Goal: Task Accomplishment & Management: Manage account settings

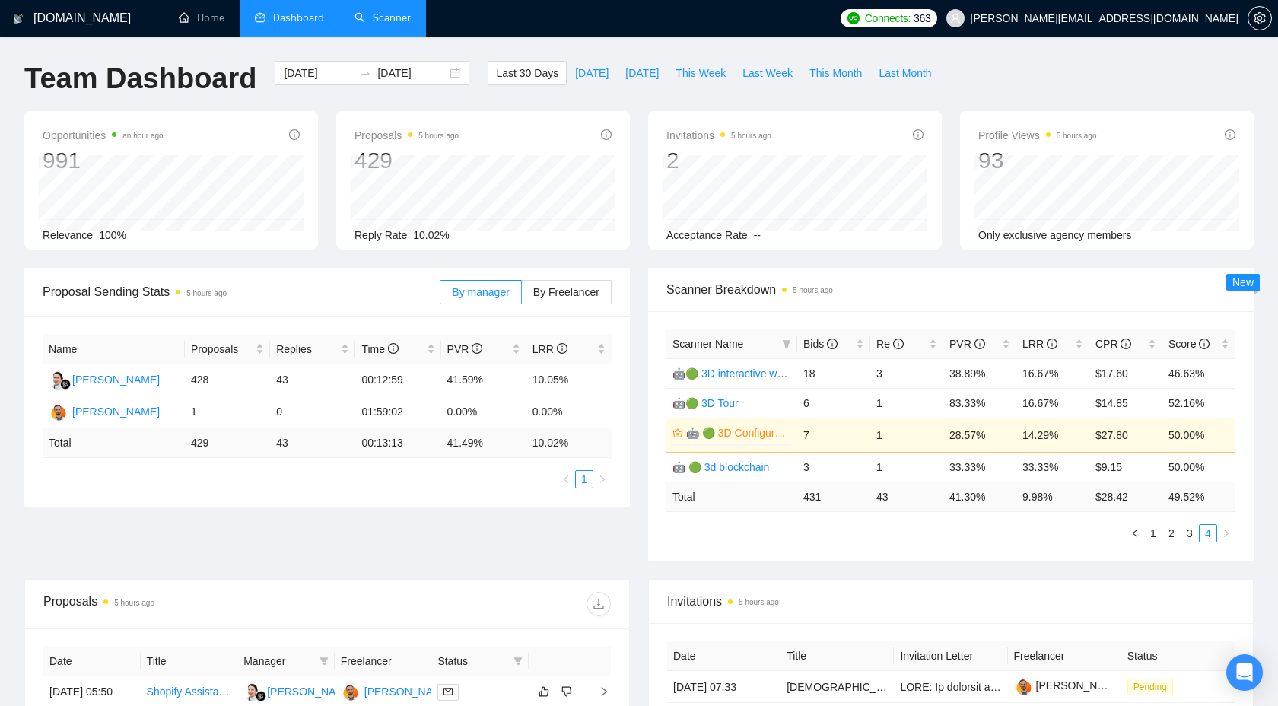
click at [386, 24] on link "Scanner" at bounding box center [383, 17] width 56 height 13
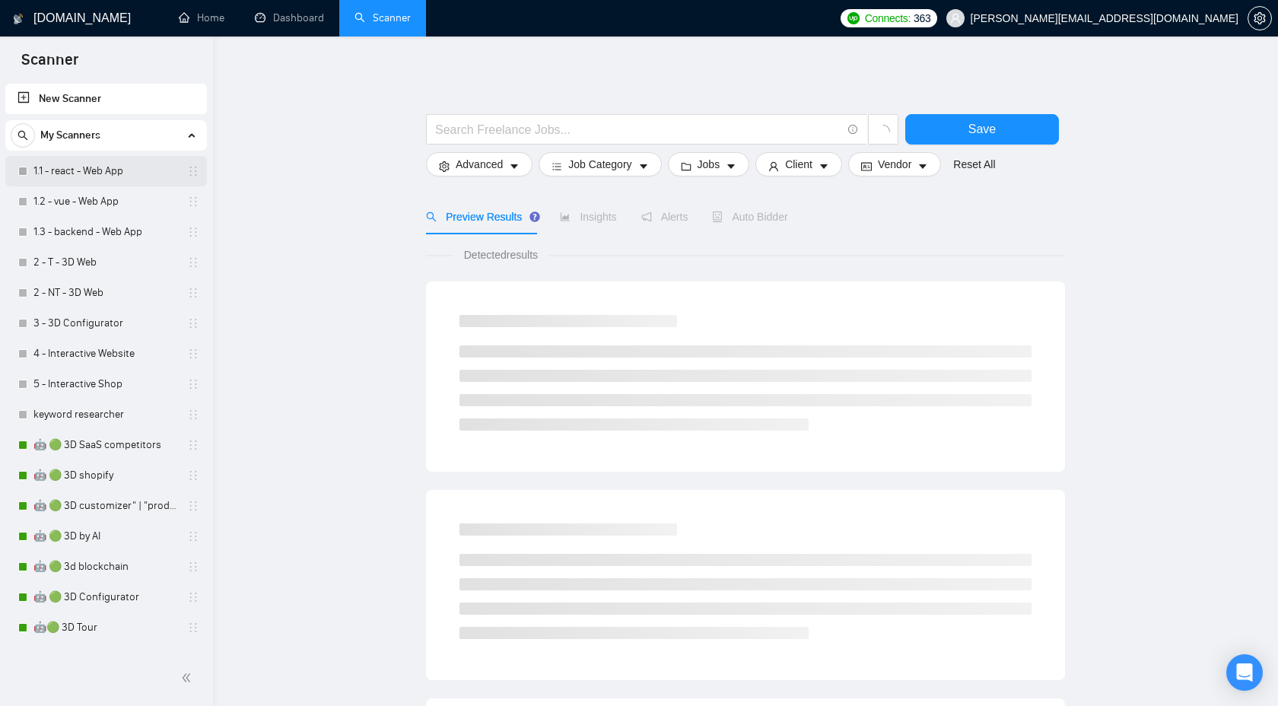
click at [95, 183] on link "1.1 - react - Web App" at bounding box center [105, 171] width 145 height 30
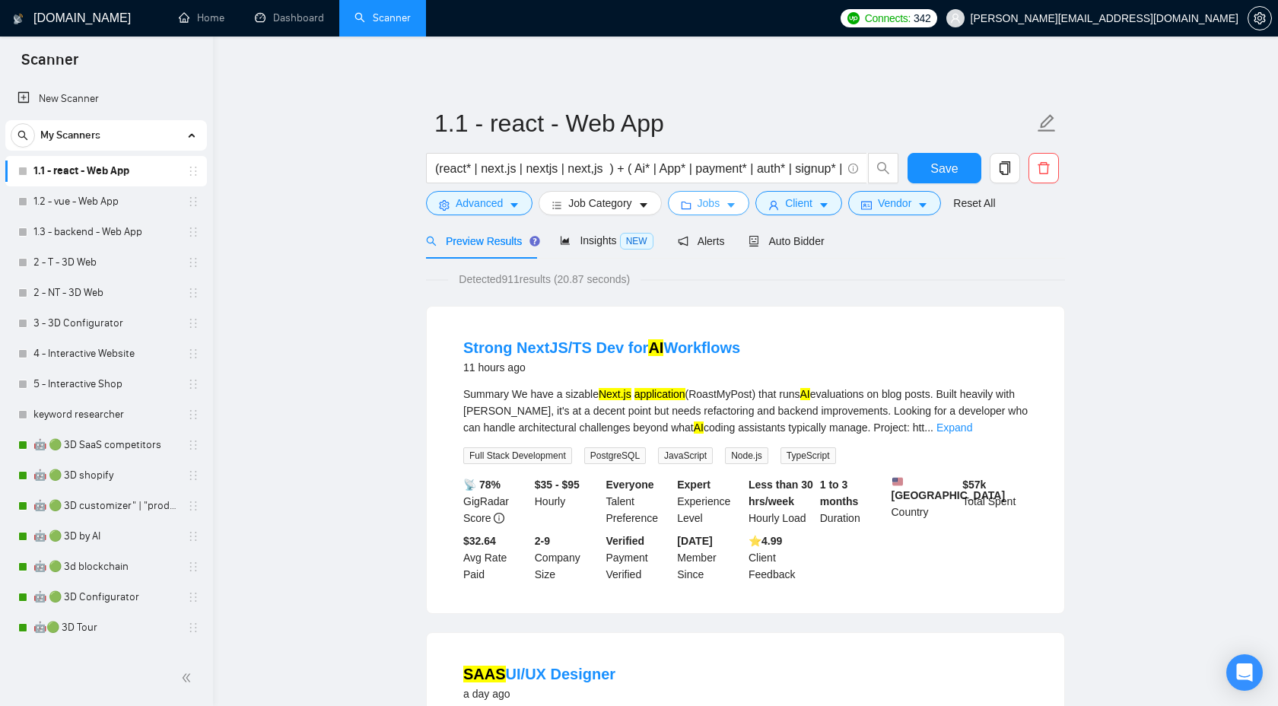
click at [720, 205] on span "Jobs" at bounding box center [709, 203] width 23 height 17
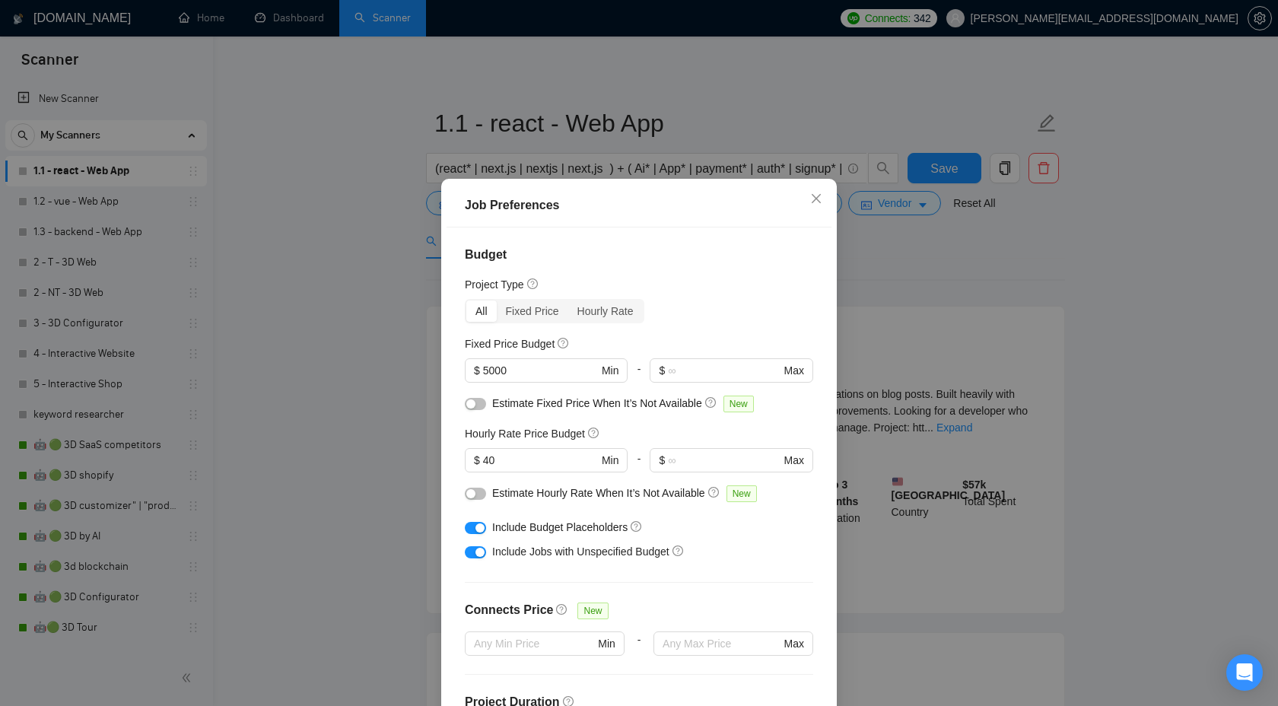
click at [880, 243] on div "Job Preferences Budget Project Type All Fixed Price Hourly Rate Fixed Price Bud…" at bounding box center [639, 353] width 1278 height 706
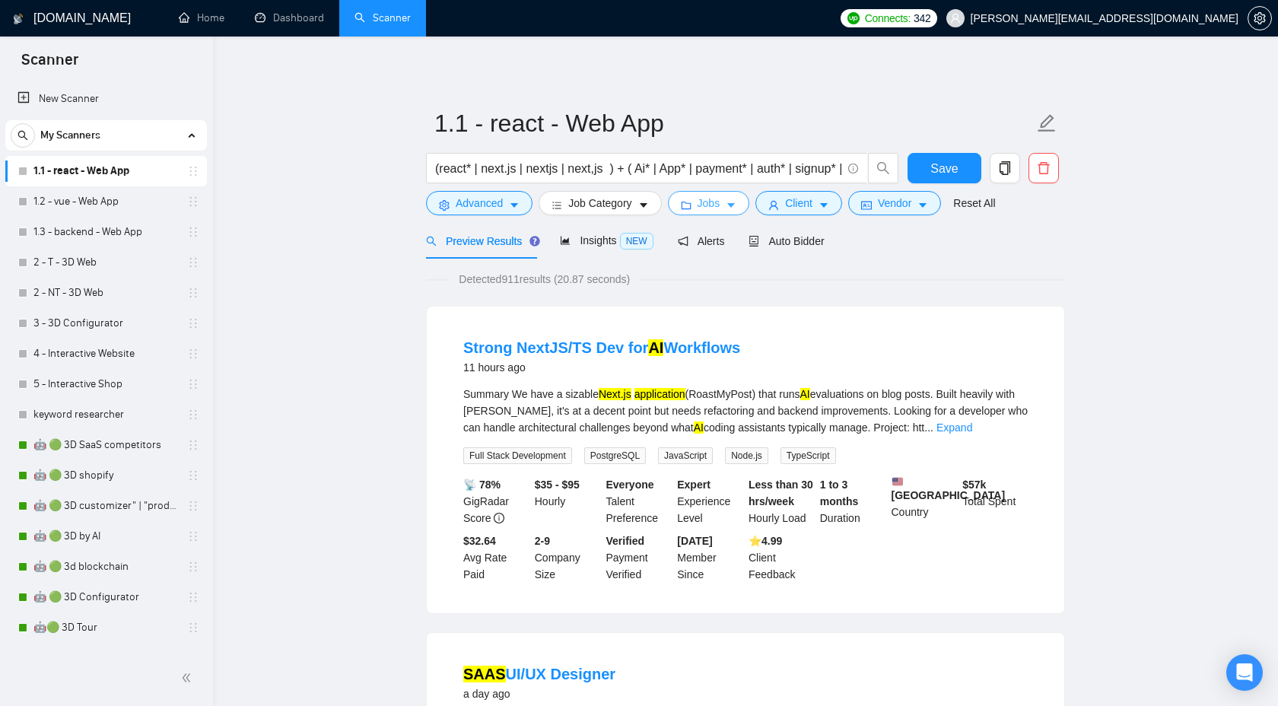
click at [715, 204] on span "Jobs" at bounding box center [709, 203] width 23 height 17
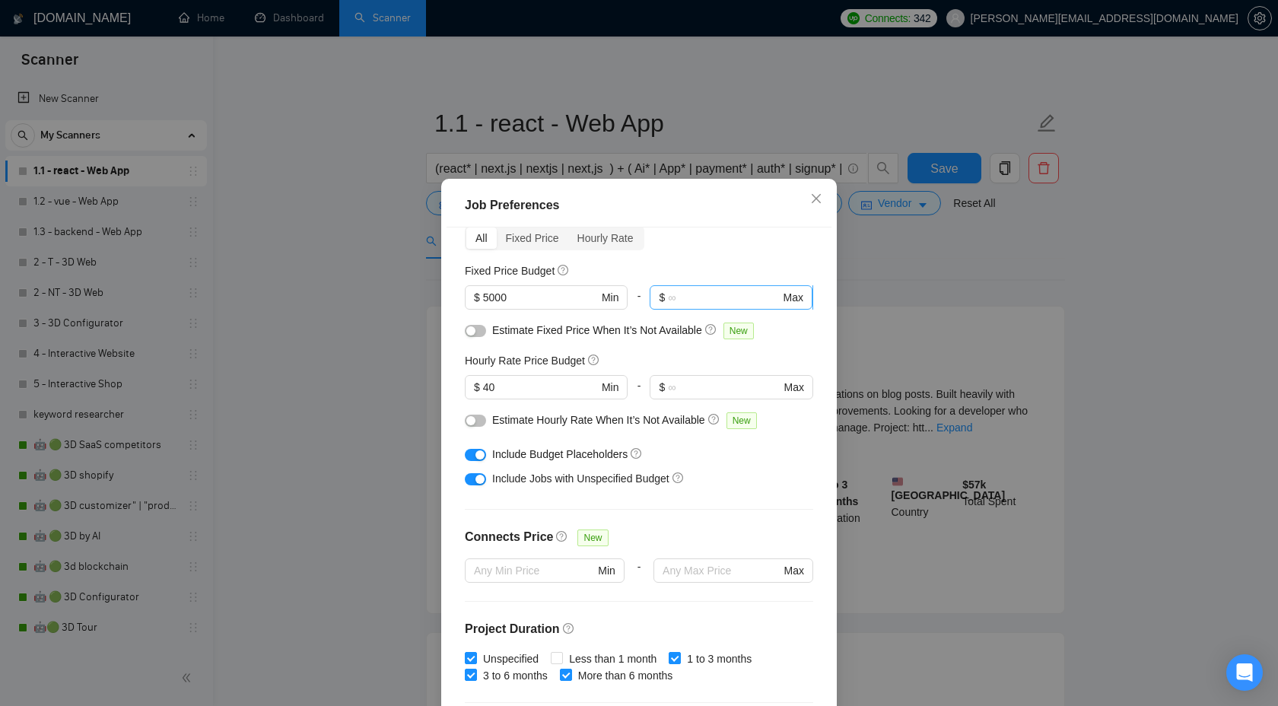
scroll to position [75, 0]
click at [870, 243] on div "Job Preferences Budget Project Type All Fixed Price Hourly Rate Fixed Price Bud…" at bounding box center [639, 353] width 1278 height 706
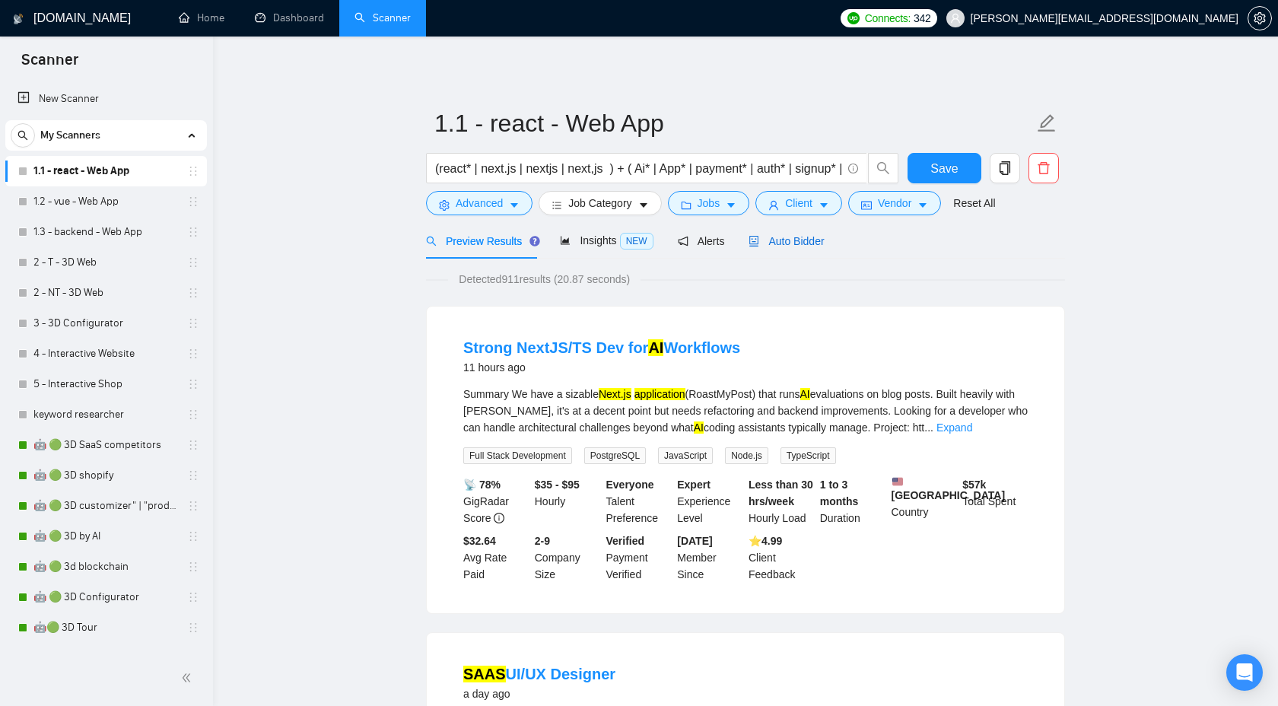
click at [799, 234] on div "Auto Bidder" at bounding box center [786, 241] width 75 height 17
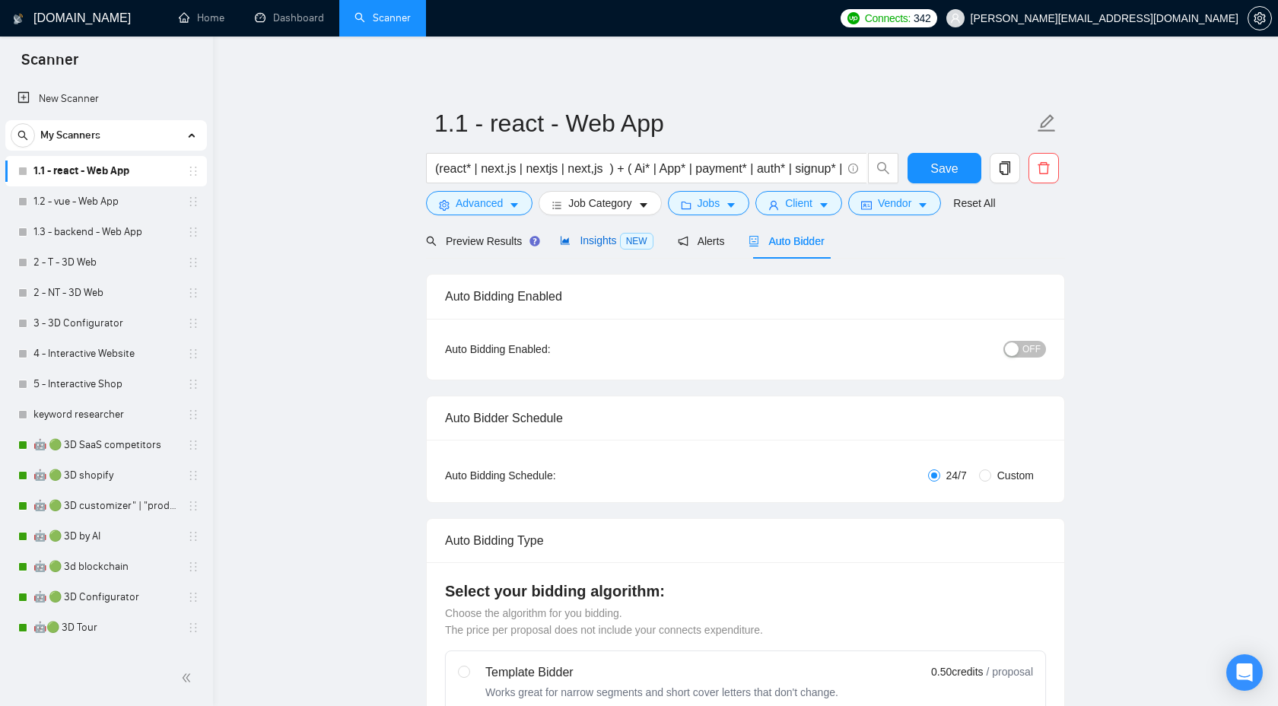
click at [595, 245] on span "Insights NEW" at bounding box center [606, 240] width 93 height 12
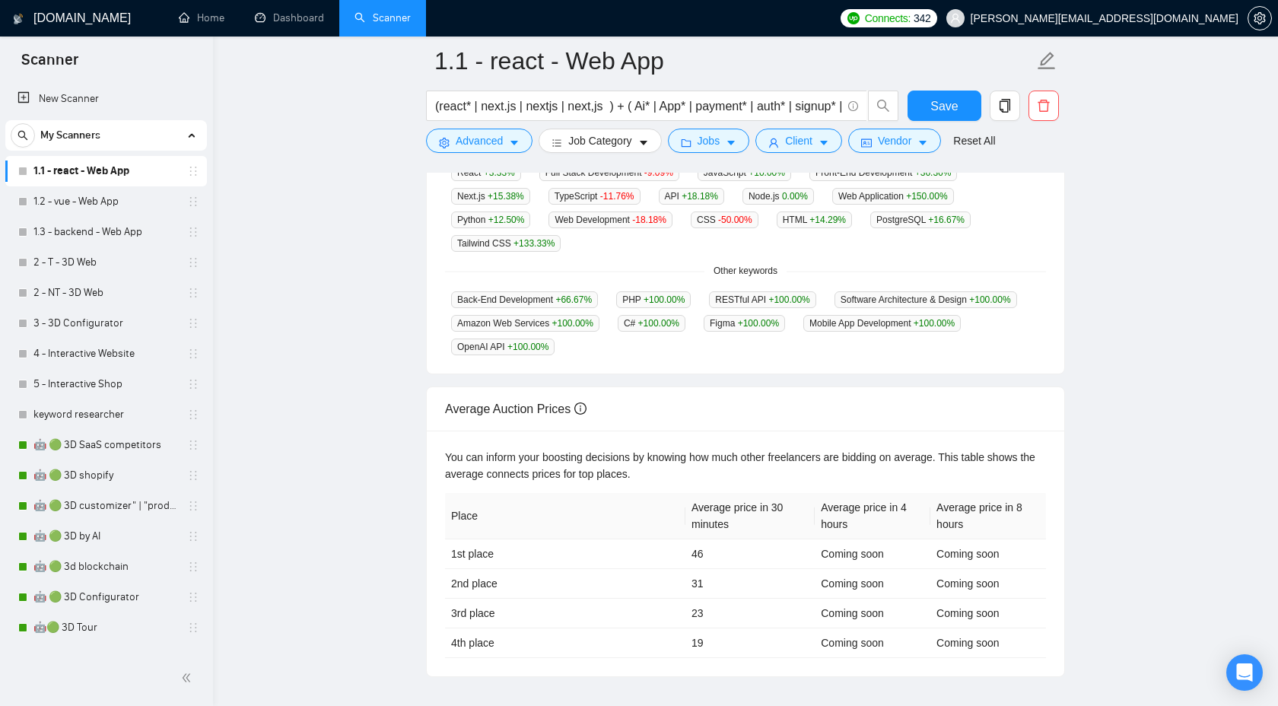
scroll to position [468, 0]
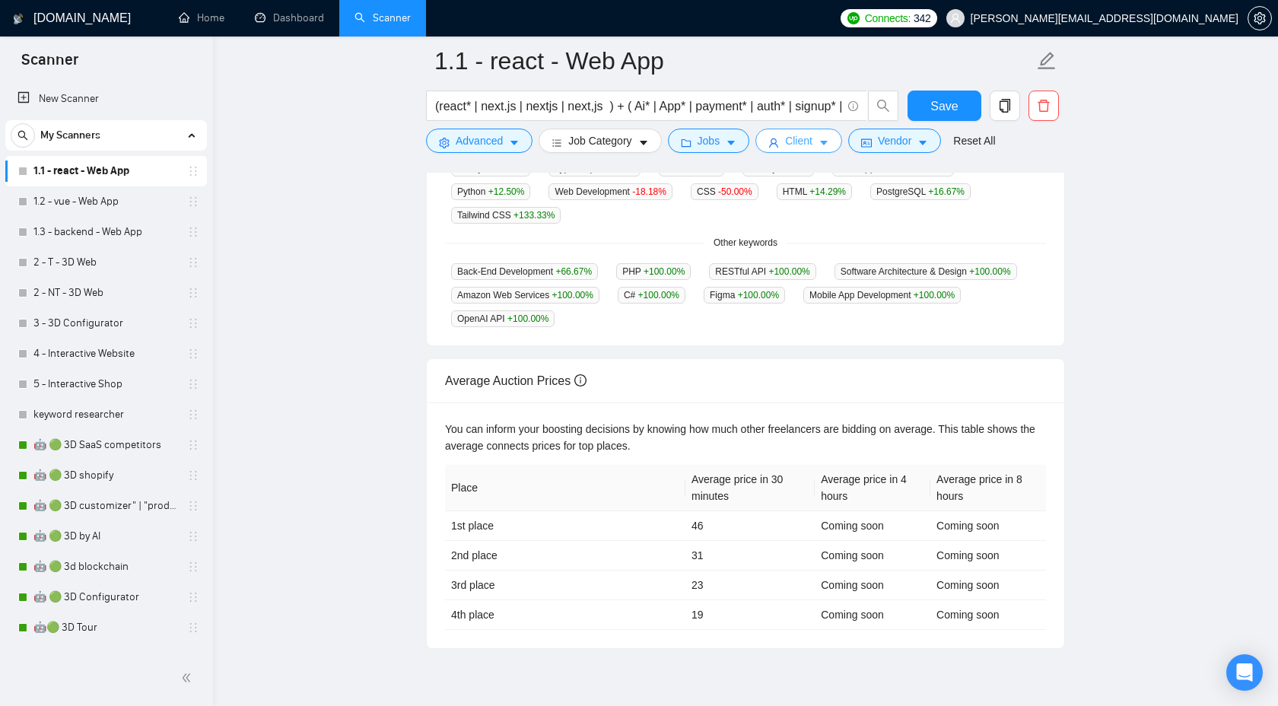
click at [795, 149] on span "Client" at bounding box center [798, 140] width 27 height 17
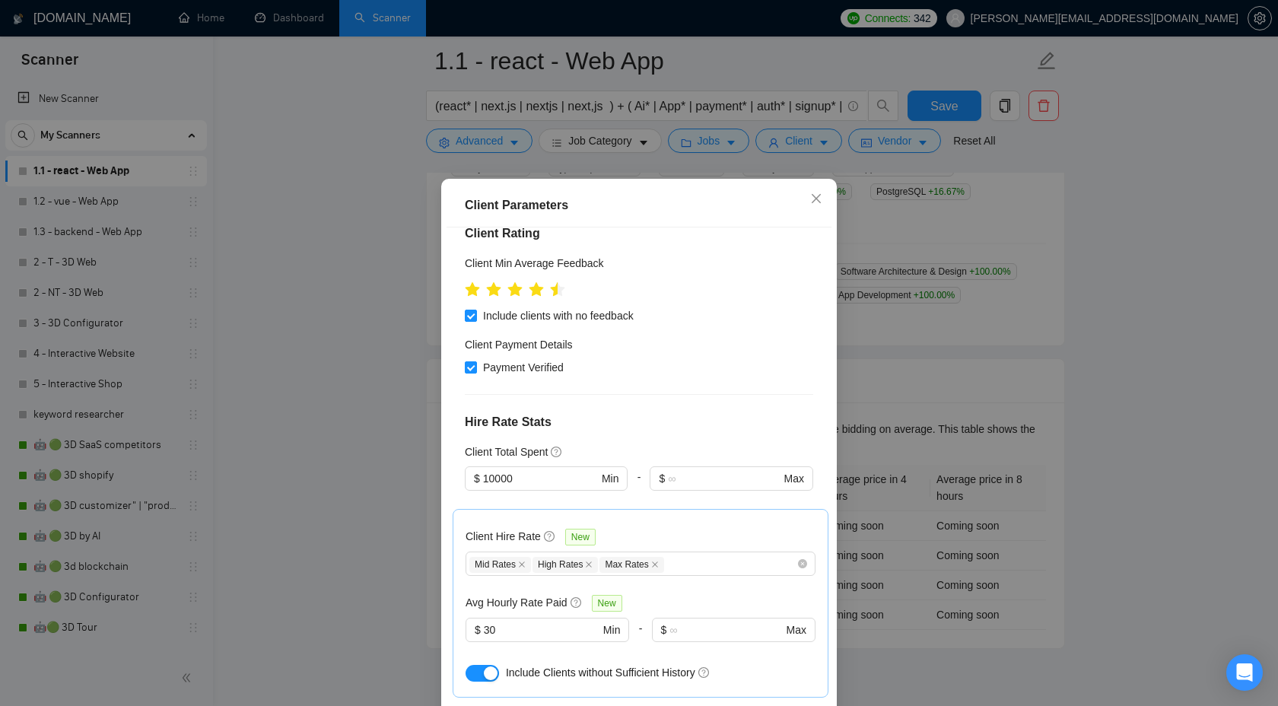
scroll to position [265, 0]
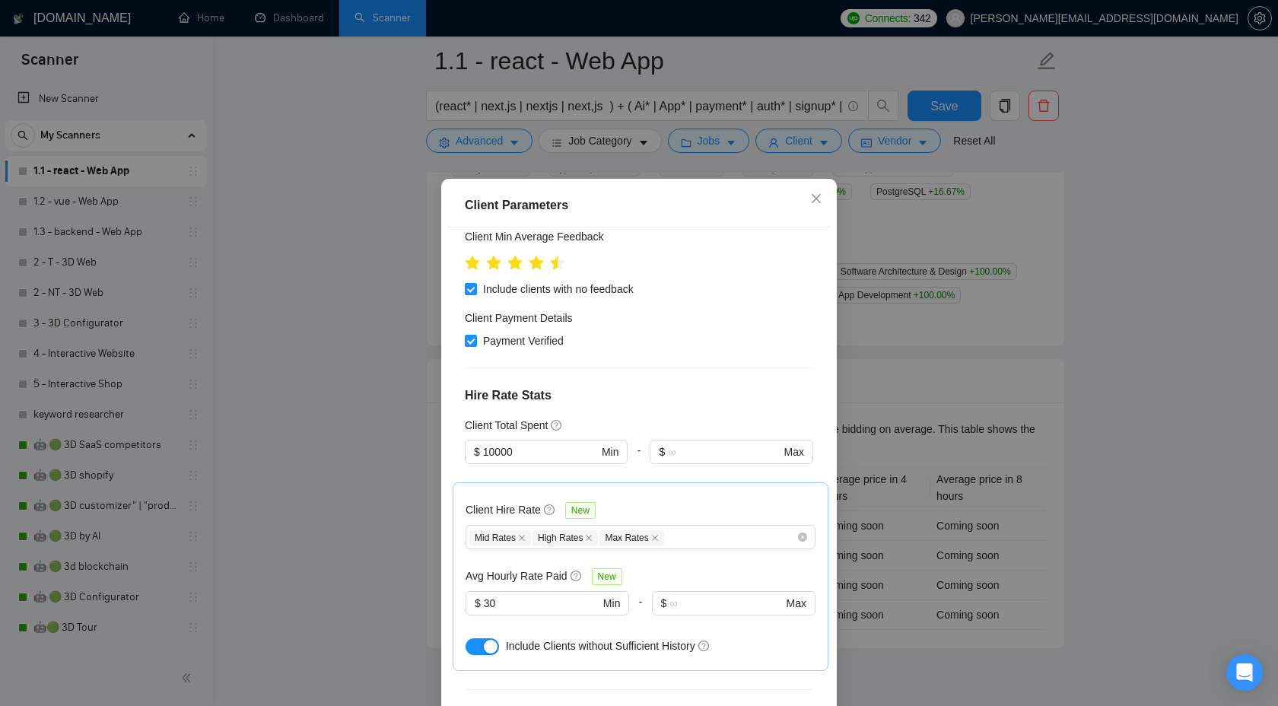
click at [1117, 466] on div "Client Parameters Client Location Include Client Countries Europe Americas Excl…" at bounding box center [639, 353] width 1278 height 706
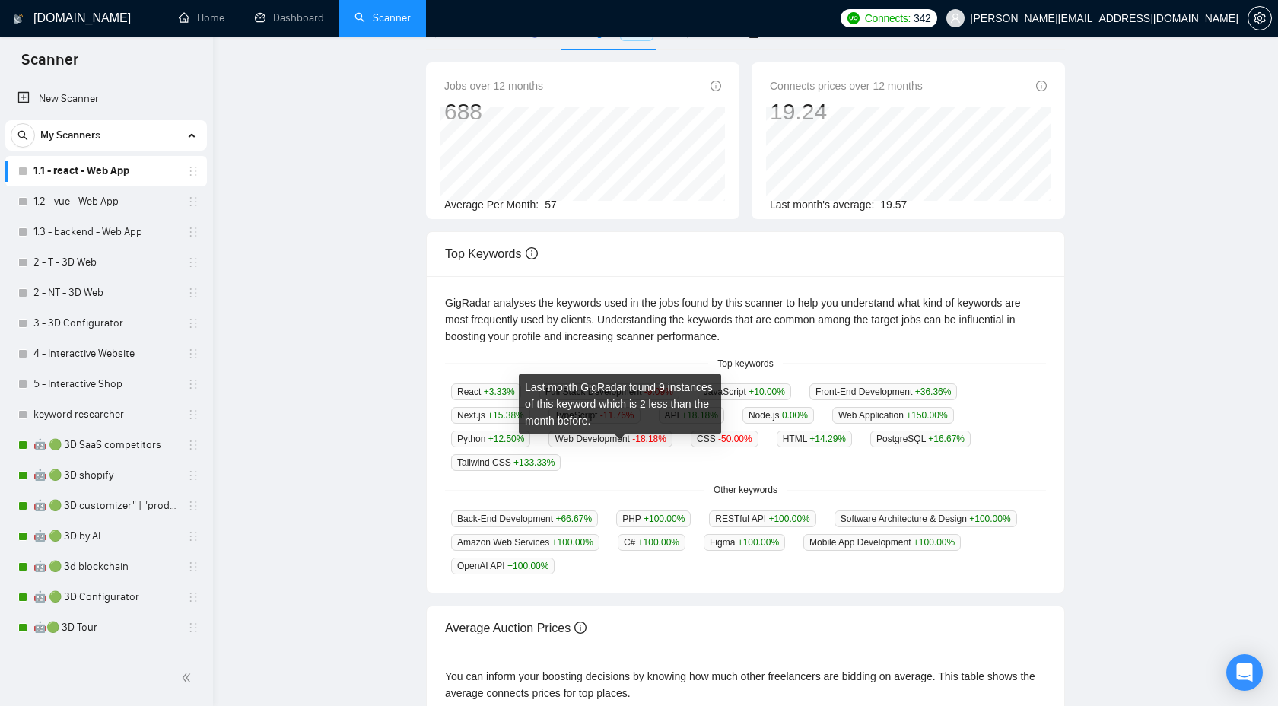
scroll to position [0, 0]
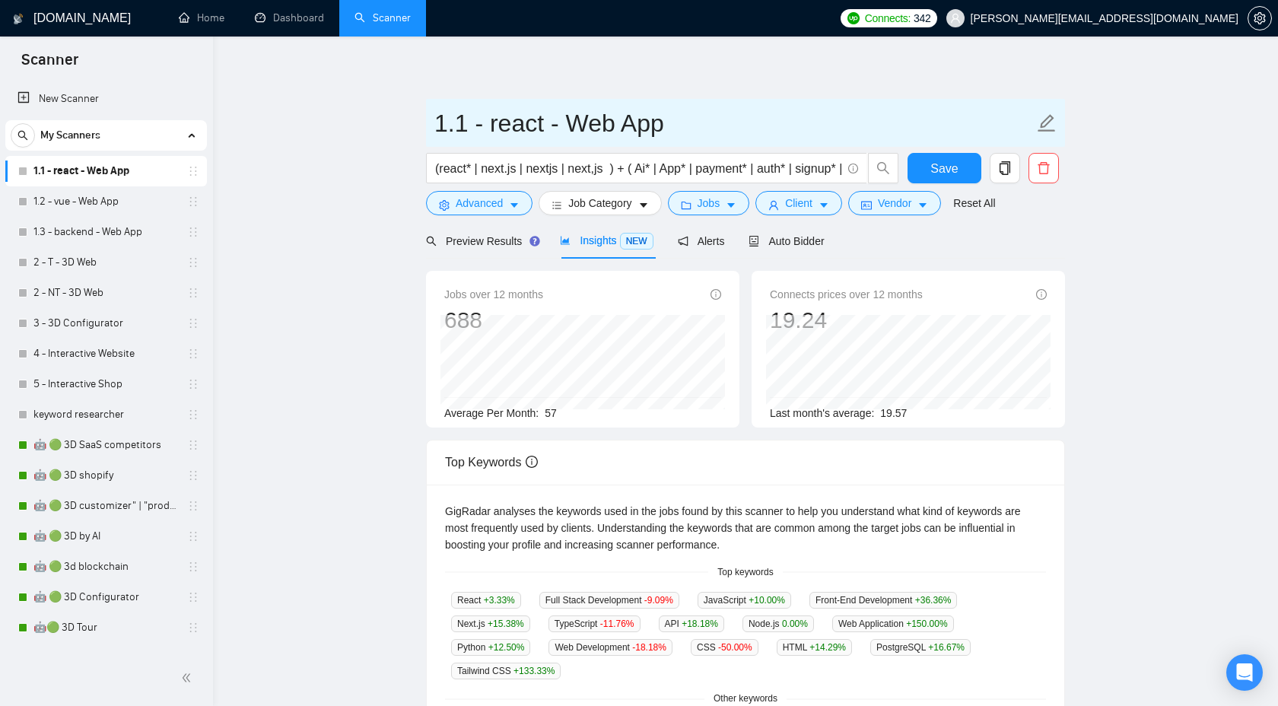
drag, startPoint x: 437, startPoint y: 125, endPoint x: 708, endPoint y: 132, distance: 270.9
click at [708, 132] on input "1.1 - react - Web App" at bounding box center [733, 123] width 599 height 38
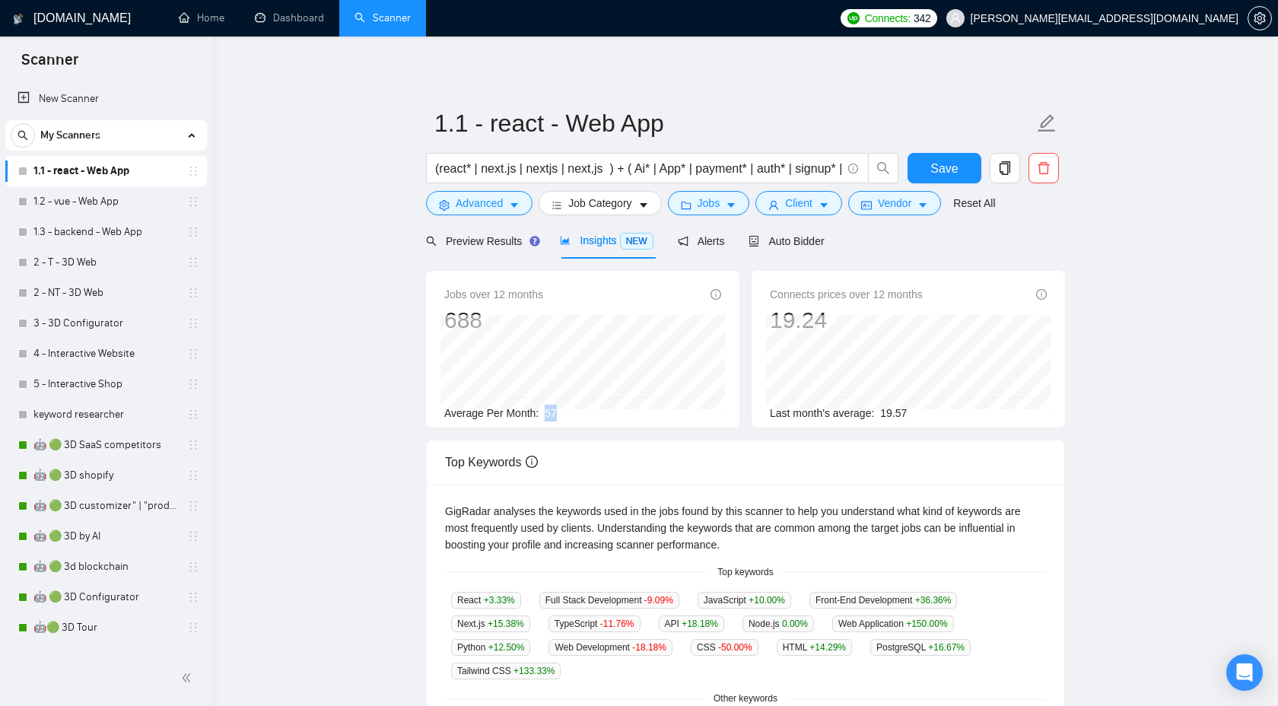
drag, startPoint x: 543, startPoint y: 409, endPoint x: 601, endPoint y: 409, distance: 57.8
click at [601, 409] on div "Average Per Month: 57" at bounding box center [582, 413] width 277 height 17
click at [600, 446] on div "Top Keywords" at bounding box center [745, 461] width 601 height 43
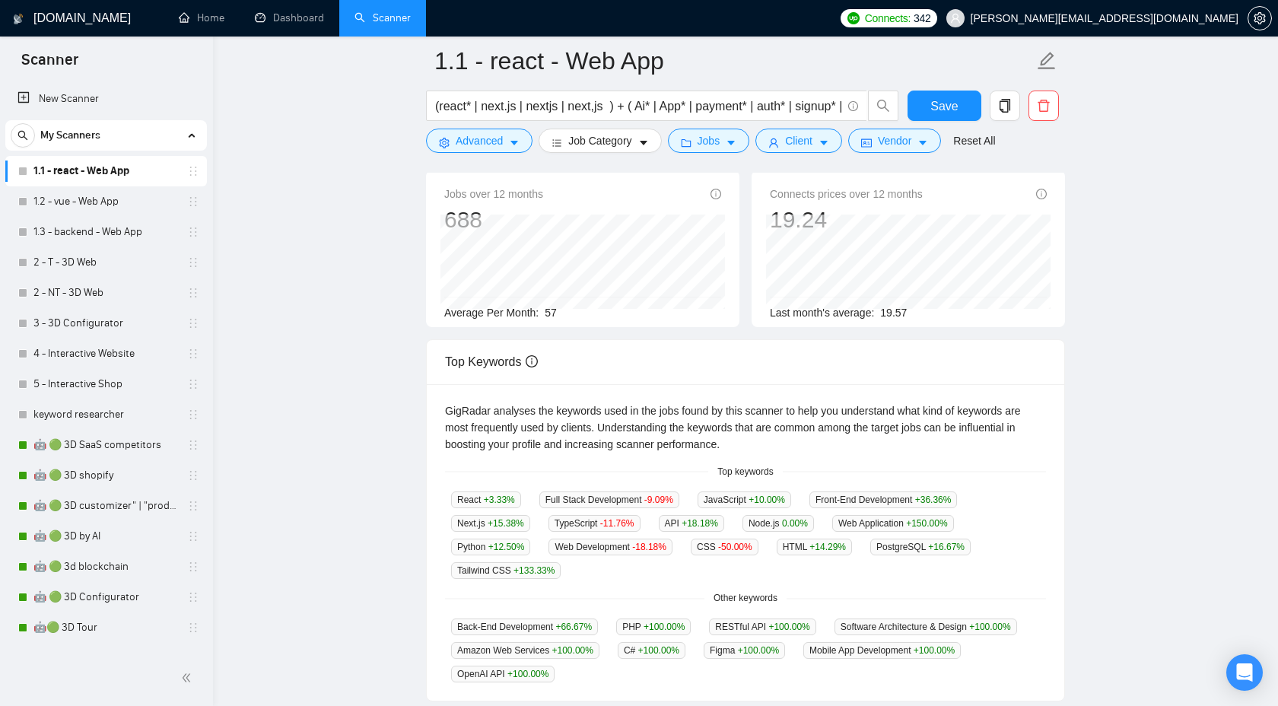
scroll to position [525, 0]
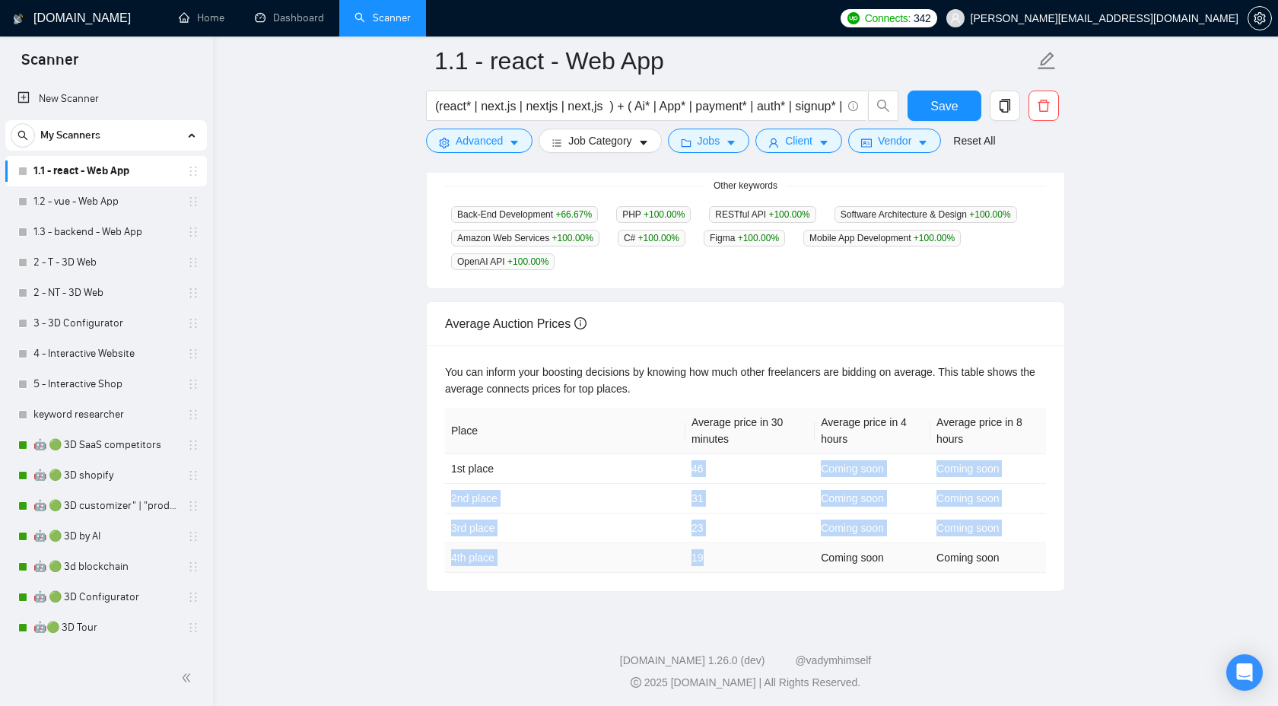
drag, startPoint x: 692, startPoint y: 463, endPoint x: 723, endPoint y: 551, distance: 93.1
click at [723, 551] on tbody "1st place 46 Coming soon Coming soon 2nd place 31 Coming soon Coming soon 3rd p…" at bounding box center [745, 513] width 601 height 119
click at [723, 551] on td "19" at bounding box center [749, 558] width 129 height 30
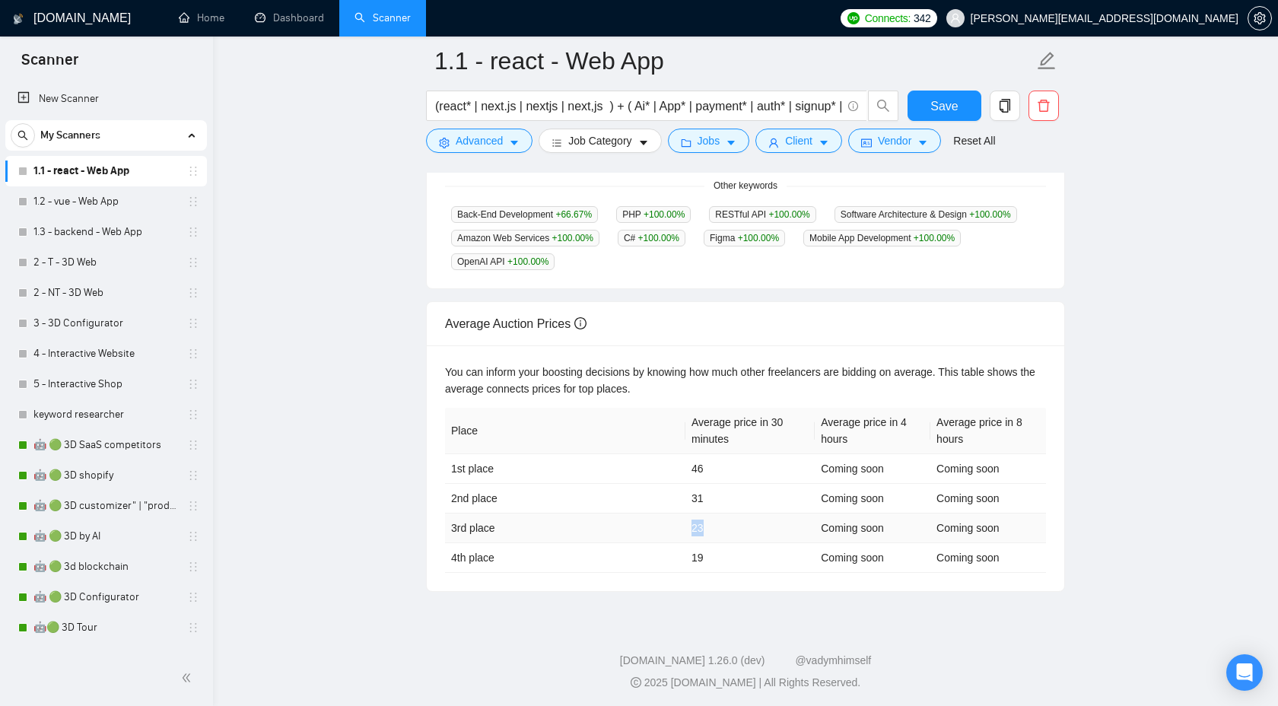
drag, startPoint x: 711, startPoint y: 526, endPoint x: 676, endPoint y: 521, distance: 35.3
click at [676, 521] on tr "3rd place 23 Coming soon Coming soon" at bounding box center [745, 528] width 601 height 30
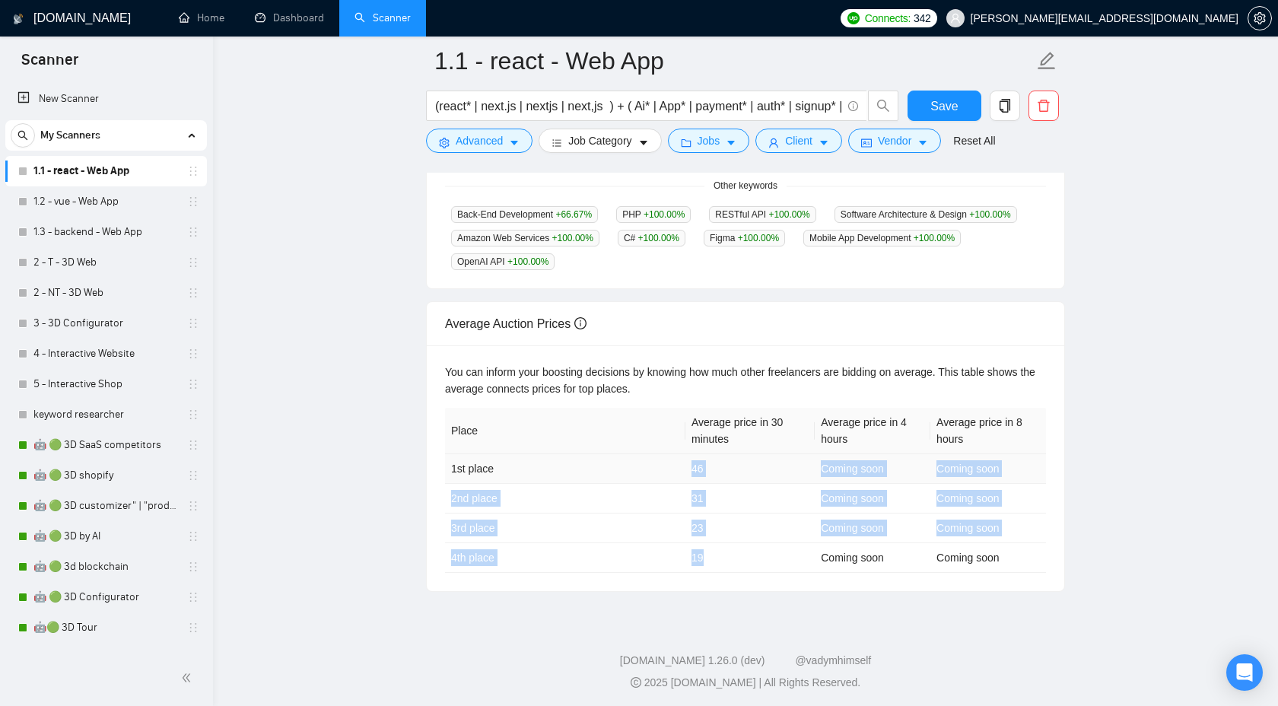
drag, startPoint x: 715, startPoint y: 559, endPoint x: 684, endPoint y: 458, distance: 105.9
click at [684, 458] on tbody "1st place 46 Coming soon Coming soon 2nd place 31 Coming soon Coming soon 3rd p…" at bounding box center [745, 513] width 601 height 119
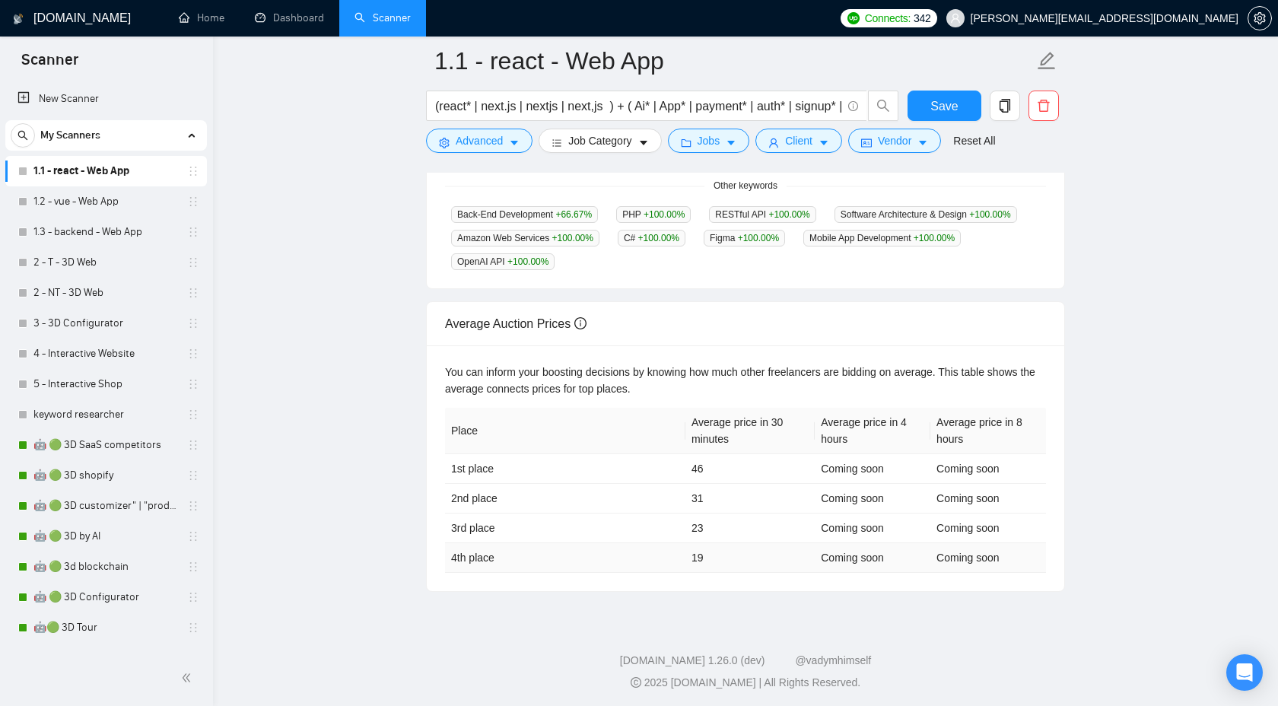
click at [719, 558] on td "19" at bounding box center [749, 558] width 129 height 30
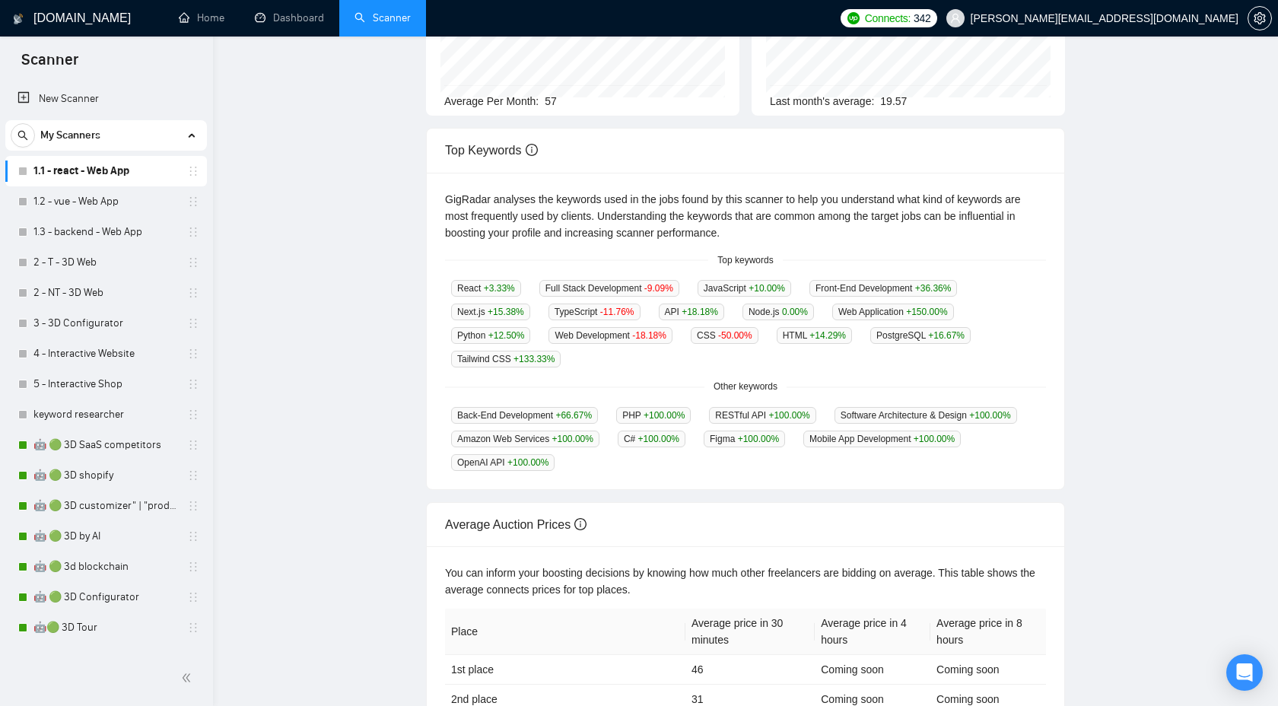
scroll to position [0, 0]
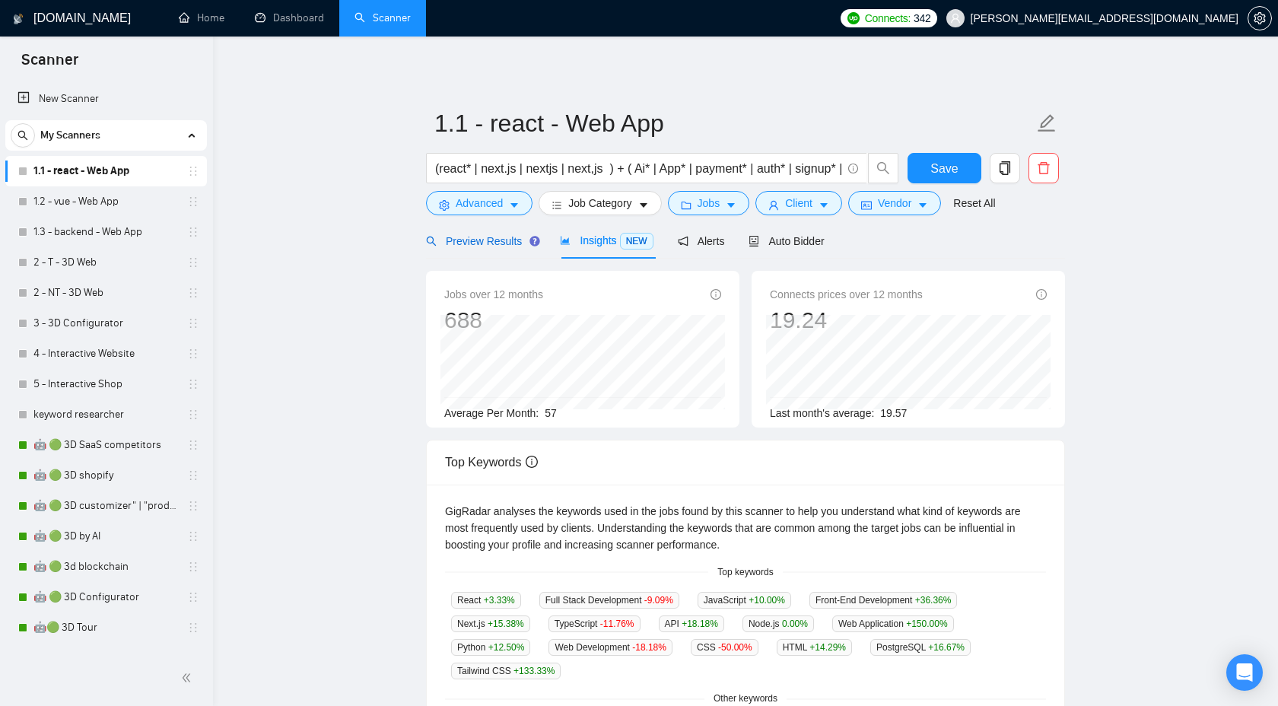
click at [488, 248] on div "Preview Results" at bounding box center [481, 241] width 110 height 17
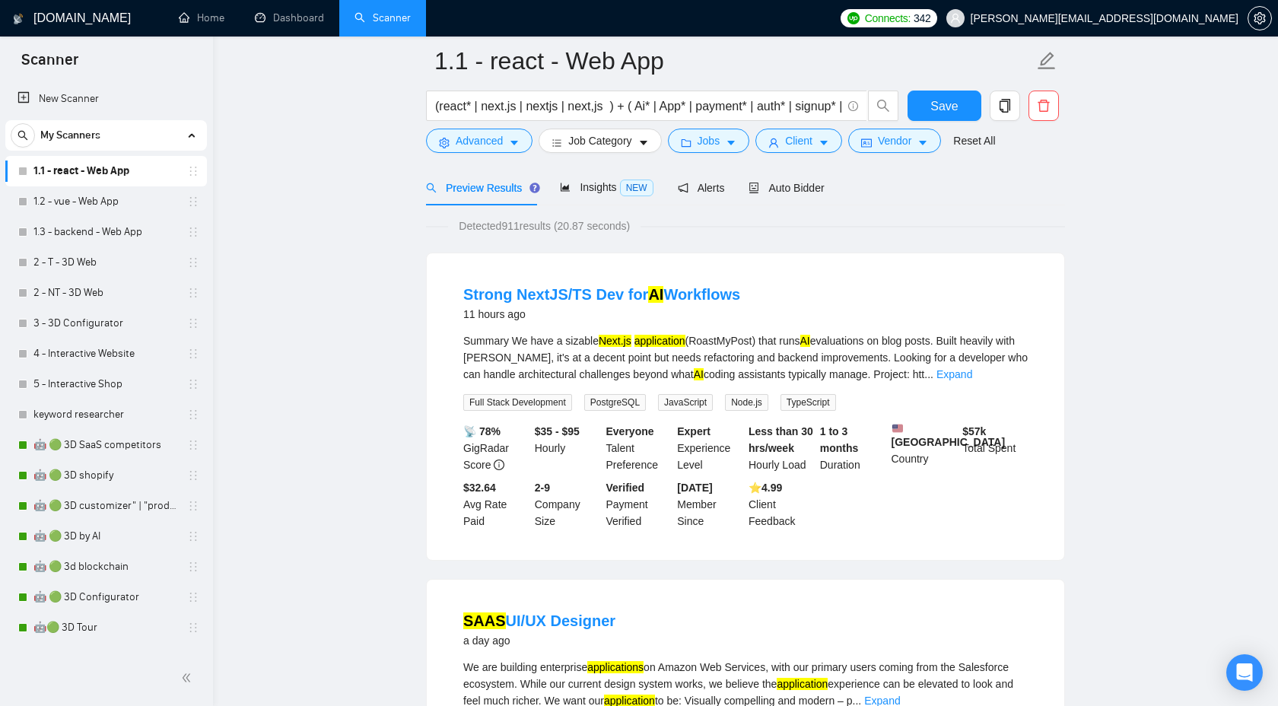
scroll to position [103, 0]
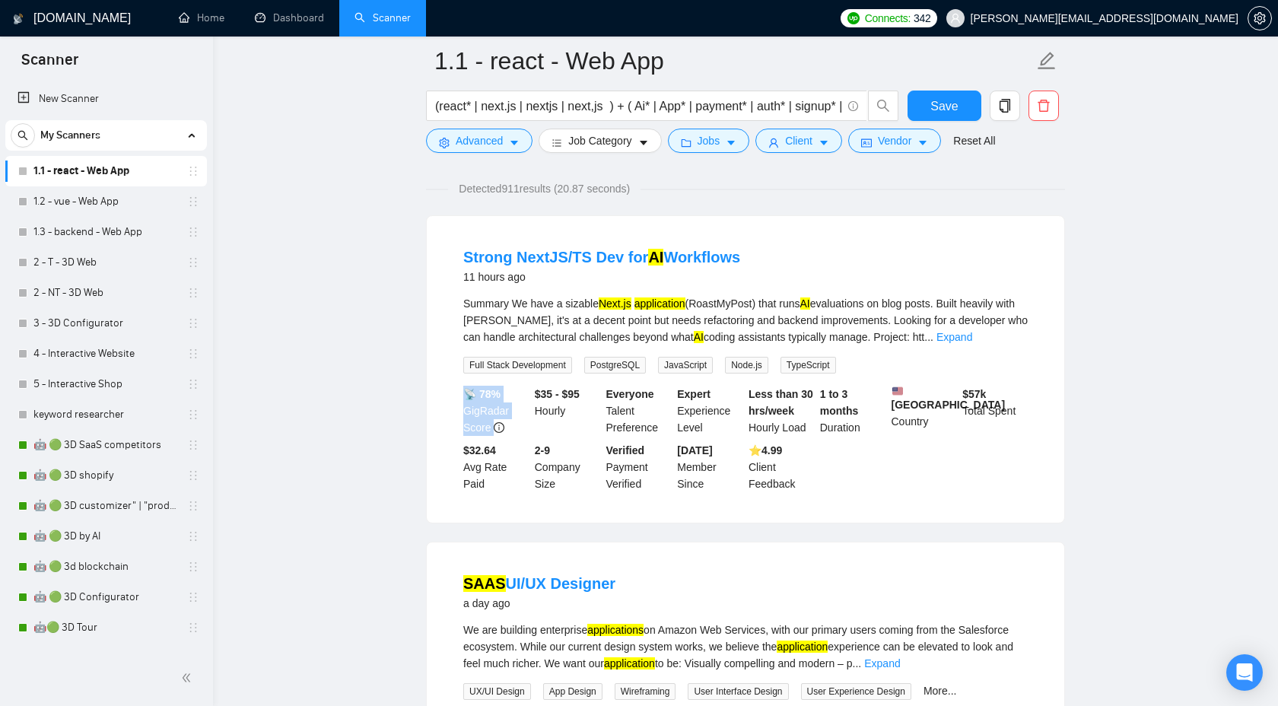
drag, startPoint x: 461, startPoint y: 396, endPoint x: 505, endPoint y: 421, distance: 50.8
click at [505, 421] on div "📡 78% GigRadar Score" at bounding box center [496, 411] width 72 height 50
click at [507, 431] on div "📡 78% GigRadar Score" at bounding box center [496, 411] width 72 height 50
drag, startPoint x: 460, startPoint y: 395, endPoint x: 505, endPoint y: 424, distance: 53.8
click at [505, 424] on div "📡 78% GigRadar Score" at bounding box center [496, 411] width 72 height 50
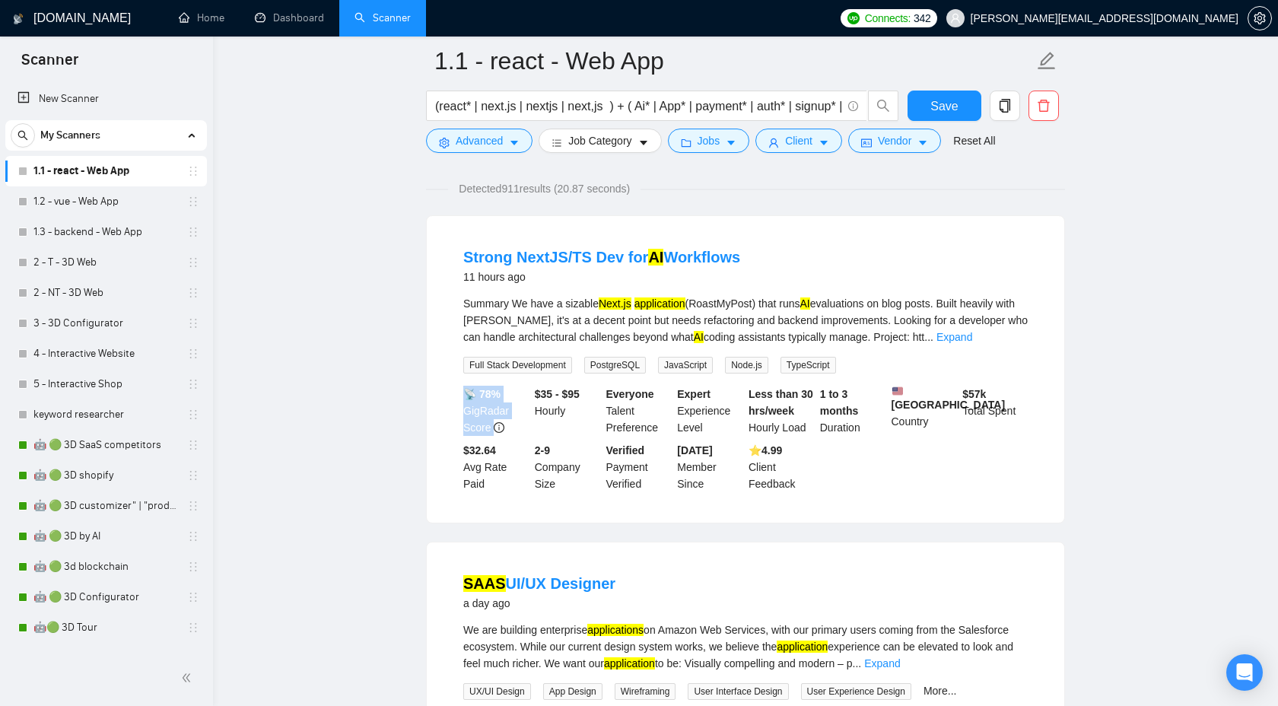
drag, startPoint x: 511, startPoint y: 429, endPoint x: 457, endPoint y: 386, distance: 68.8
click at [457, 386] on li "Strong NextJS/TS Dev for AI Workflows 11 hours ago Summary We have a sizable Ne…" at bounding box center [745, 369] width 601 height 270
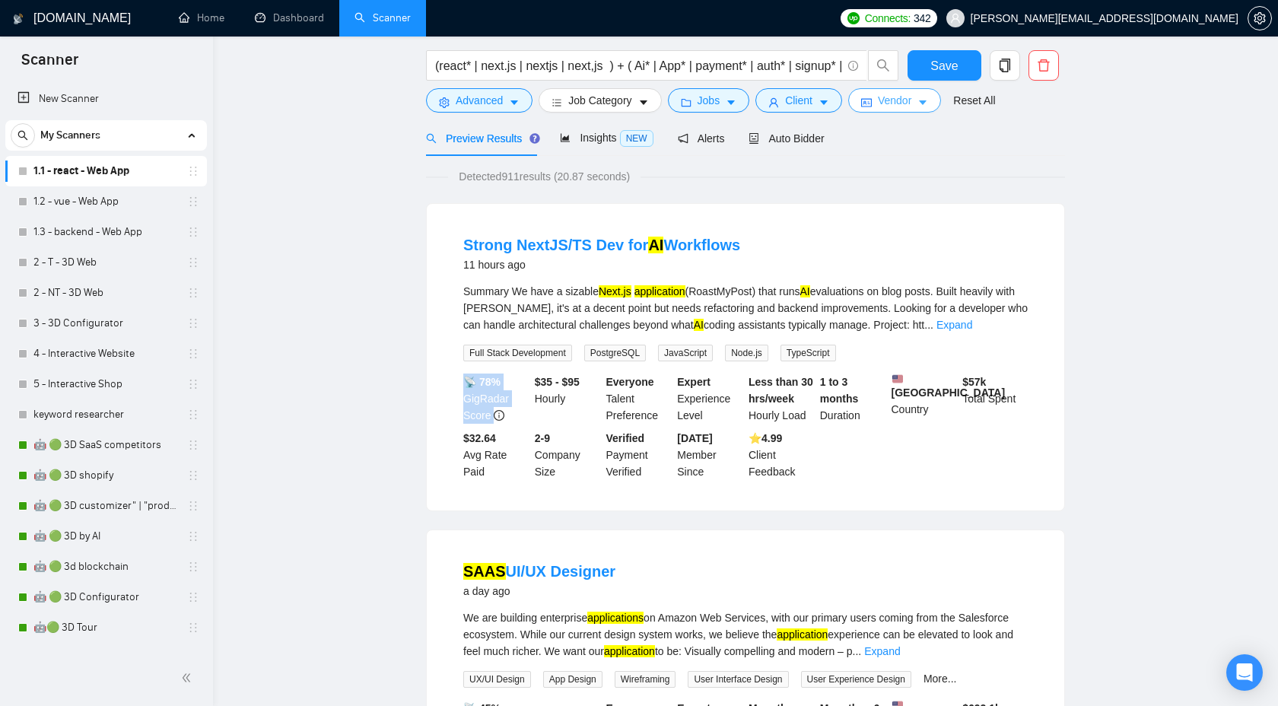
scroll to position [0, 0]
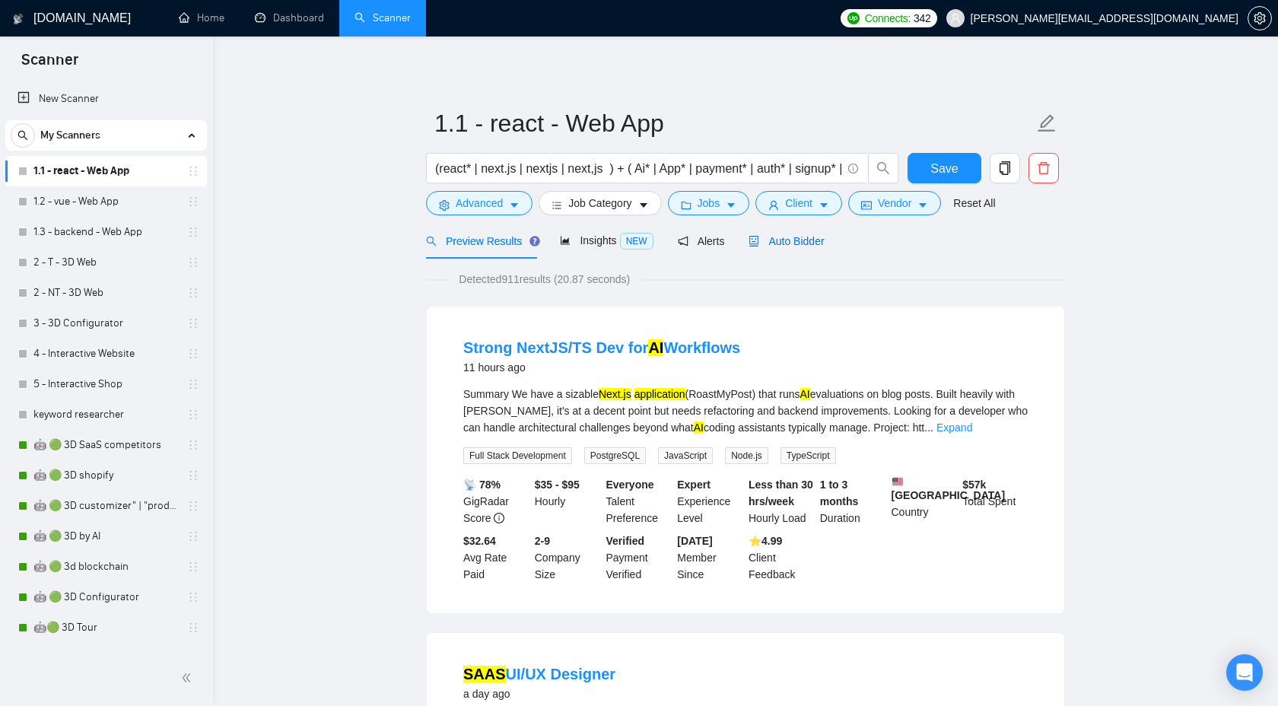
click at [790, 239] on span "Auto Bidder" at bounding box center [786, 241] width 75 height 12
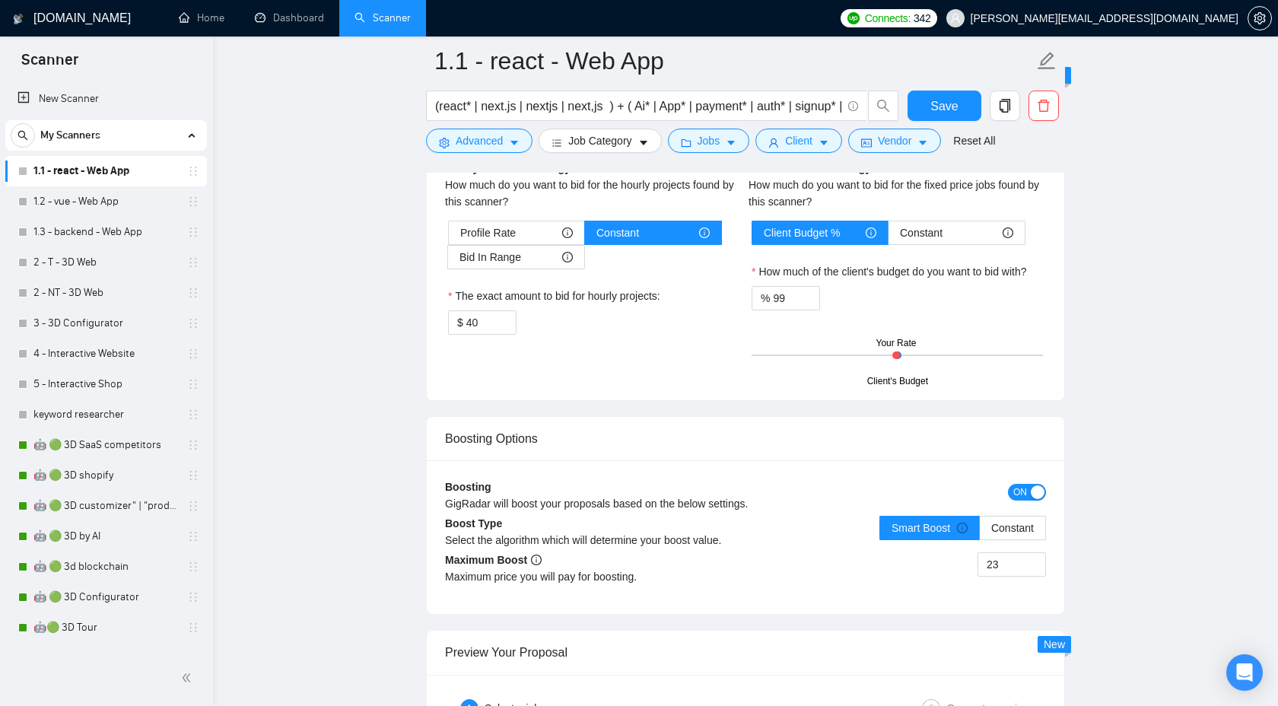
scroll to position [2564, 0]
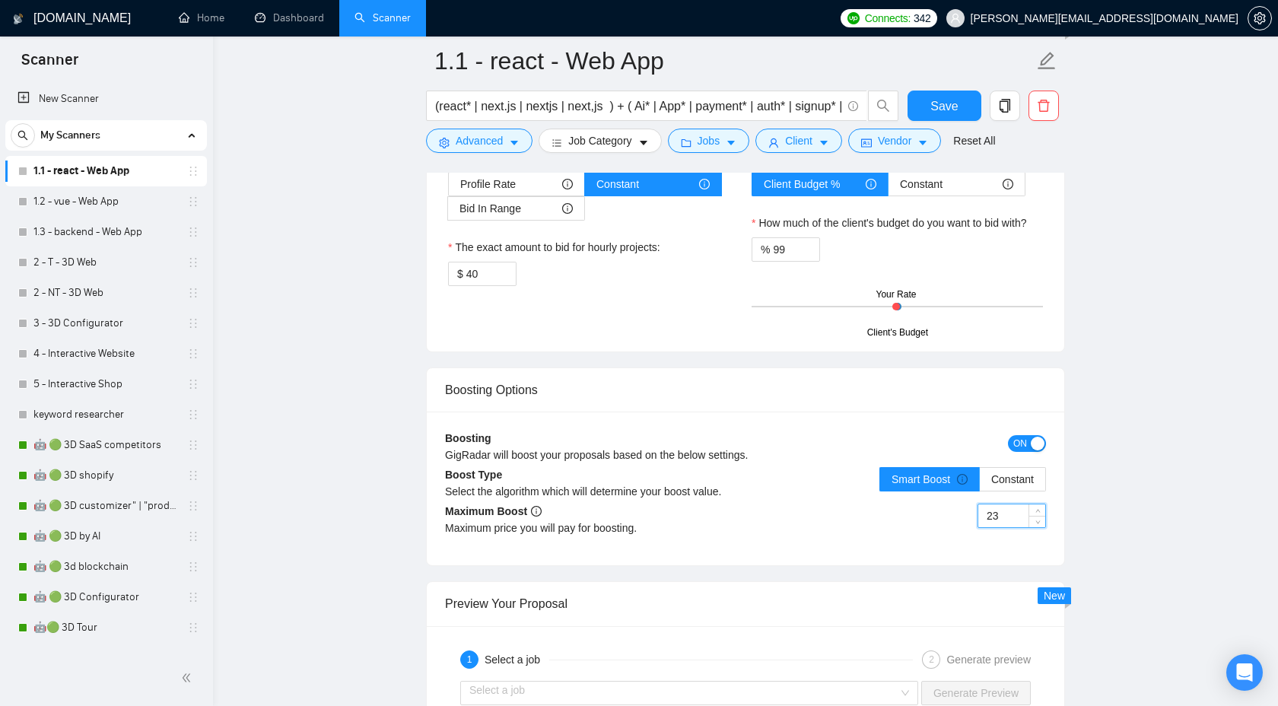
drag, startPoint x: 1008, startPoint y: 520, endPoint x: 957, endPoint y: 520, distance: 51.0
click at [957, 520] on div "23" at bounding box center [896, 525] width 300 height 43
drag, startPoint x: 1011, startPoint y: 516, endPoint x: 974, endPoint y: 516, distance: 37.3
click at [974, 516] on div "23" at bounding box center [896, 525] width 300 height 43
drag, startPoint x: 1009, startPoint y: 513, endPoint x: 965, endPoint y: 513, distance: 44.1
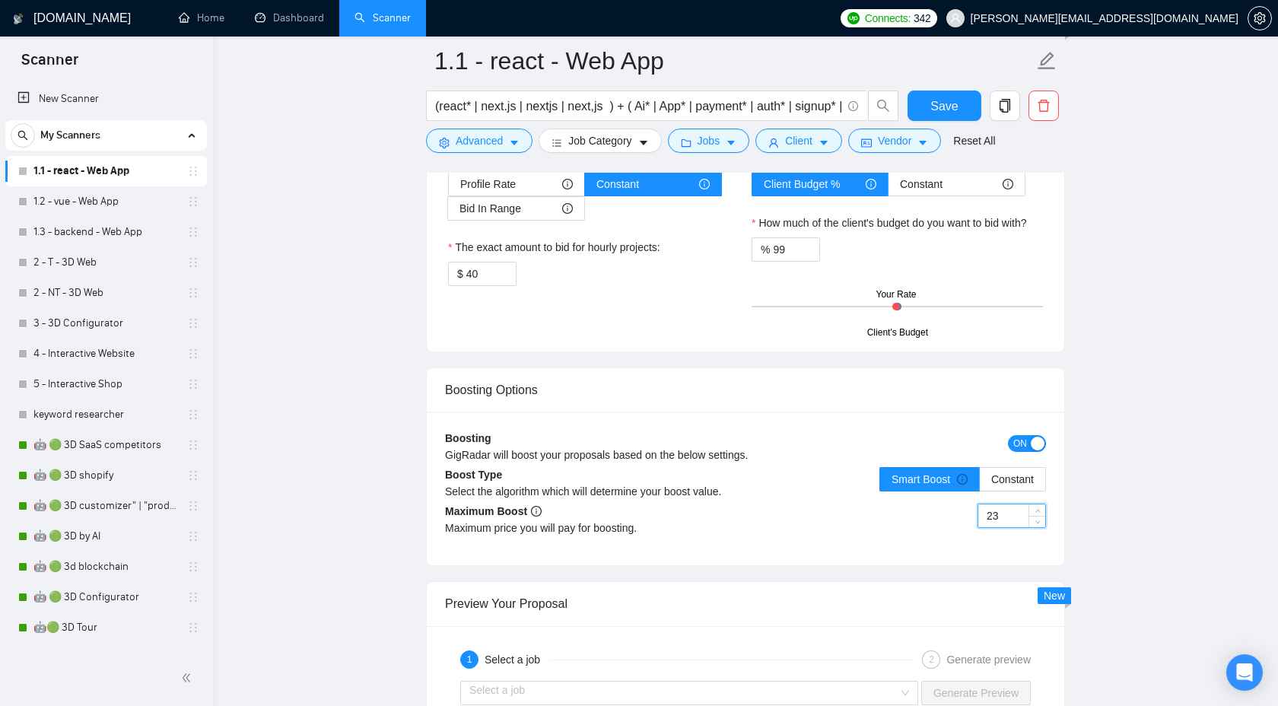
click at [965, 513] on div "23" at bounding box center [896, 525] width 300 height 43
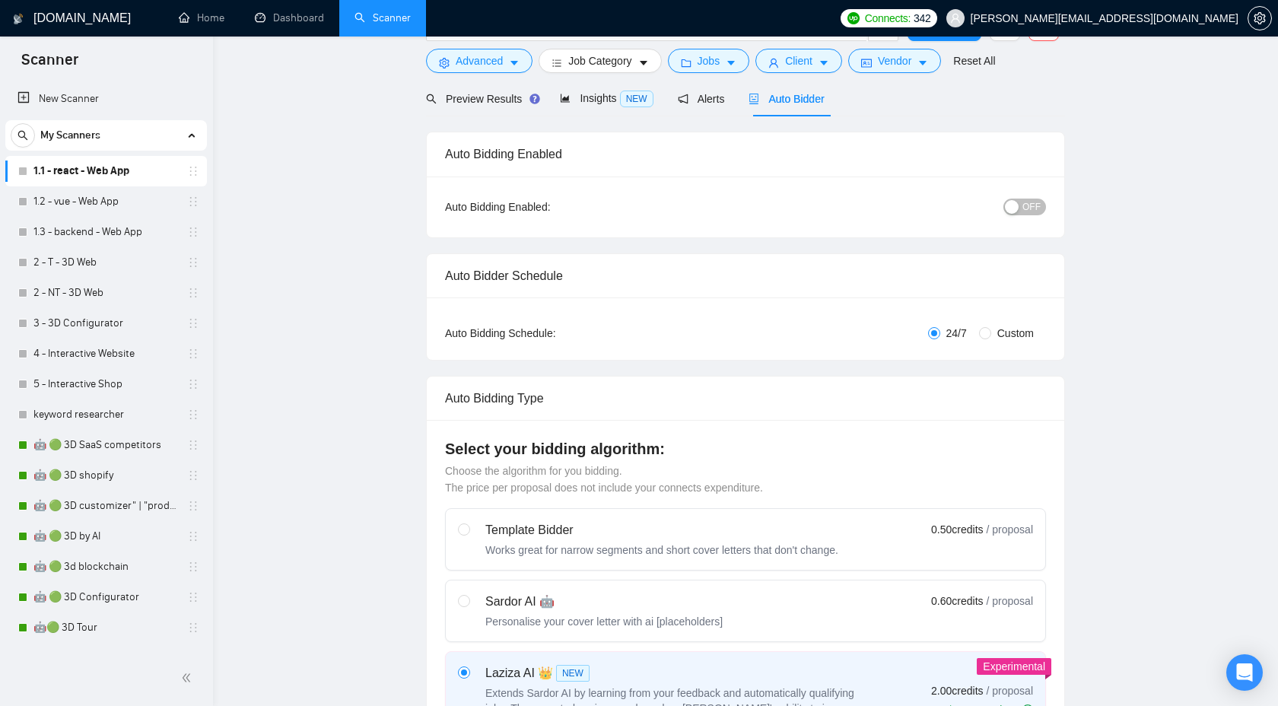
scroll to position [0, 0]
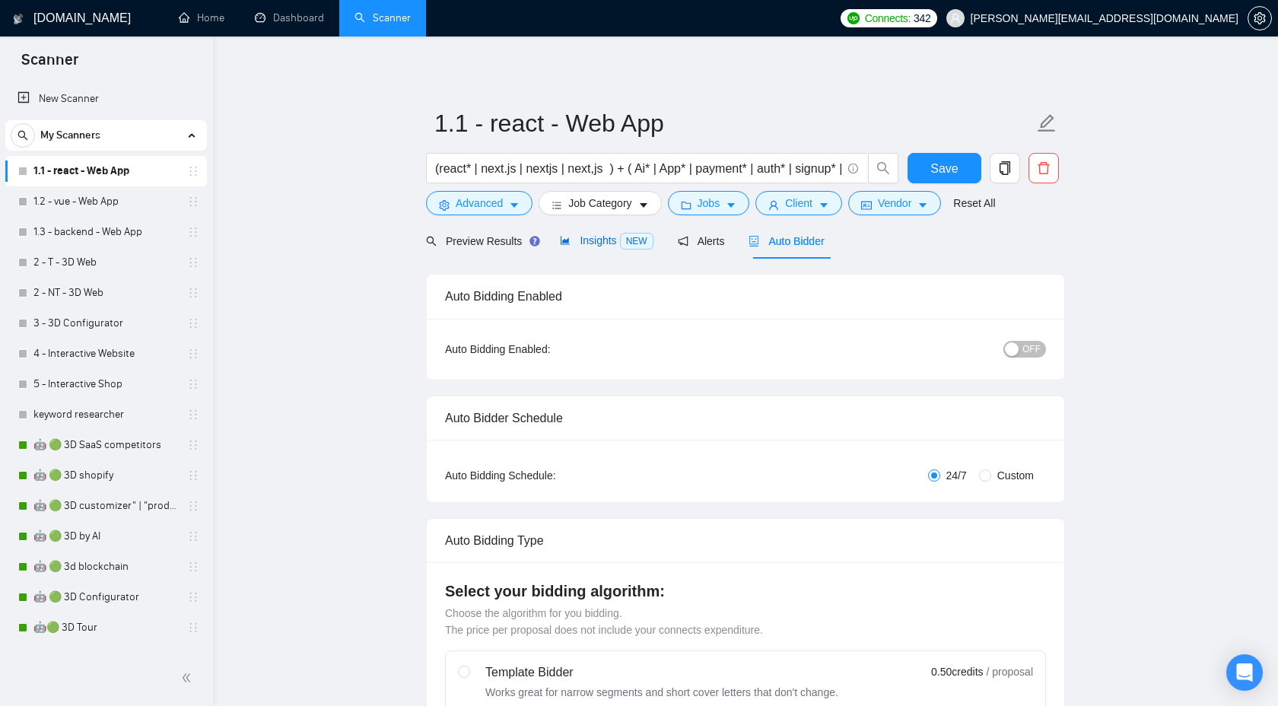
click at [593, 249] on div "Insights NEW" at bounding box center [606, 240] width 93 height 17
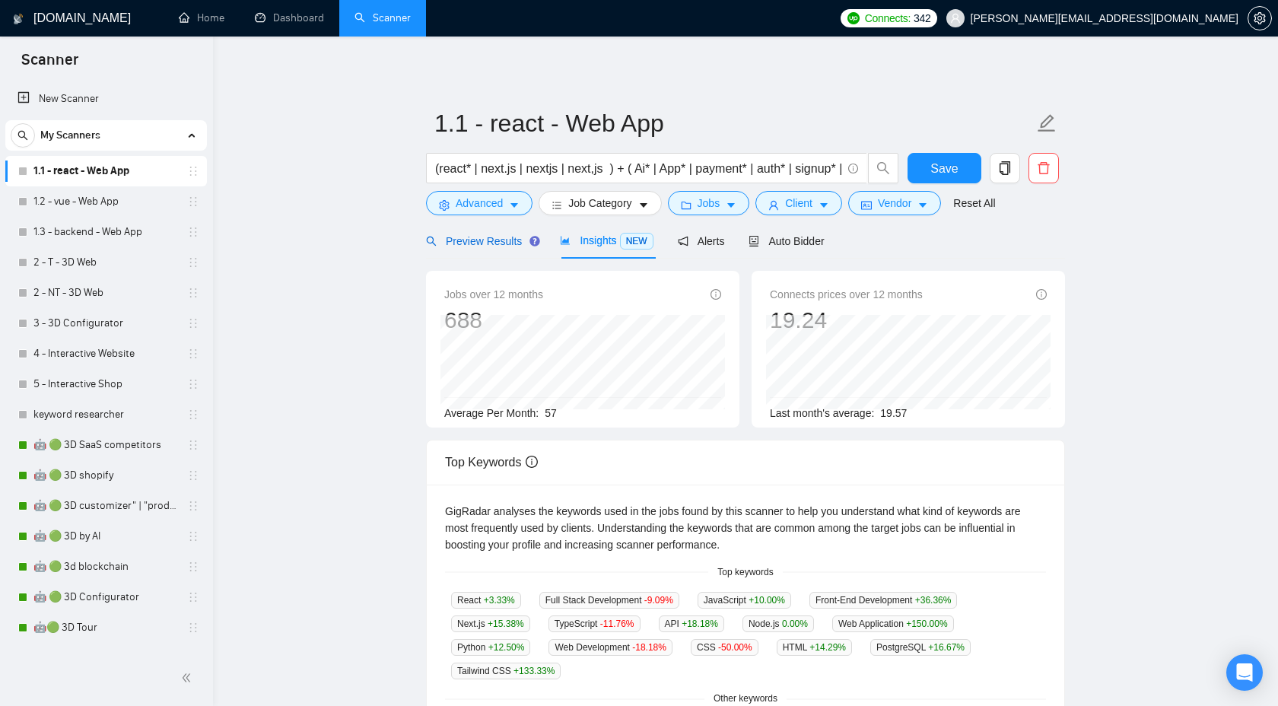
click at [499, 243] on span "Preview Results" at bounding box center [481, 241] width 110 height 12
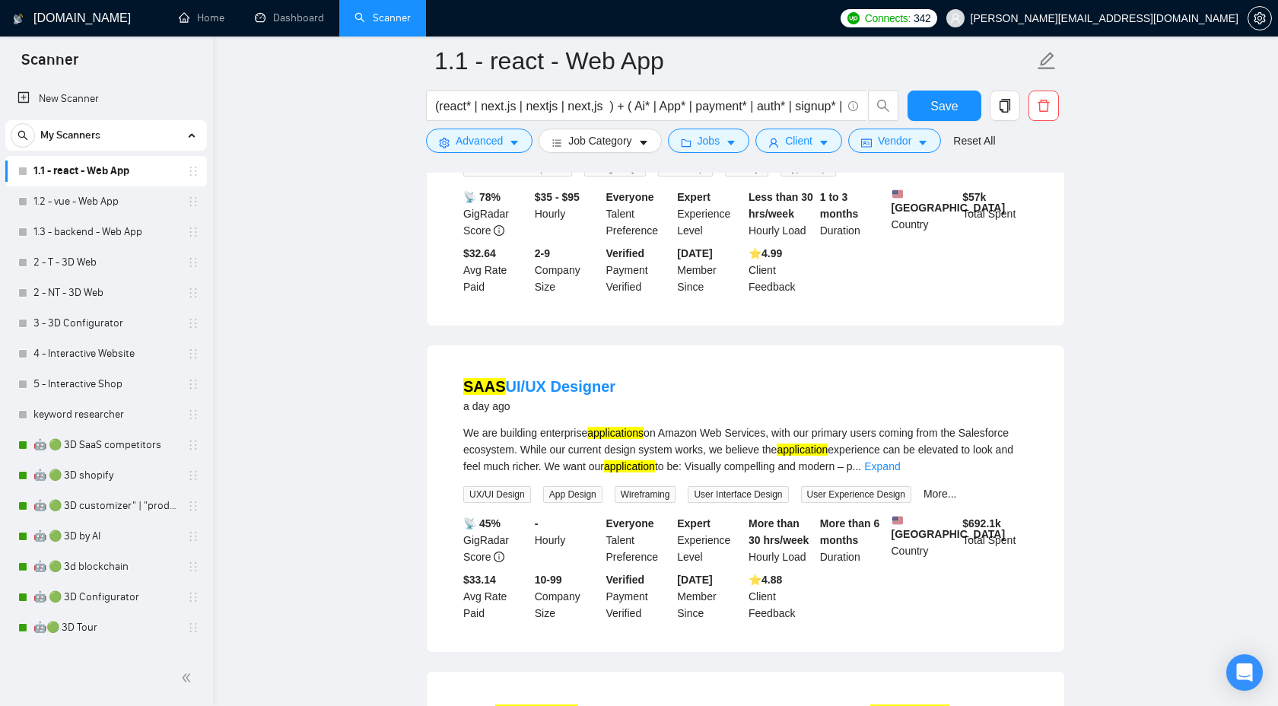
scroll to position [307, 0]
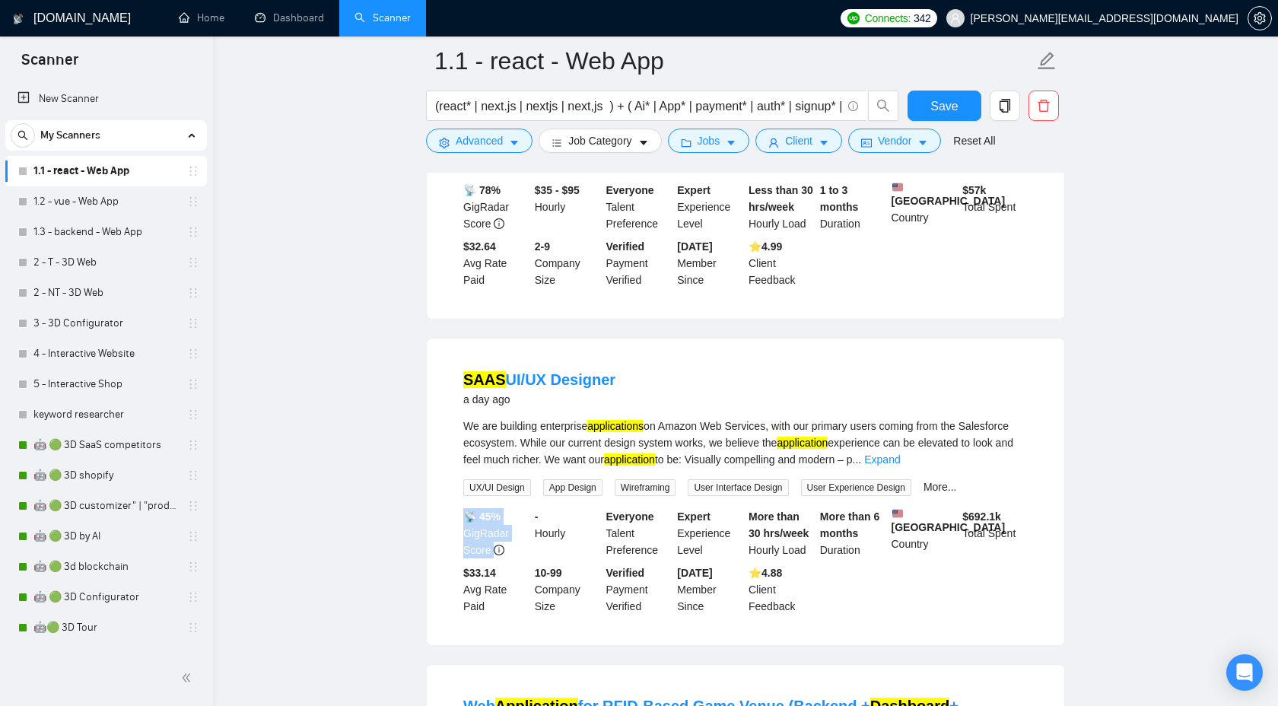
drag, startPoint x: 466, startPoint y: 529, endPoint x: 514, endPoint y: 561, distance: 58.2
click at [514, 558] on div "📡 45% GigRadar Score" at bounding box center [496, 533] width 72 height 50
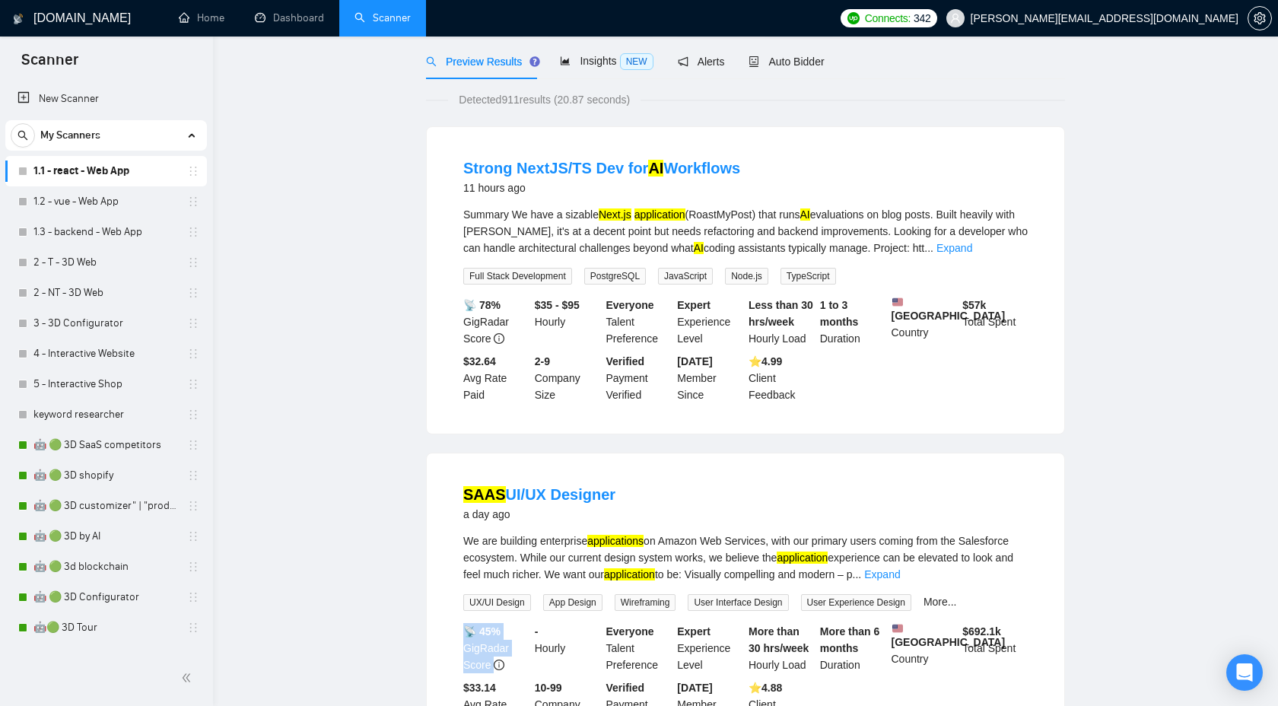
scroll to position [0, 0]
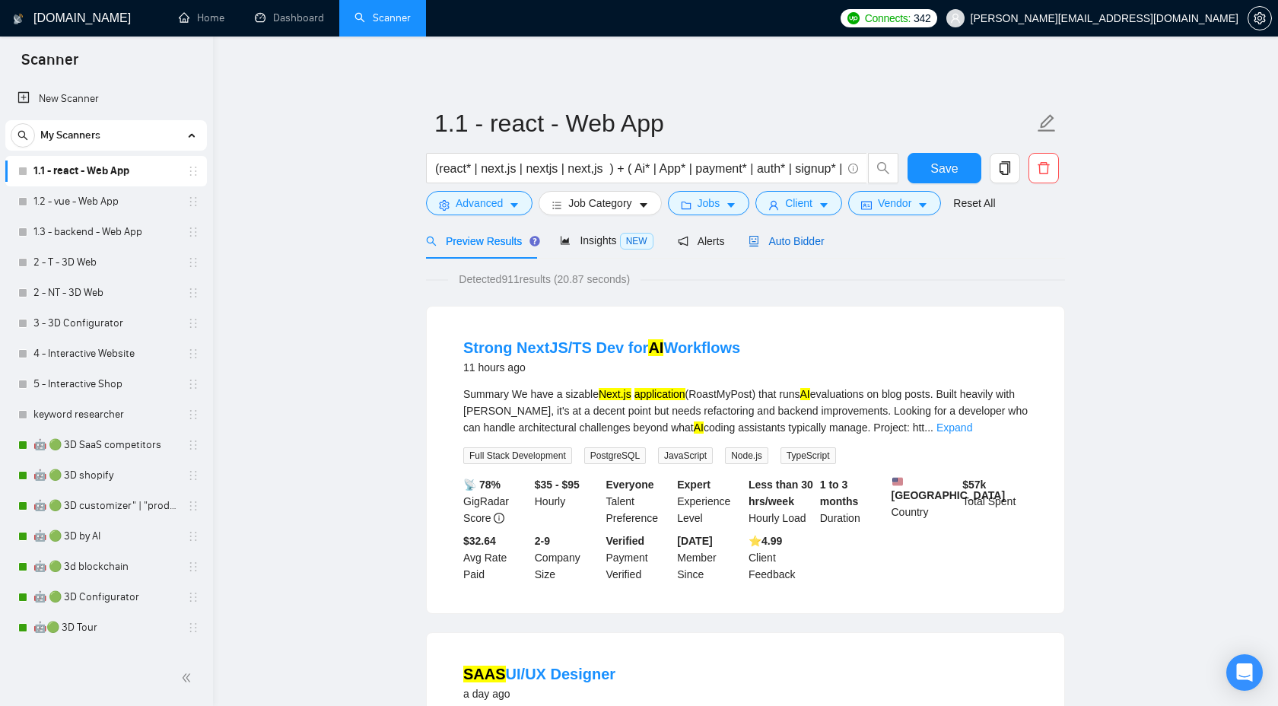
click at [785, 243] on span "Auto Bidder" at bounding box center [786, 241] width 75 height 12
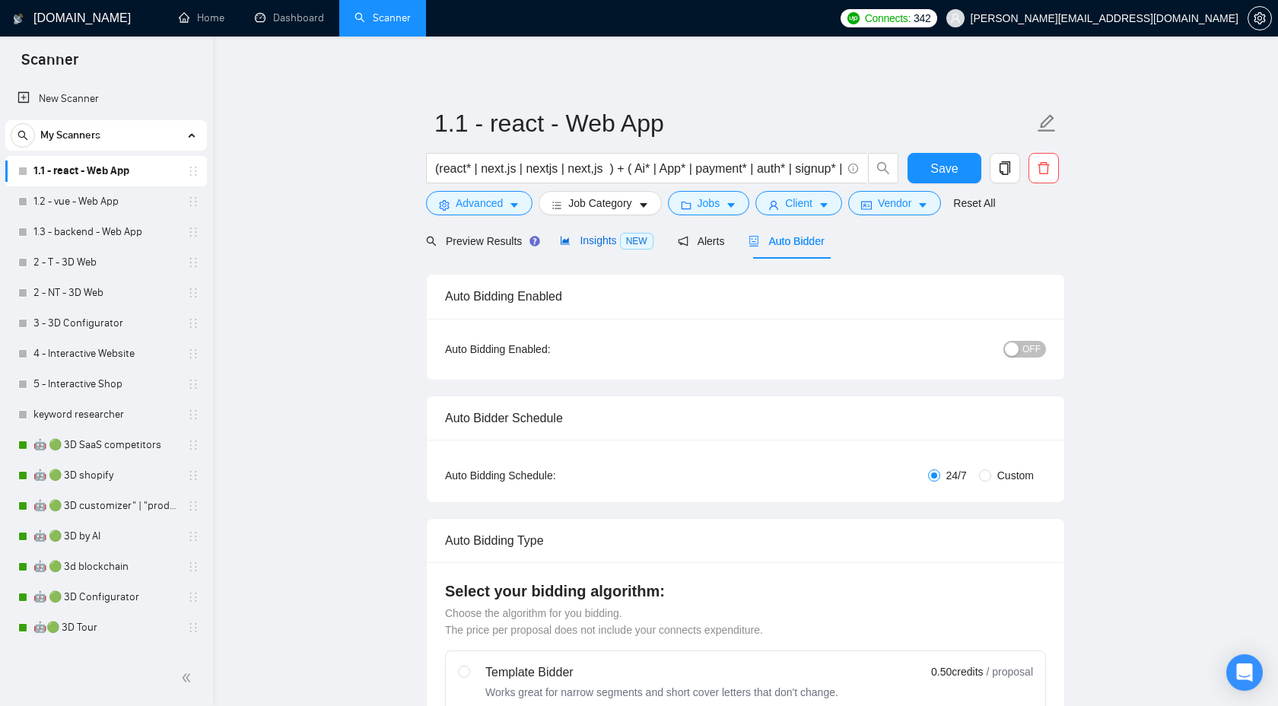
click at [600, 248] on div "Insights NEW" at bounding box center [606, 240] width 93 height 17
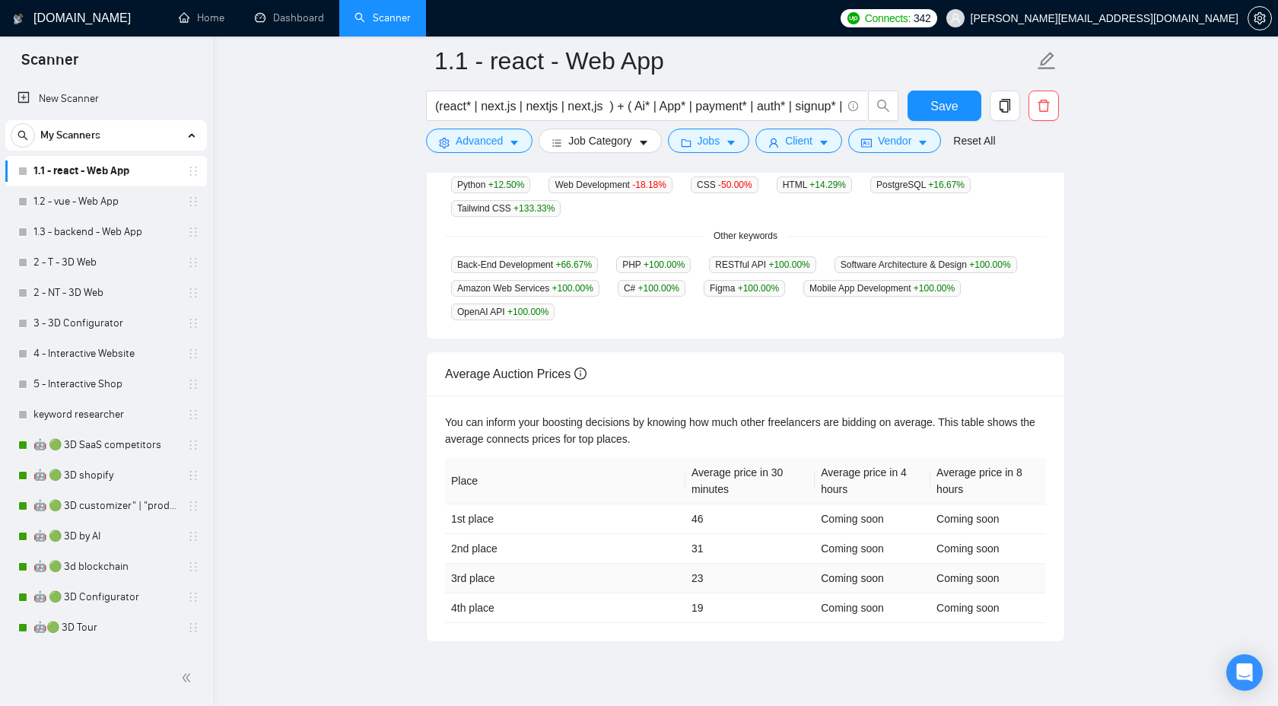
scroll to position [525, 0]
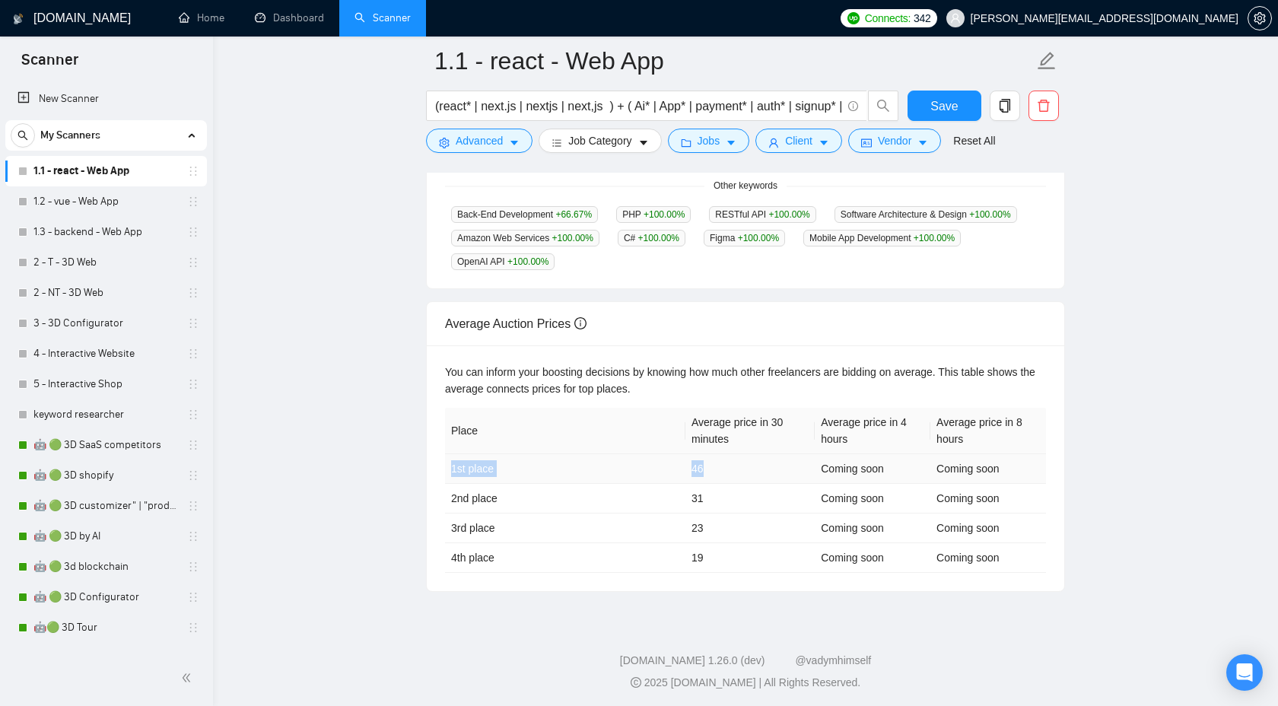
drag, startPoint x: 713, startPoint y: 466, endPoint x: 467, endPoint y: 456, distance: 245.9
click at [467, 456] on tr "1st place 46 Coming soon Coming soon" at bounding box center [745, 469] width 601 height 30
click at [682, 488] on td "2nd place" at bounding box center [565, 499] width 240 height 30
drag, startPoint x: 725, startPoint y: 553, endPoint x: 707, endPoint y: 545, distance: 20.1
click at [692, 543] on td "19" at bounding box center [749, 558] width 129 height 30
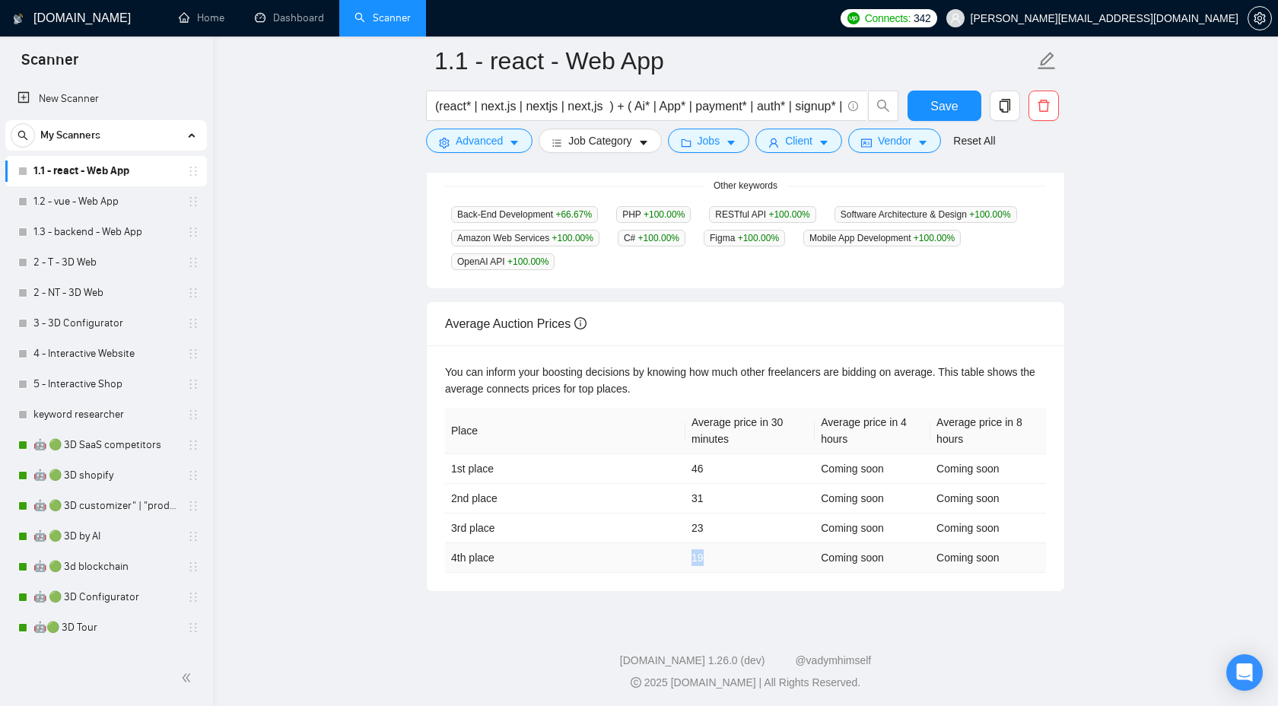
click at [707, 545] on td "19" at bounding box center [749, 558] width 129 height 30
drag, startPoint x: 712, startPoint y: 553, endPoint x: 682, endPoint y: 552, distance: 30.4
click at [682, 552] on tr "4th place 19 Coming soon Coming soon" at bounding box center [745, 558] width 601 height 30
click at [696, 562] on td "19" at bounding box center [749, 558] width 129 height 30
drag, startPoint x: 691, startPoint y: 557, endPoint x: 740, endPoint y: 557, distance: 49.4
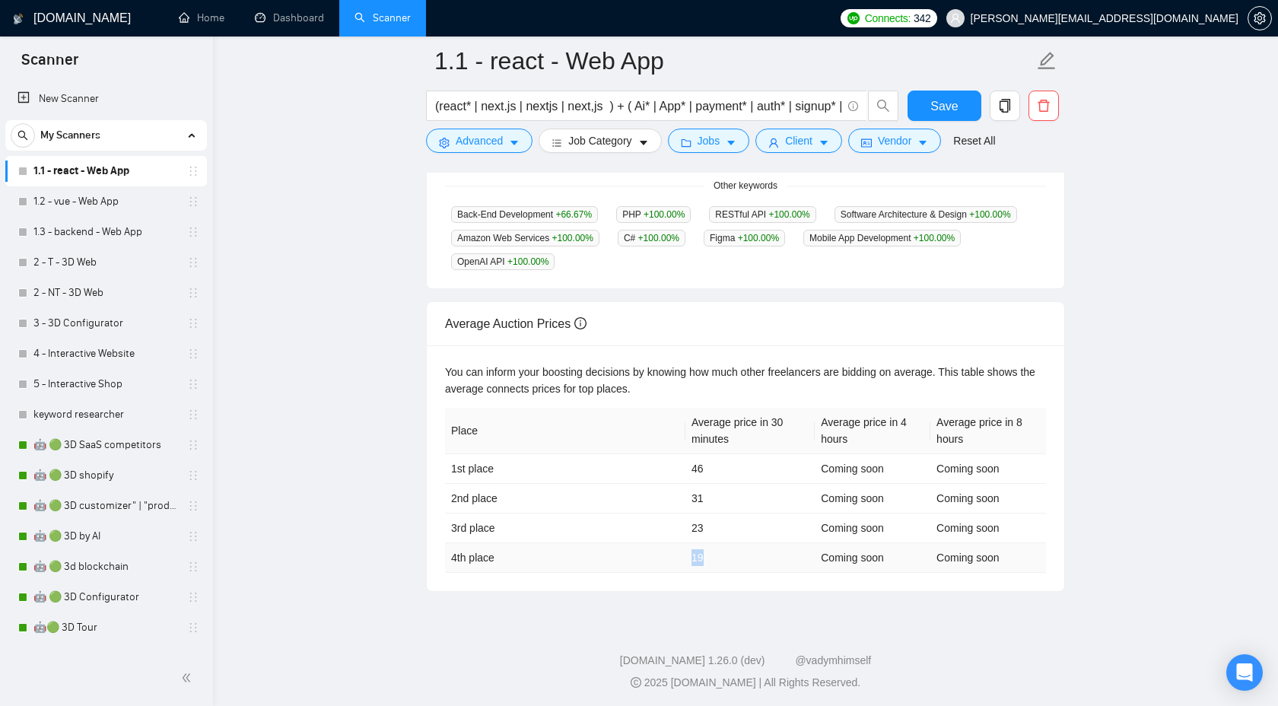
click at [740, 557] on td "19" at bounding box center [749, 558] width 129 height 30
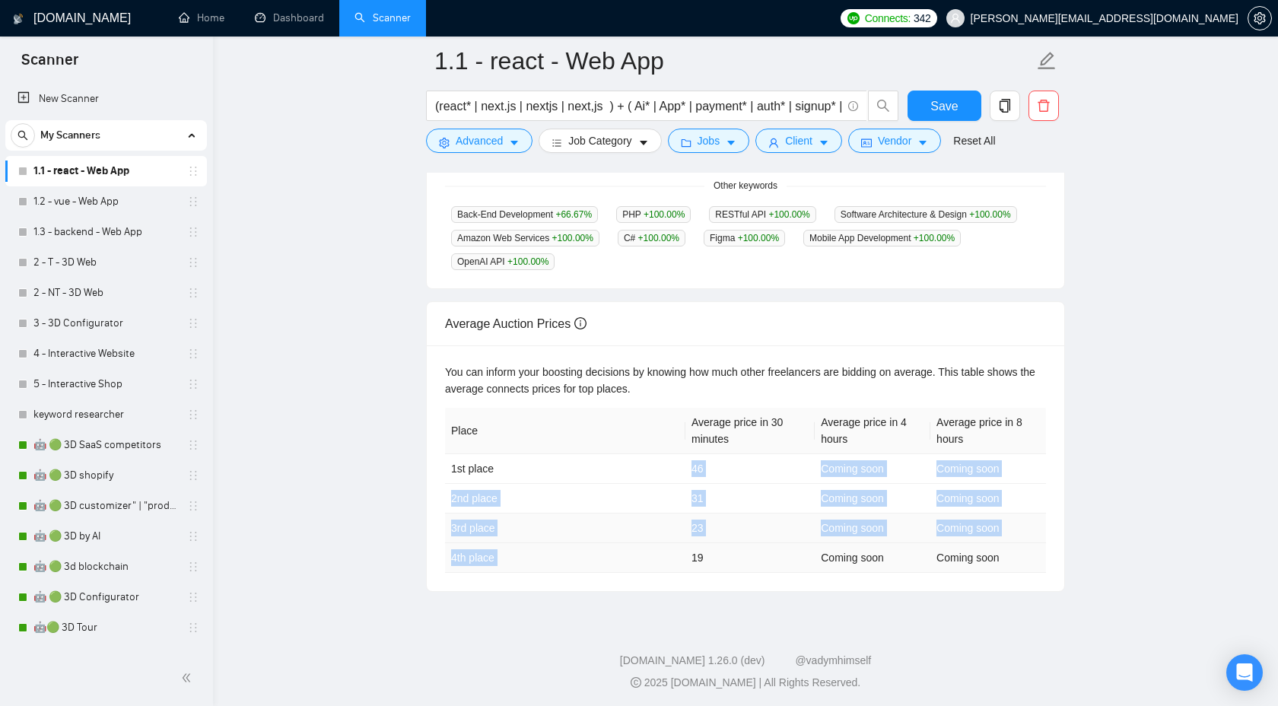
drag, startPoint x: 689, startPoint y: 463, endPoint x: 712, endPoint y: 540, distance: 80.9
click at [712, 540] on tbody "1st place 46 Coming soon Coming soon 2nd place 31 Coming soon Coming soon 3rd p…" at bounding box center [745, 513] width 601 height 119
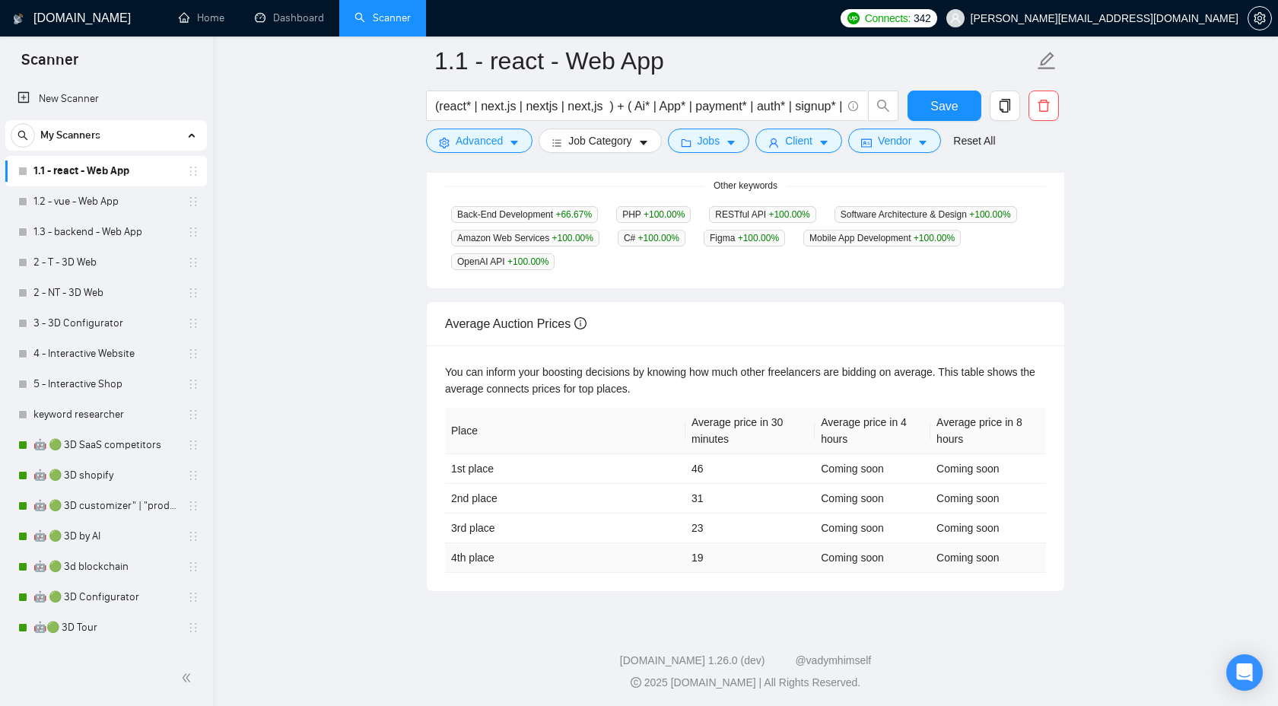
click at [711, 550] on td "19" at bounding box center [749, 558] width 129 height 30
drag, startPoint x: 710, startPoint y: 555, endPoint x: 684, endPoint y: 553, distance: 26.0
click at [684, 553] on tr "4th place 19 Coming soon Coming soon" at bounding box center [745, 558] width 601 height 30
click at [719, 554] on td "19" at bounding box center [749, 558] width 129 height 30
drag, startPoint x: 708, startPoint y: 555, endPoint x: 685, endPoint y: 555, distance: 23.6
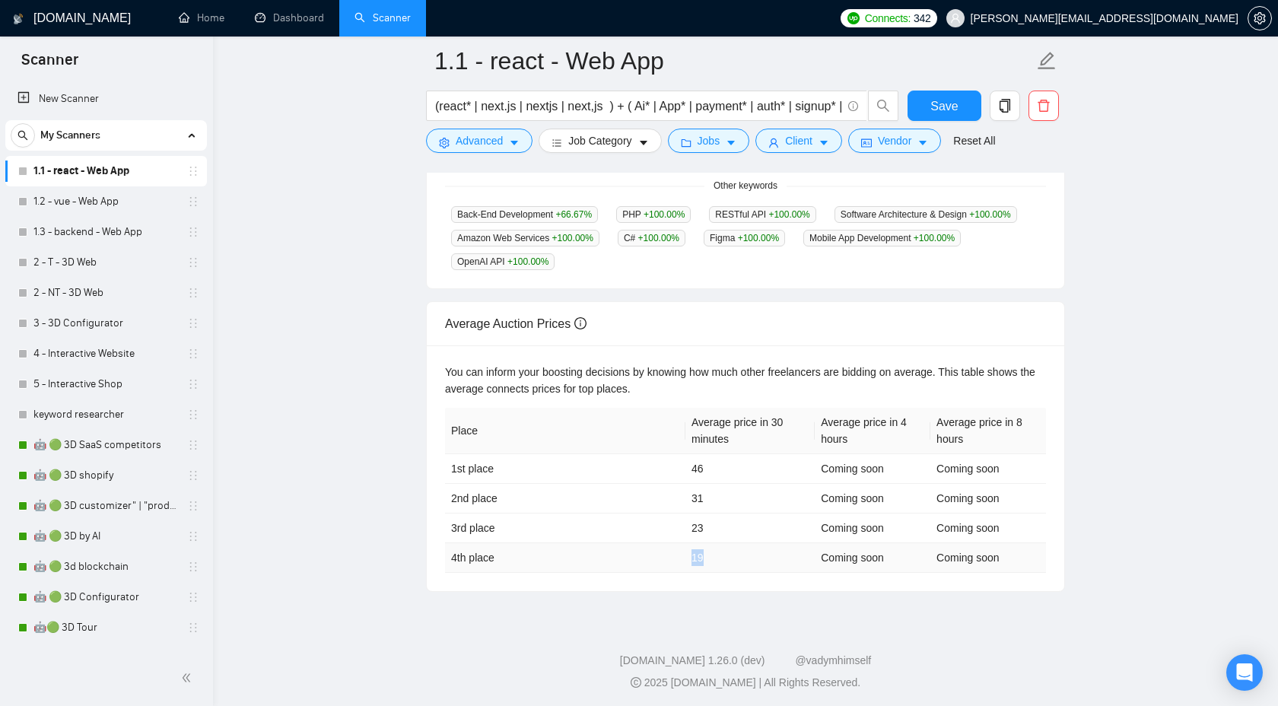
click at [685, 555] on td "19" at bounding box center [749, 558] width 129 height 30
click at [721, 562] on td "19" at bounding box center [749, 558] width 129 height 30
drag, startPoint x: 714, startPoint y: 557, endPoint x: 687, endPoint y: 557, distance: 27.4
click at [686, 557] on td "19" at bounding box center [749, 558] width 129 height 30
click at [781, 618] on footer "GigRadar.io 1.26.0 (dev) @vadymhimself 2025 GigRadar.io | All Rights Reserved." at bounding box center [745, 662] width 1065 height 93
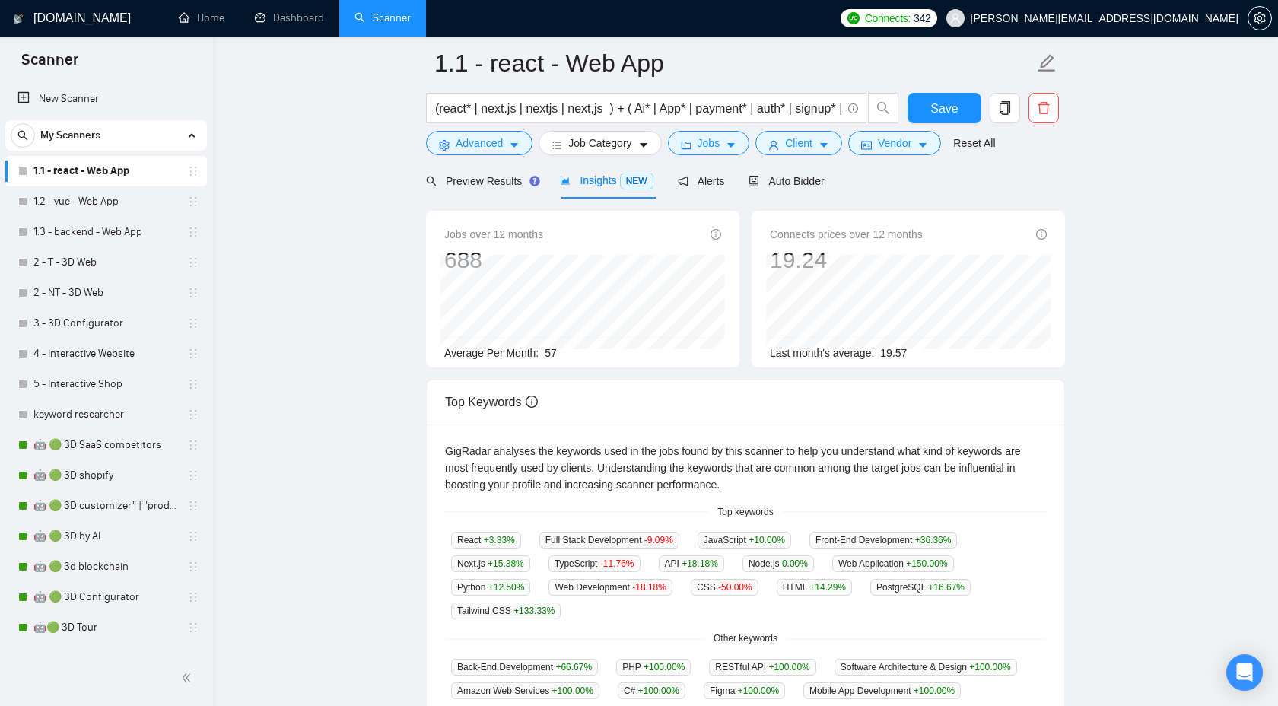
scroll to position [0, 0]
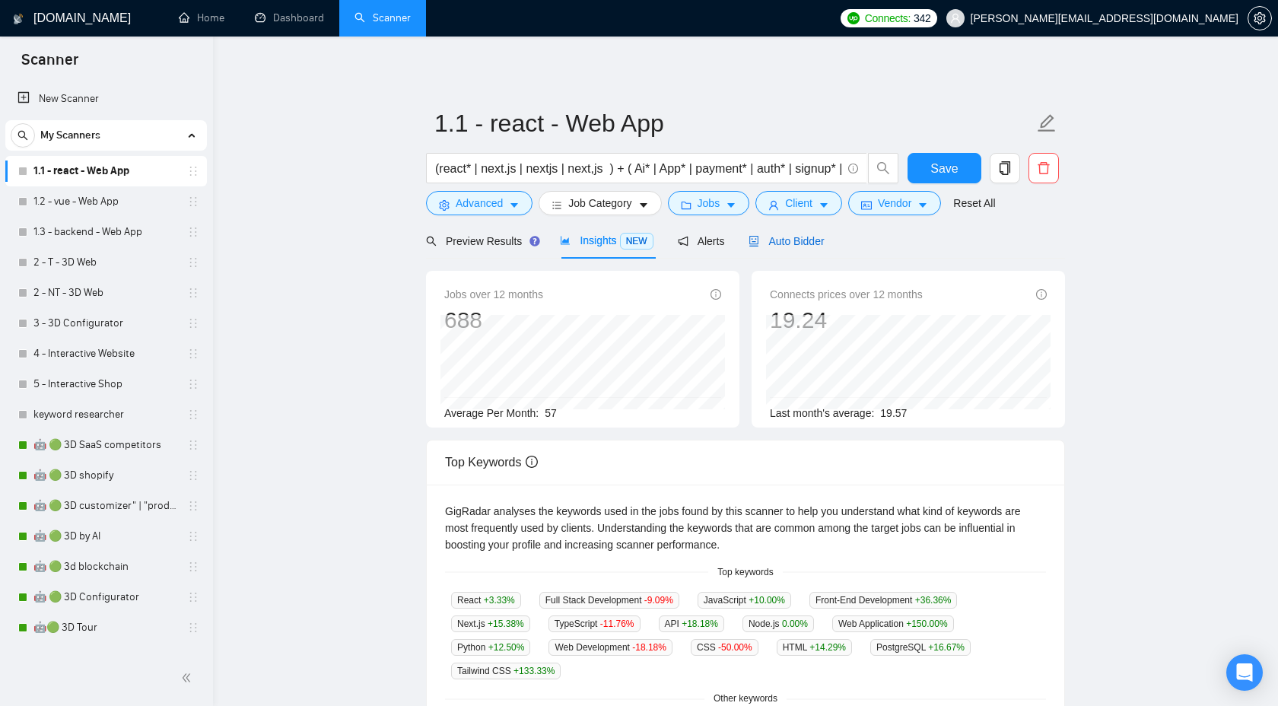
click at [790, 244] on span "Auto Bidder" at bounding box center [786, 241] width 75 height 12
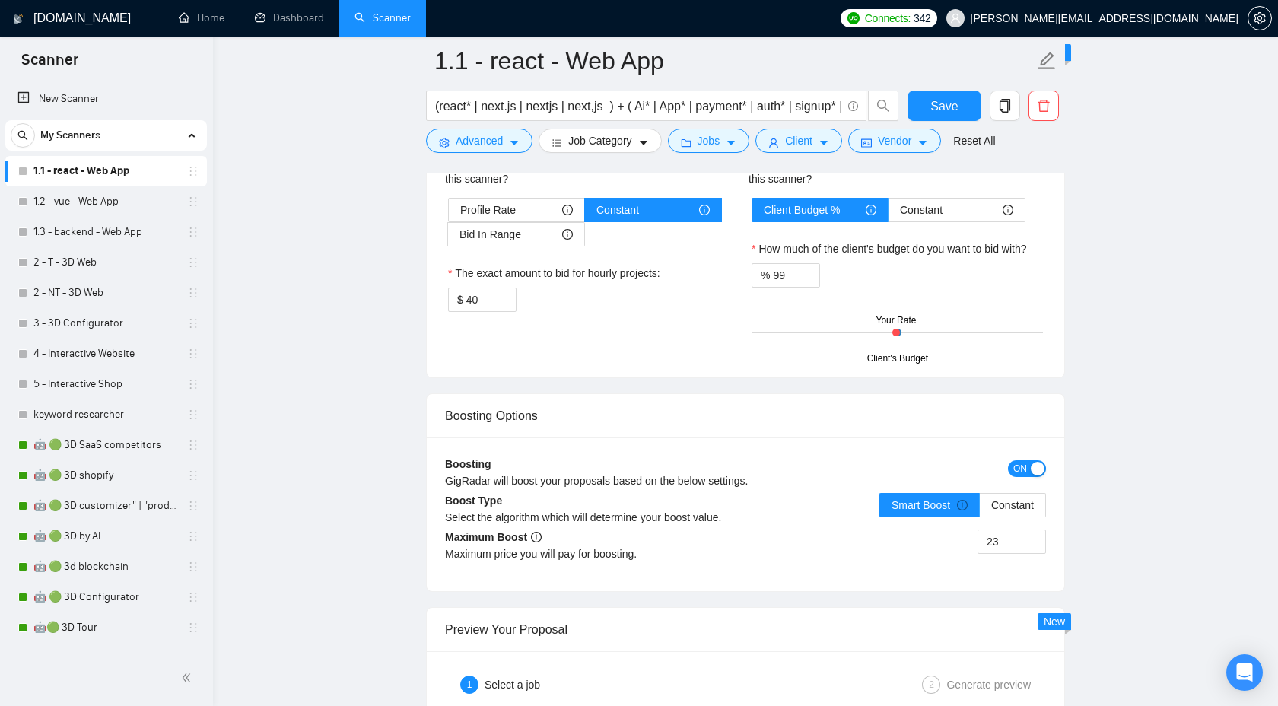
scroll to position [2388, 0]
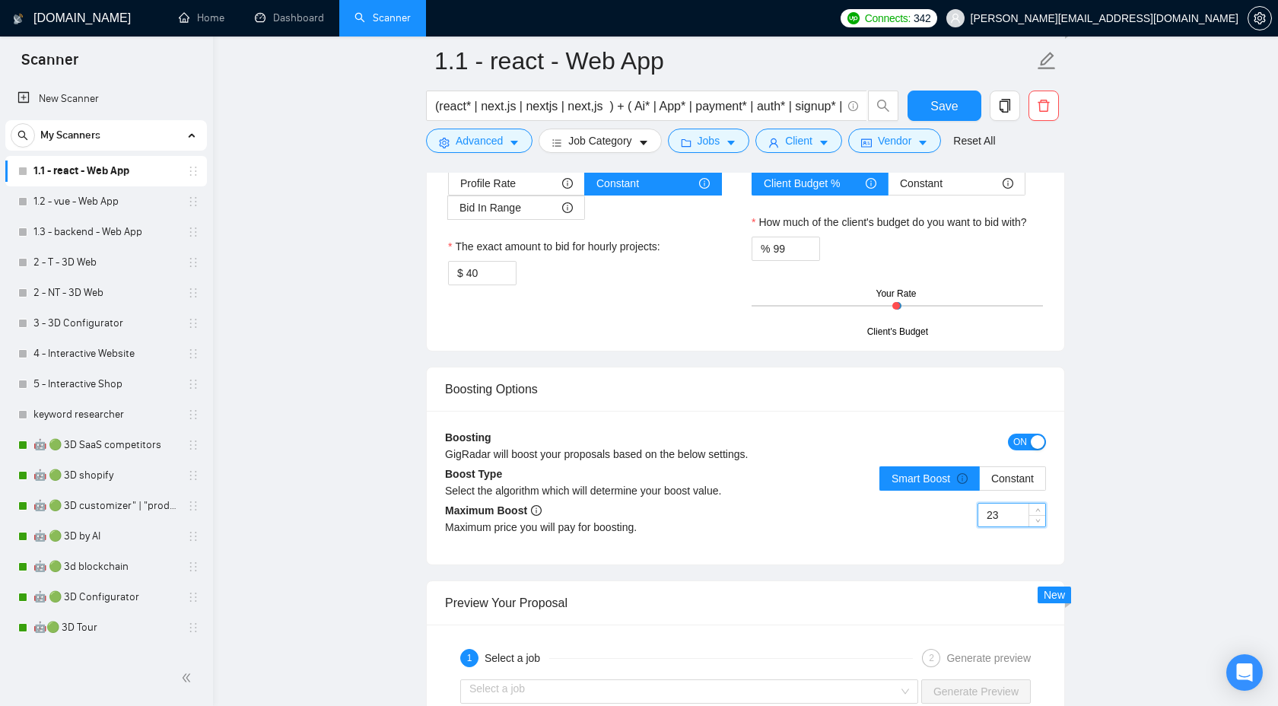
drag, startPoint x: 1002, startPoint y: 519, endPoint x: 961, endPoint y: 520, distance: 41.1
click at [961, 519] on div "23" at bounding box center [896, 524] width 300 height 43
type input "30"
click at [932, 103] on span "Save" at bounding box center [943, 106] width 27 height 19
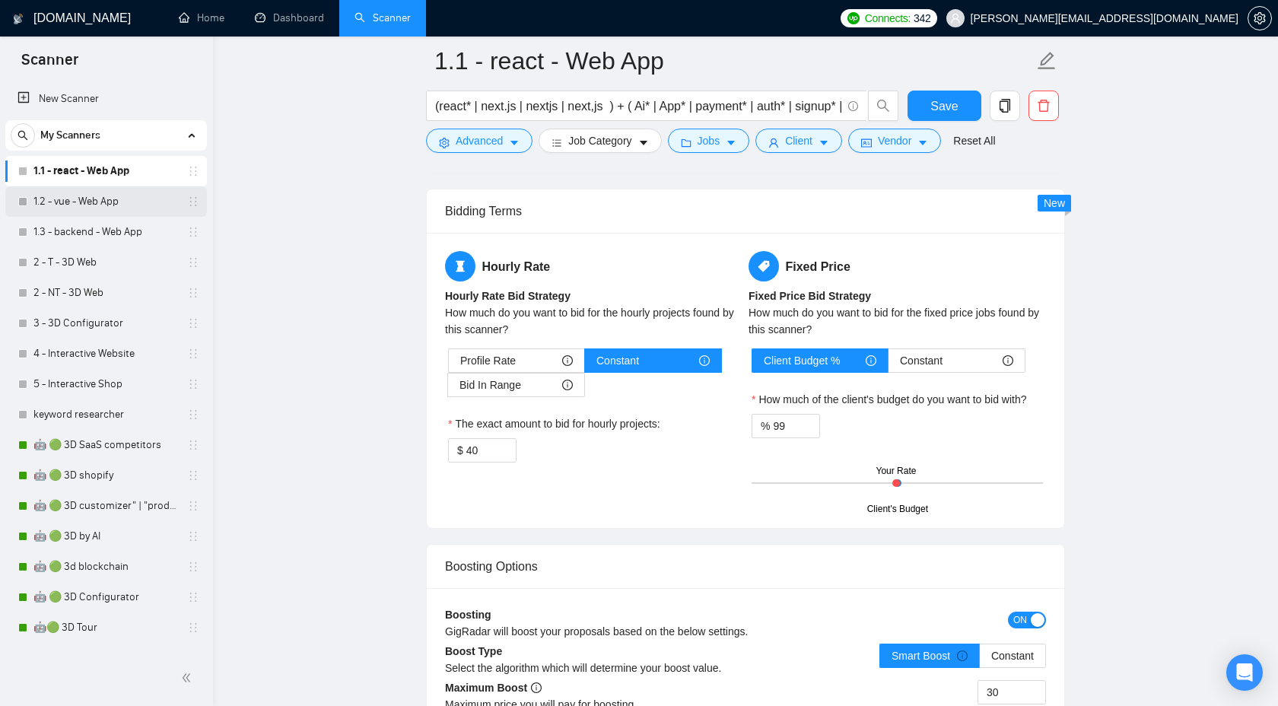
click at [57, 197] on link "1.2 - vue - Web App" at bounding box center [105, 201] width 145 height 30
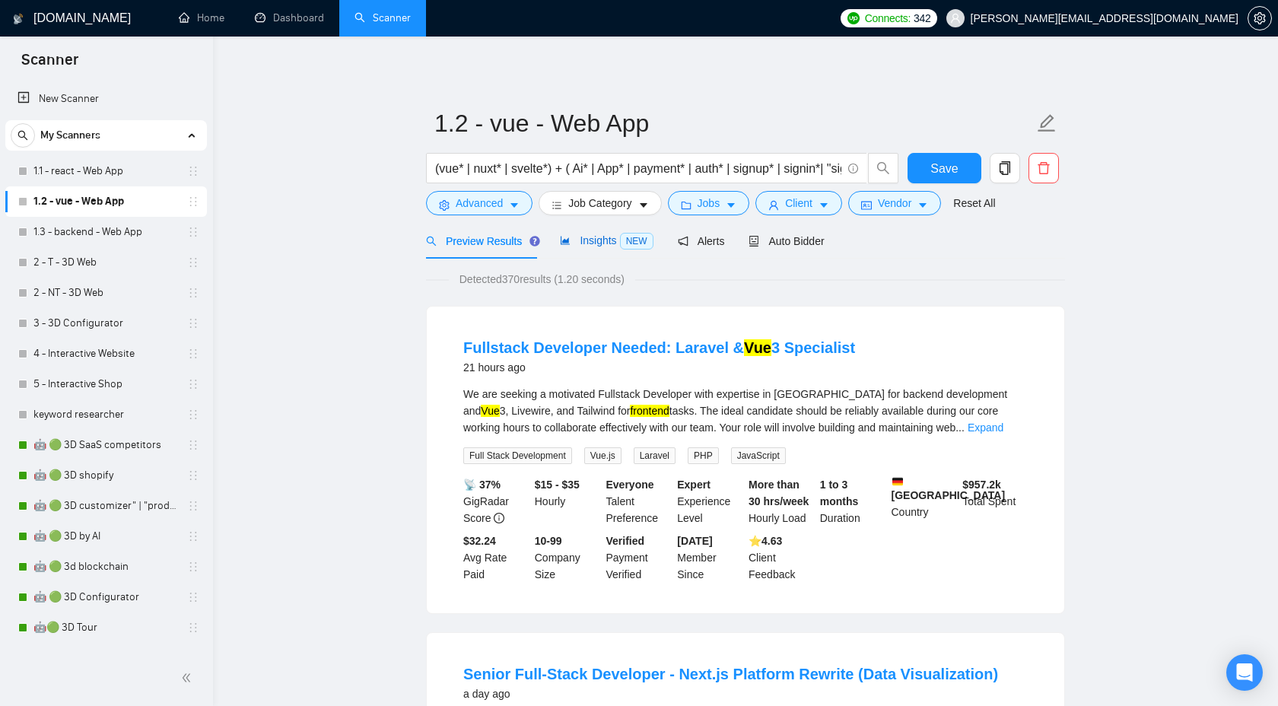
click at [597, 248] on div "Insights NEW" at bounding box center [606, 240] width 93 height 17
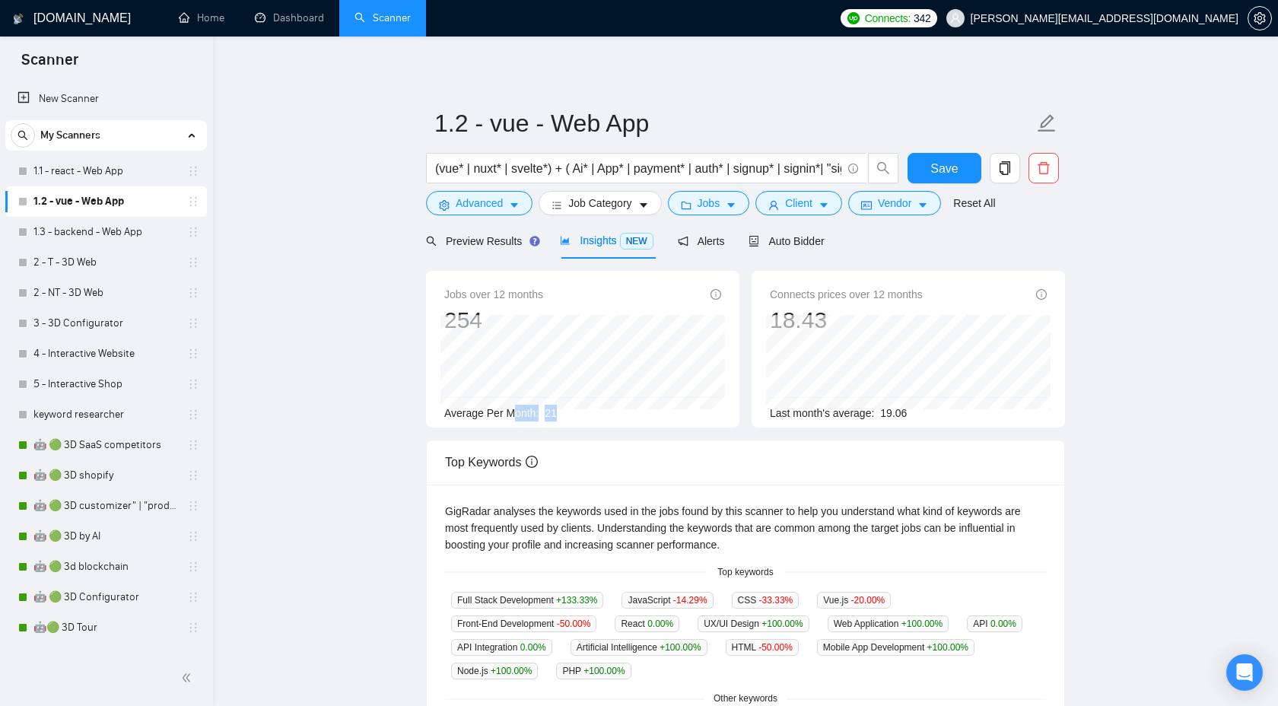
drag, startPoint x: 561, startPoint y: 418, endPoint x: 517, endPoint y: 418, distance: 43.4
click at [517, 418] on div "Average Per Month: 21" at bounding box center [582, 413] width 277 height 17
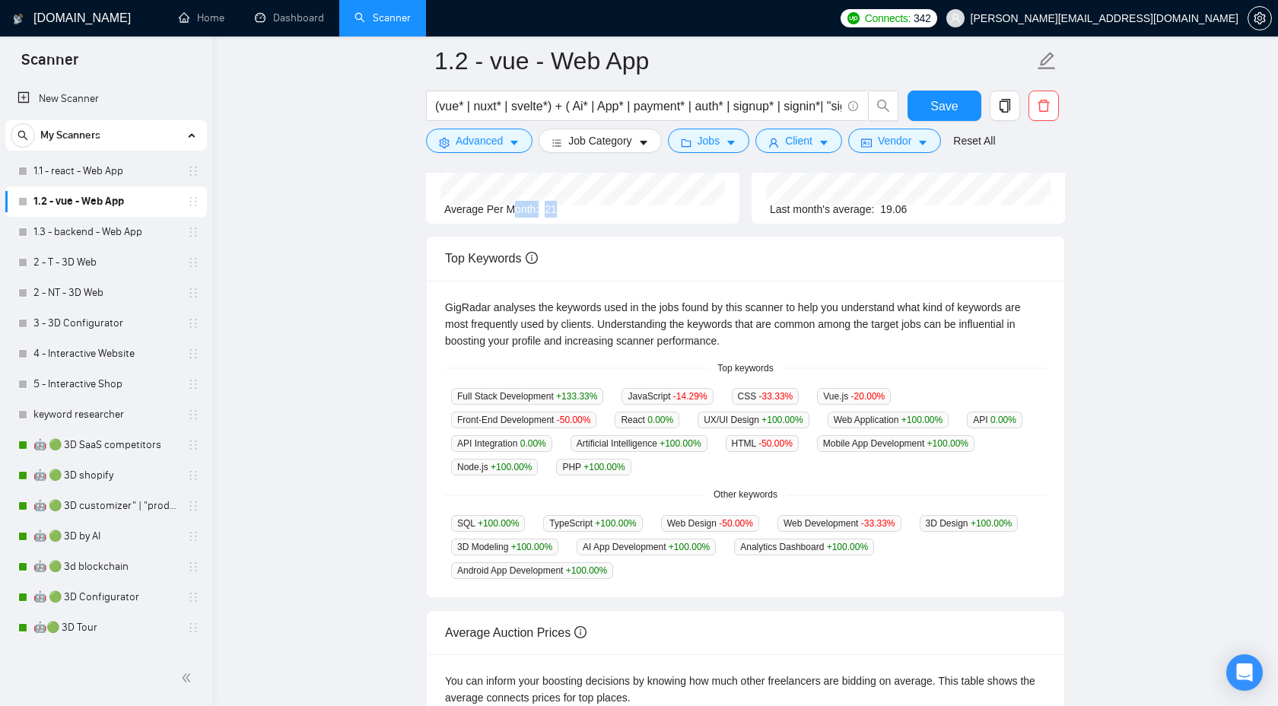
scroll to position [430, 0]
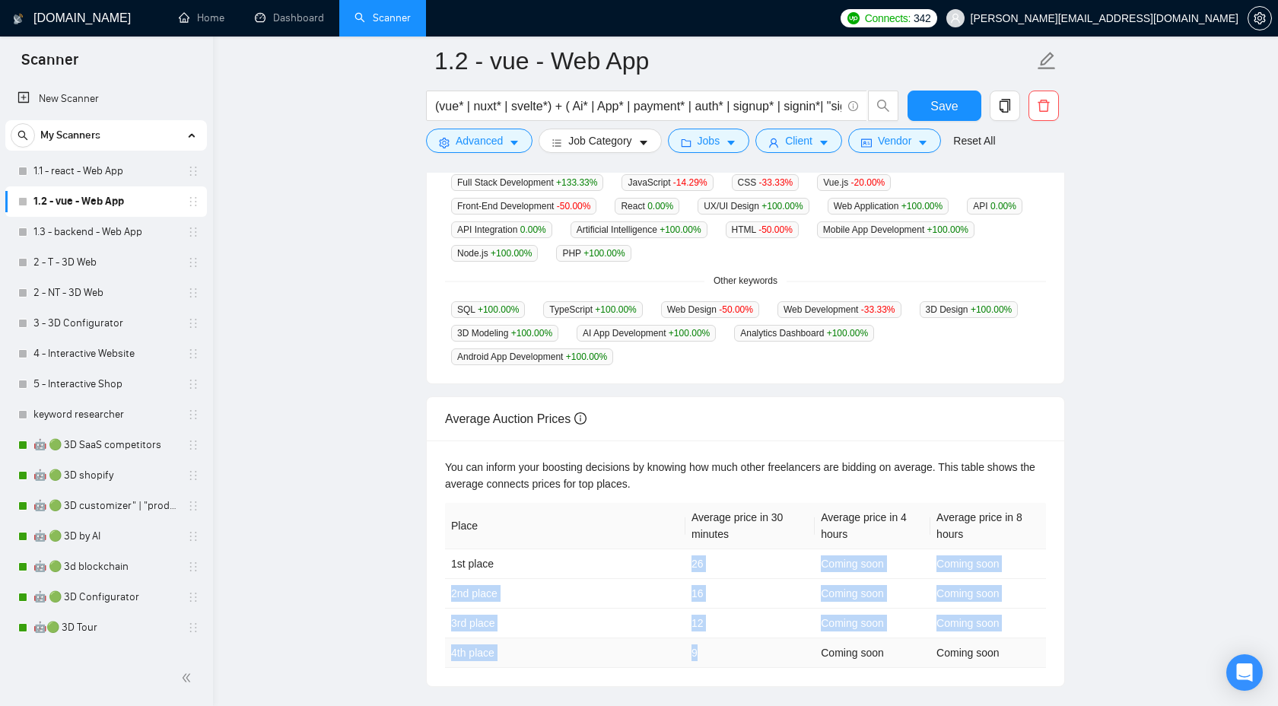
drag, startPoint x: 656, startPoint y: 563, endPoint x: 709, endPoint y: 656, distance: 107.0
click at [711, 661] on tbody "1st place 26 Coming soon Coming soon 2nd place 16 Coming soon Coming soon 3rd p…" at bounding box center [745, 608] width 601 height 119
click at [781, 514] on th "Average price in 30 minutes" at bounding box center [749, 526] width 129 height 46
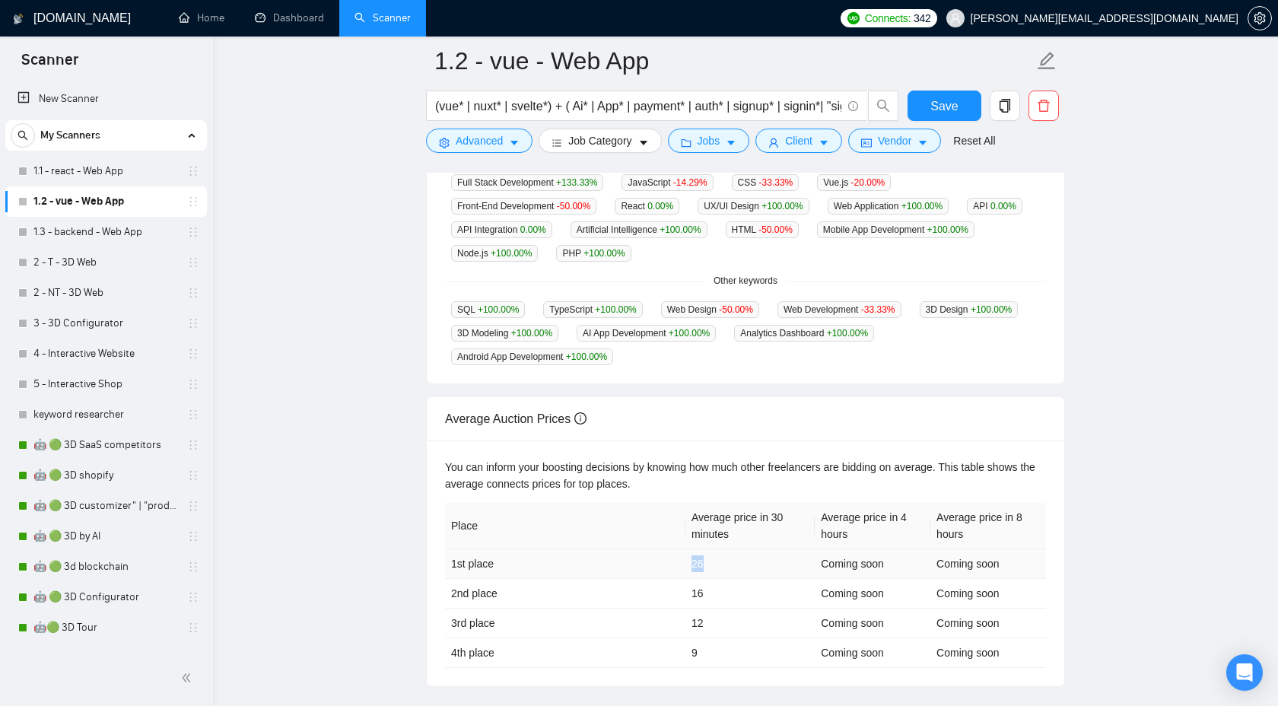
drag, startPoint x: 671, startPoint y: 565, endPoint x: 706, endPoint y: 564, distance: 35.0
click at [707, 564] on tr "1st place 26 Coming soon Coming soon" at bounding box center [745, 564] width 601 height 30
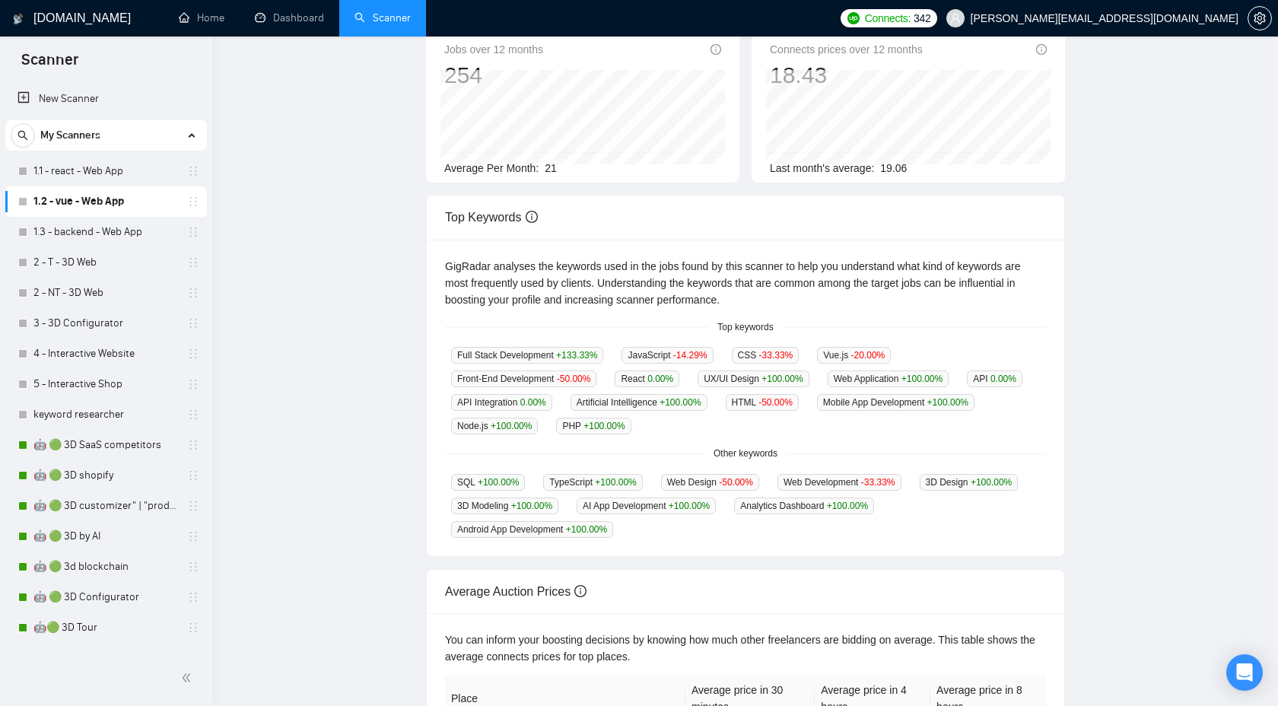
scroll to position [0, 0]
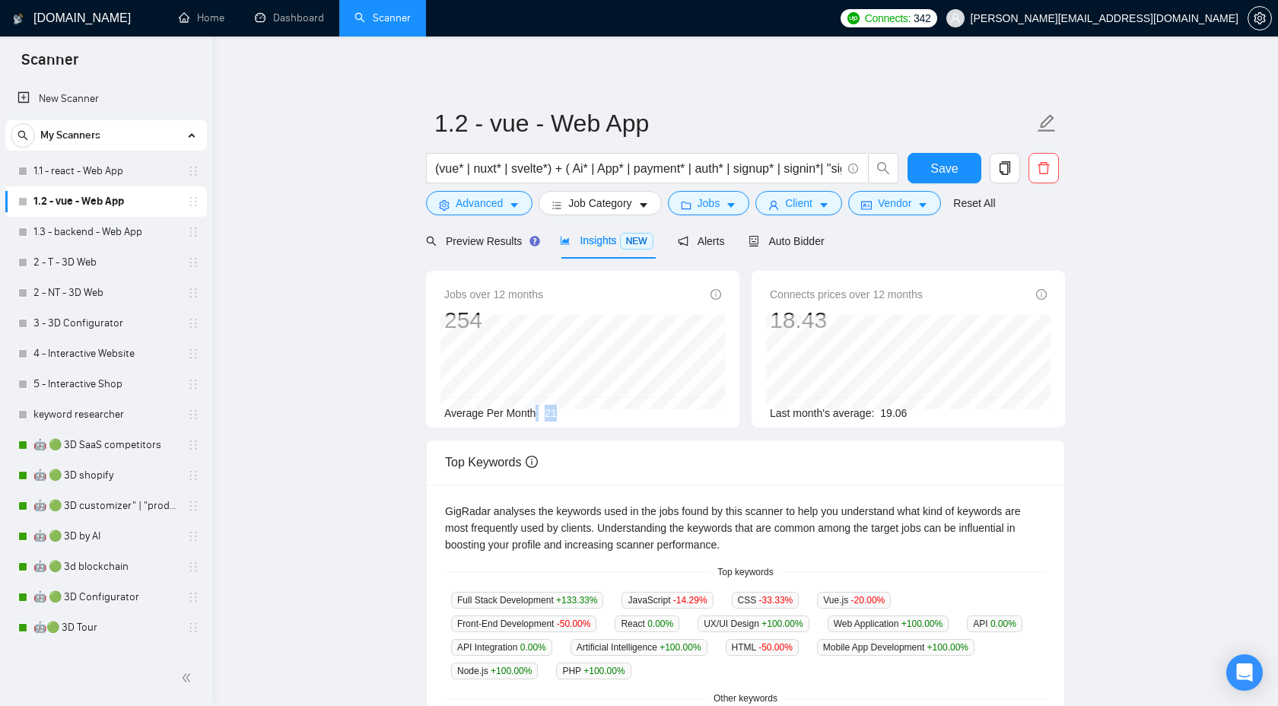
drag, startPoint x: 536, startPoint y: 413, endPoint x: 593, endPoint y: 413, distance: 56.3
click at [593, 413] on div "Average Per Month: 21" at bounding box center [582, 413] width 277 height 17
click at [634, 458] on div "Top Keywords" at bounding box center [745, 461] width 601 height 43
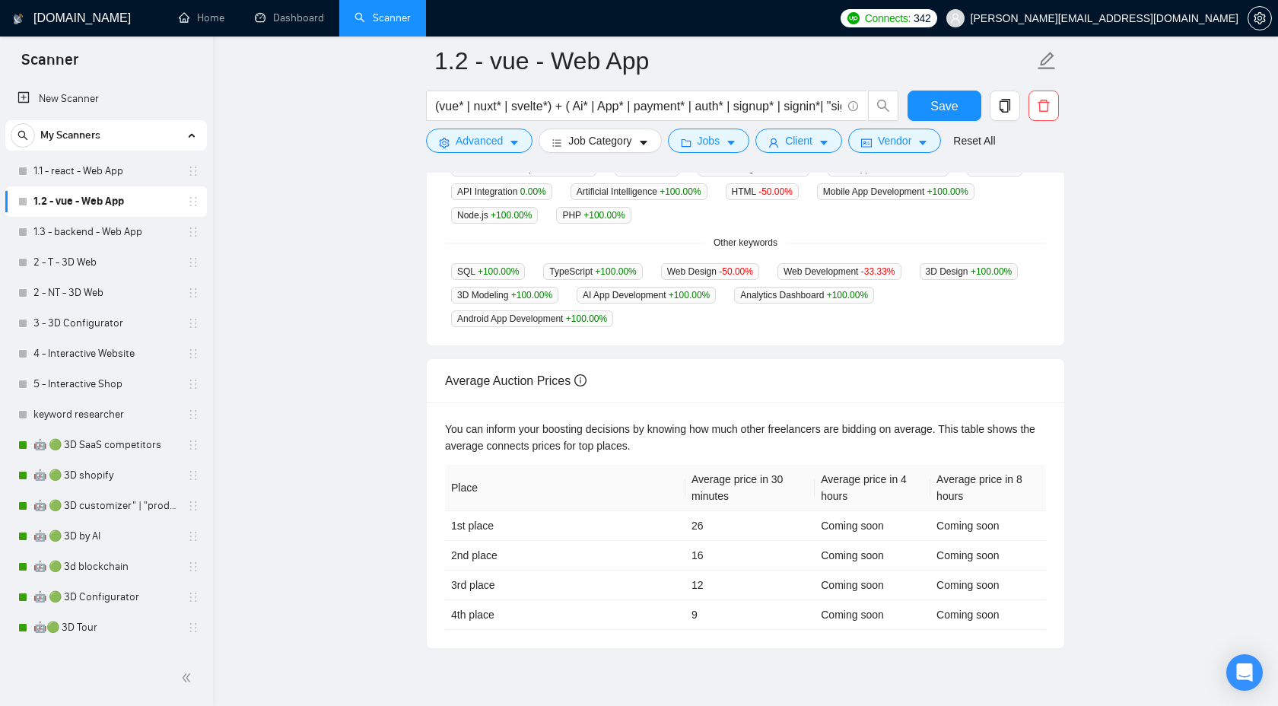
scroll to position [479, 0]
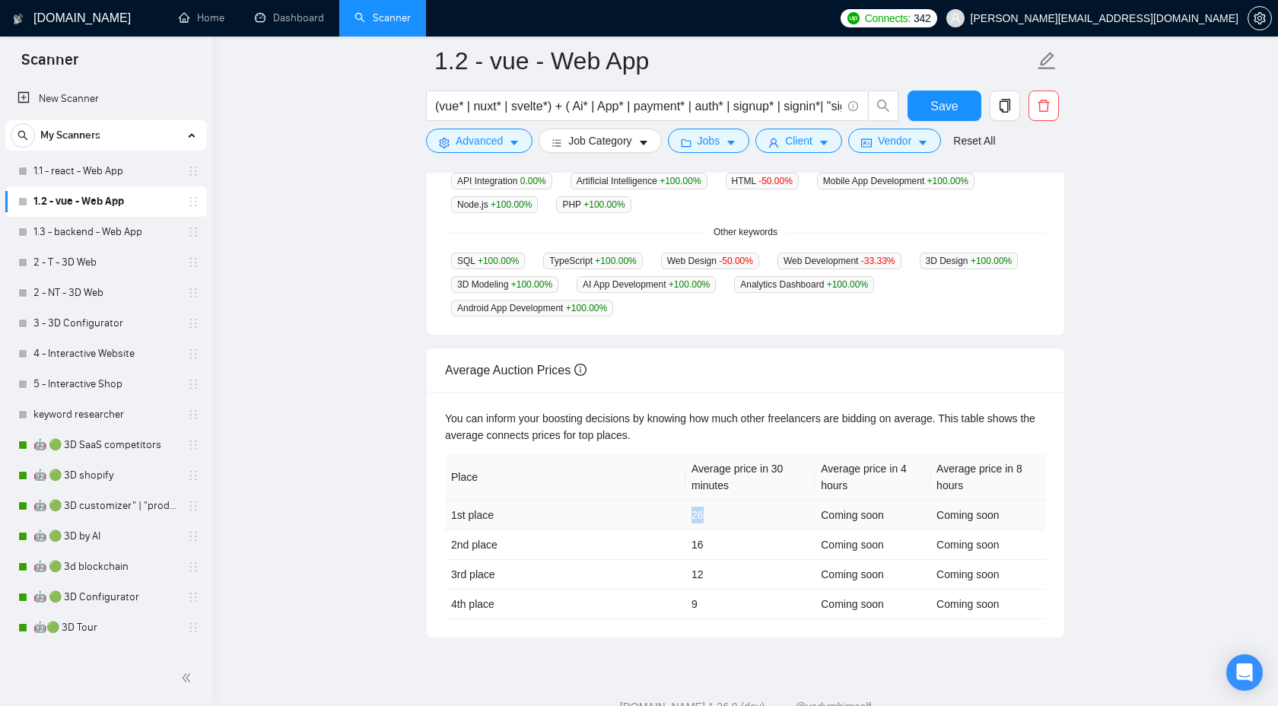
drag, startPoint x: 693, startPoint y: 510, endPoint x: 711, endPoint y: 510, distance: 18.3
click at [711, 510] on td "26" at bounding box center [749, 516] width 129 height 30
click at [717, 509] on td "26" at bounding box center [749, 516] width 129 height 30
drag, startPoint x: 706, startPoint y: 510, endPoint x: 692, endPoint y: 510, distance: 14.5
click at [692, 510] on td "26" at bounding box center [749, 516] width 129 height 30
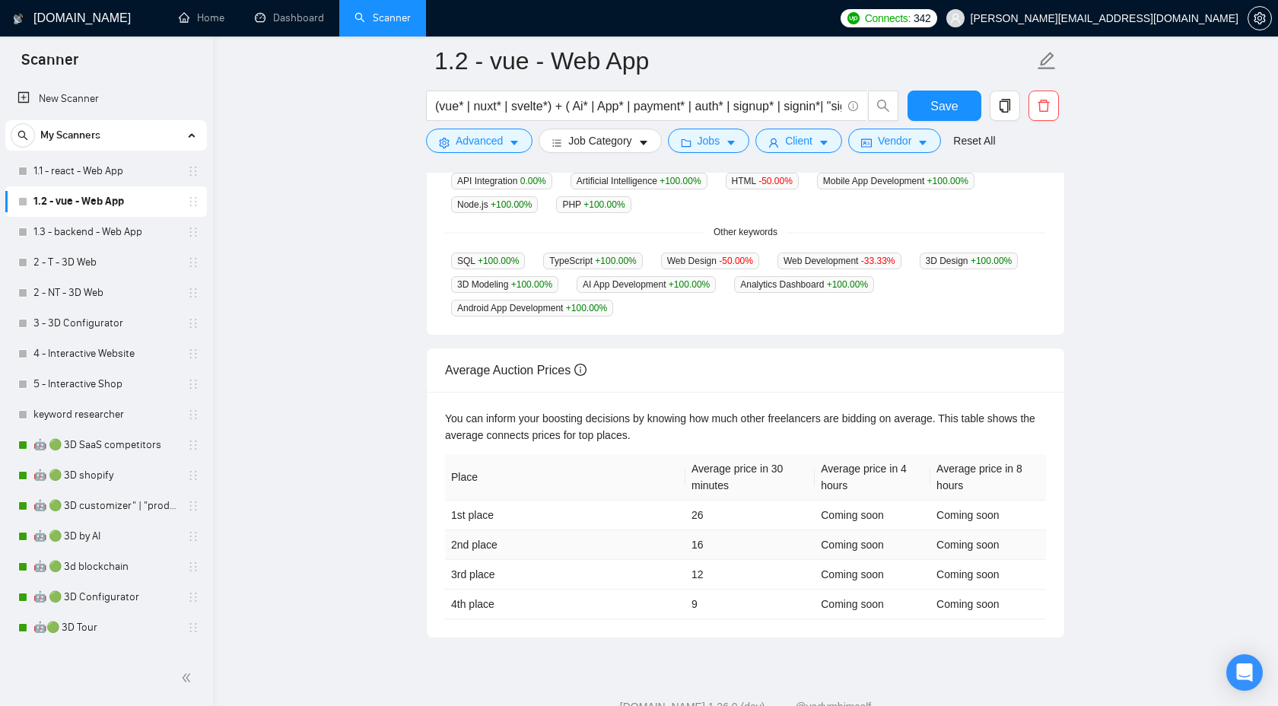
click at [717, 538] on td "16" at bounding box center [749, 545] width 129 height 30
drag, startPoint x: 713, startPoint y: 540, endPoint x: 693, endPoint y: 539, distance: 19.8
click at [693, 539] on td "16" at bounding box center [749, 545] width 129 height 30
click at [752, 594] on td "9" at bounding box center [749, 605] width 129 height 30
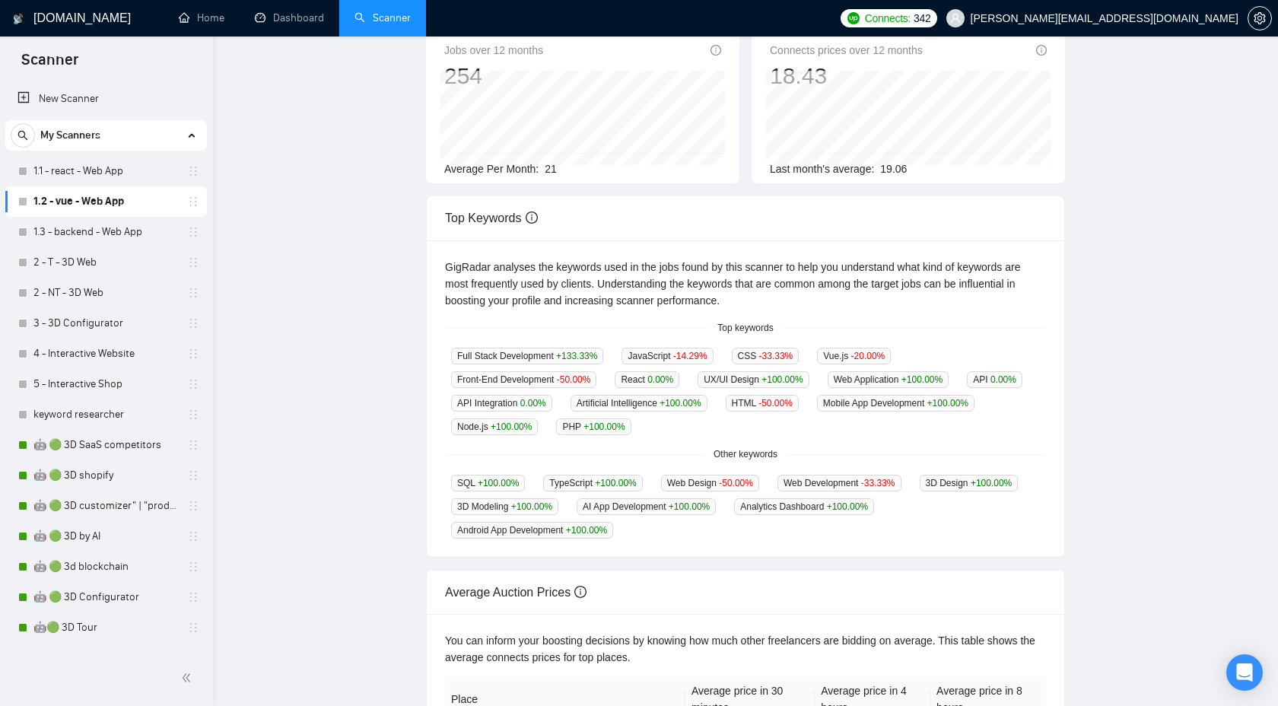
scroll to position [0, 0]
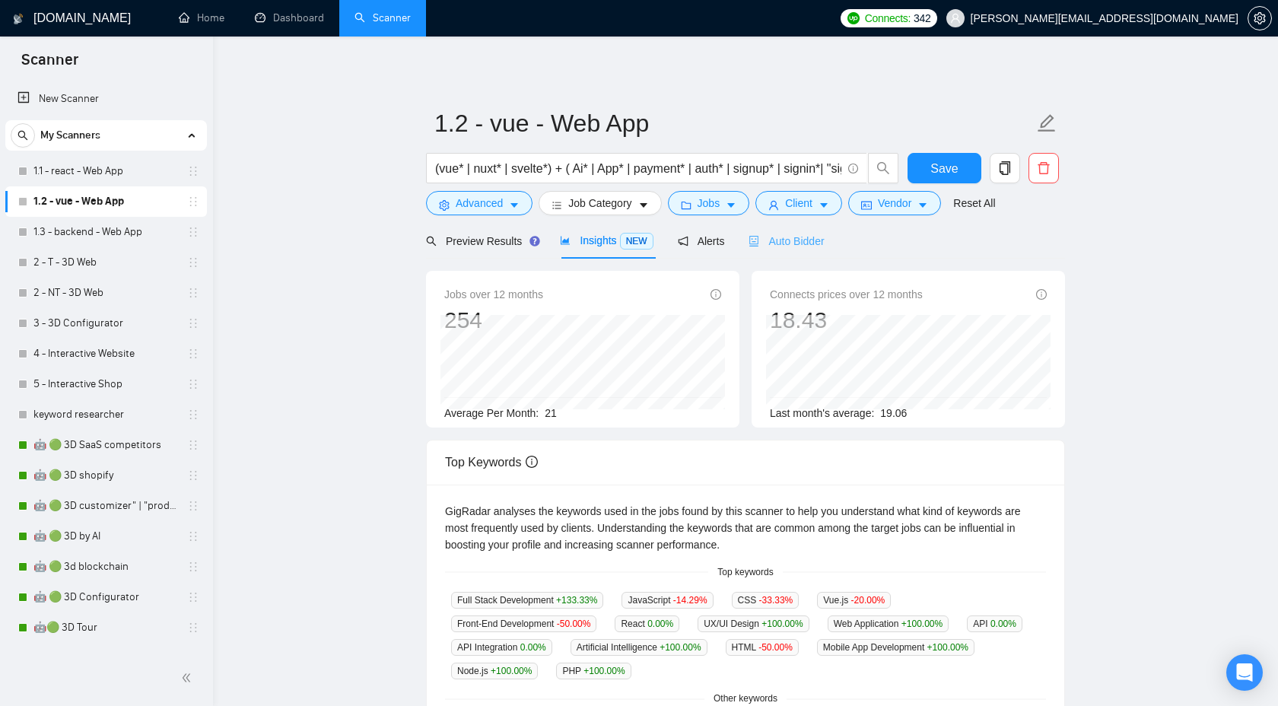
click at [791, 231] on div "Auto Bidder" at bounding box center [786, 241] width 75 height 36
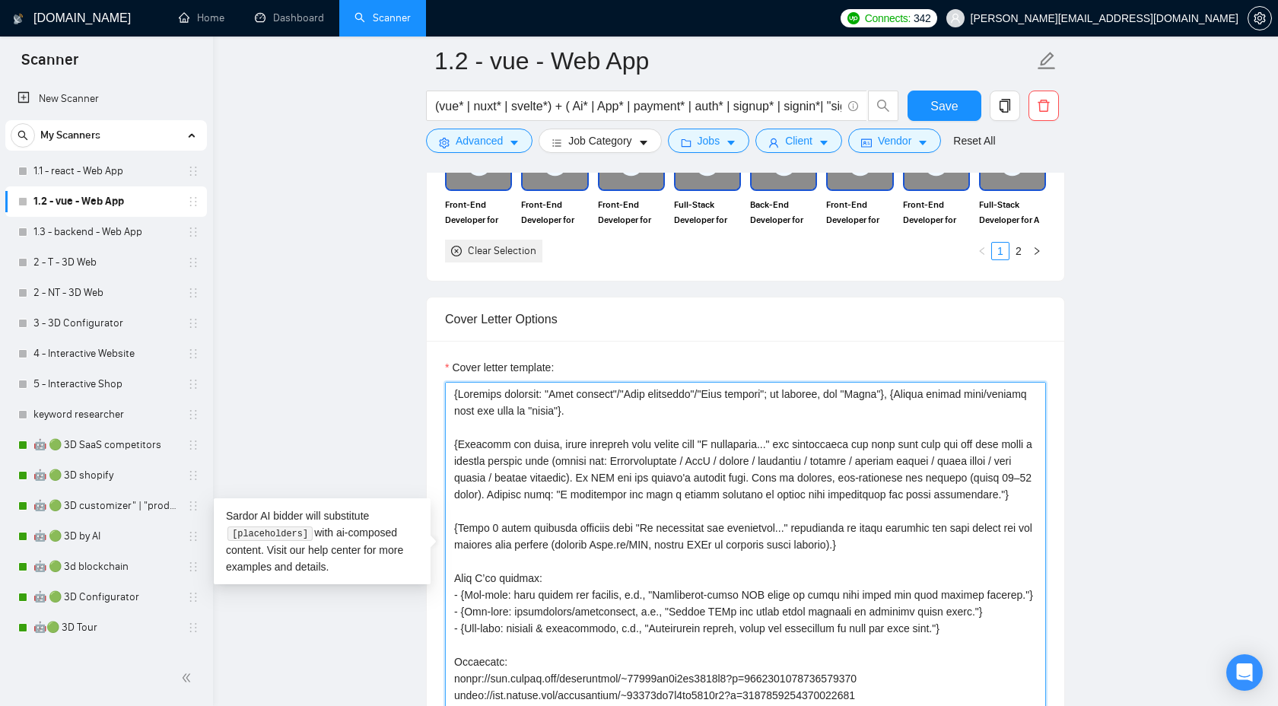
drag, startPoint x: 604, startPoint y: 513, endPoint x: 389, endPoint y: 444, distance: 225.7
click at [389, 444] on main "1.2 - vue - Web App (vue* | nuxt* | svelte*) + ( Ai* | App* | payment* | auth* …" at bounding box center [745, 580] width 1016 height 4211
click at [605, 513] on textarea "Cover letter template:" at bounding box center [745, 553] width 601 height 342
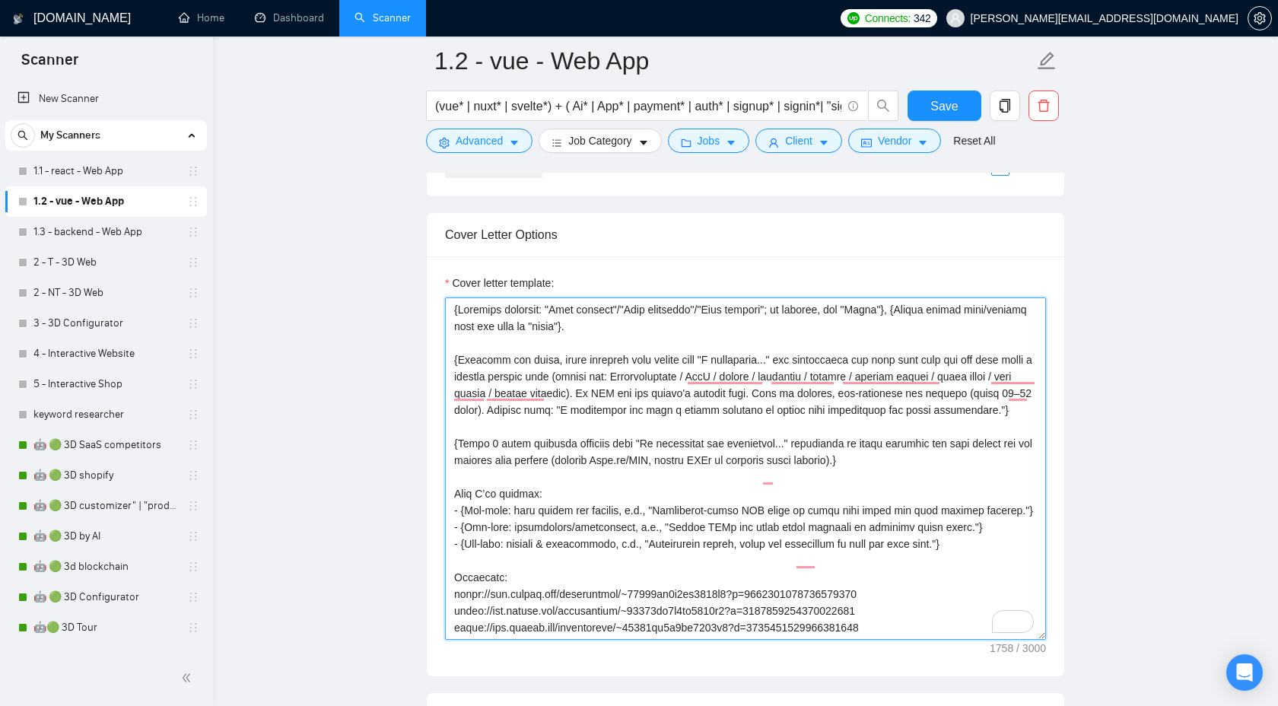
scroll to position [117, 0]
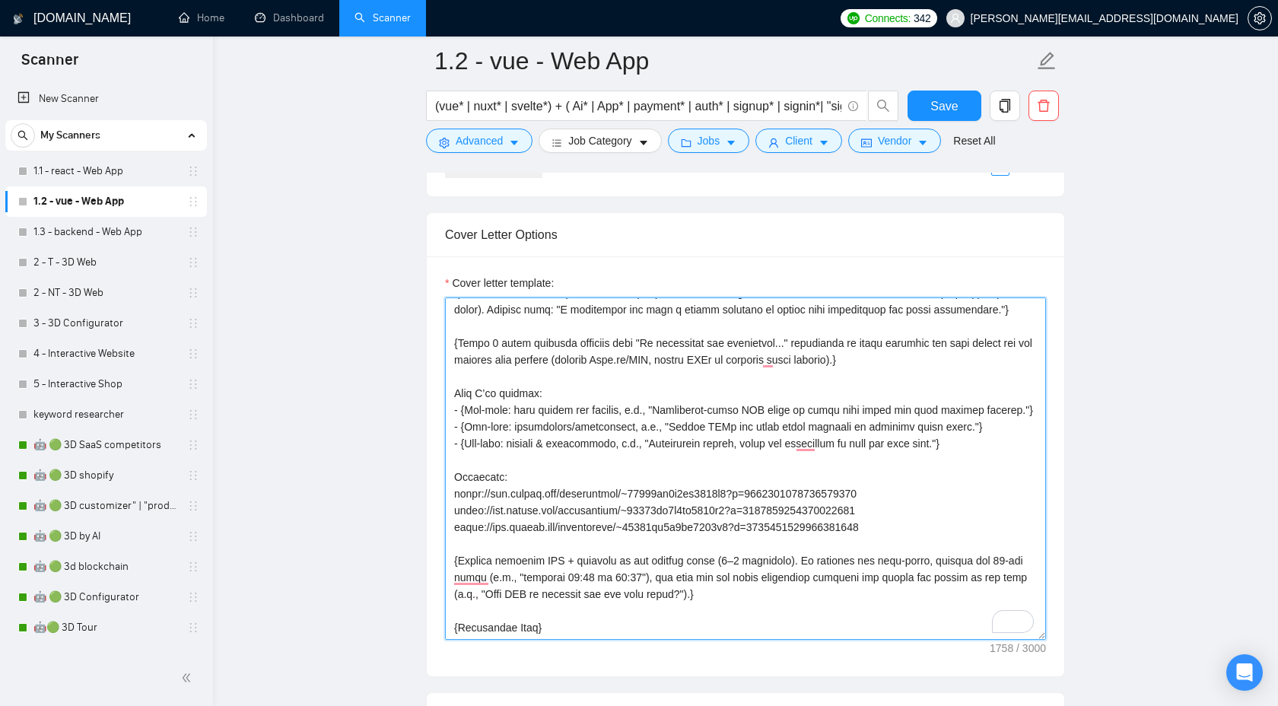
drag, startPoint x: 905, startPoint y: 527, endPoint x: 386, endPoint y: 489, distance: 520.2
click at [386, 489] on main "1.2 - vue - Web App (vue* | nuxt* | svelte*) + ( Ai* | App* | payment* | auth* …" at bounding box center [745, 495] width 1016 height 4211
click at [915, 536] on textarea "Cover letter template:" at bounding box center [745, 468] width 601 height 342
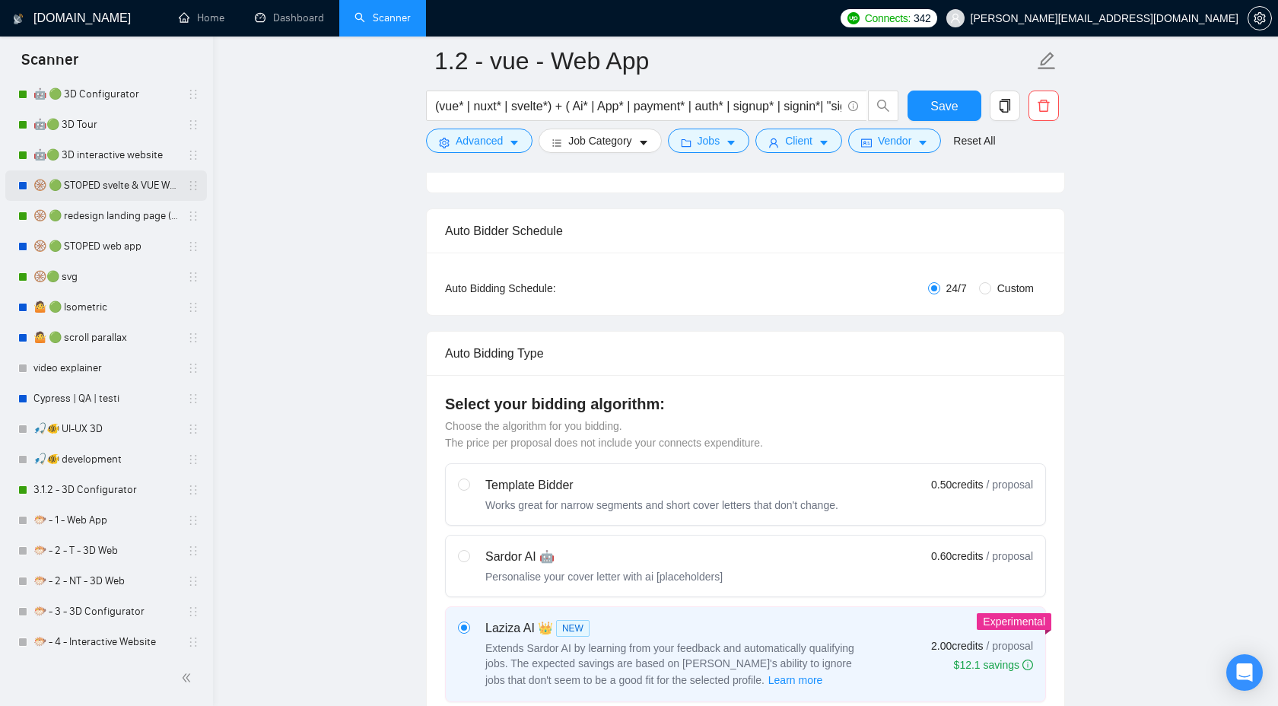
scroll to position [0, 0]
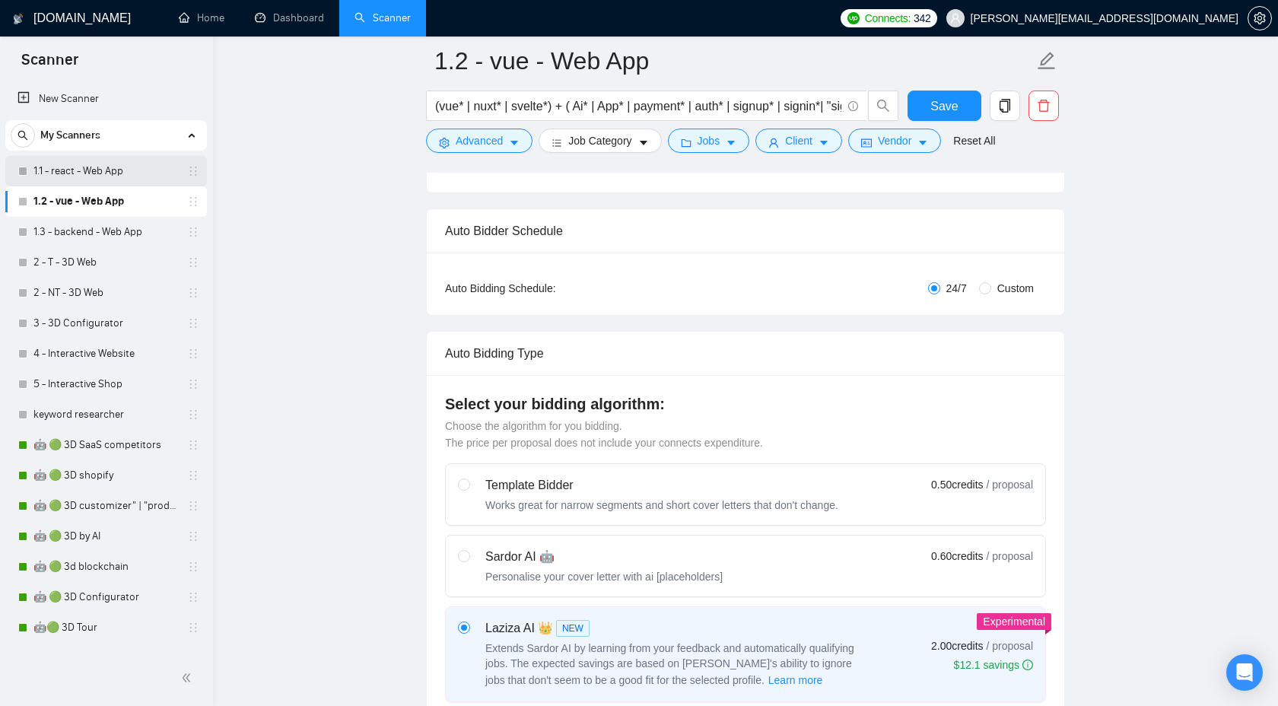
click at [110, 170] on link "1.1 - react - Web App" at bounding box center [105, 171] width 145 height 30
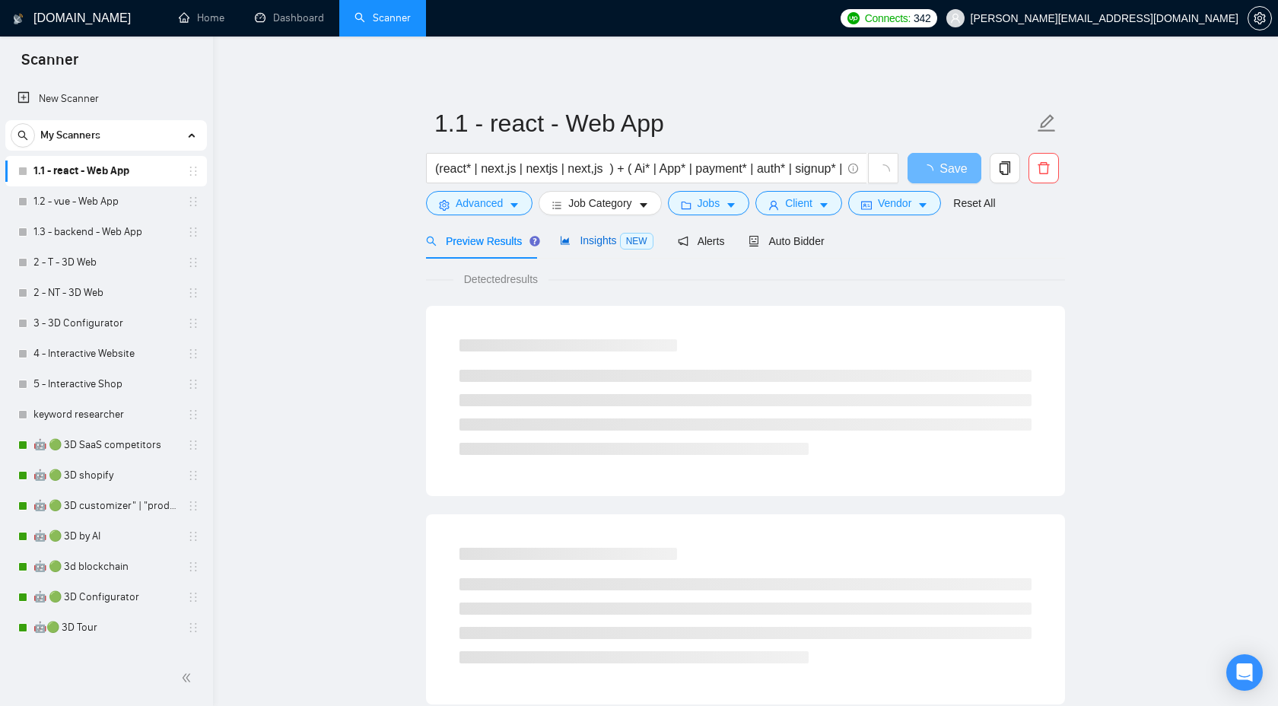
click at [583, 243] on span "Insights NEW" at bounding box center [606, 240] width 93 height 12
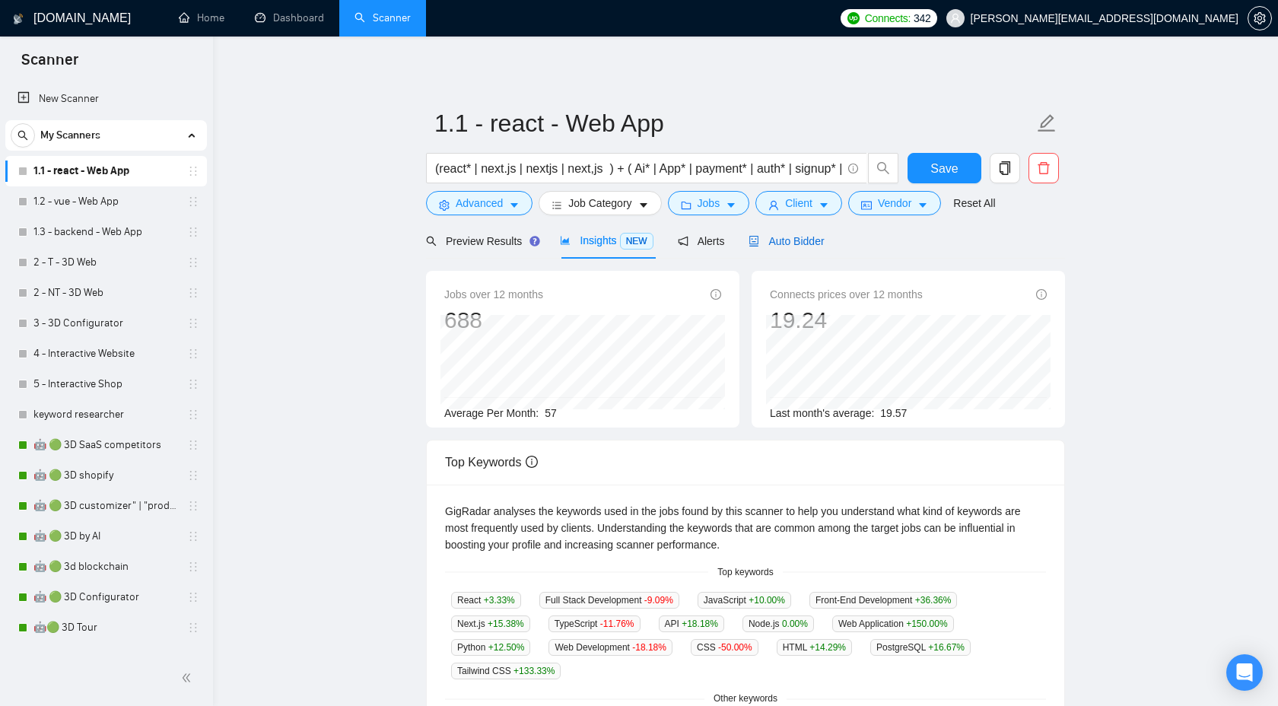
click at [787, 248] on div "Auto Bidder" at bounding box center [786, 241] width 75 height 17
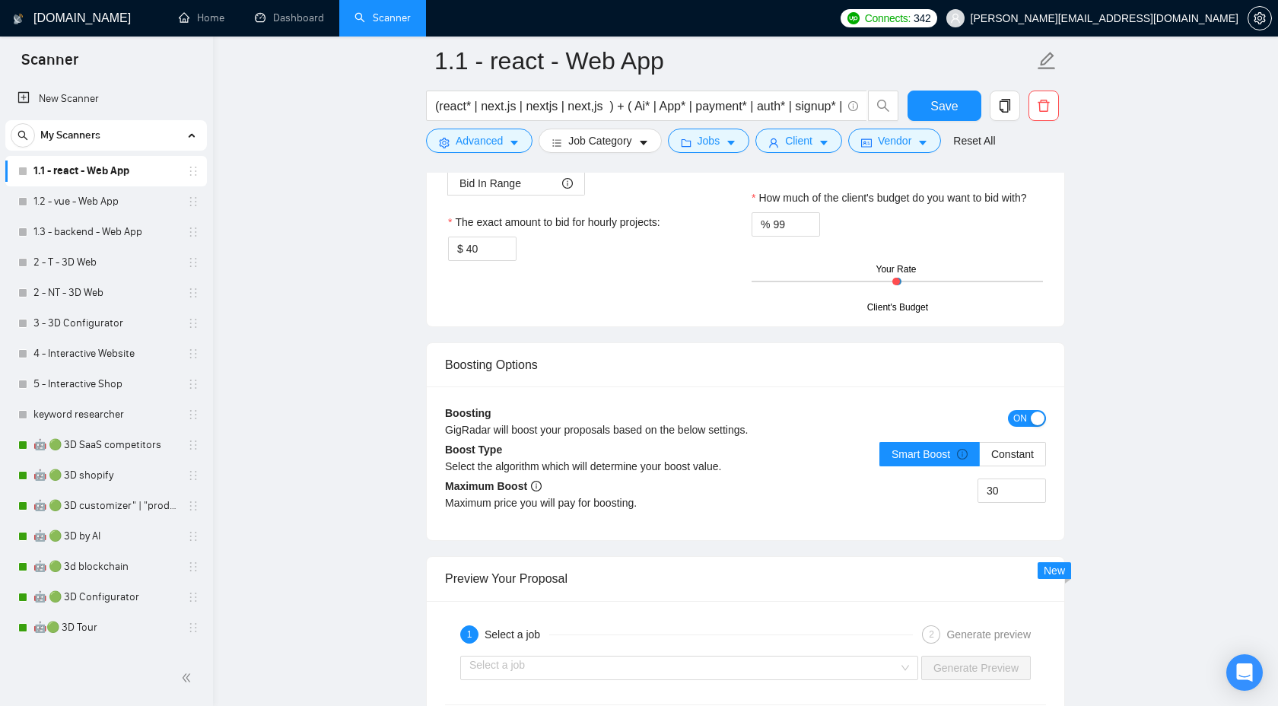
scroll to position [2598, 0]
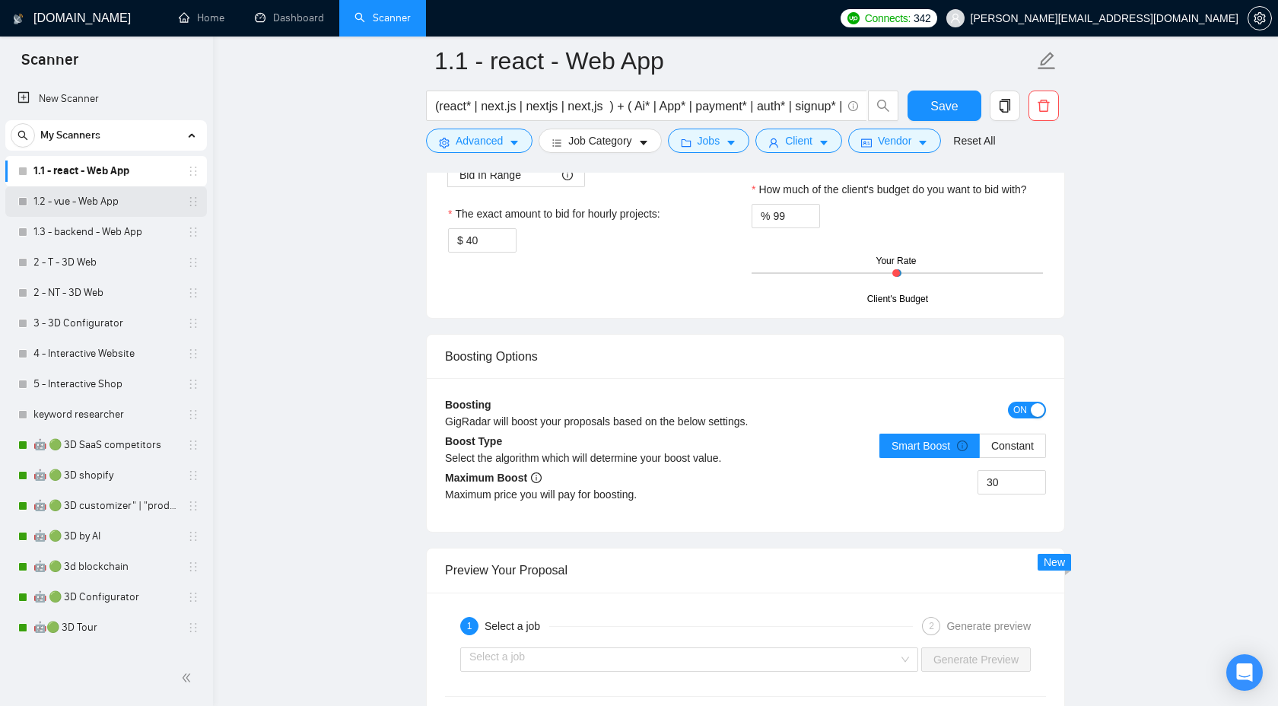
click at [100, 205] on link "1.2 - vue - Web App" at bounding box center [105, 201] width 145 height 30
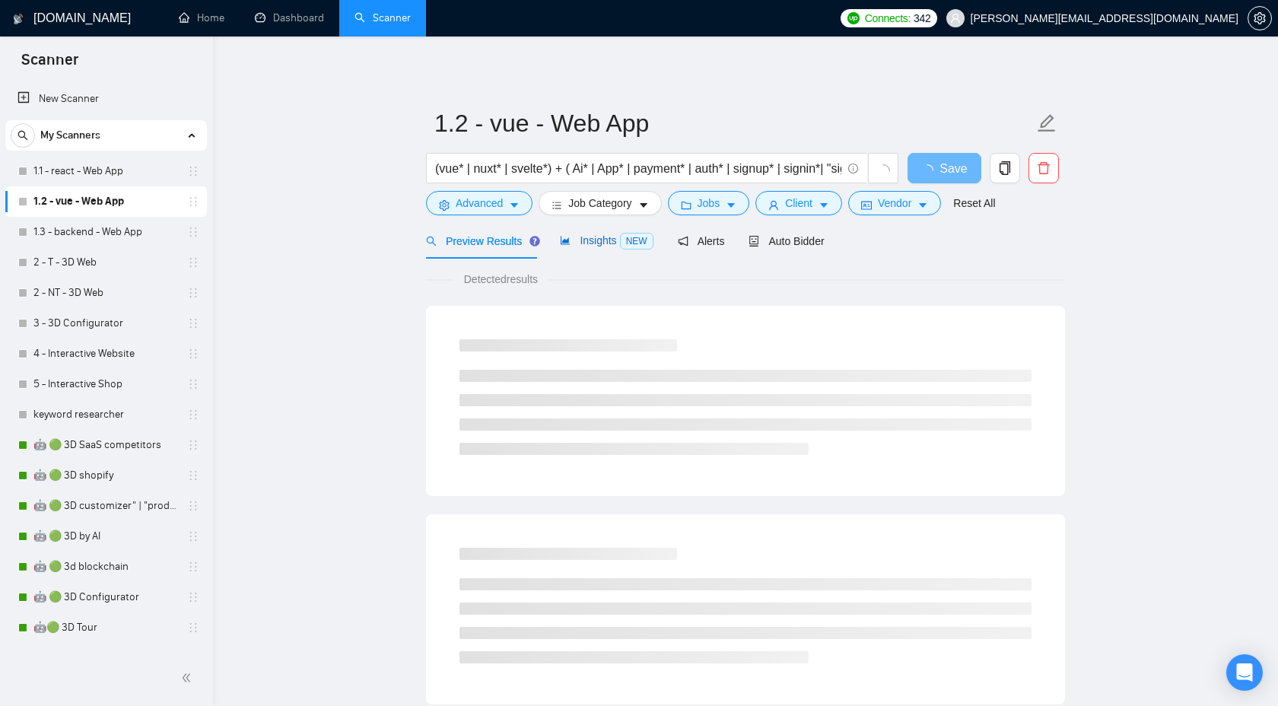
click at [609, 246] on span "Insights NEW" at bounding box center [606, 240] width 93 height 12
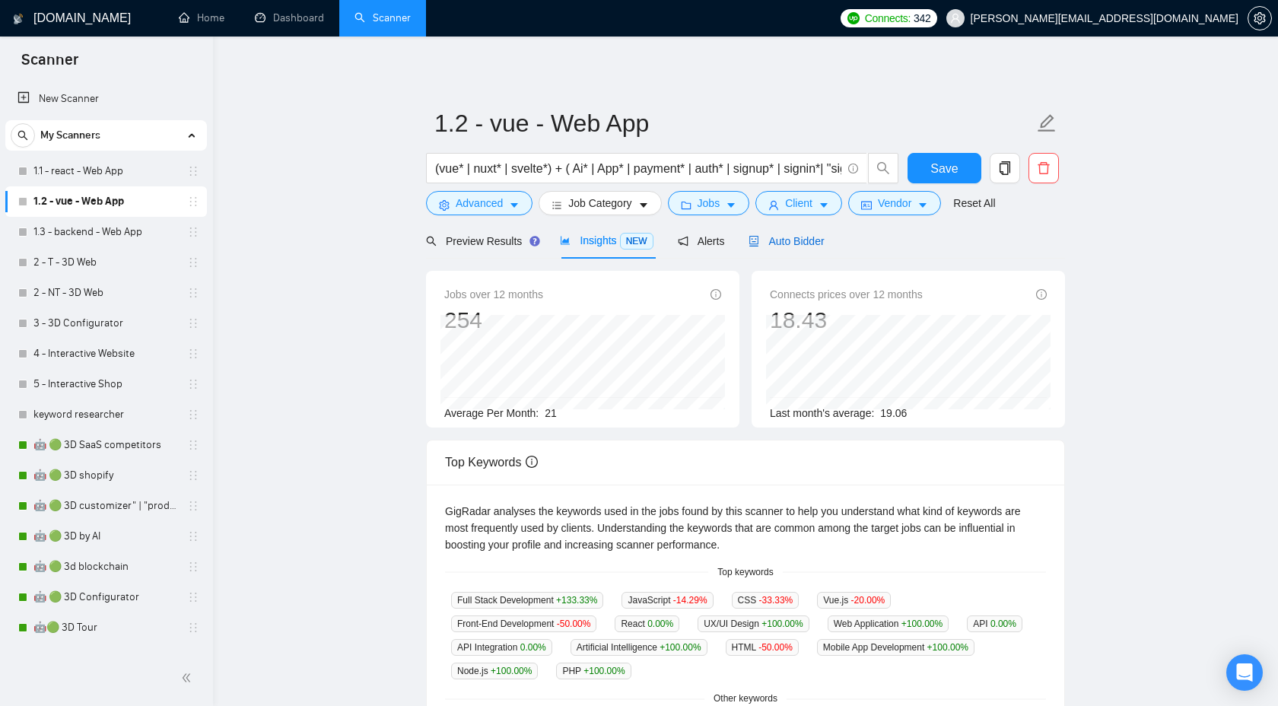
click at [791, 234] on div "Auto Bidder" at bounding box center [786, 241] width 75 height 17
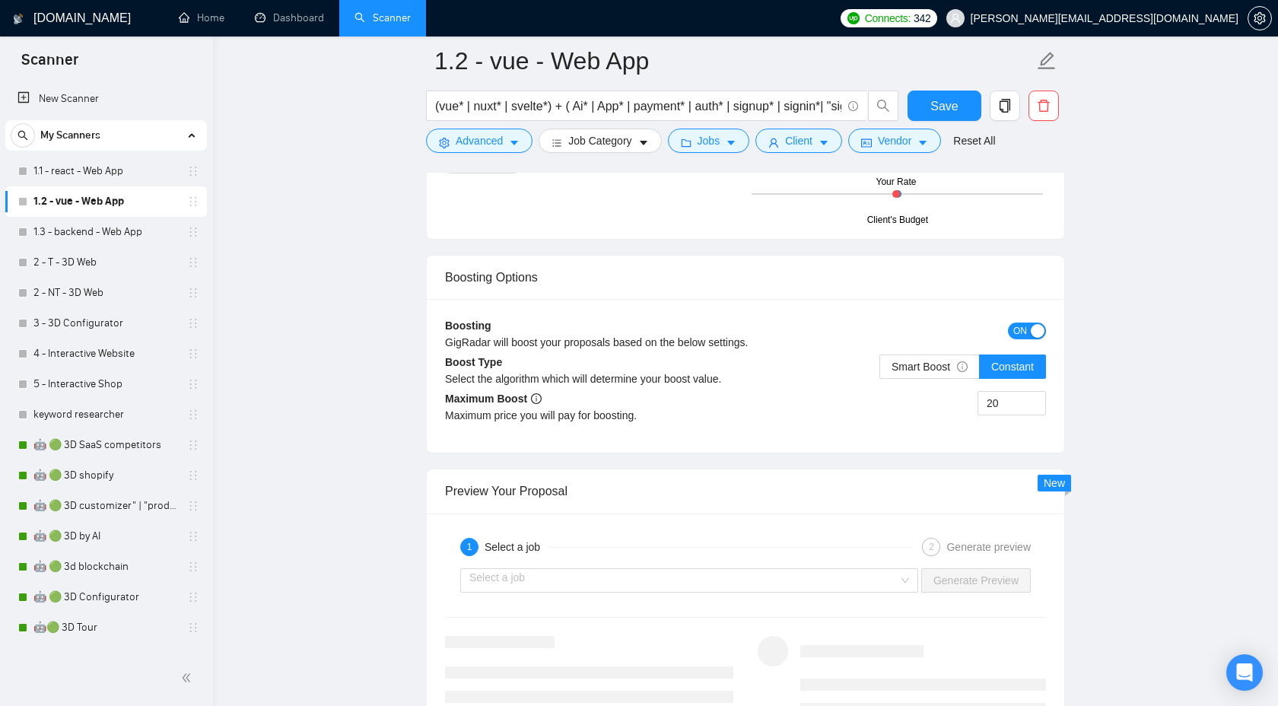
scroll to position [2688, 0]
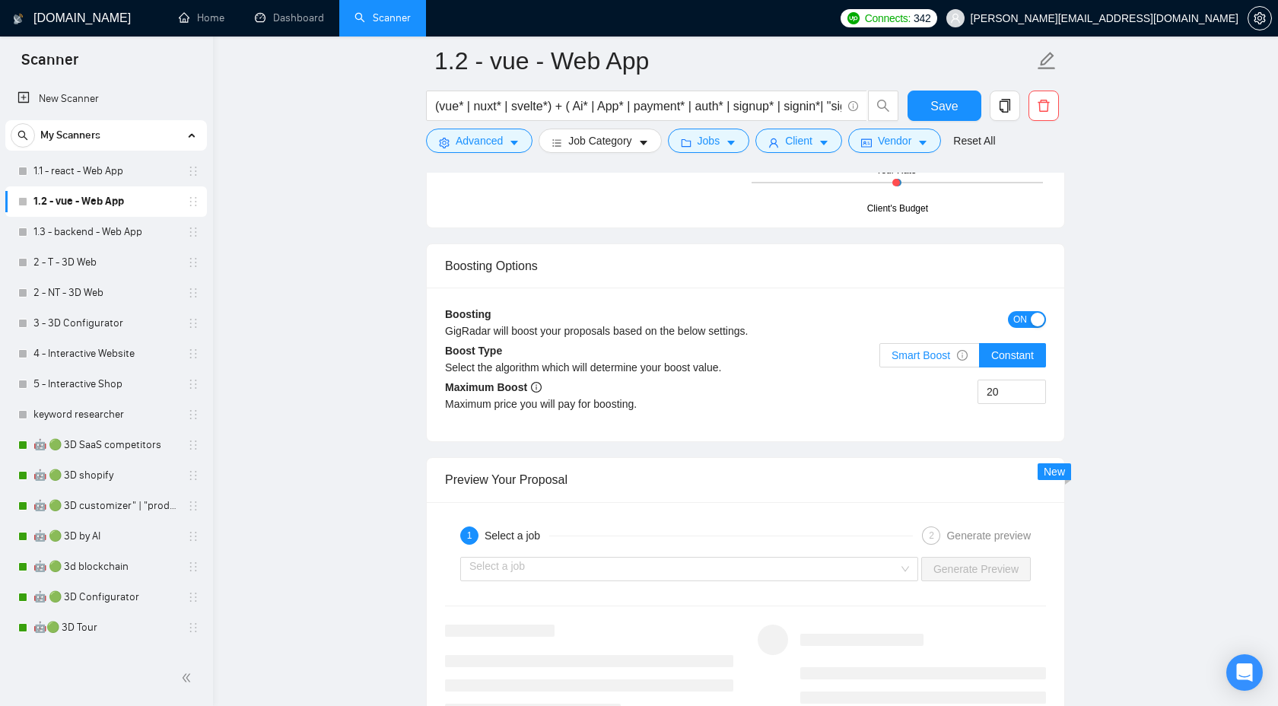
click at [933, 355] on span "Smart Boost" at bounding box center [930, 355] width 76 height 12
click at [880, 359] on input "Smart Boost" at bounding box center [880, 359] width 0 height 0
drag, startPoint x: 1010, startPoint y: 396, endPoint x: 957, endPoint y: 395, distance: 53.3
click at [957, 396] on div "20" at bounding box center [896, 401] width 300 height 43
type input "15"
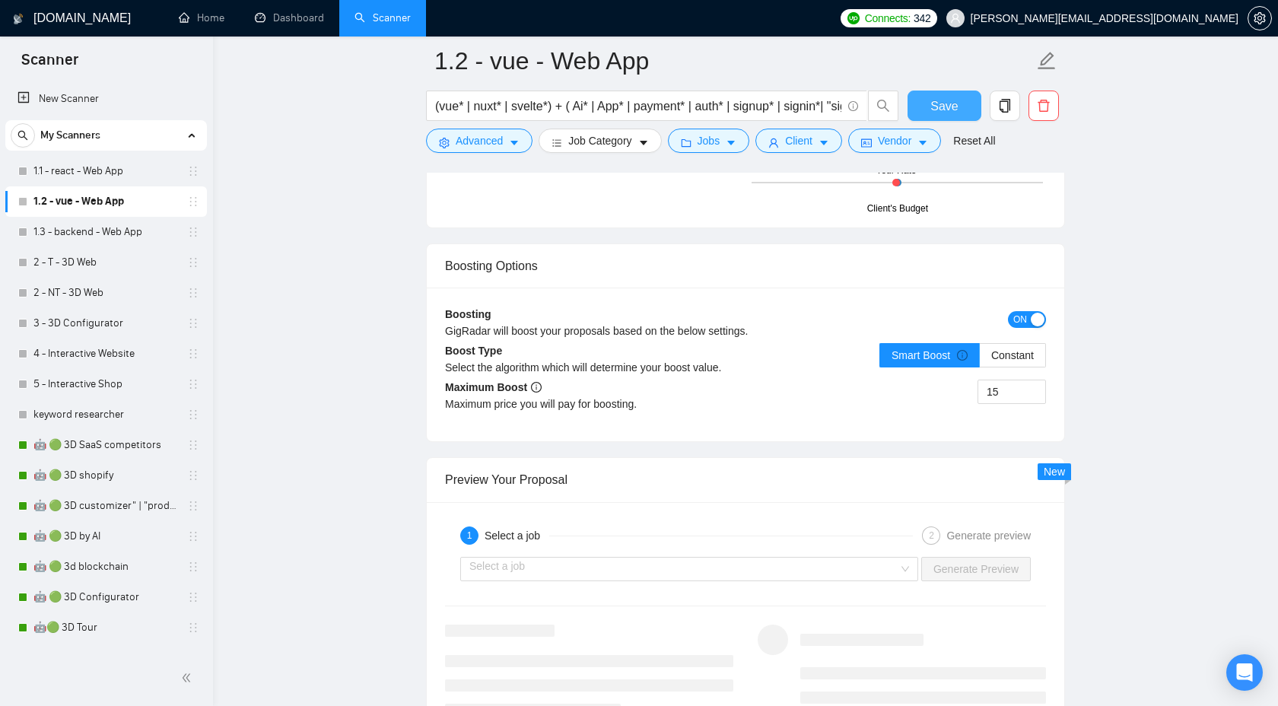
click at [943, 100] on span "Save" at bounding box center [943, 106] width 27 height 19
click at [128, 223] on link "1.3 - backend - Web App" at bounding box center [105, 232] width 145 height 30
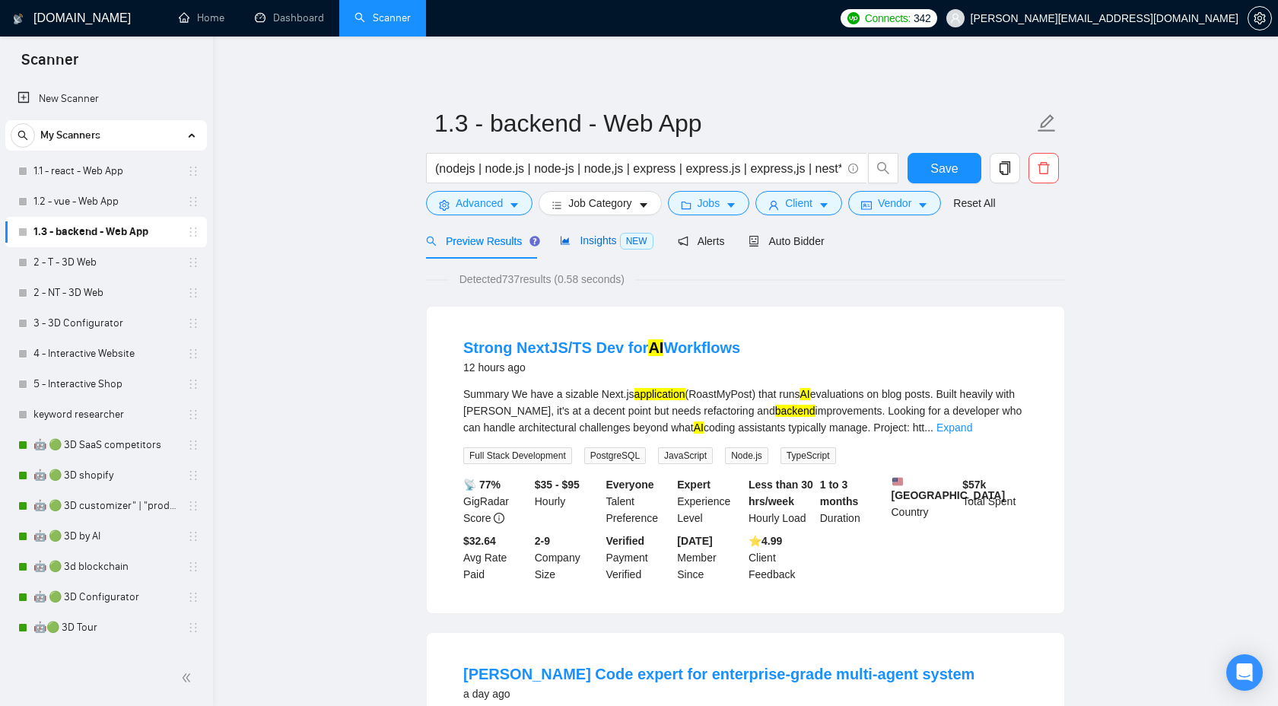
click at [606, 237] on span "Insights NEW" at bounding box center [606, 240] width 93 height 12
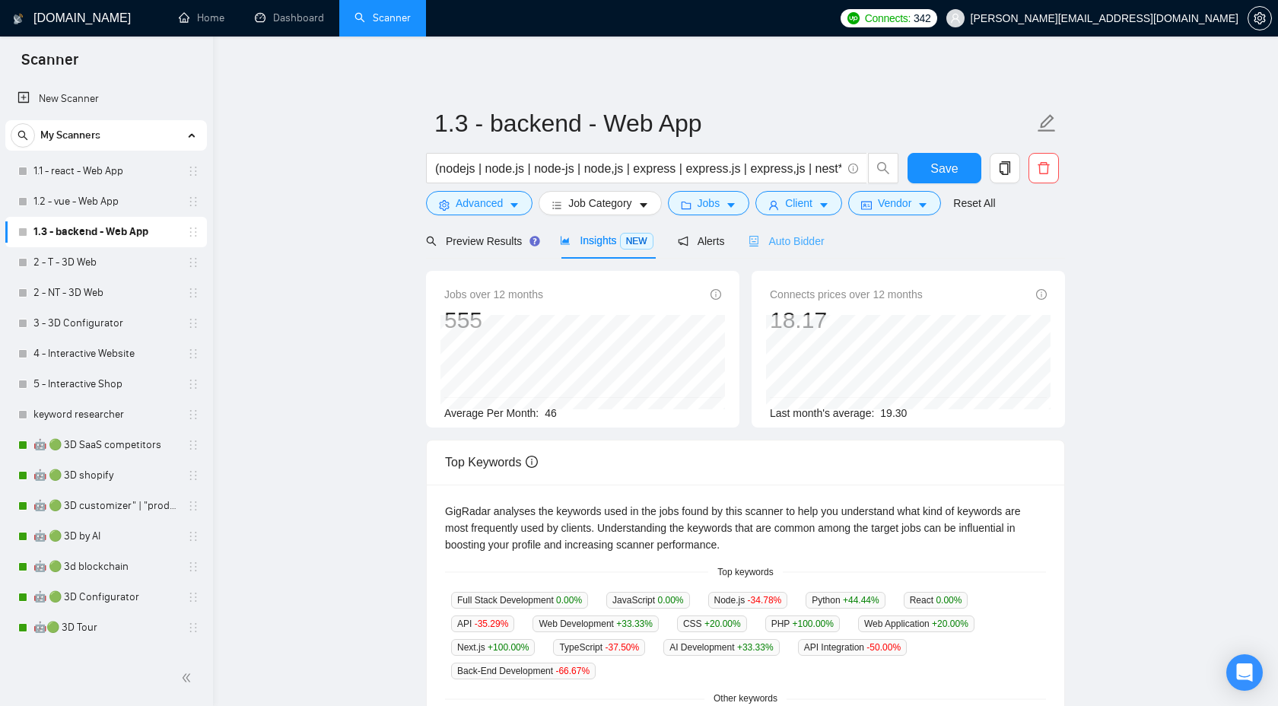
click at [794, 250] on div "Auto Bidder" at bounding box center [786, 241] width 75 height 36
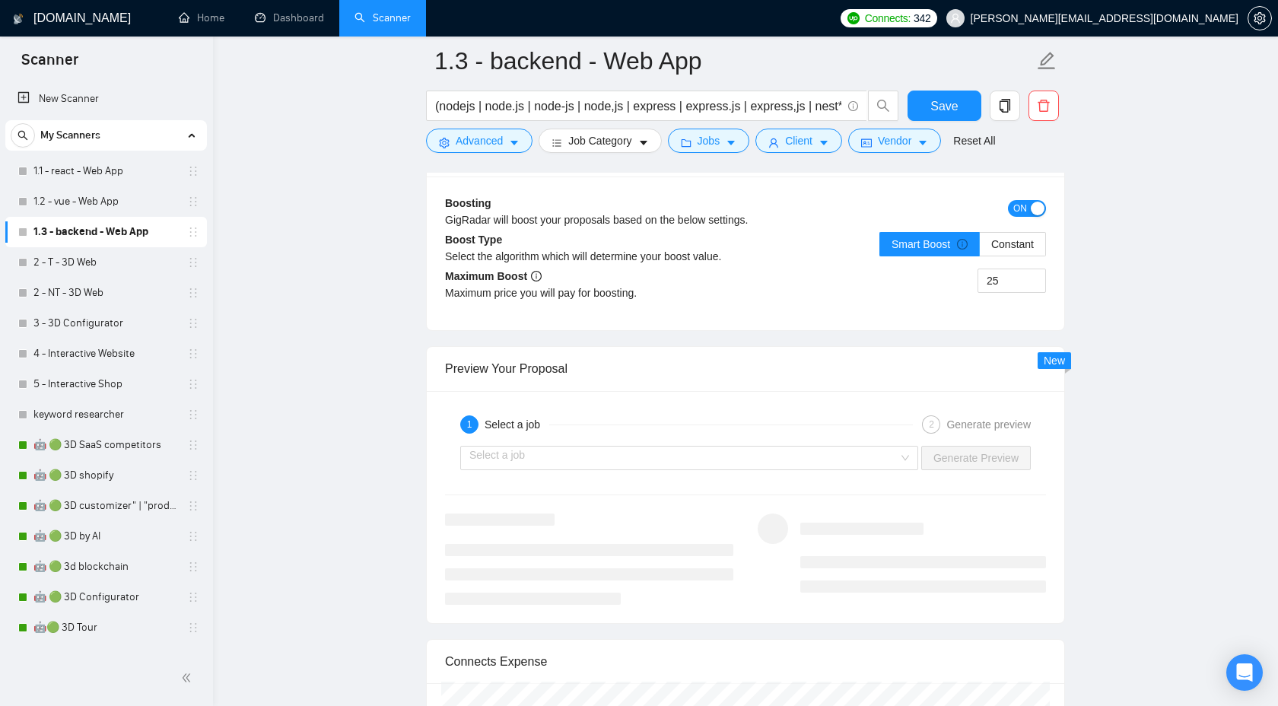
scroll to position [2802, 0]
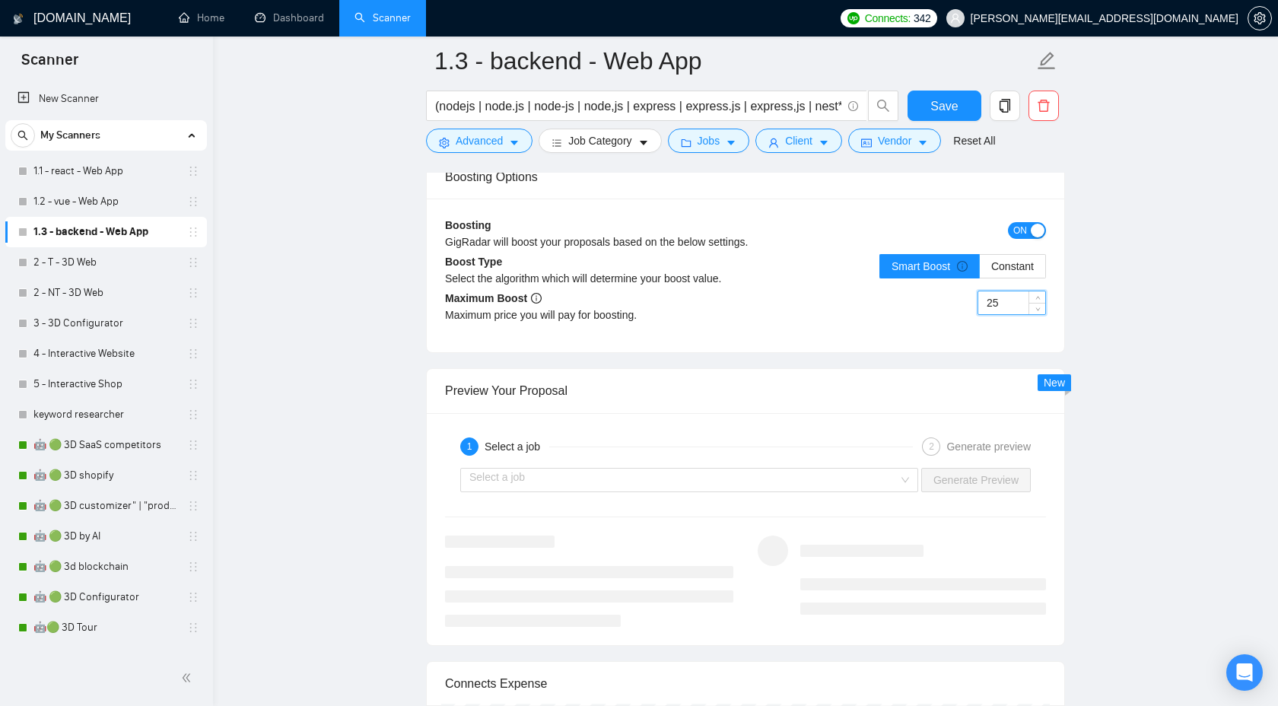
drag, startPoint x: 1004, startPoint y: 303, endPoint x: 991, endPoint y: 300, distance: 13.1
click at [991, 300] on input "25" at bounding box center [1011, 302] width 67 height 23
click at [934, 106] on span "Save" at bounding box center [943, 106] width 27 height 19
click at [65, 253] on link "2 - T - 3D Web" at bounding box center [105, 262] width 145 height 30
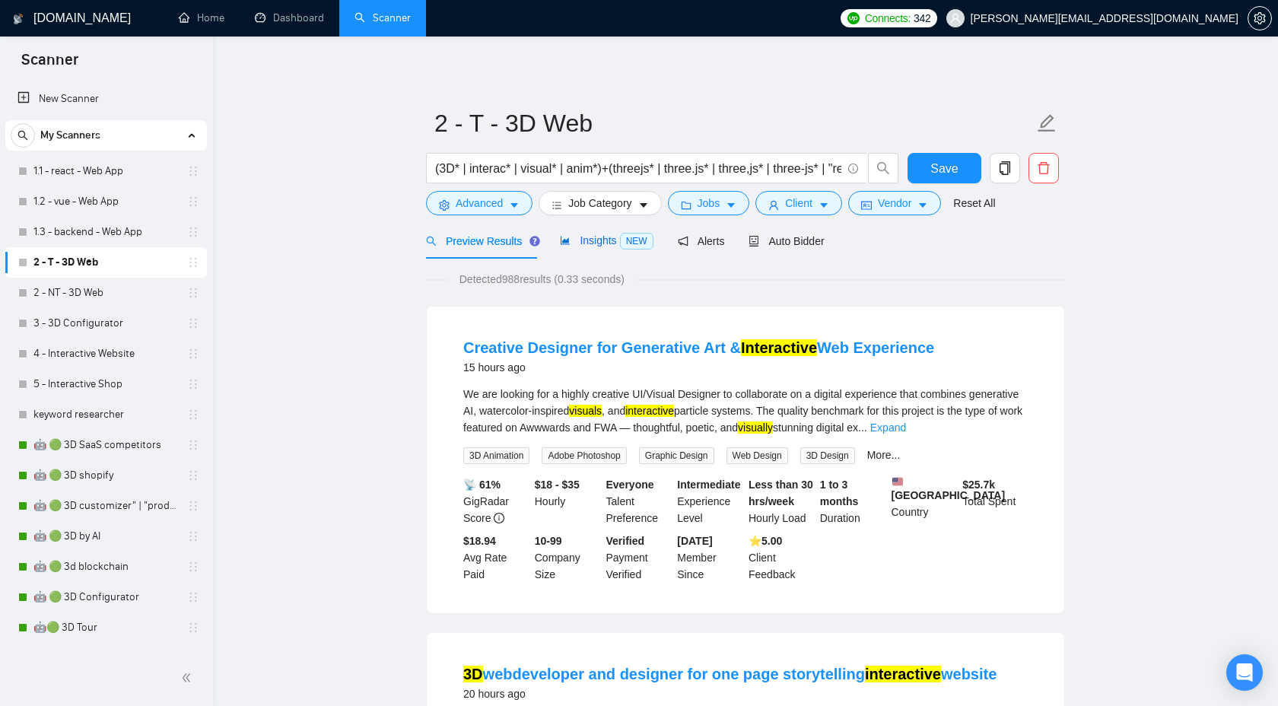
click at [622, 243] on span "Insights NEW" at bounding box center [606, 240] width 93 height 12
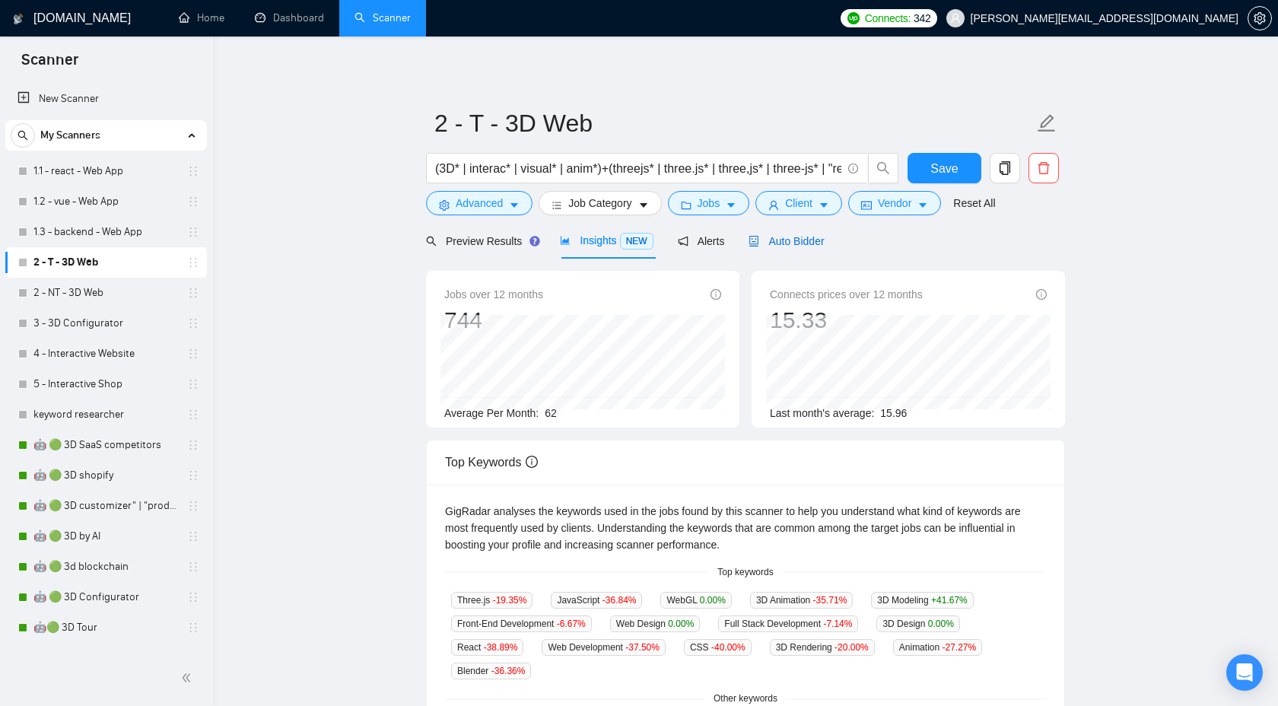
click at [796, 245] on span "Auto Bidder" at bounding box center [786, 241] width 75 height 12
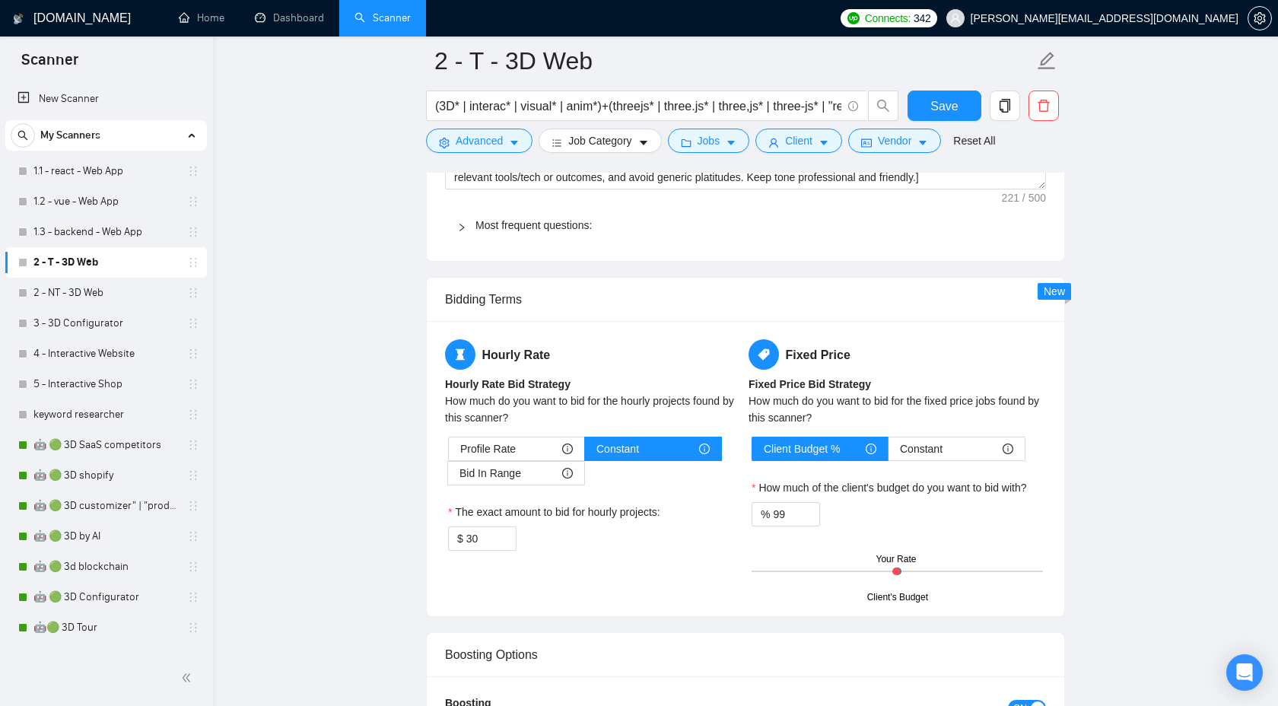
scroll to position [2506, 0]
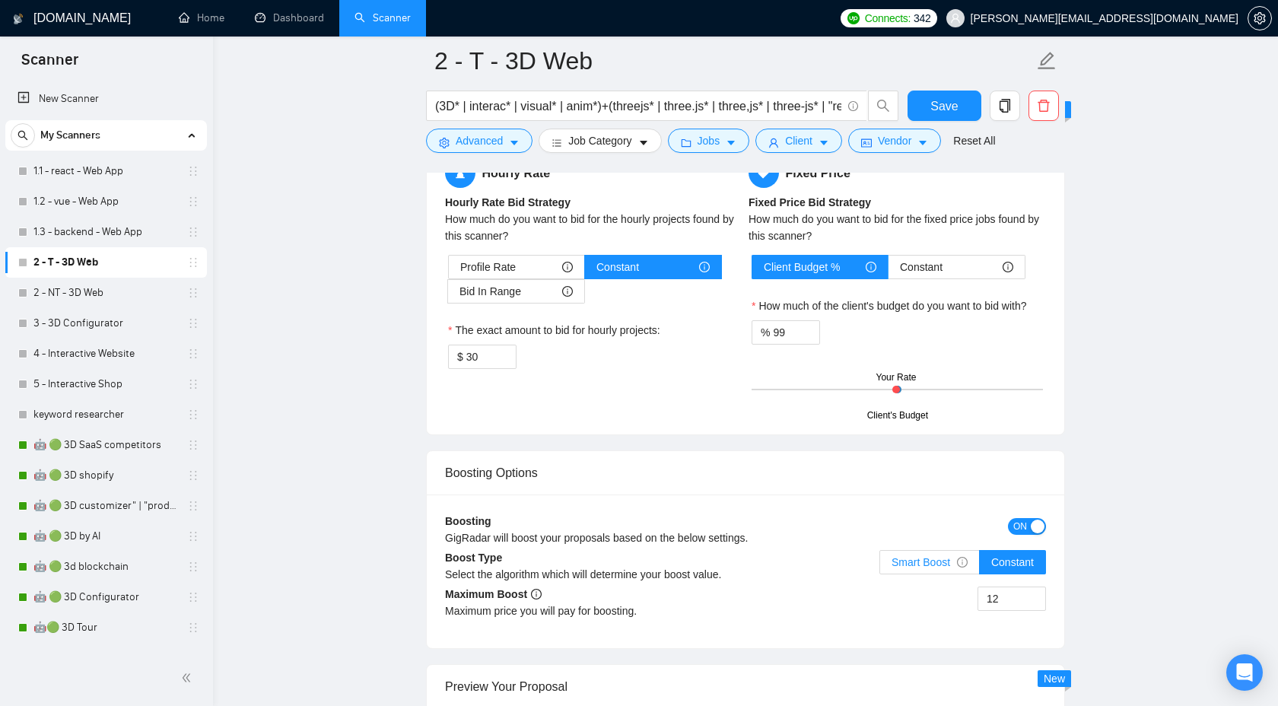
click at [925, 557] on span "Smart Boost" at bounding box center [930, 562] width 76 height 12
click at [880, 566] on input "Smart Boost" at bounding box center [880, 566] width 0 height 0
drag, startPoint x: 1006, startPoint y: 595, endPoint x: 958, endPoint y: 594, distance: 48.7
click at [958, 594] on div "12" at bounding box center [896, 608] width 300 height 43
type input "5"
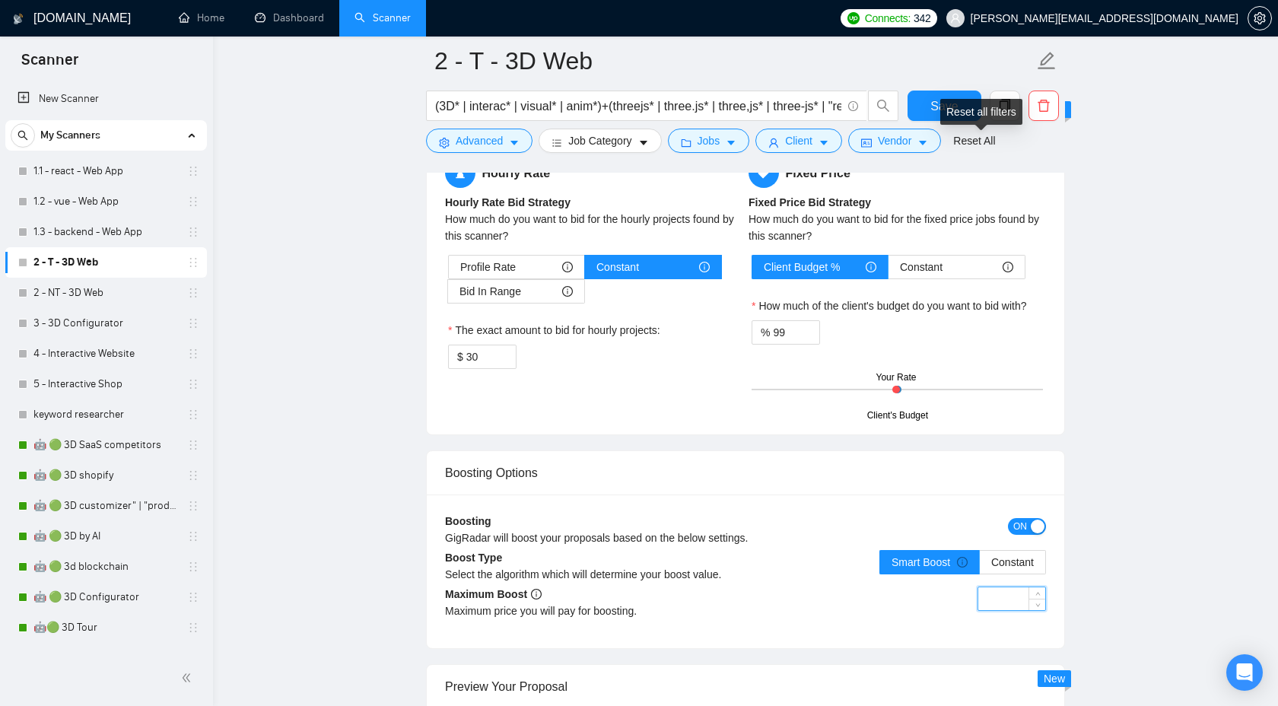
type input "6"
click at [940, 102] on span "Save" at bounding box center [943, 106] width 27 height 19
click at [92, 283] on link "2 - NT - 3D Web" at bounding box center [105, 293] width 145 height 30
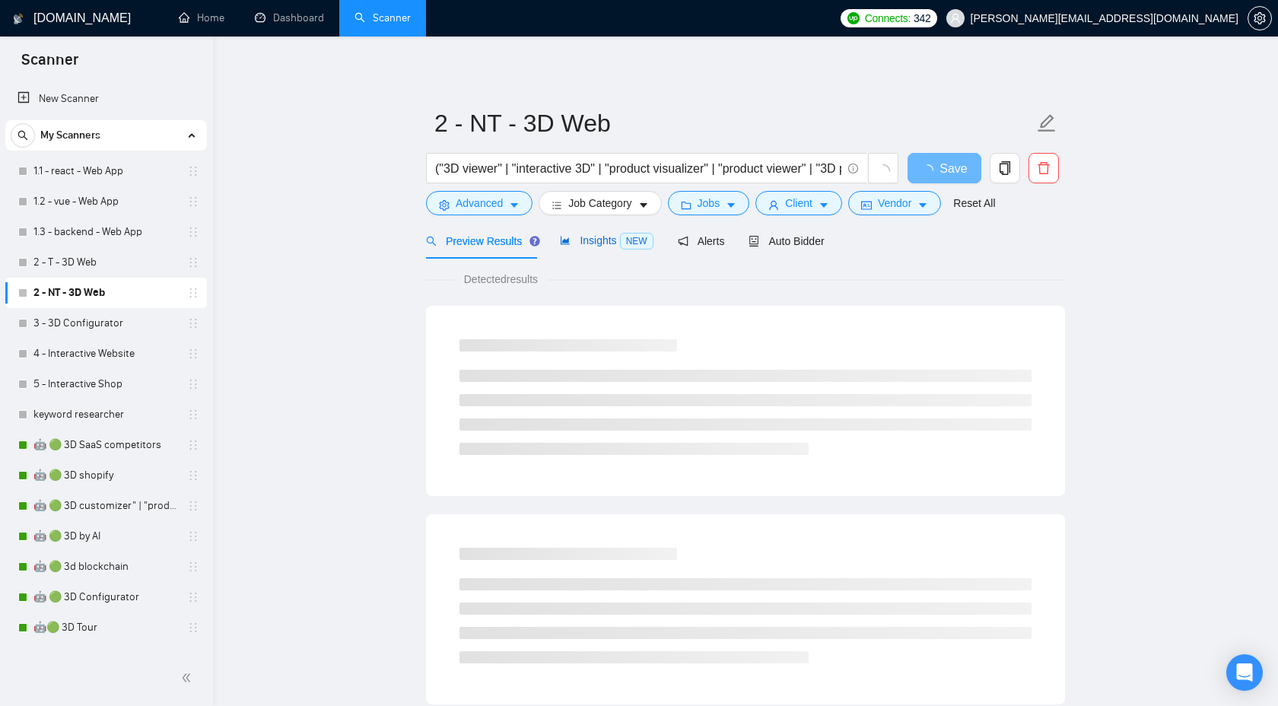
click at [617, 241] on span "Insights NEW" at bounding box center [606, 240] width 93 height 12
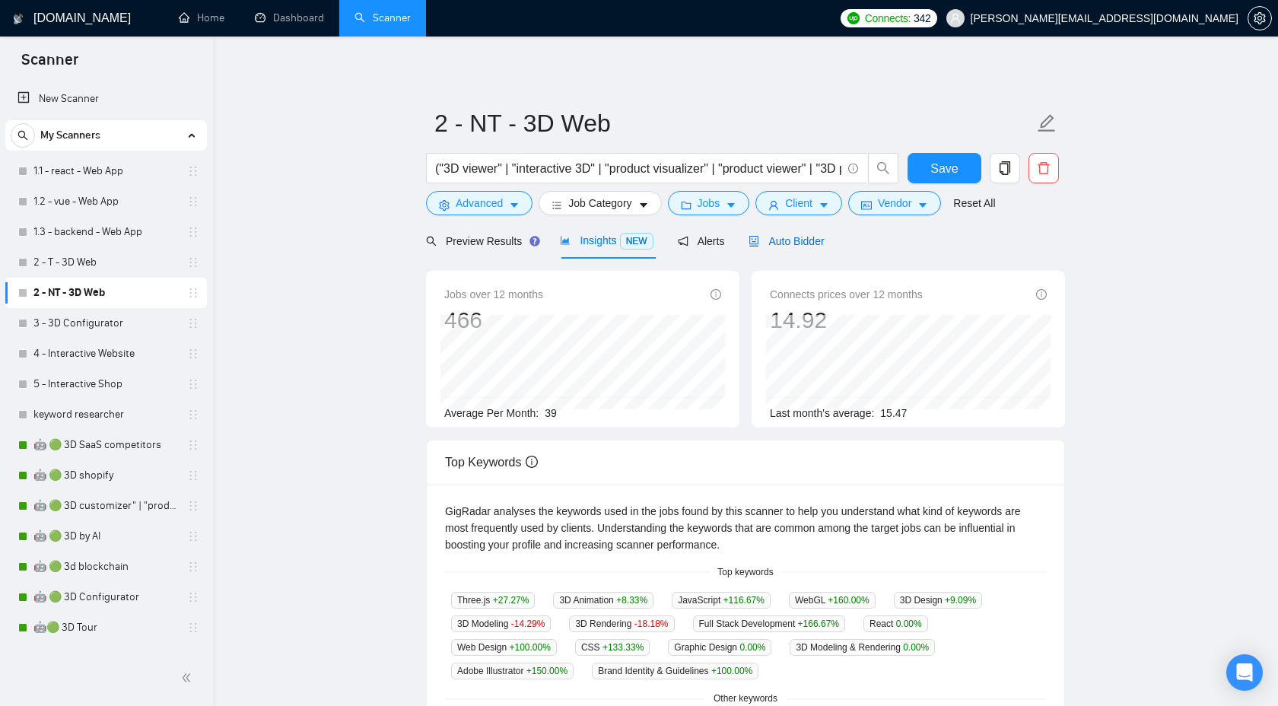
click at [786, 240] on span "Auto Bidder" at bounding box center [786, 241] width 75 height 12
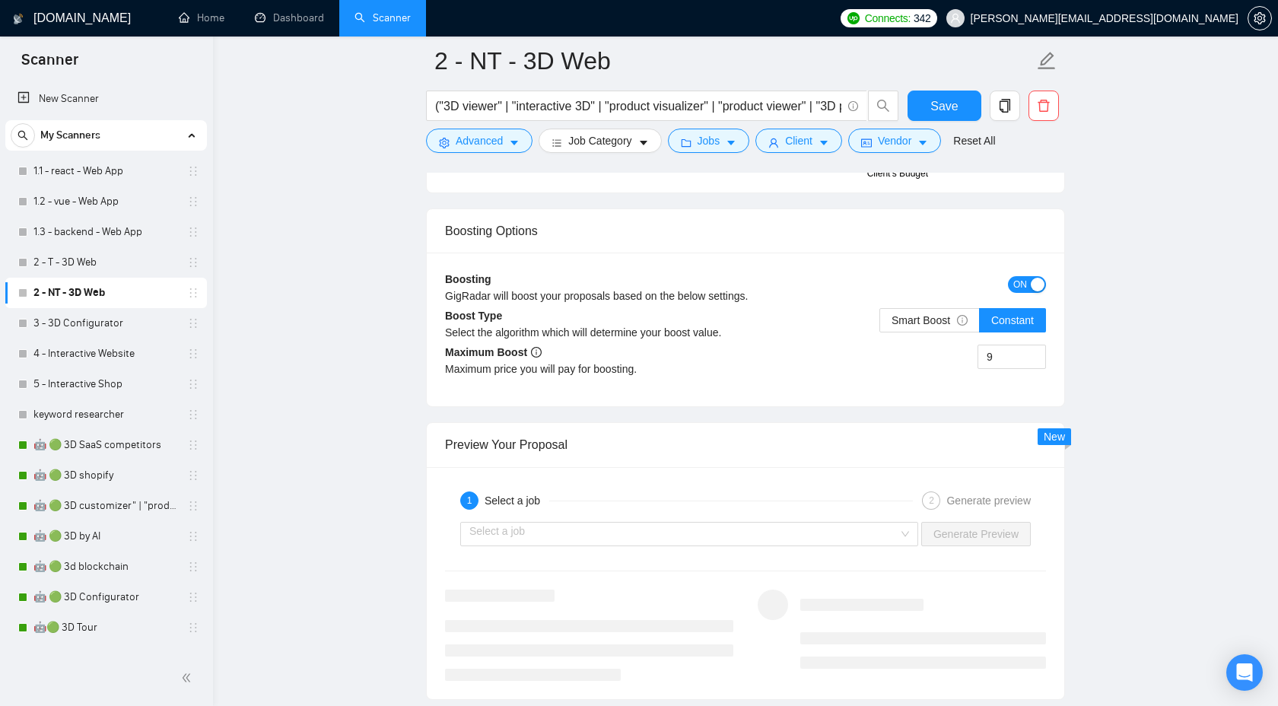
scroll to position [2709, 0]
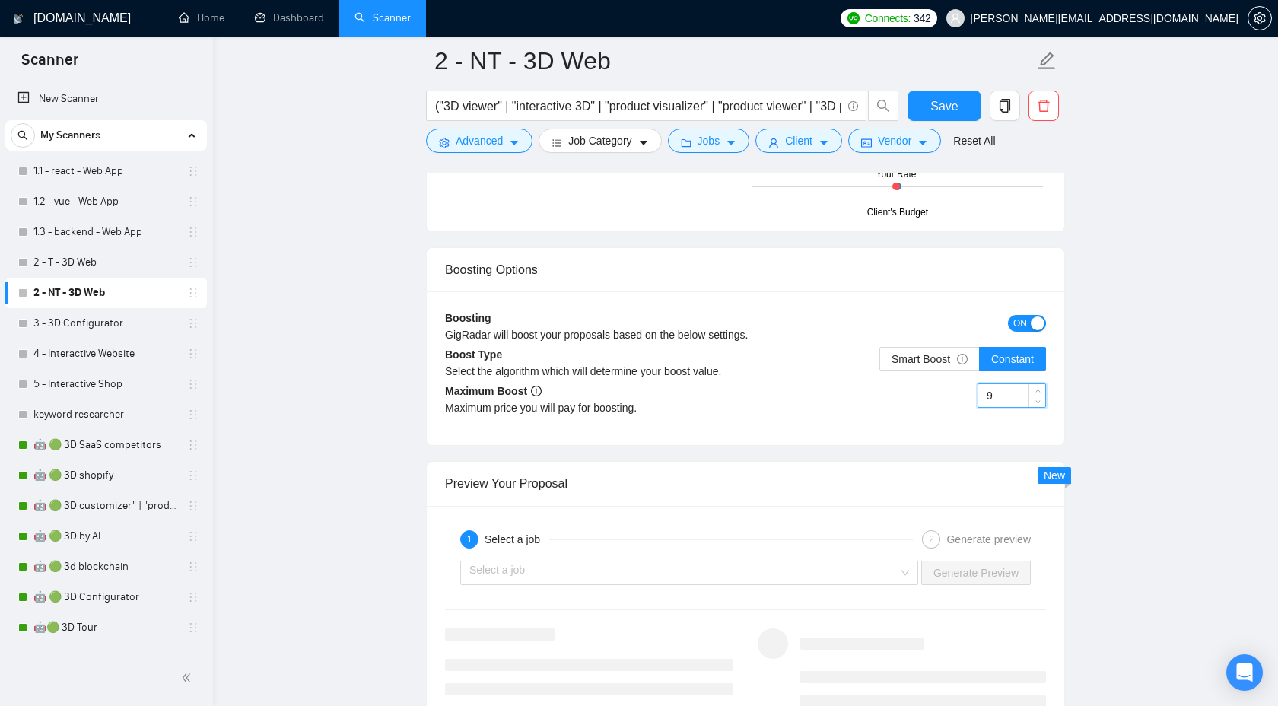
drag, startPoint x: 997, startPoint y: 390, endPoint x: 959, endPoint y: 389, distance: 37.3
click at [959, 389] on div "9" at bounding box center [896, 404] width 300 height 43
type input "6"
click at [934, 354] on span "Smart Boost" at bounding box center [930, 359] width 76 height 12
click at [880, 363] on input "Smart Boost" at bounding box center [880, 363] width 0 height 0
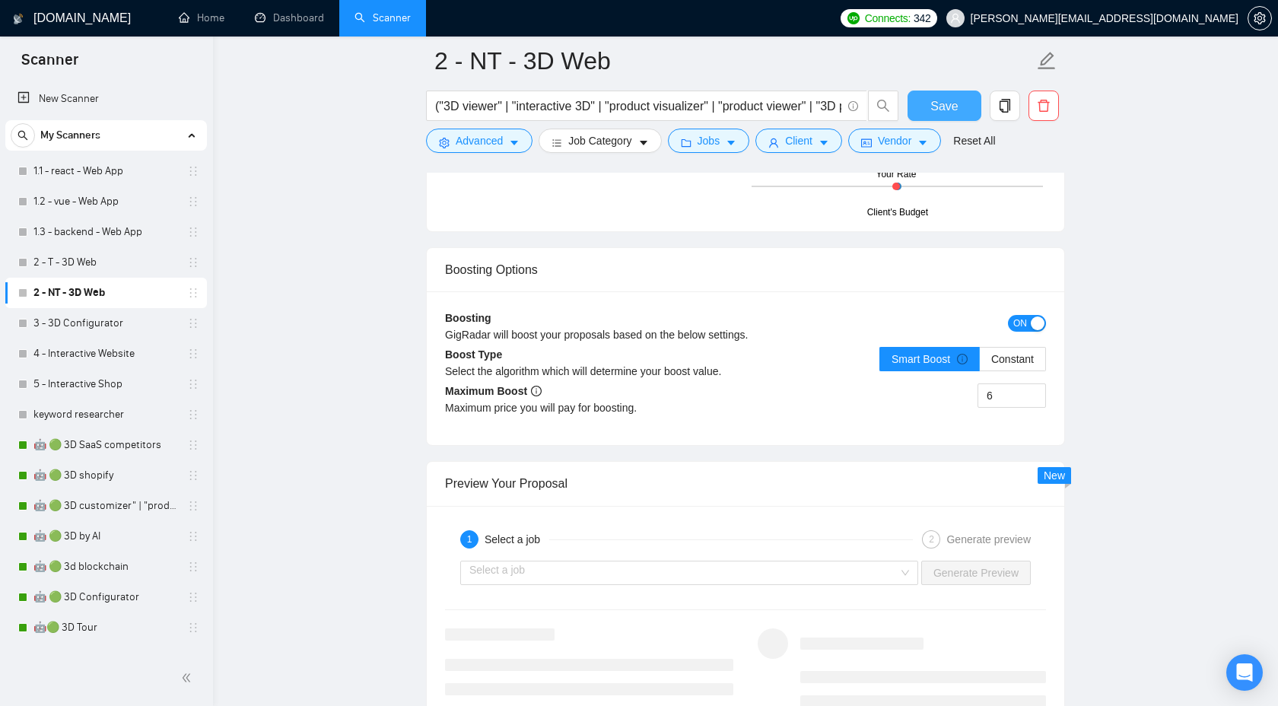
click at [963, 119] on button "Save" at bounding box center [945, 106] width 74 height 30
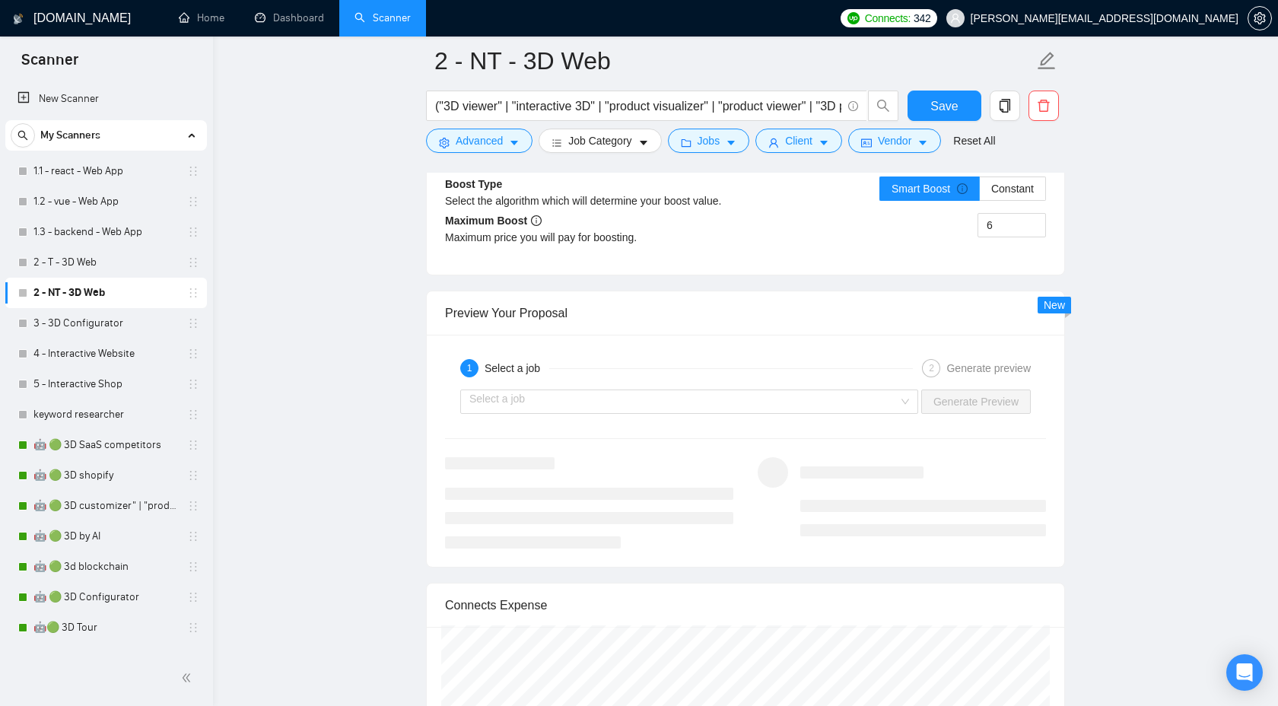
click at [104, 304] on link "2 - NT - 3D Web" at bounding box center [105, 293] width 145 height 30
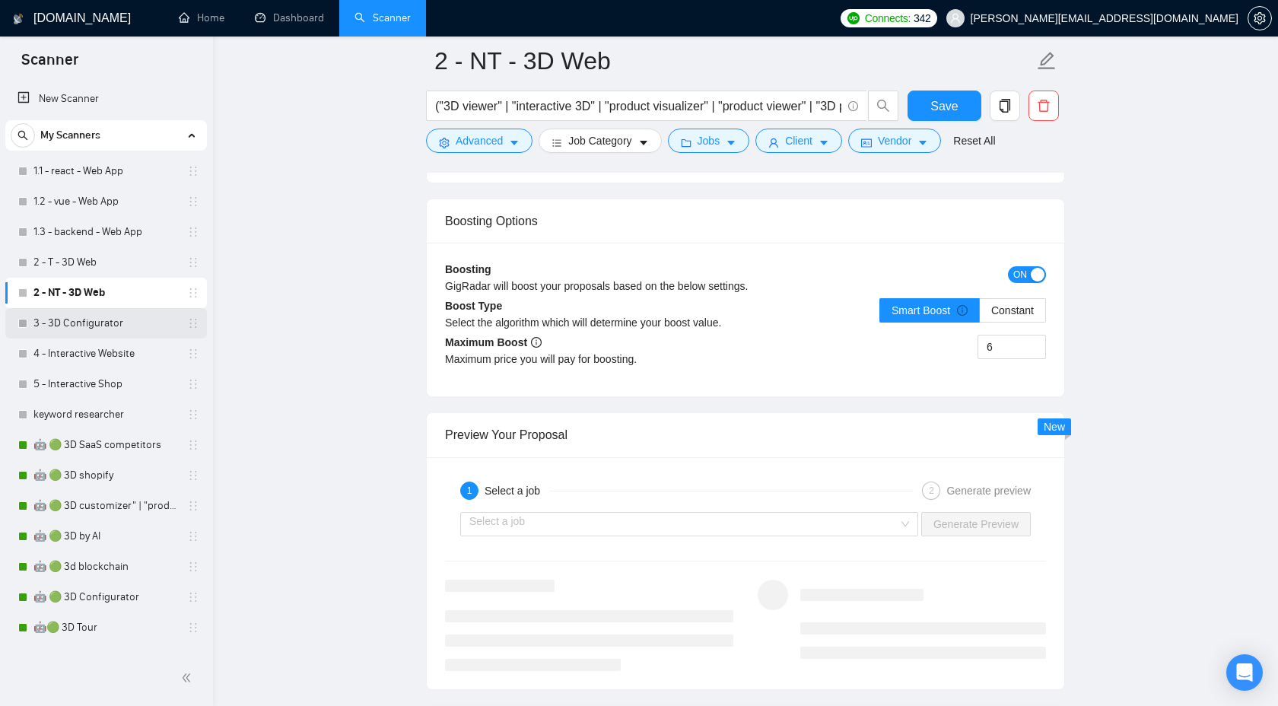
click at [97, 324] on link "3 - 3D Configurator" at bounding box center [105, 323] width 145 height 30
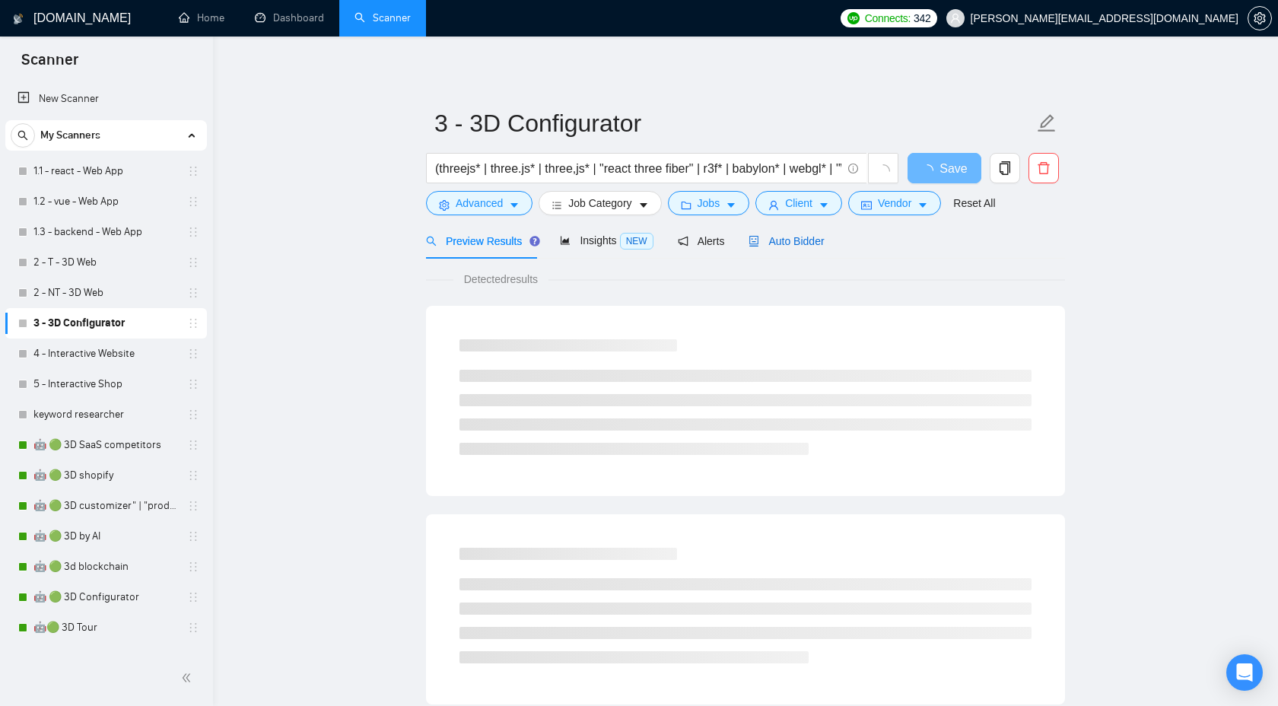
click at [803, 243] on span "Auto Bidder" at bounding box center [786, 241] width 75 height 12
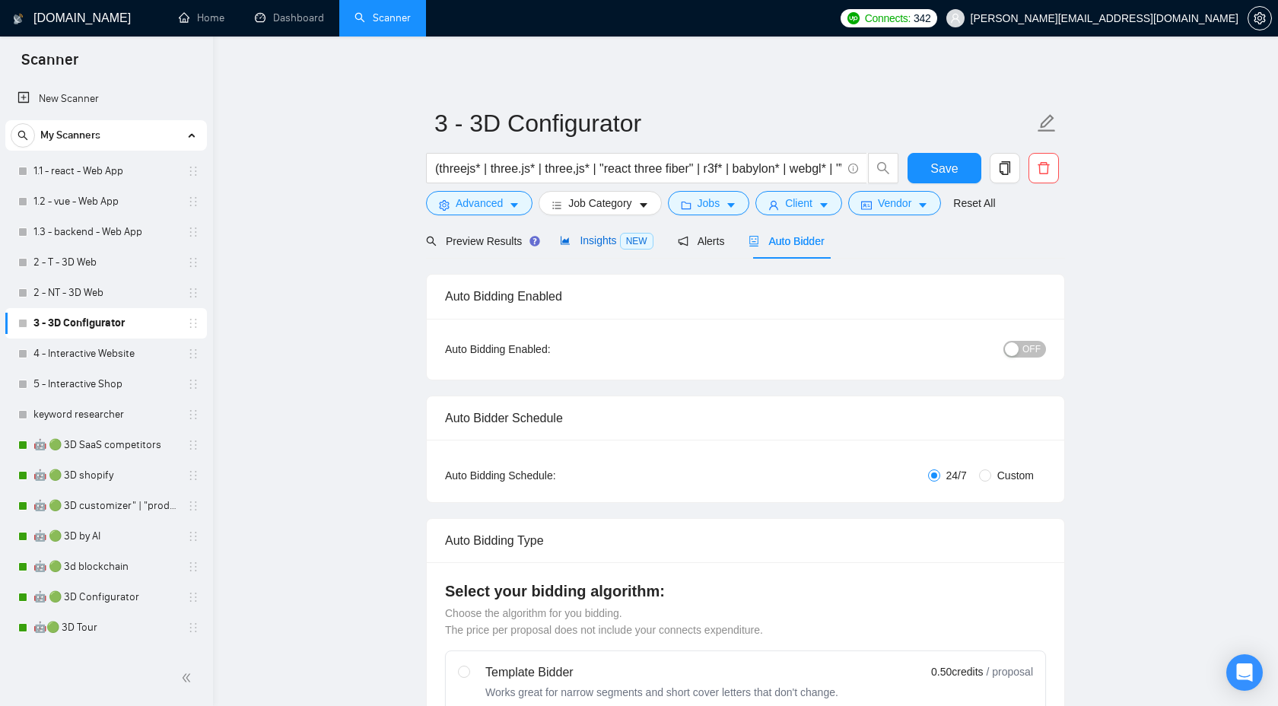
click at [583, 240] on span "Insights NEW" at bounding box center [606, 240] width 93 height 12
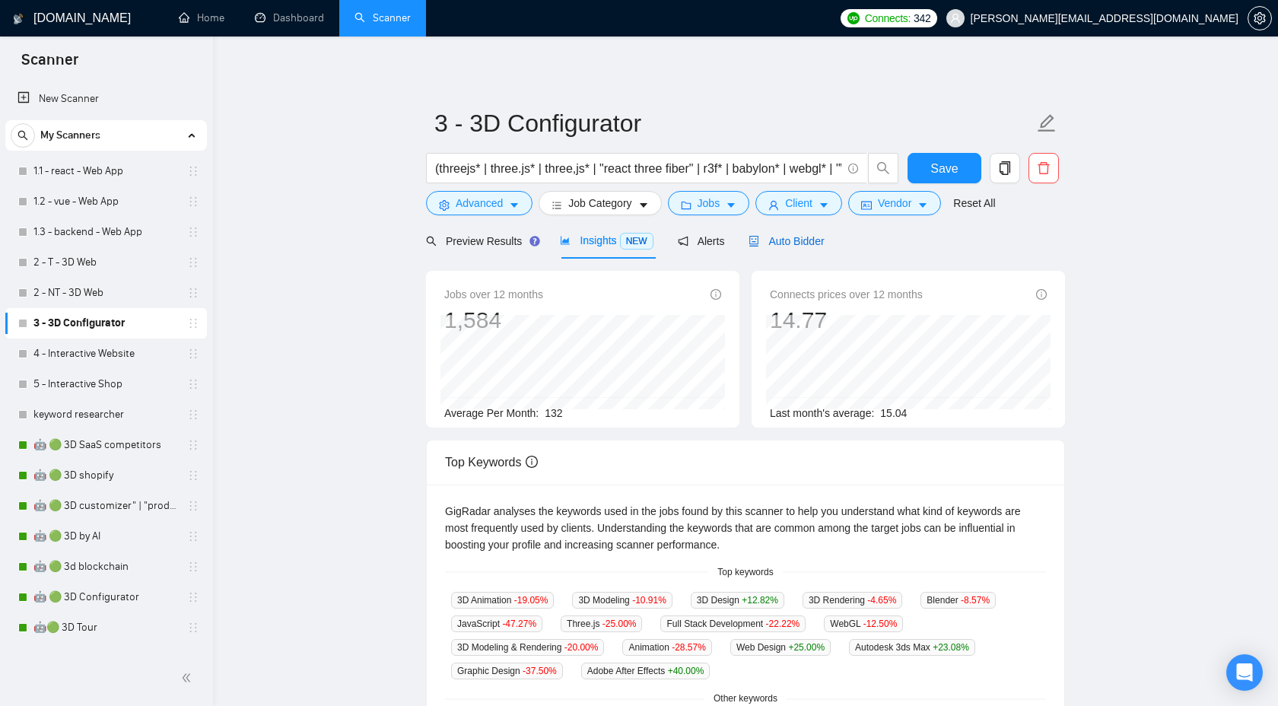
click at [802, 248] on div "Auto Bidder" at bounding box center [786, 241] width 75 height 17
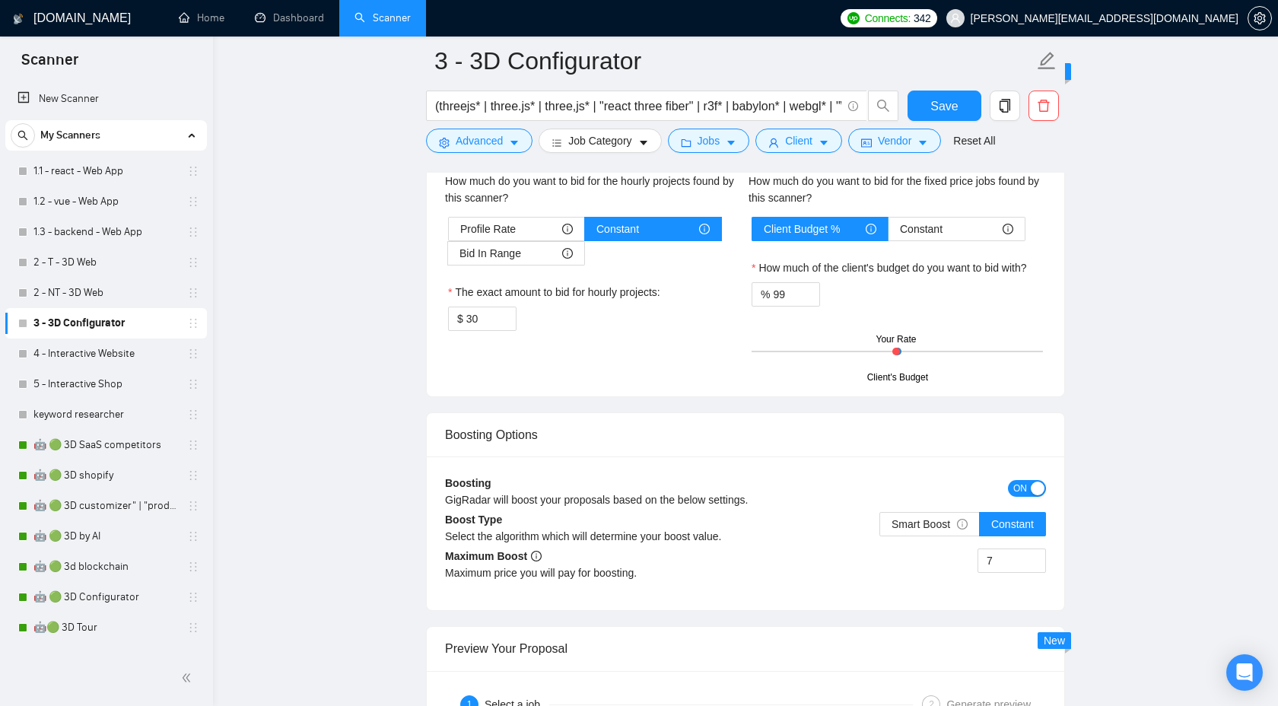
scroll to position [2606, 0]
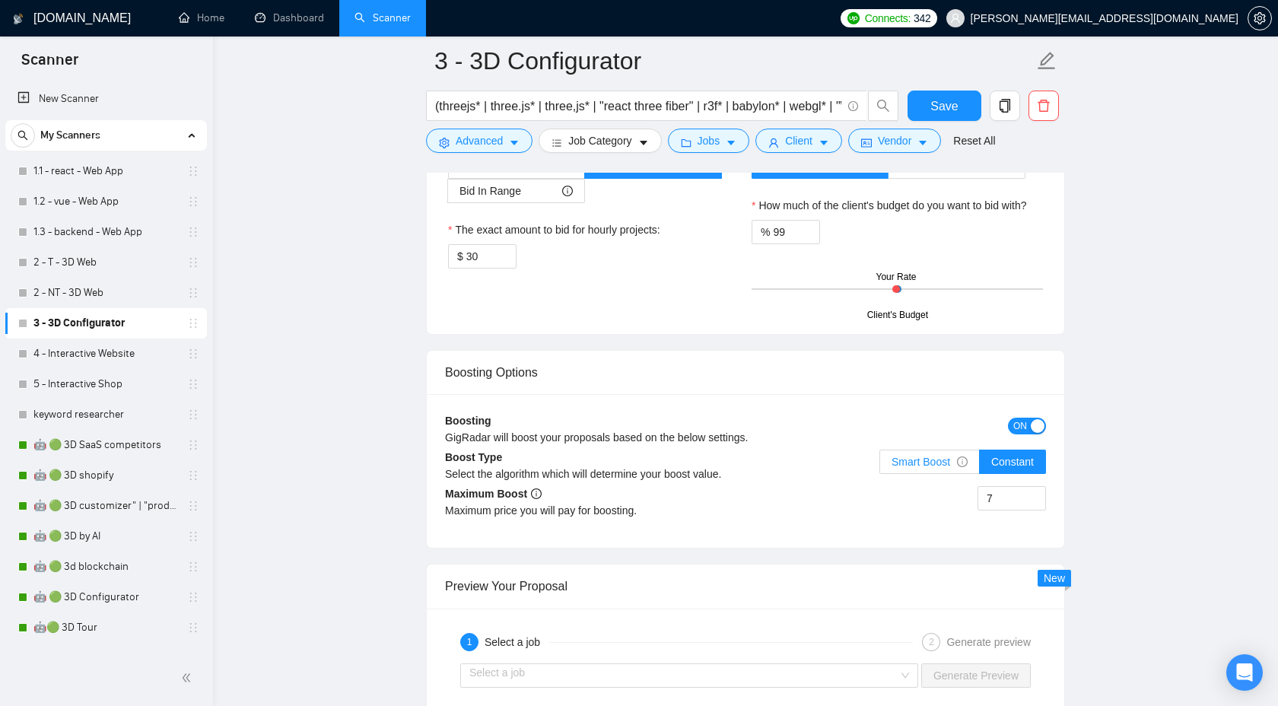
click at [952, 469] on label "Smart Boost" at bounding box center [929, 462] width 100 height 24
click at [880, 466] on input "Smart Boost" at bounding box center [880, 466] width 0 height 0
drag, startPoint x: 1003, startPoint y: 498, endPoint x: 949, endPoint y: 498, distance: 54.8
click at [949, 498] on div "7" at bounding box center [896, 507] width 300 height 43
type input "6"
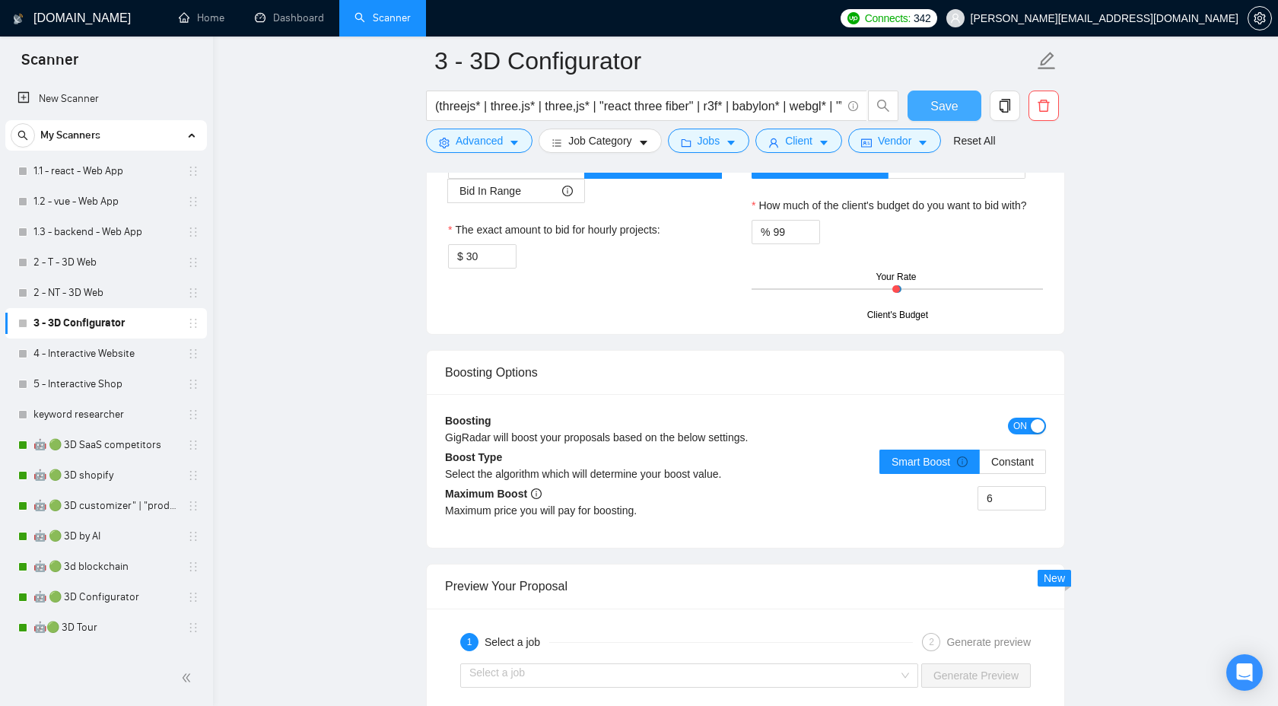
click at [942, 97] on span "Save" at bounding box center [943, 106] width 27 height 19
click at [936, 98] on span "Save" at bounding box center [943, 106] width 27 height 19
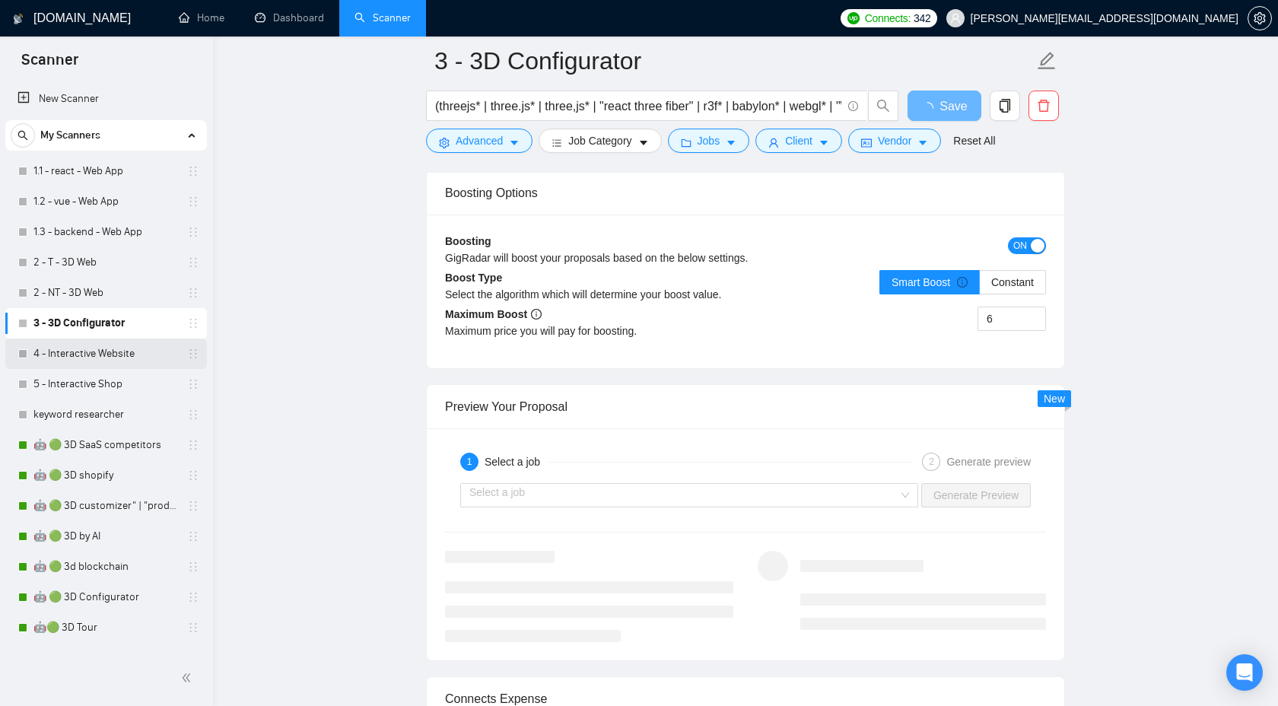
click at [80, 360] on link "4 - Interactive Website" at bounding box center [105, 354] width 145 height 30
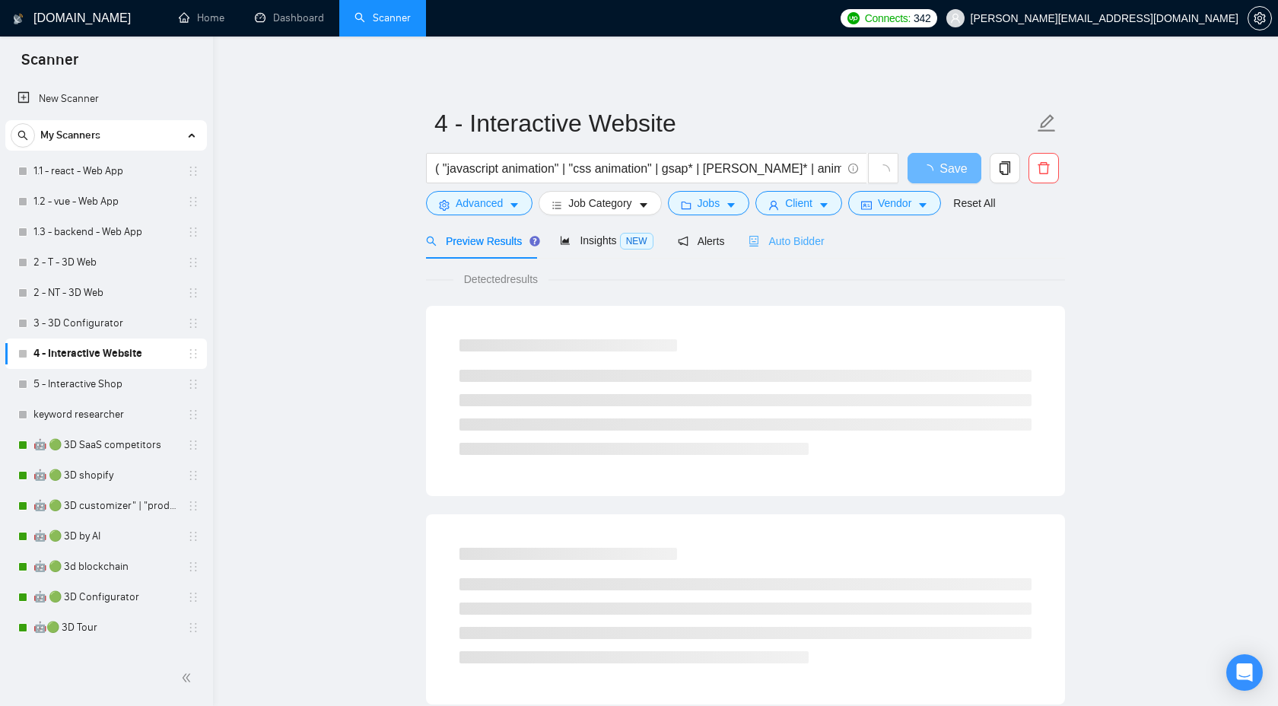
click at [790, 250] on div "Auto Bidder" at bounding box center [786, 241] width 75 height 36
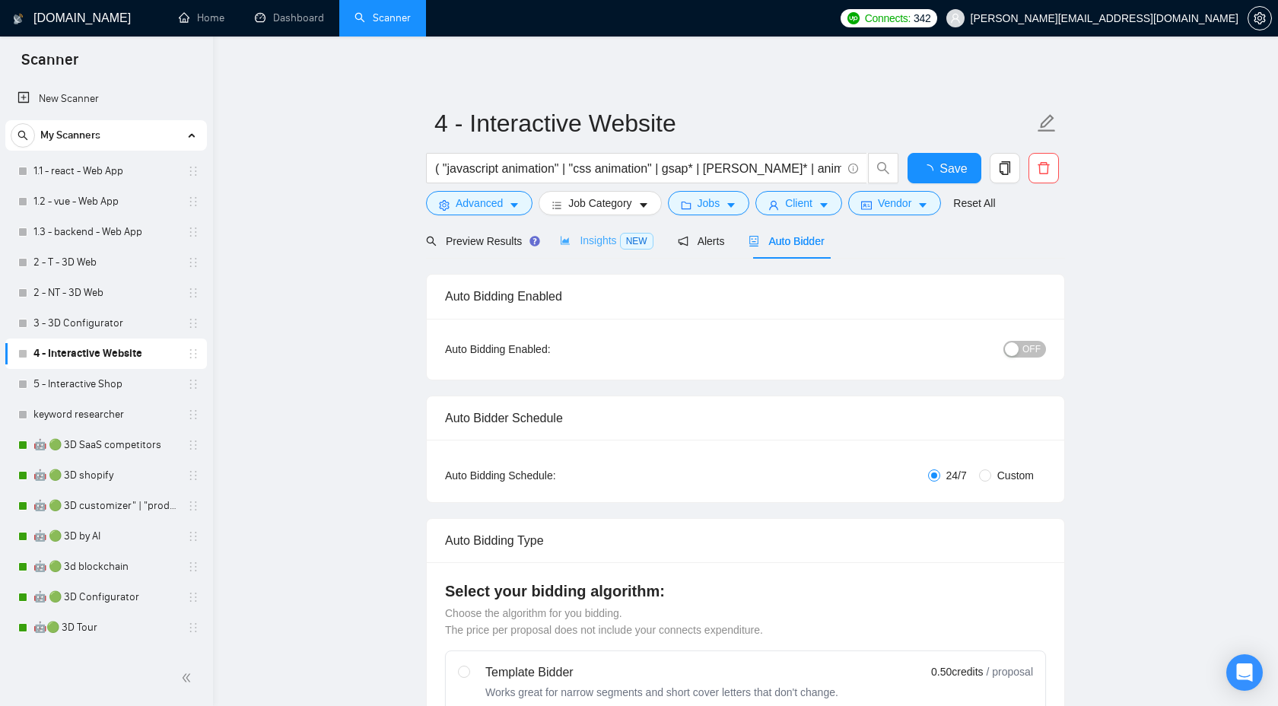
scroll to position [25, 0]
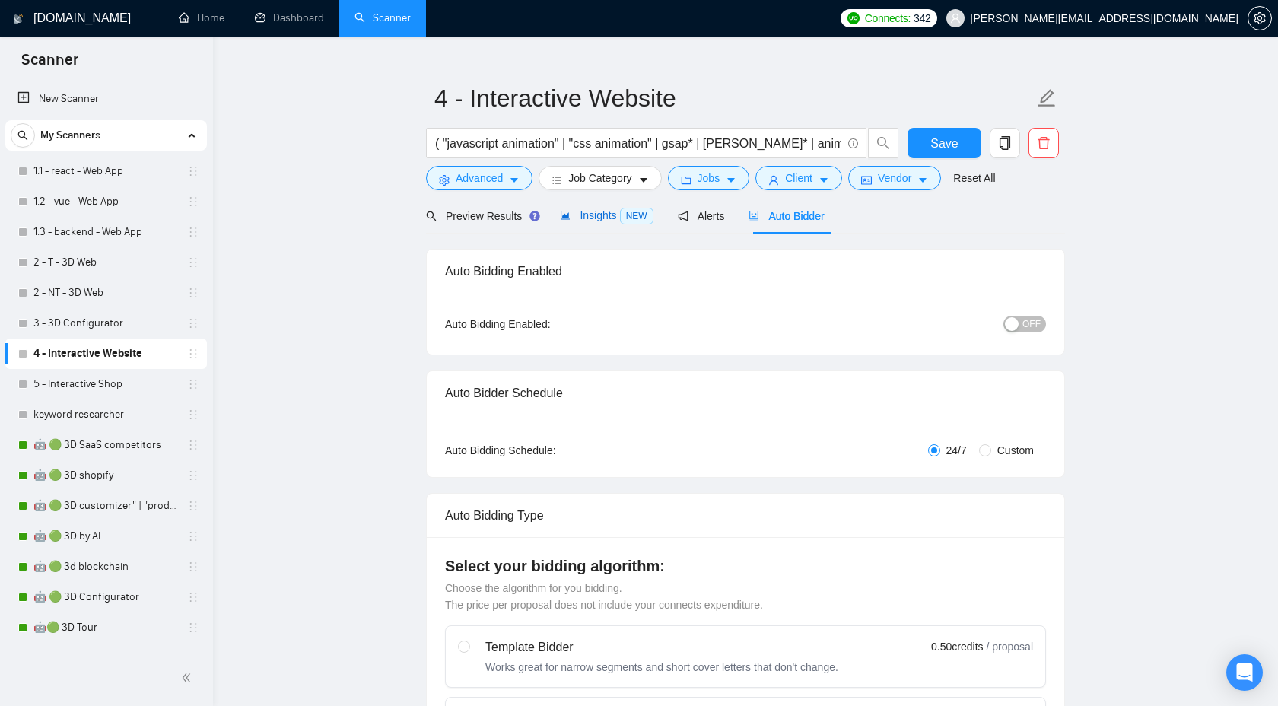
click at [607, 214] on span "Insights NEW" at bounding box center [606, 215] width 93 height 12
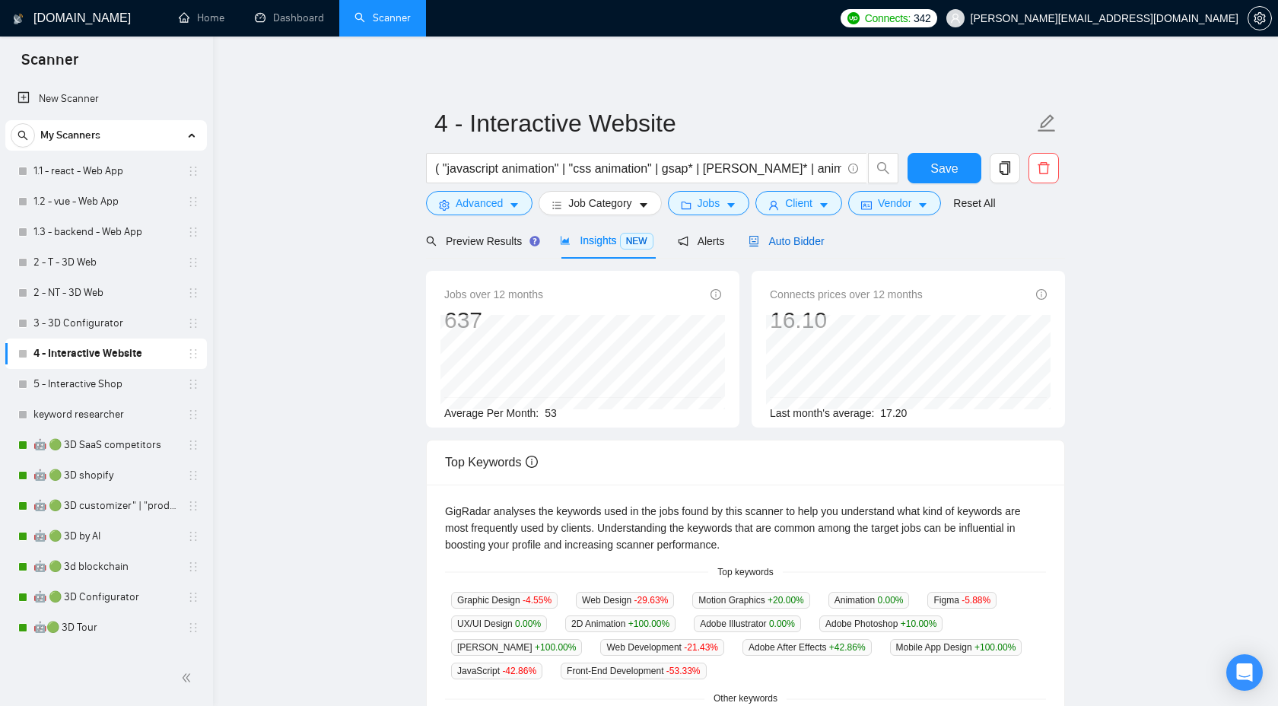
click at [785, 242] on span "Auto Bidder" at bounding box center [786, 241] width 75 height 12
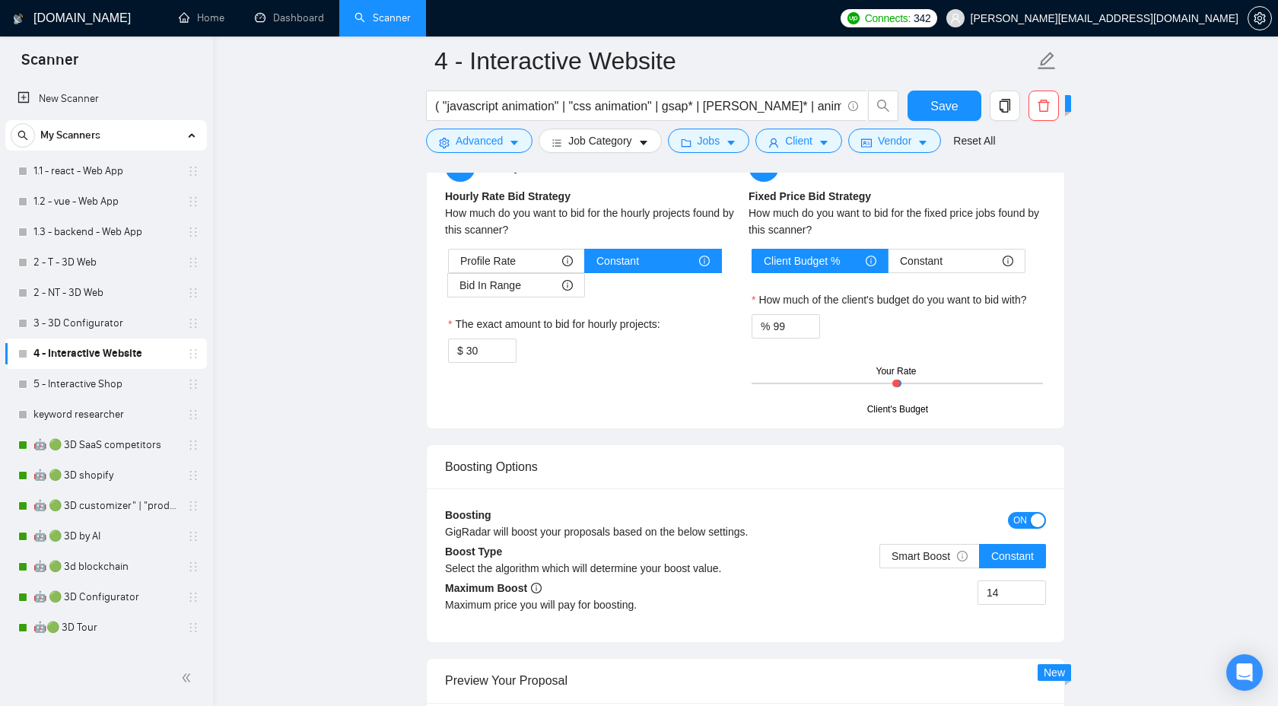
scroll to position [2485, 0]
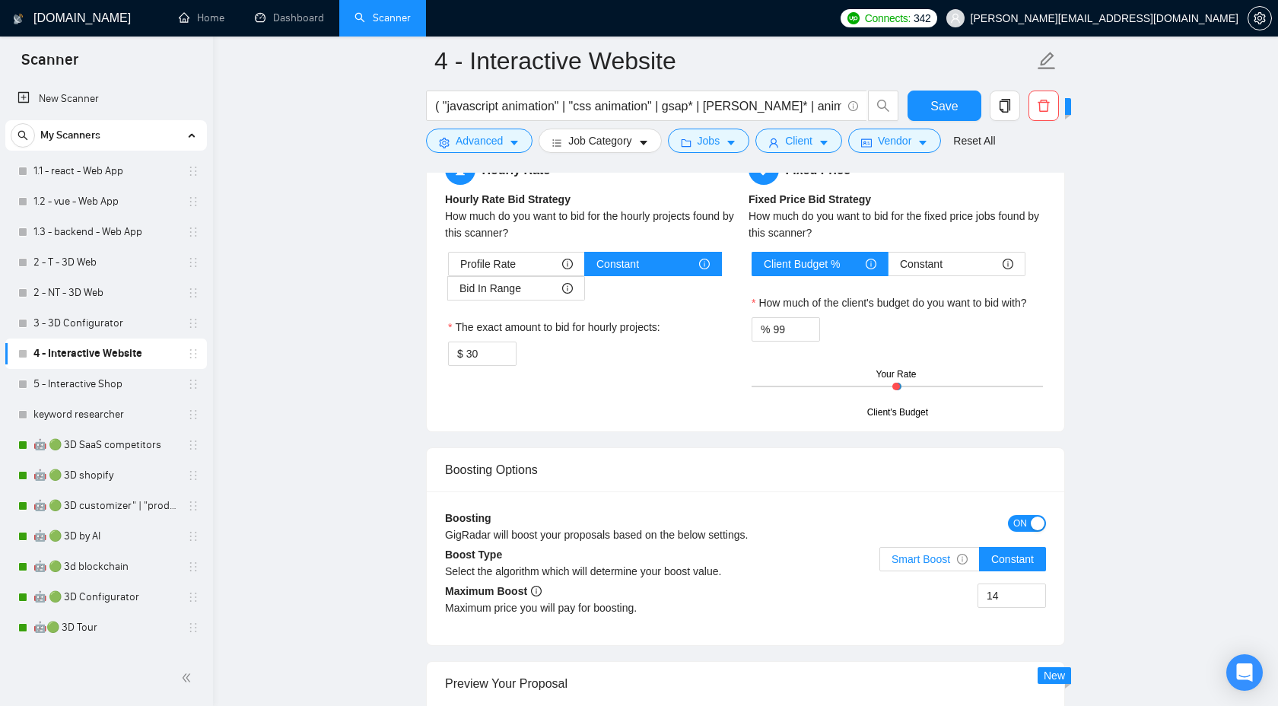
click at [942, 565] on span "Smart Boost" at bounding box center [930, 559] width 76 height 12
click at [880, 563] on input "Smart Boost" at bounding box center [880, 563] width 0 height 0
drag, startPoint x: 1013, startPoint y: 623, endPoint x: 956, endPoint y: 621, distance: 56.3
click at [957, 623] on div "14" at bounding box center [896, 604] width 300 height 43
type input "8"
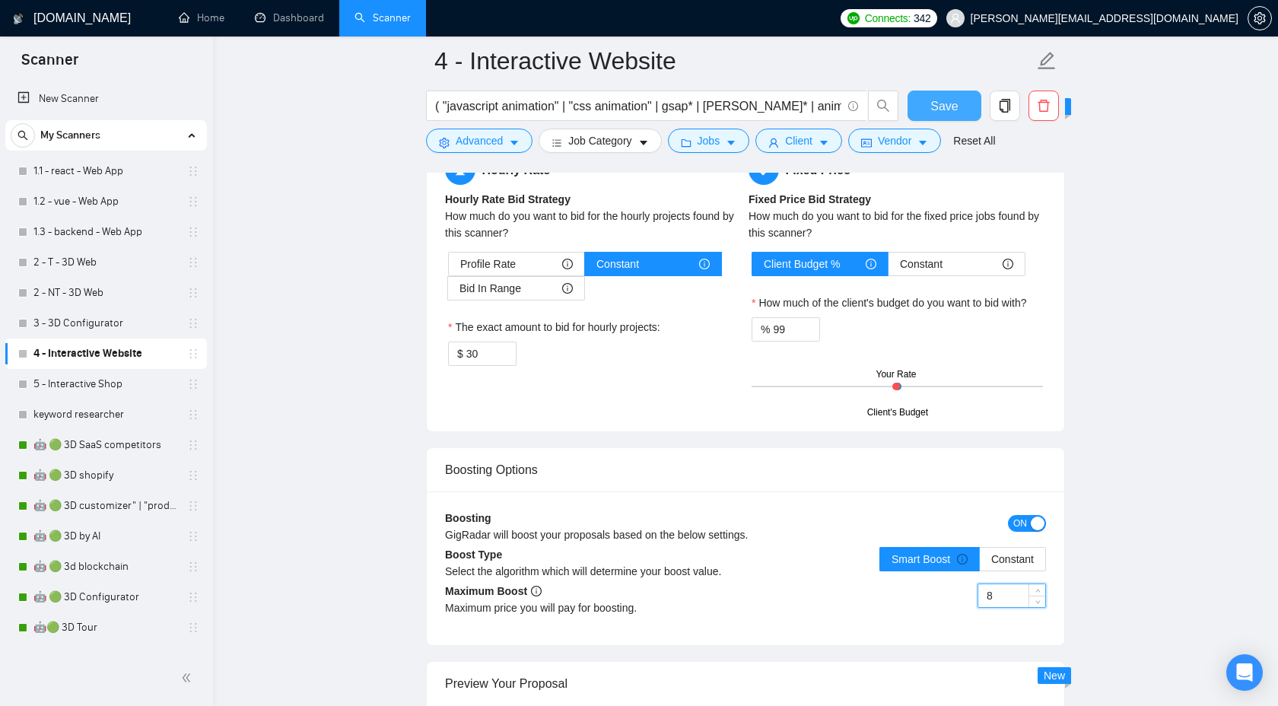
click at [943, 109] on span "Save" at bounding box center [943, 106] width 27 height 19
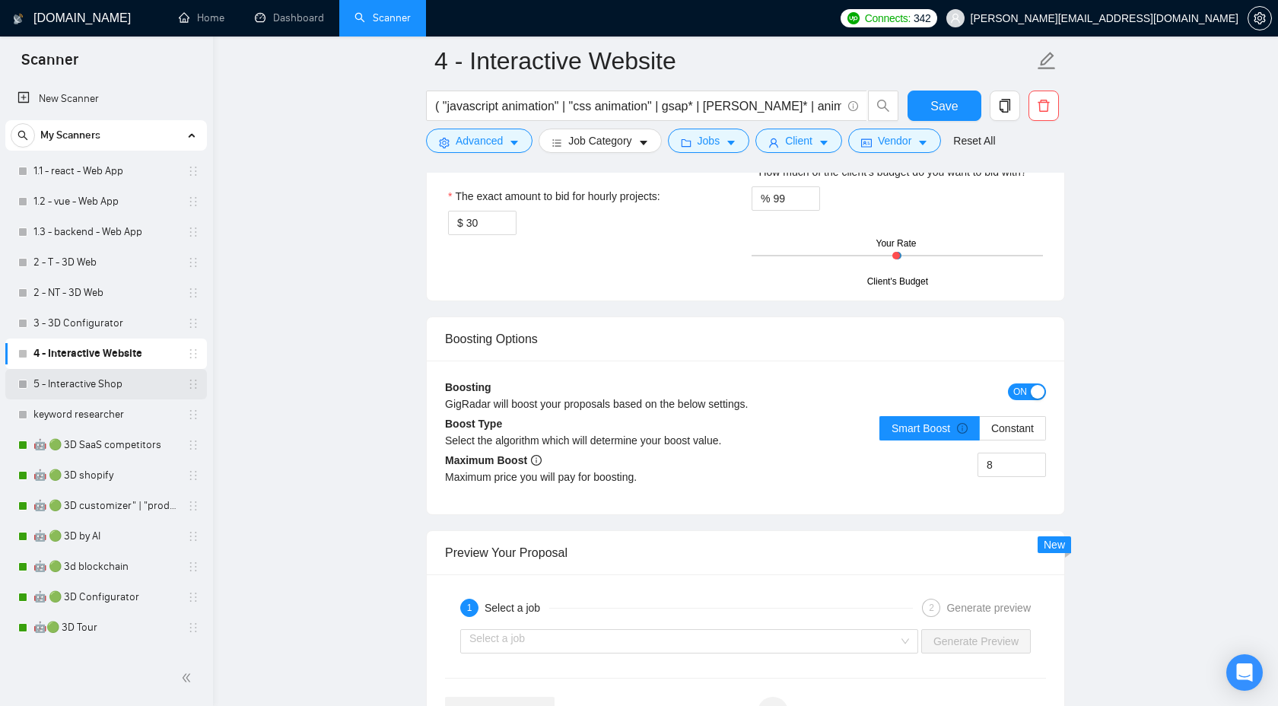
click at [97, 389] on link "5 - Interactive Shop" at bounding box center [105, 384] width 145 height 30
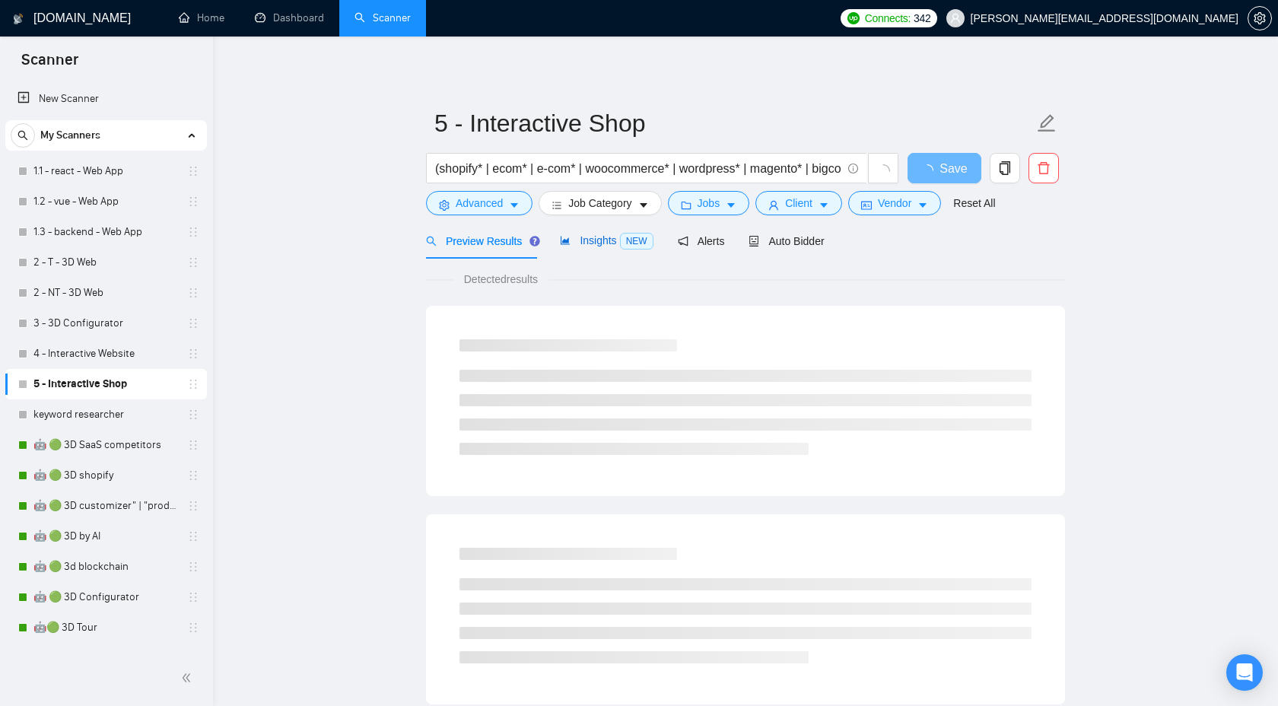
click at [575, 235] on span "Insights NEW" at bounding box center [606, 240] width 93 height 12
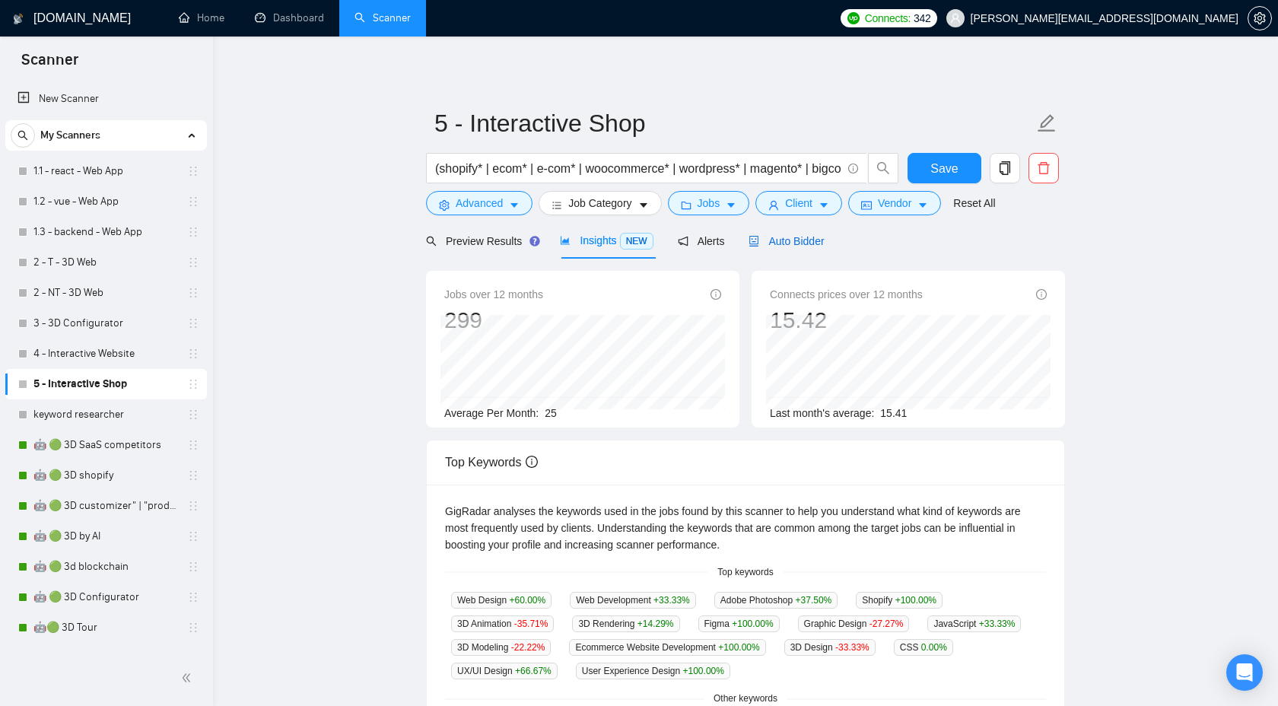
click at [805, 246] on span "Auto Bidder" at bounding box center [786, 241] width 75 height 12
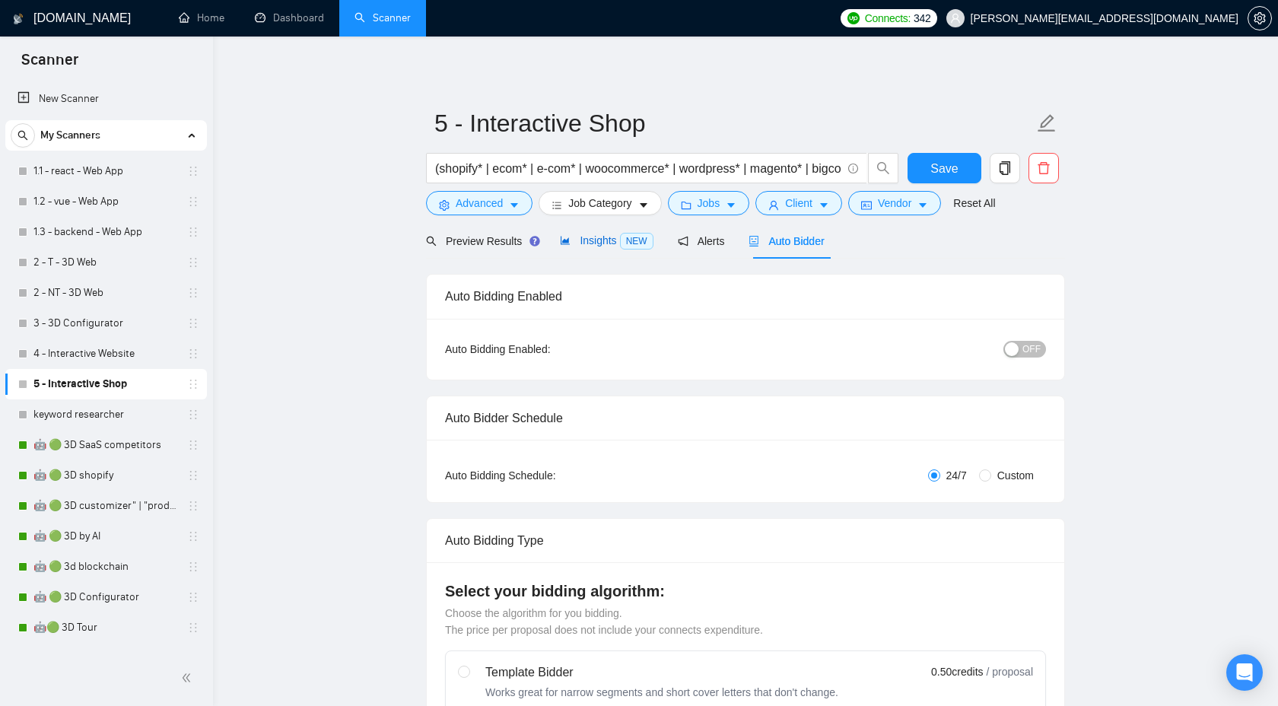
click at [612, 241] on span "Insights NEW" at bounding box center [606, 240] width 93 height 12
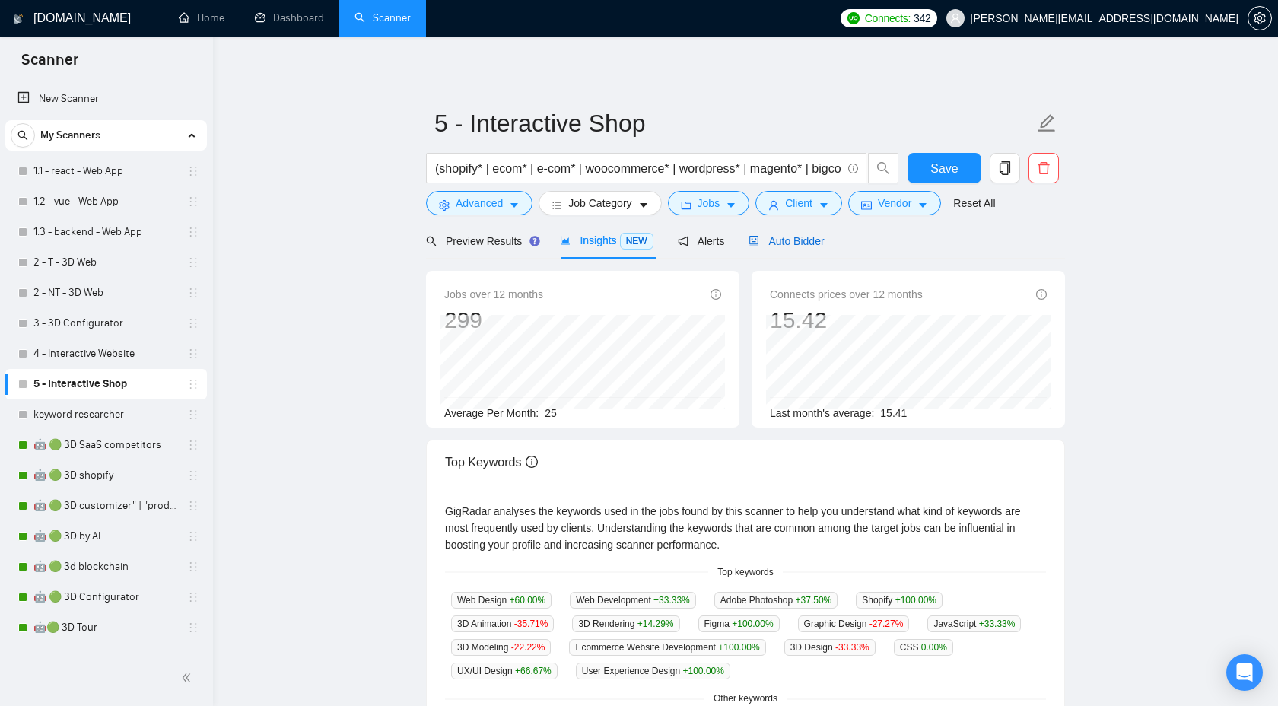
click at [824, 246] on span "Auto Bidder" at bounding box center [786, 241] width 75 height 12
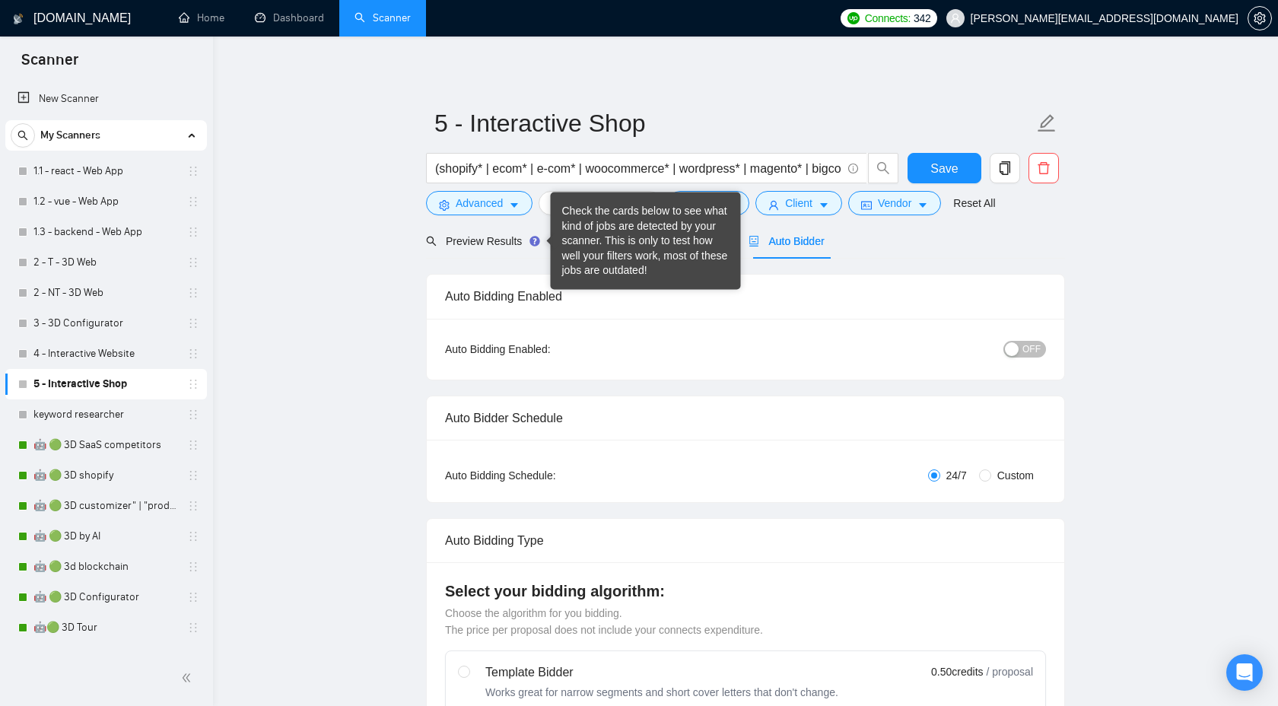
click at [579, 245] on div "Check the cards below to see what kind of jobs are detected by your scanner. Th…" at bounding box center [645, 241] width 167 height 75
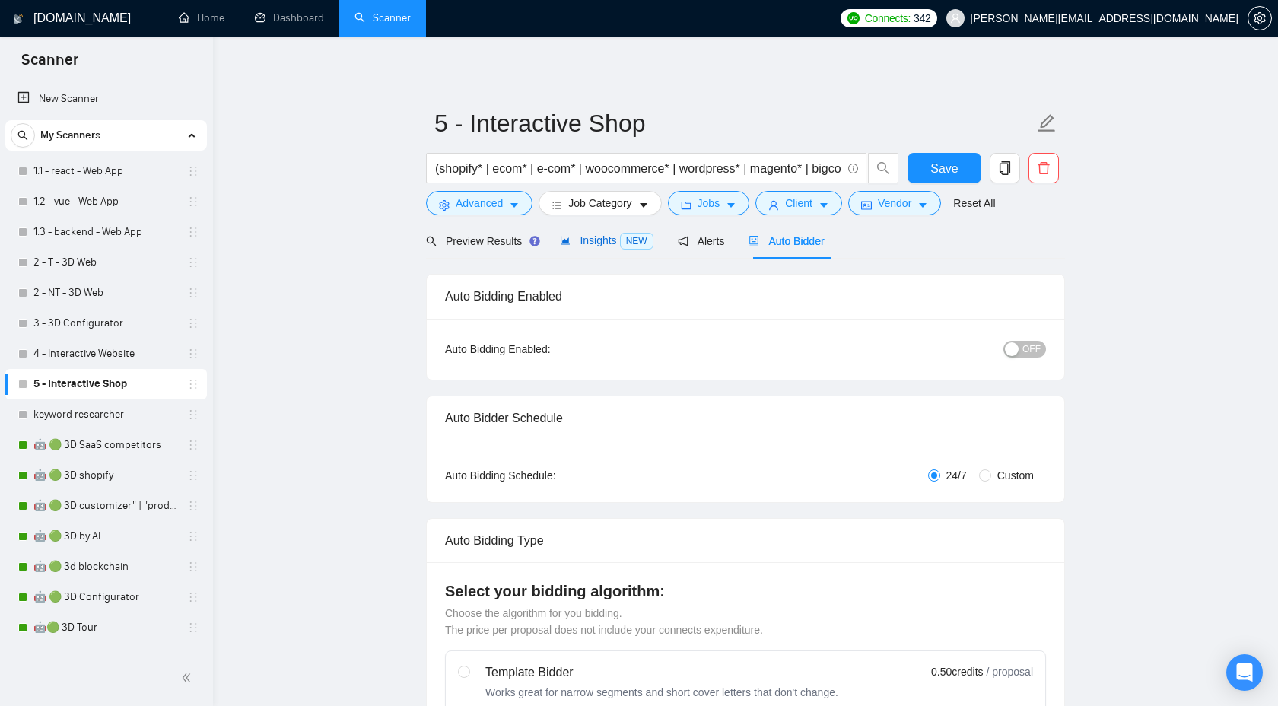
click at [615, 244] on span "Insights NEW" at bounding box center [606, 240] width 93 height 12
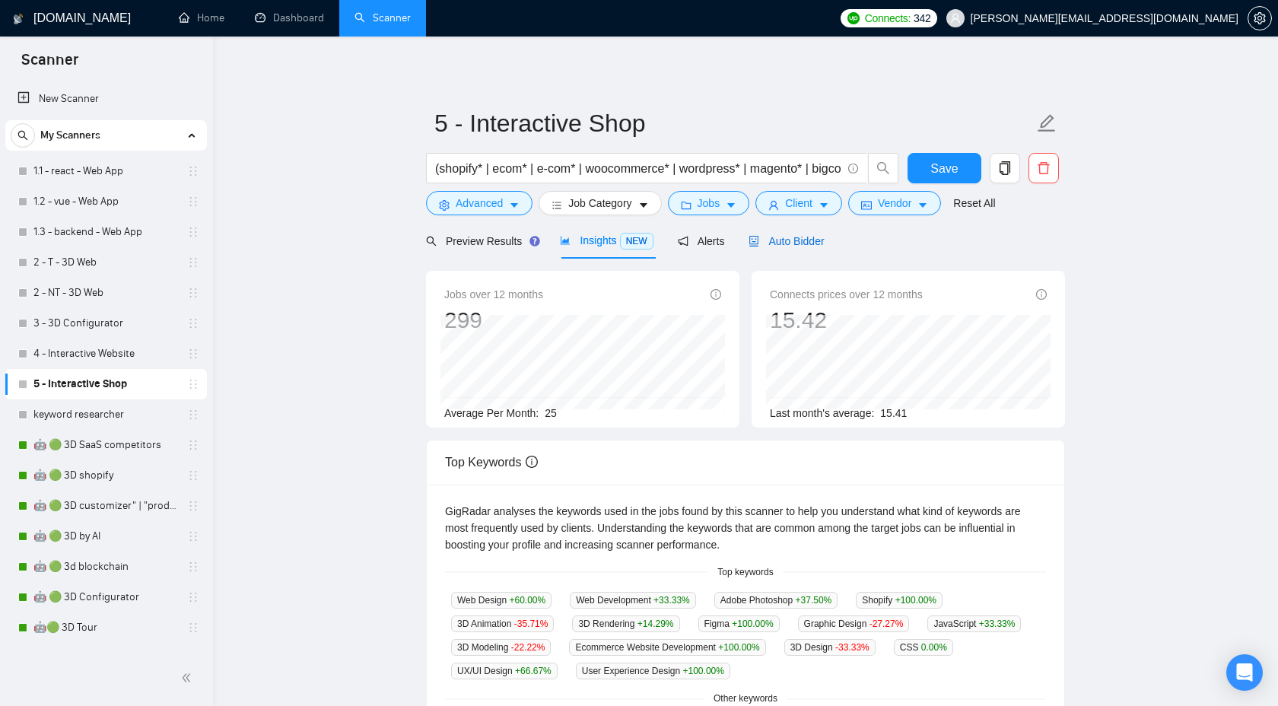
click at [792, 244] on span "Auto Bidder" at bounding box center [786, 241] width 75 height 12
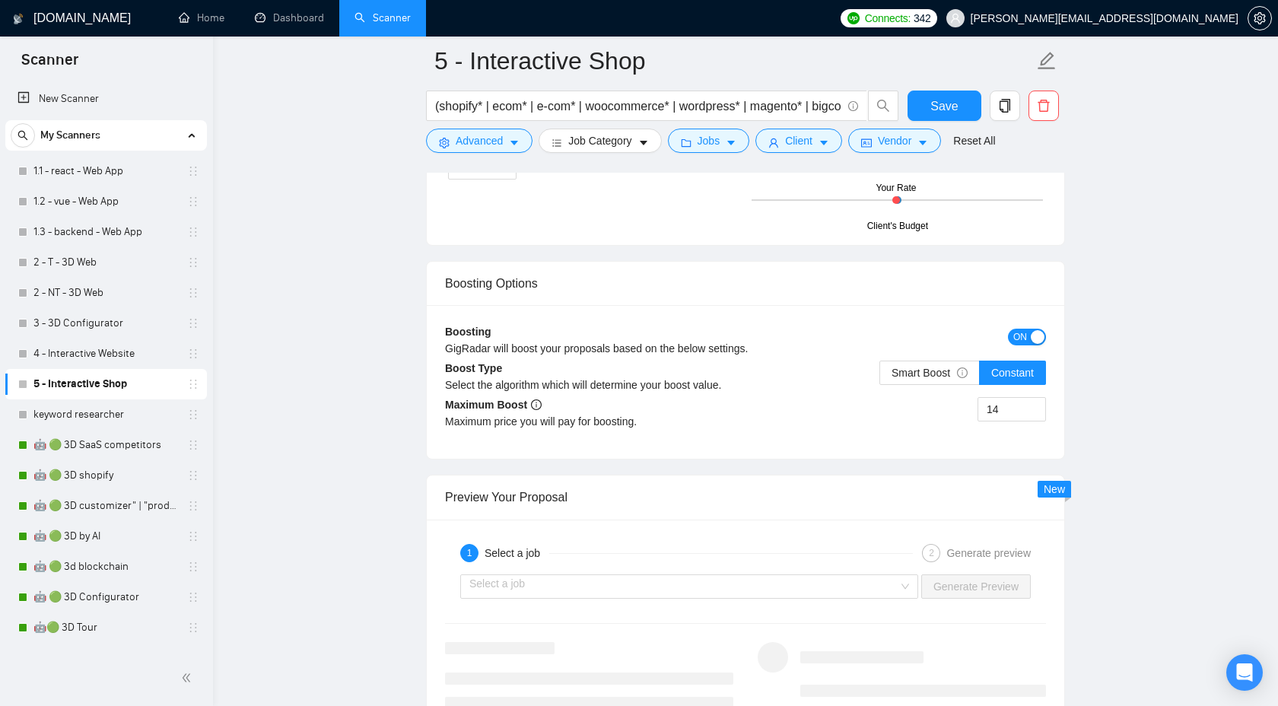
scroll to position [2673, 0]
click at [942, 362] on label "Smart Boost" at bounding box center [929, 370] width 100 height 24
click at [880, 374] on input "Smart Boost" at bounding box center [880, 374] width 0 height 0
drag, startPoint x: 1015, startPoint y: 405, endPoint x: 936, endPoint y: 403, distance: 78.4
click at [936, 404] on div "14" at bounding box center [896, 416] width 300 height 43
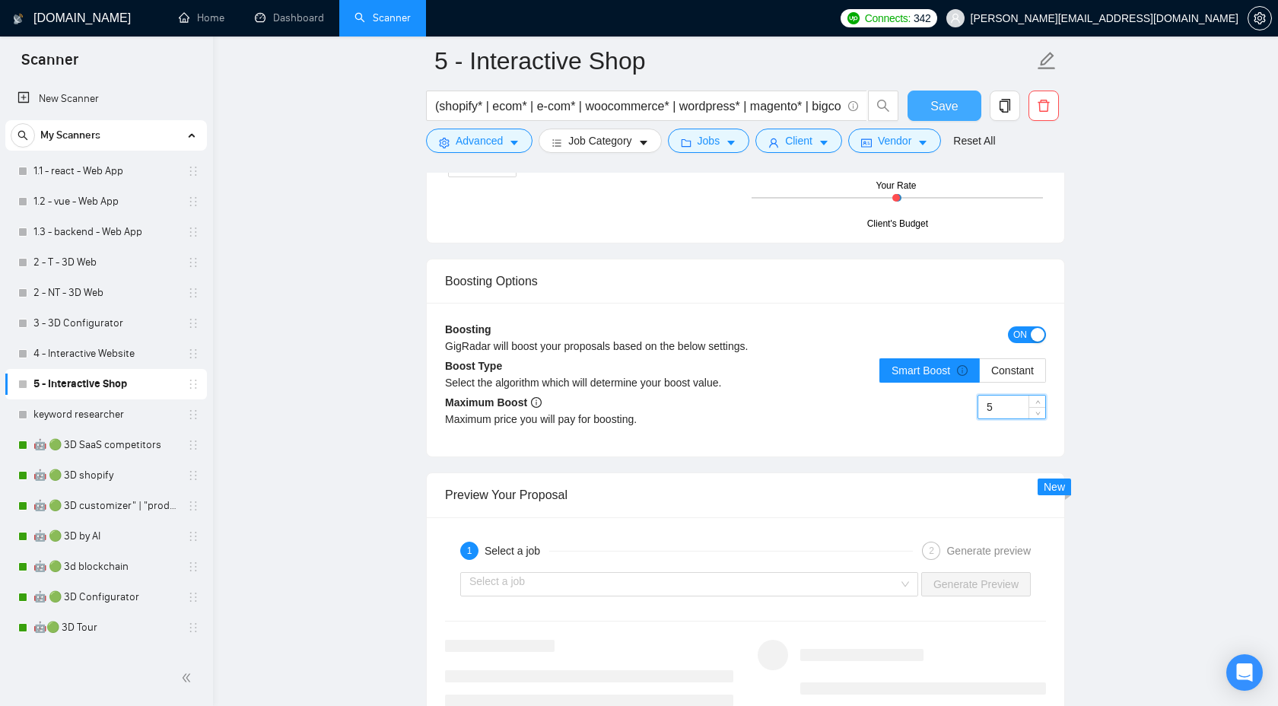
type input "5"
click at [939, 103] on span "Save" at bounding box center [943, 106] width 27 height 19
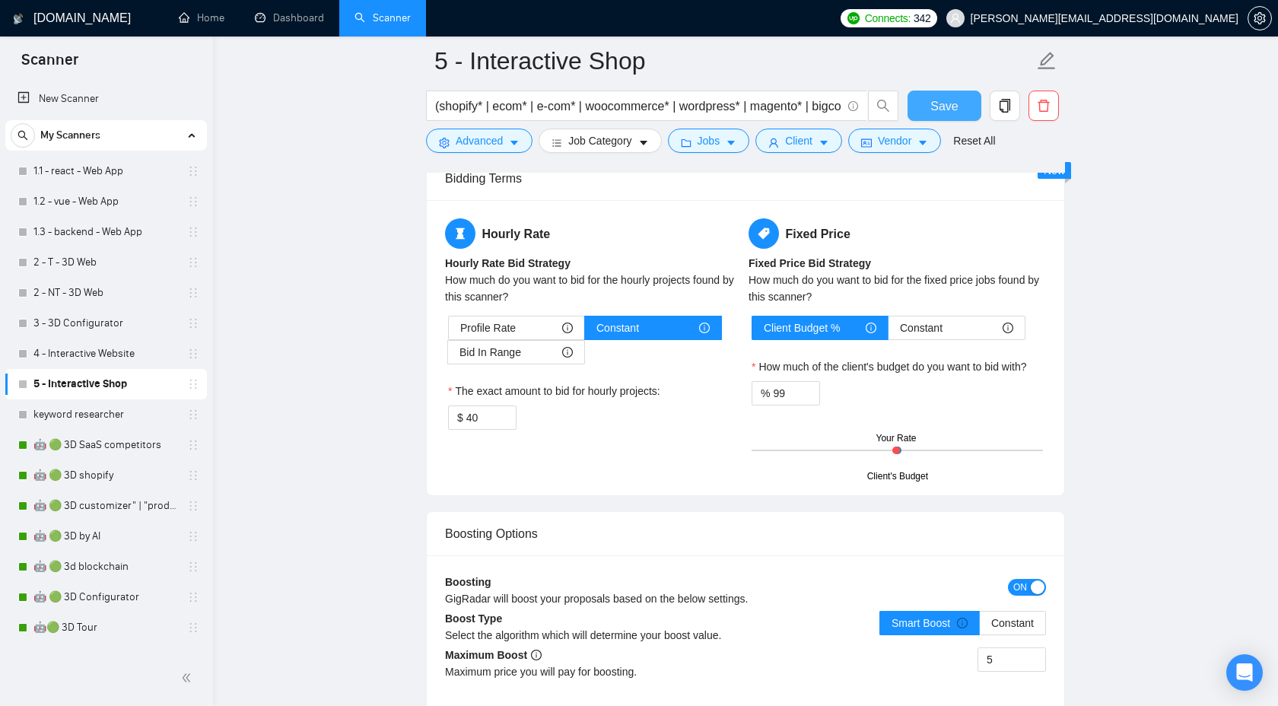
scroll to position [2422, 0]
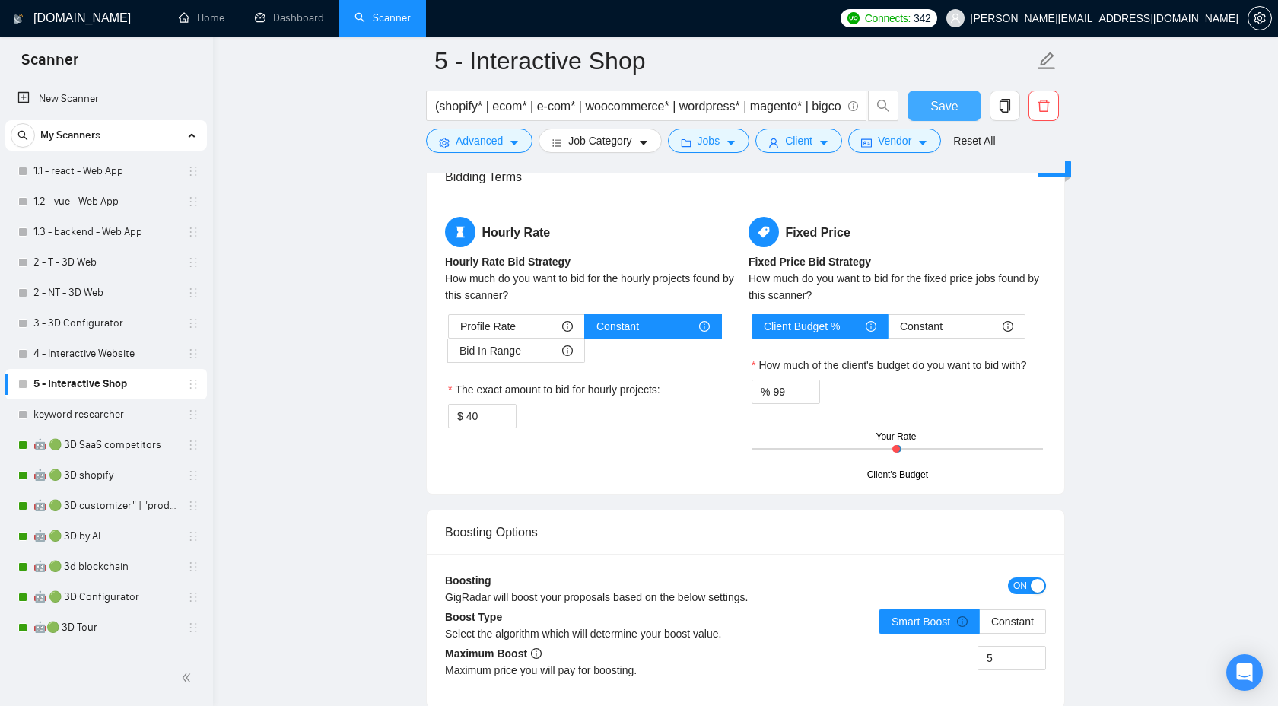
click at [933, 103] on span "Save" at bounding box center [943, 106] width 27 height 19
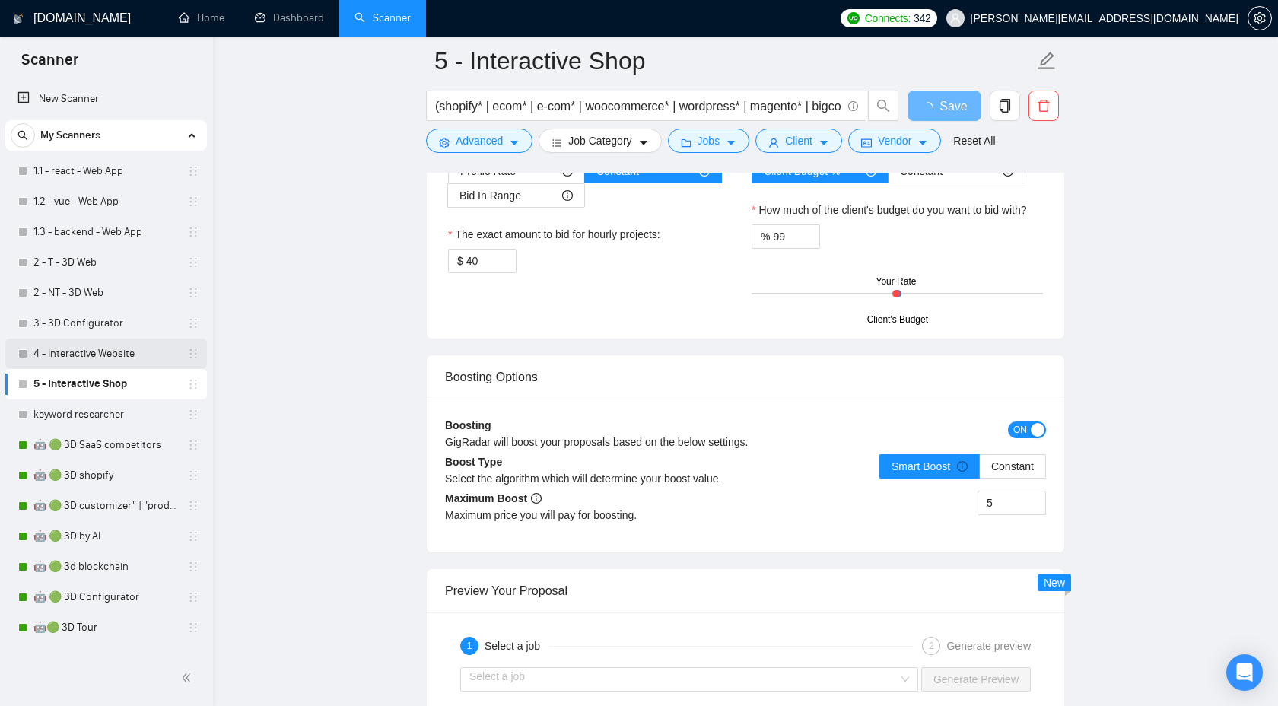
click at [87, 361] on link "4 - Interactive Website" at bounding box center [105, 354] width 145 height 30
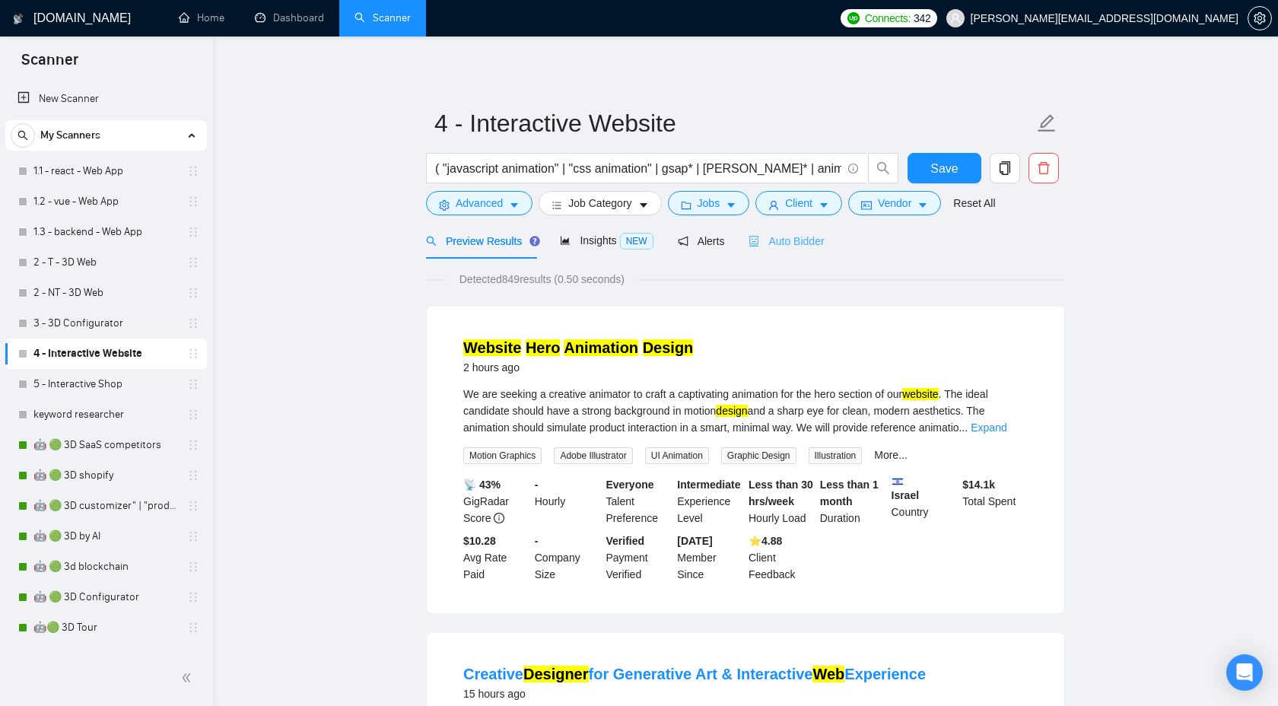
click at [783, 250] on div "Auto Bidder" at bounding box center [786, 241] width 75 height 36
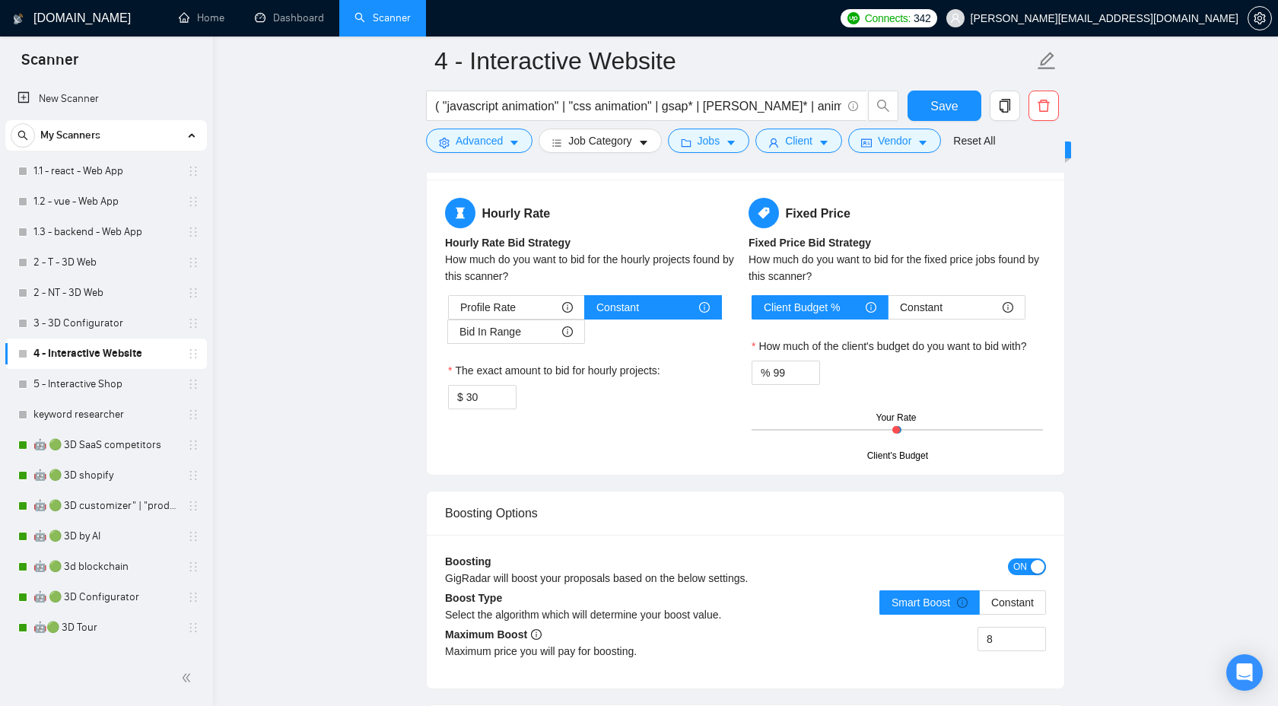
scroll to position [2447, 0]
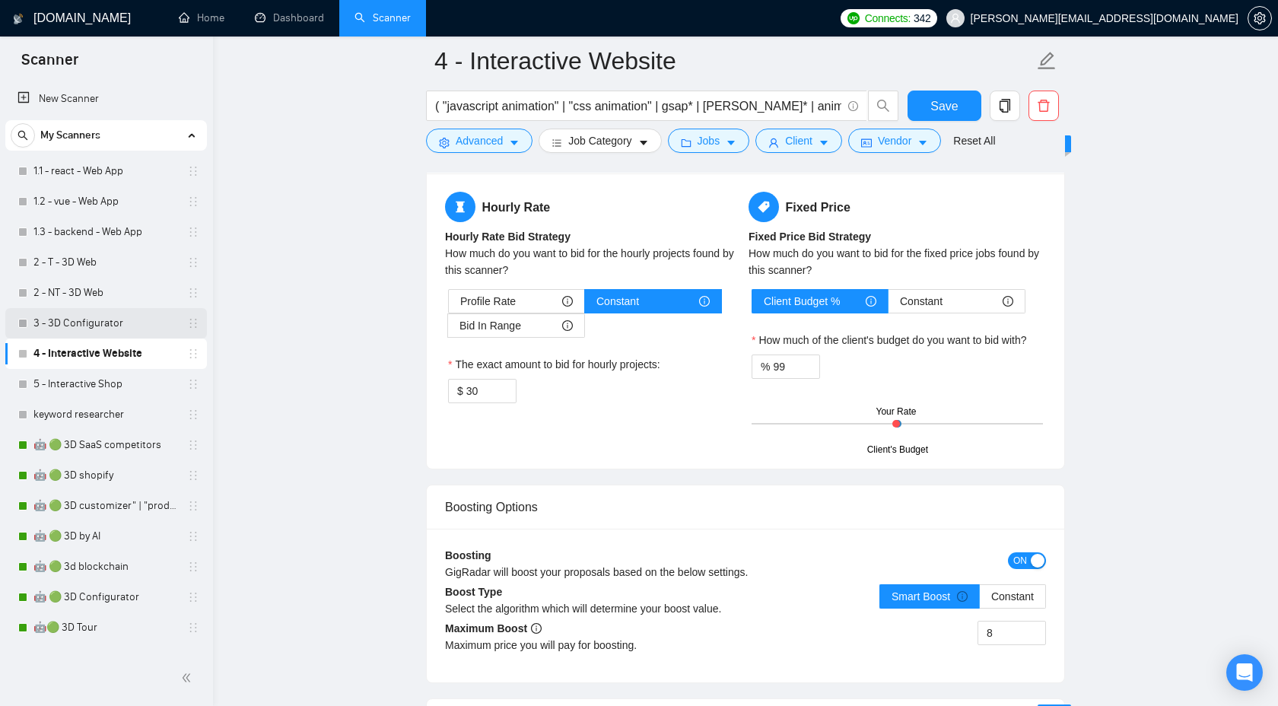
click at [126, 328] on link "3 - 3D Configurator" at bounding box center [105, 323] width 145 height 30
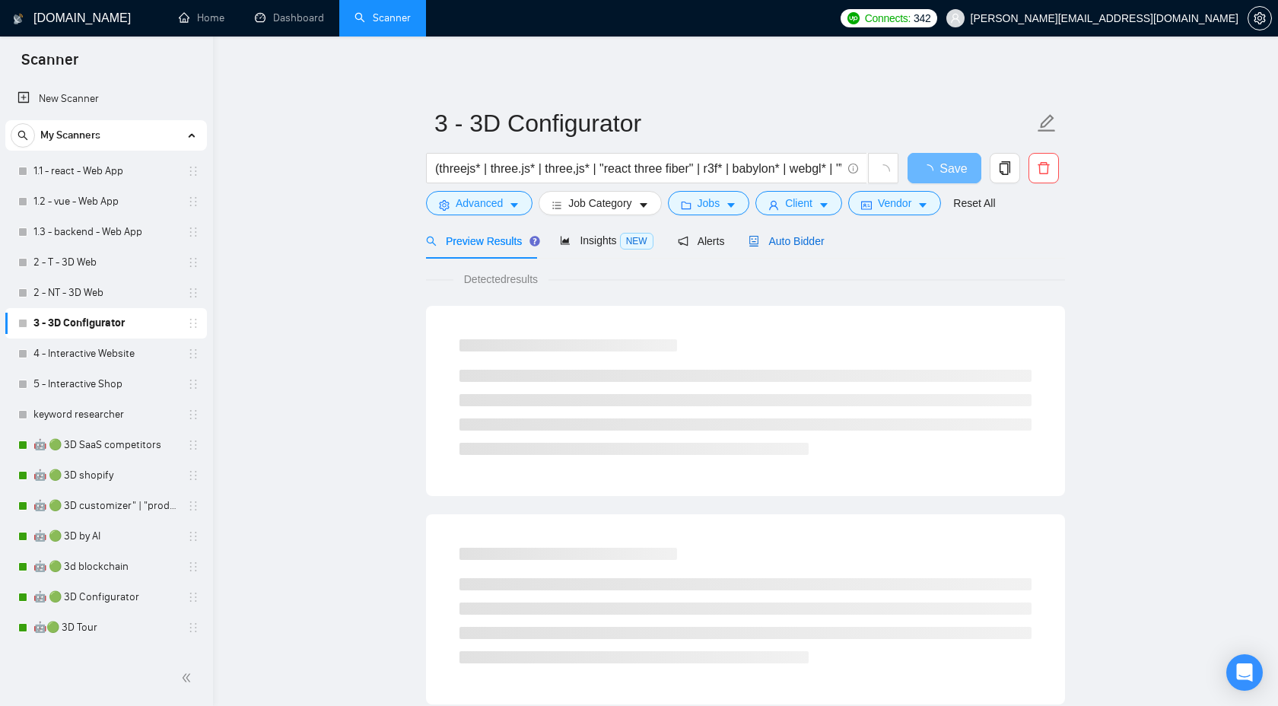
click at [801, 242] on span "Auto Bidder" at bounding box center [786, 241] width 75 height 12
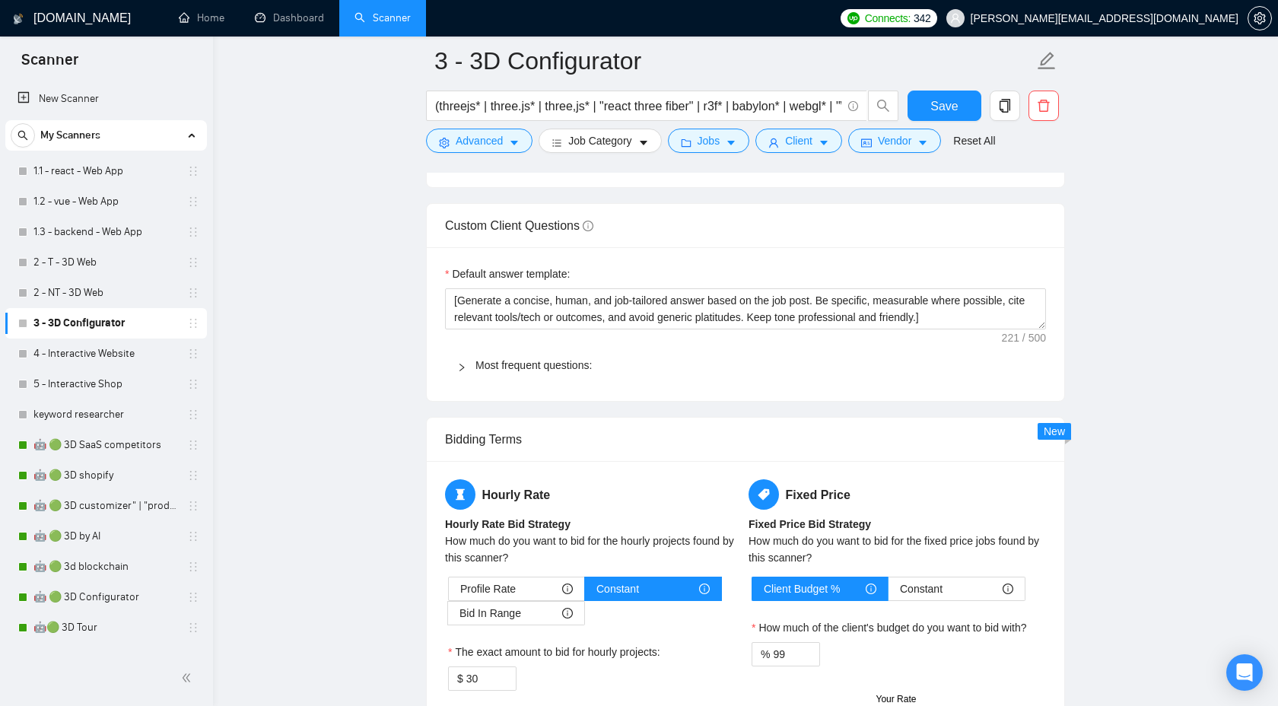
scroll to position [2204, 0]
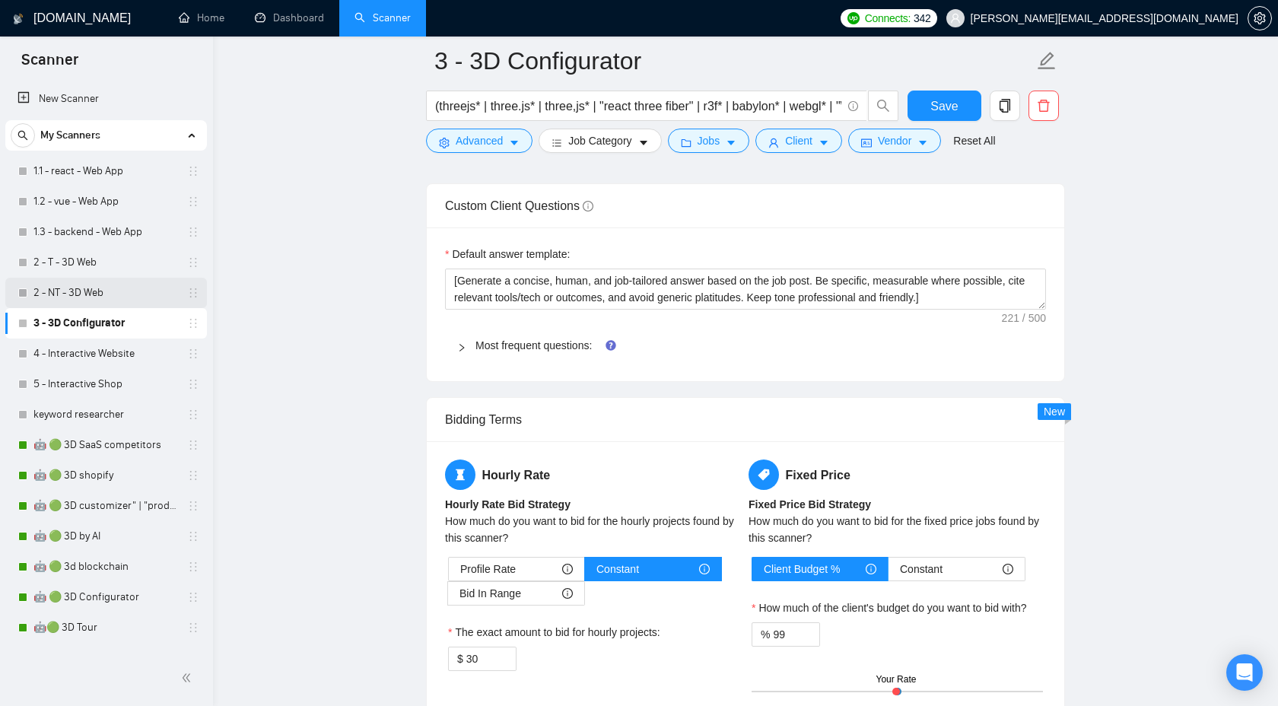
click at [105, 291] on link "2 - NT - 3D Web" at bounding box center [105, 293] width 145 height 30
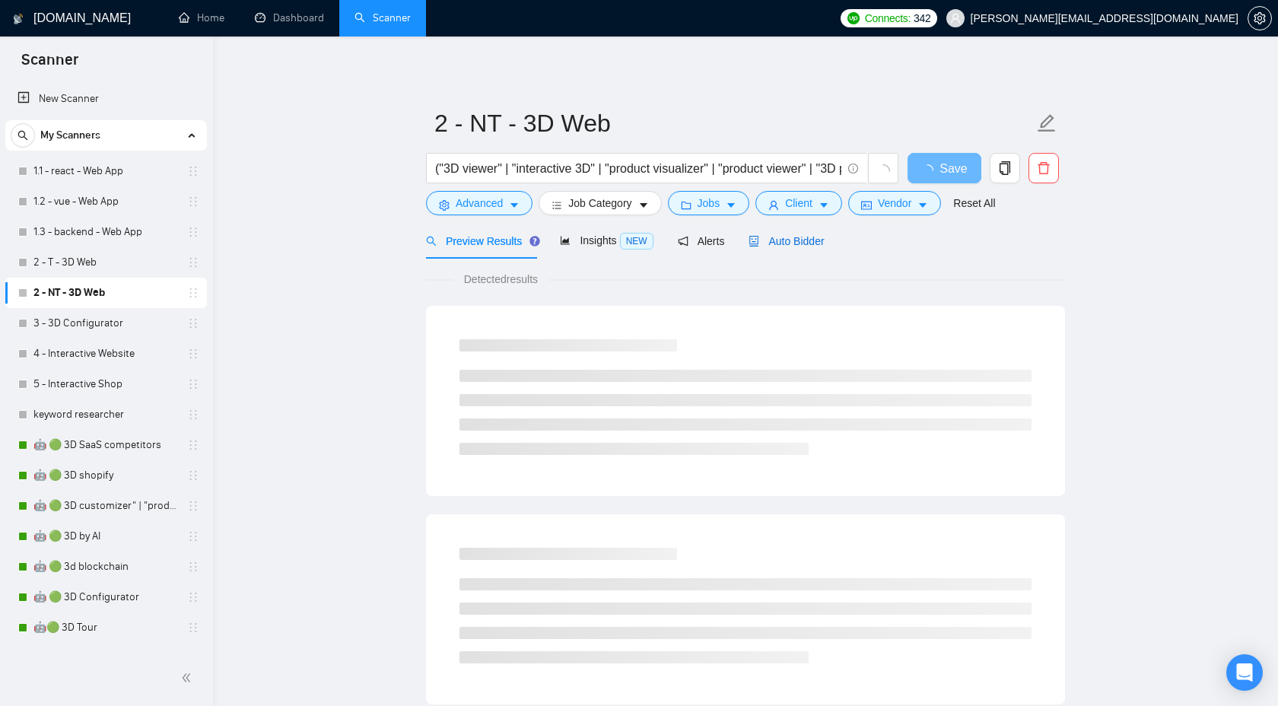
click at [807, 236] on span "Auto Bidder" at bounding box center [786, 241] width 75 height 12
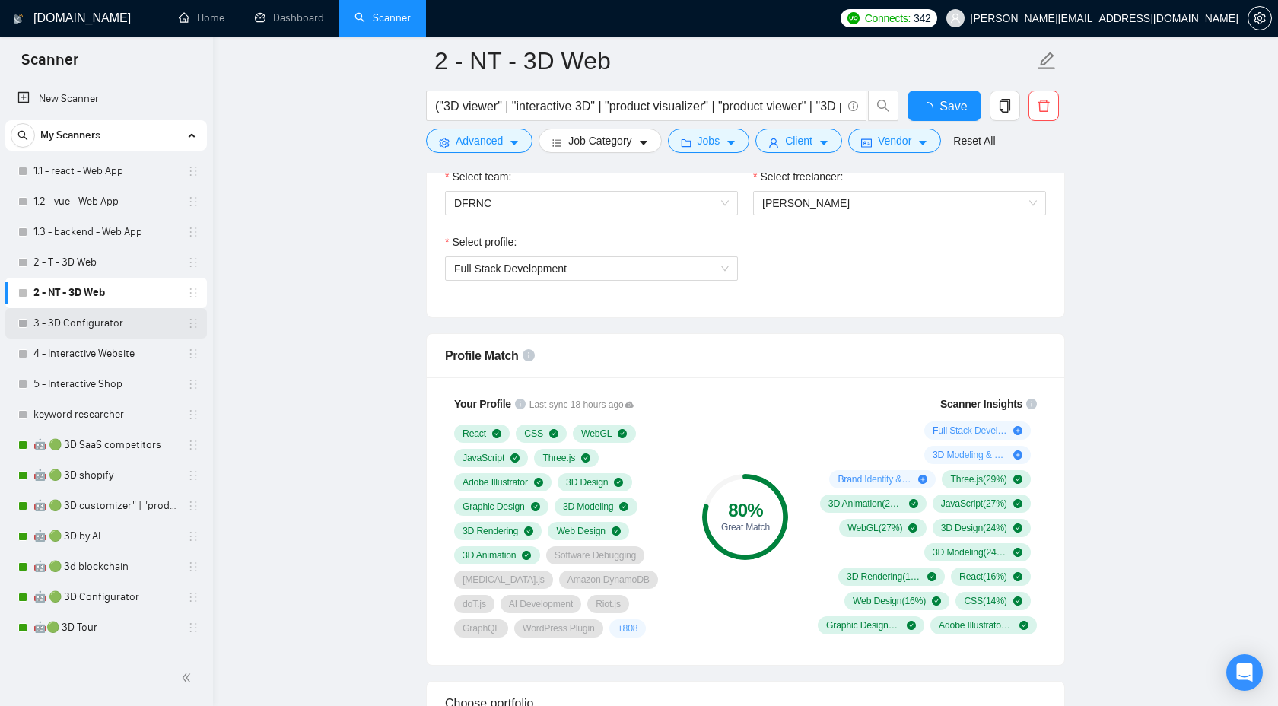
scroll to position [2310, 0]
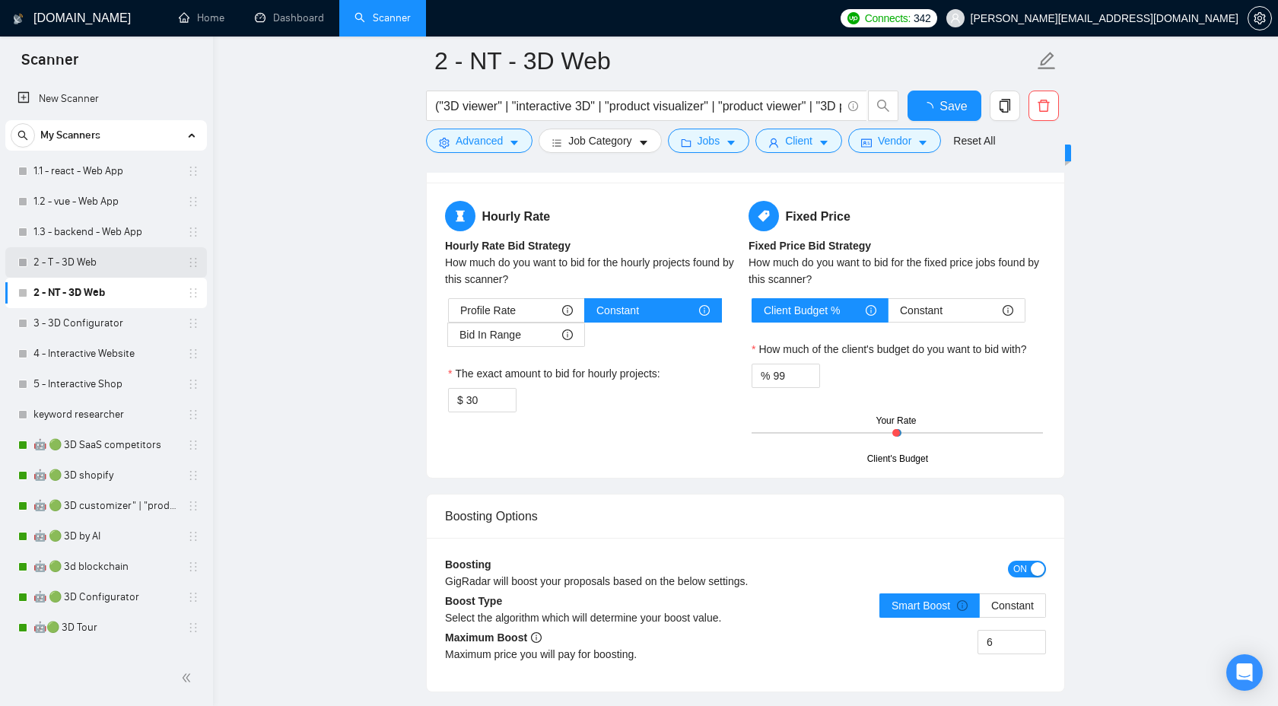
click at [120, 275] on link "2 - T - 3D Web" at bounding box center [105, 262] width 145 height 30
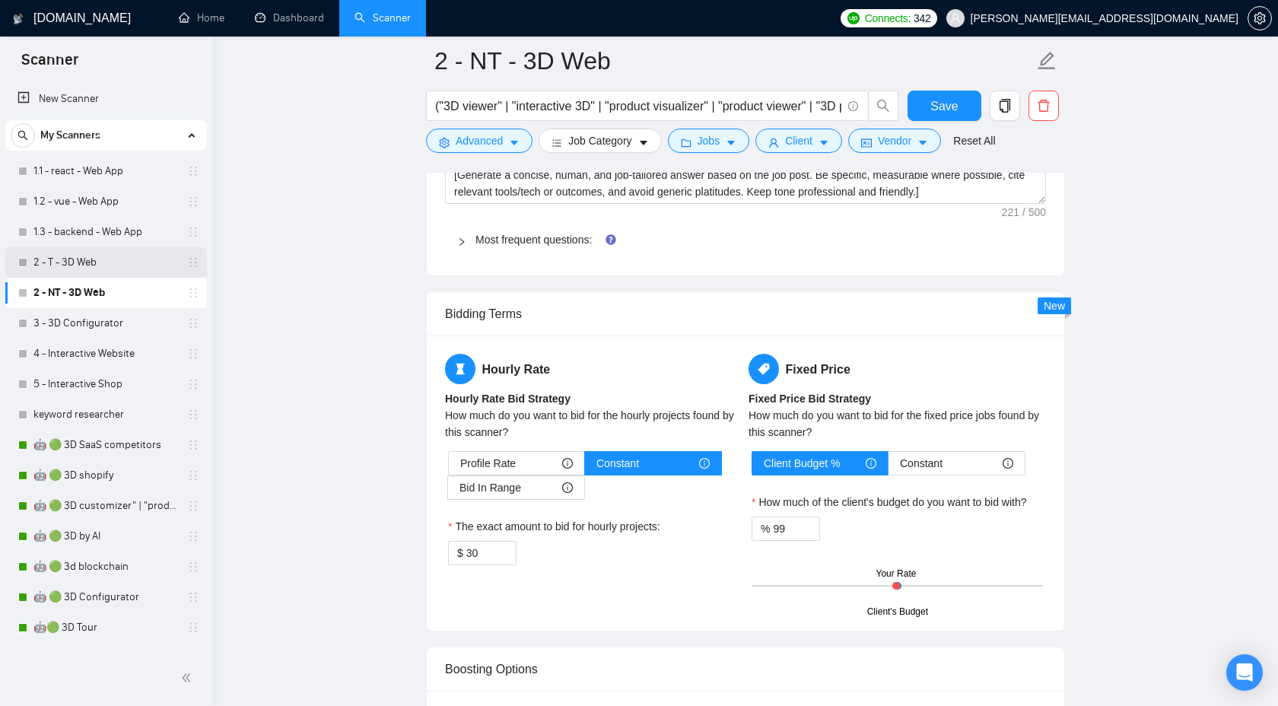
click at [120, 275] on link "2 - T - 3D Web" at bounding box center [105, 262] width 145 height 30
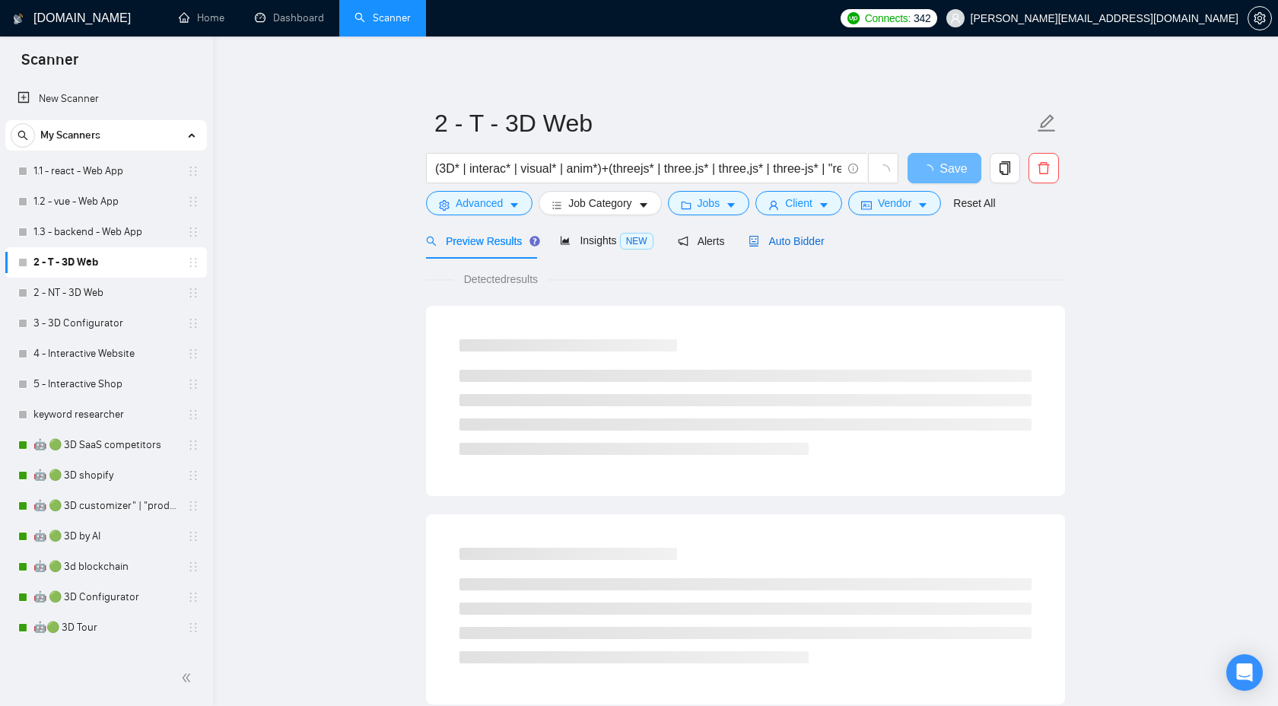
click at [820, 234] on div "Auto Bidder" at bounding box center [786, 241] width 75 height 17
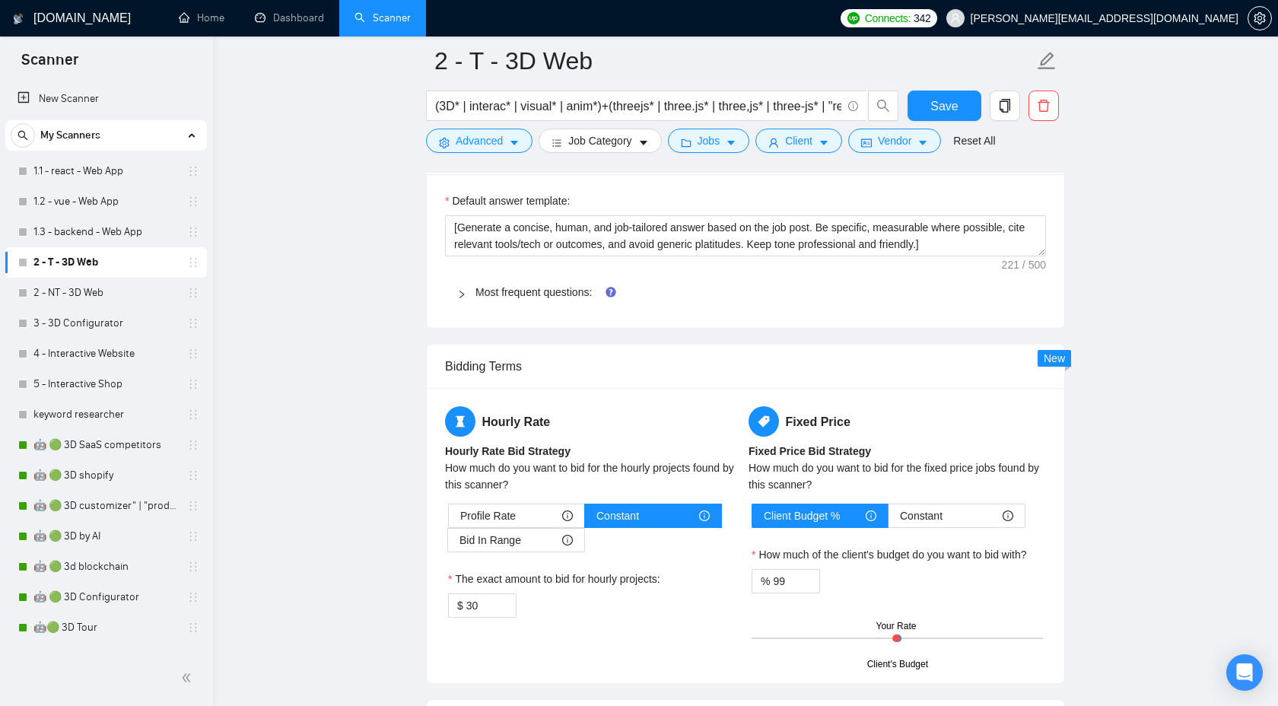
scroll to position [2259, 0]
click at [106, 383] on link "5 - Interactive Shop" at bounding box center [105, 384] width 145 height 30
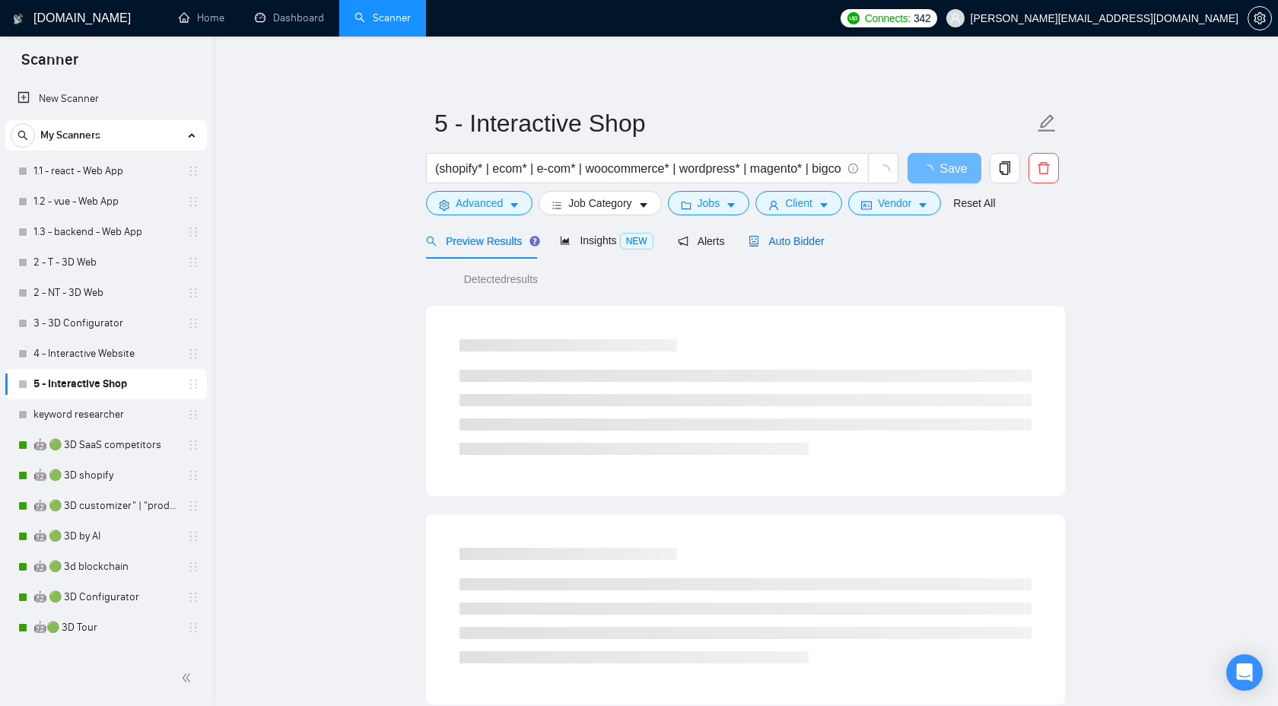
click at [794, 240] on span "Auto Bidder" at bounding box center [786, 241] width 75 height 12
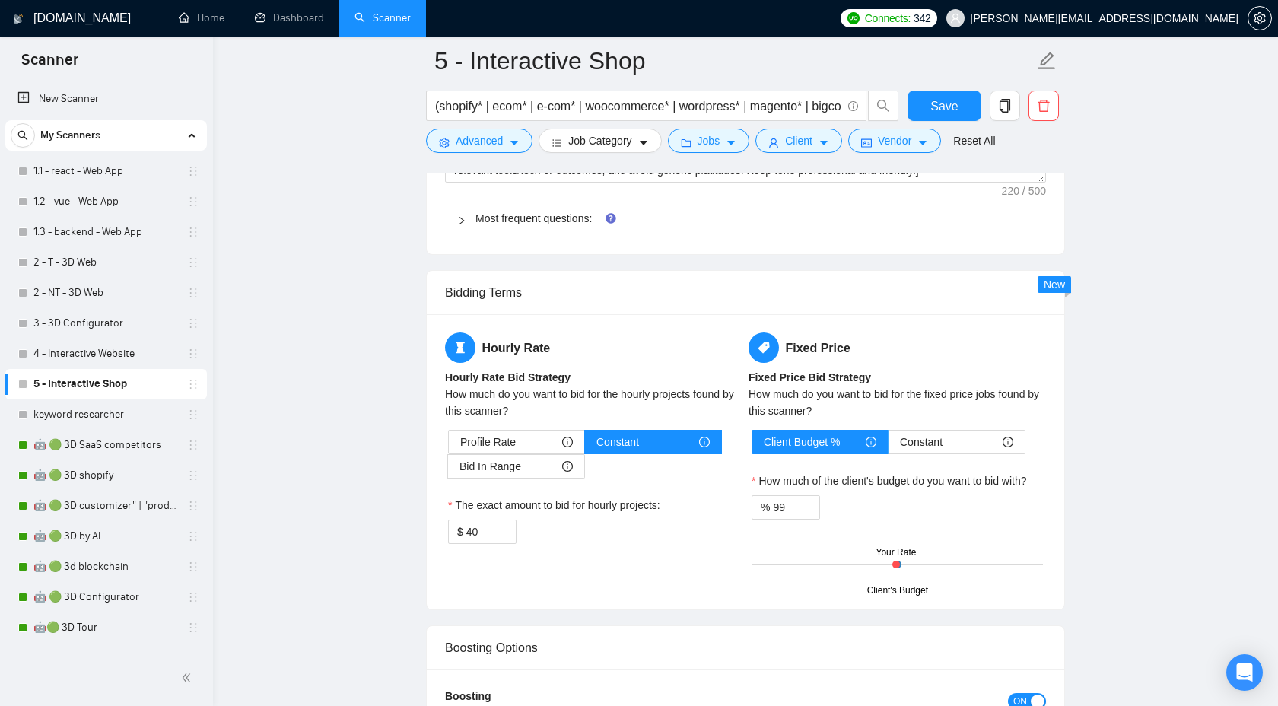
scroll to position [2317, 0]
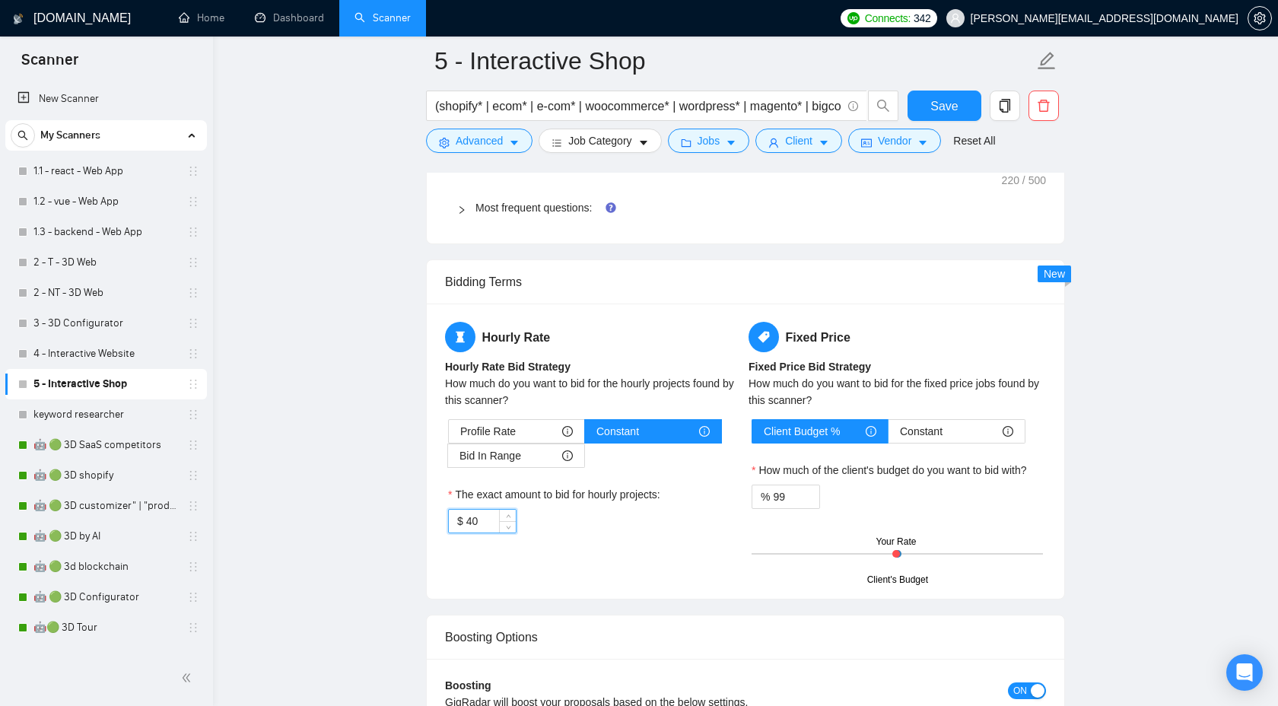
drag, startPoint x: 485, startPoint y: 524, endPoint x: 446, endPoint y: 523, distance: 39.6
click at [446, 523] on div "Profile Rate Constant Bid In Range The exact amount to bid for hourly projects:…" at bounding box center [593, 476] width 297 height 114
type input "30"
click at [933, 107] on span "Save" at bounding box center [943, 106] width 27 height 19
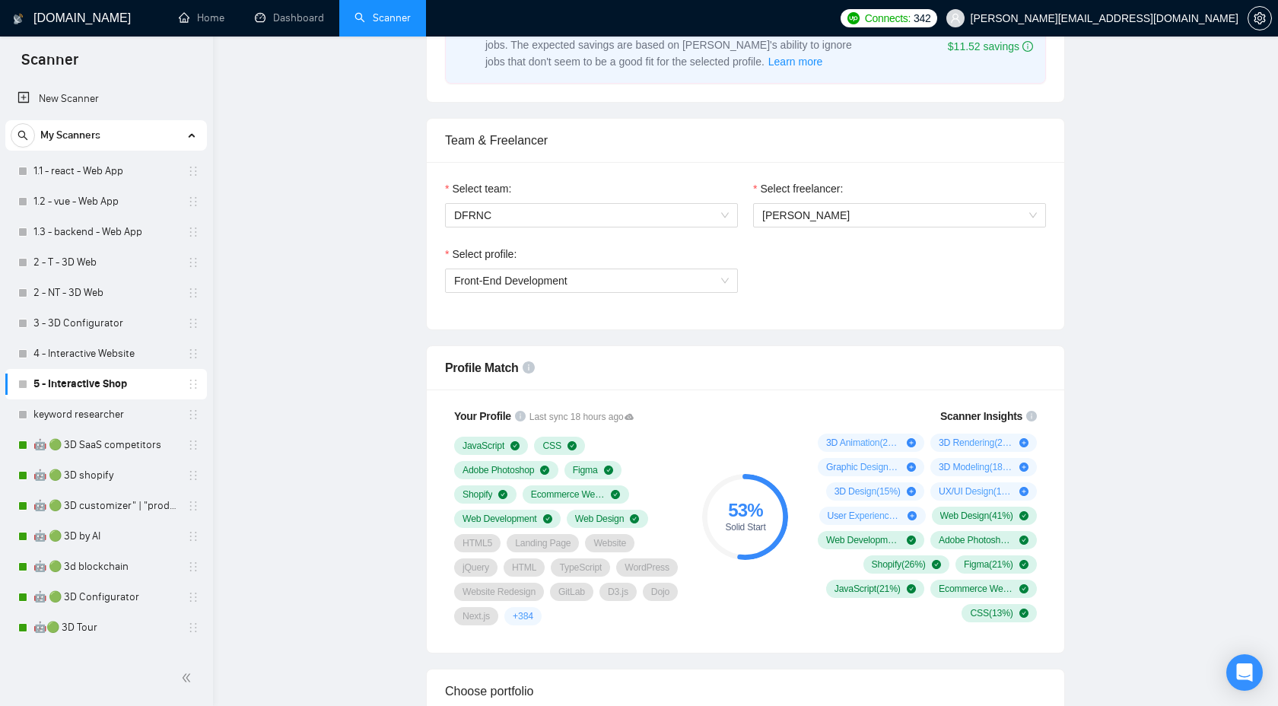
scroll to position [0, 0]
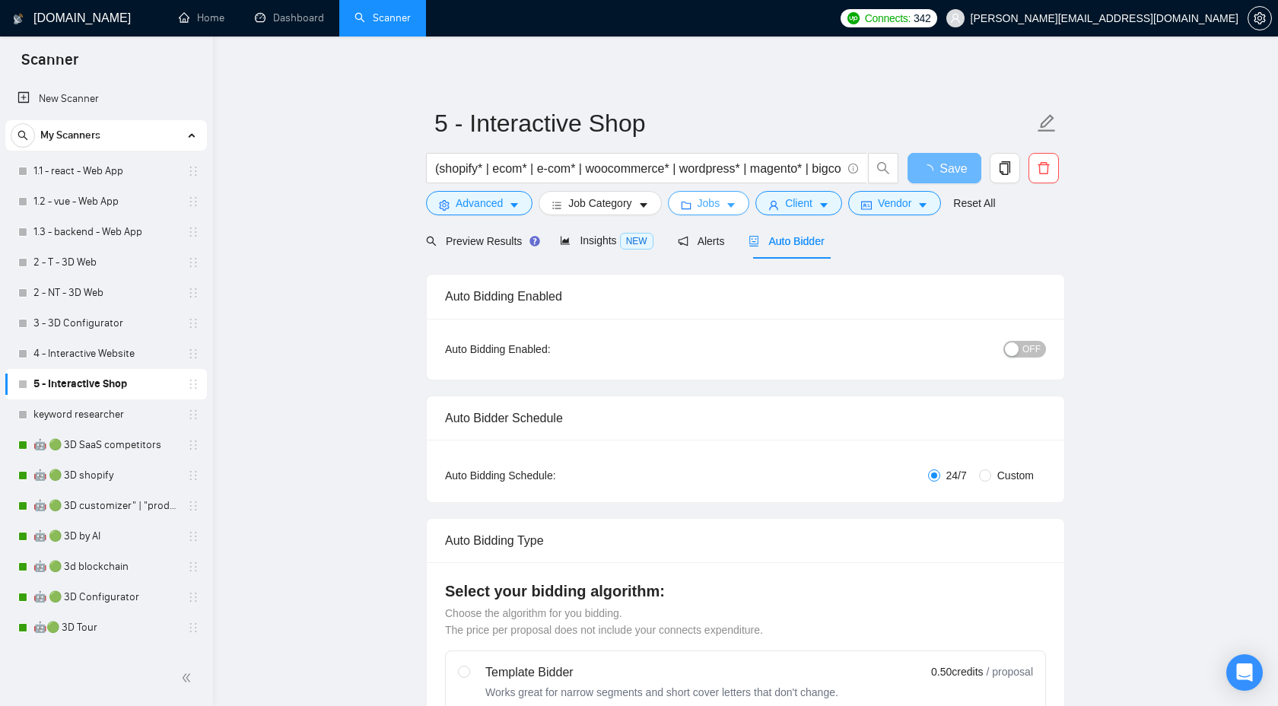
click at [709, 209] on span "Jobs" at bounding box center [709, 203] width 23 height 17
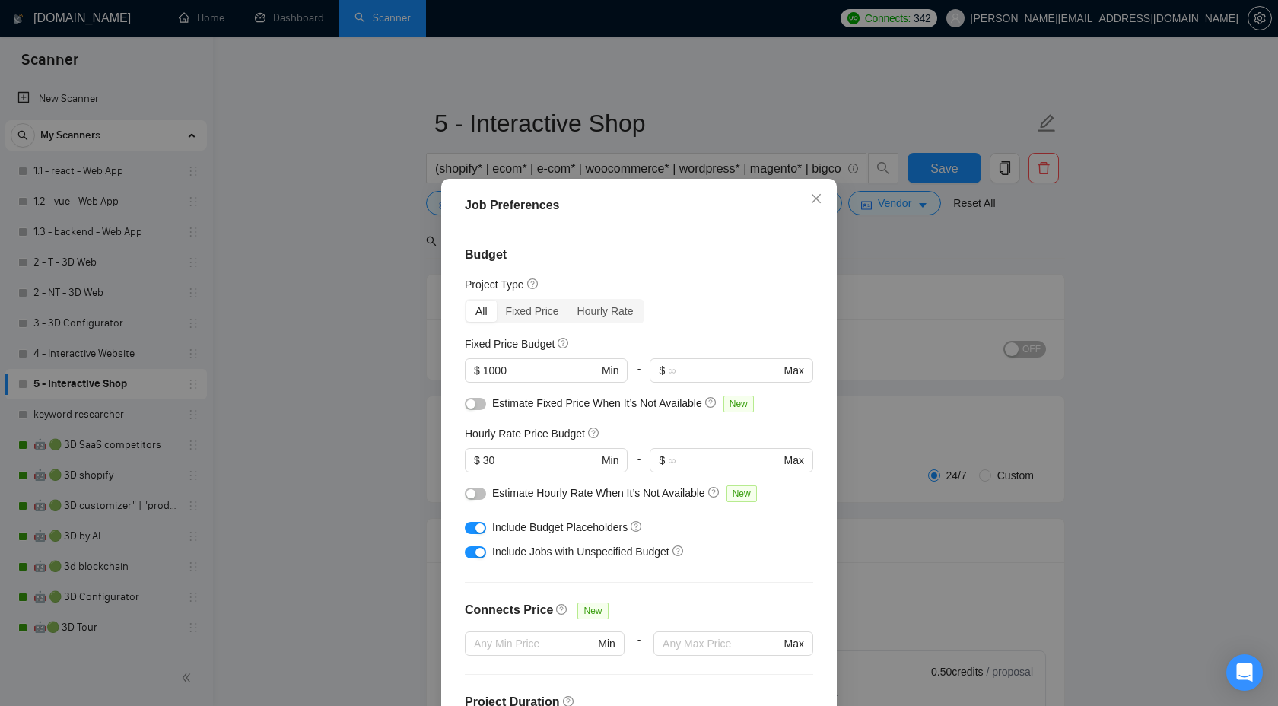
click at [1112, 336] on div "Job Preferences Budget Project Type All Fixed Price Hourly Rate Fixed Price Bud…" at bounding box center [639, 353] width 1278 height 706
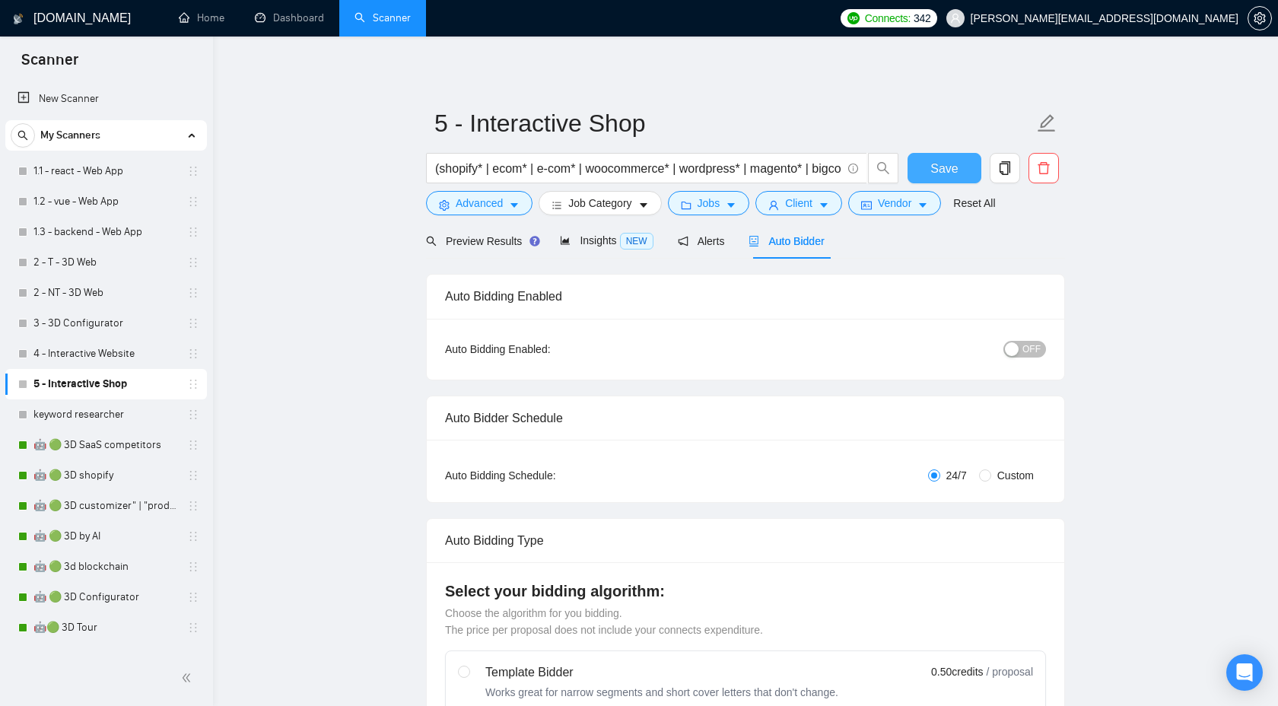
click at [953, 174] on span "Save" at bounding box center [943, 168] width 27 height 19
click at [100, 175] on link "1.1 - react - Web App" at bounding box center [105, 171] width 145 height 30
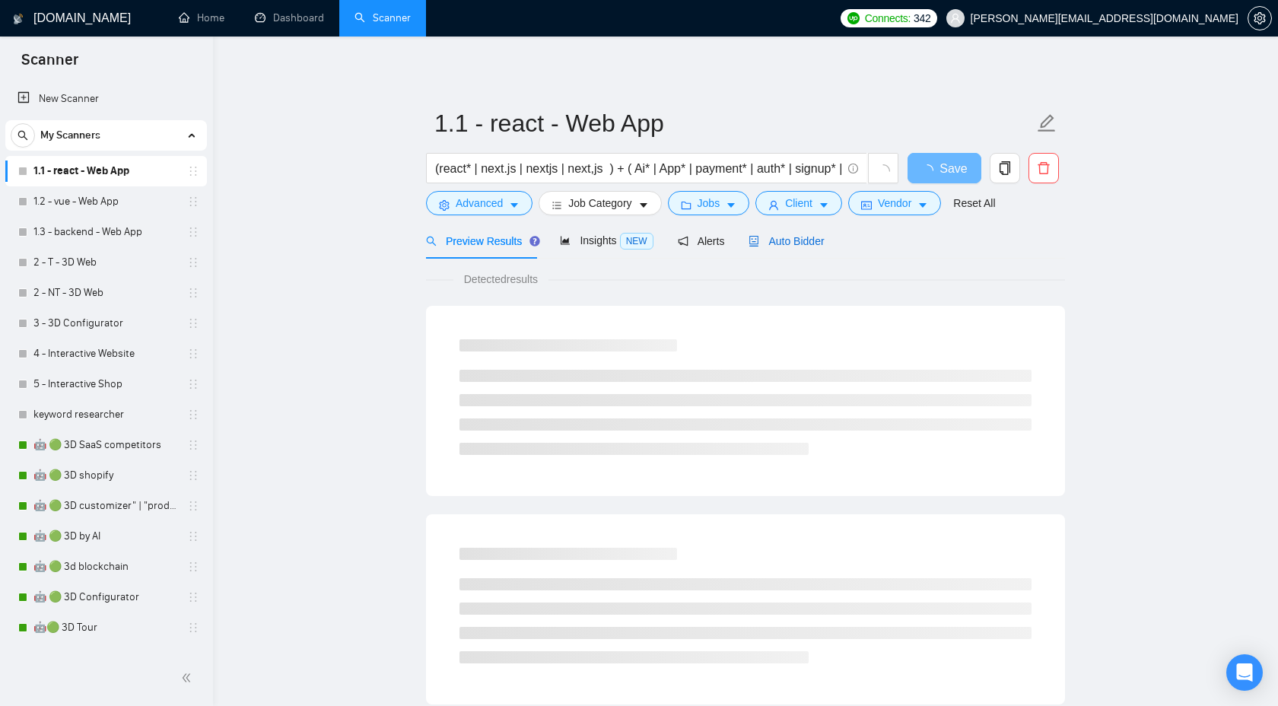
click at [793, 241] on span "Auto Bidder" at bounding box center [786, 241] width 75 height 12
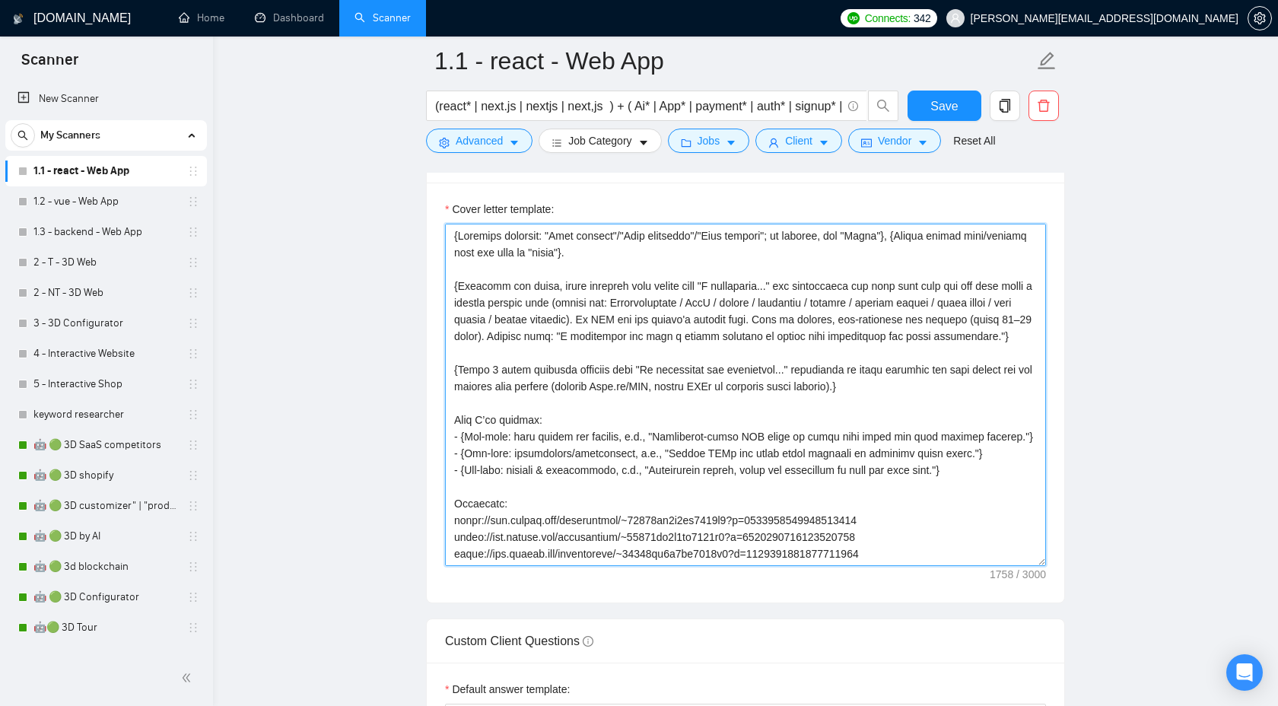
click at [453, 237] on textarea "Cover letter template:" at bounding box center [745, 395] width 601 height 342
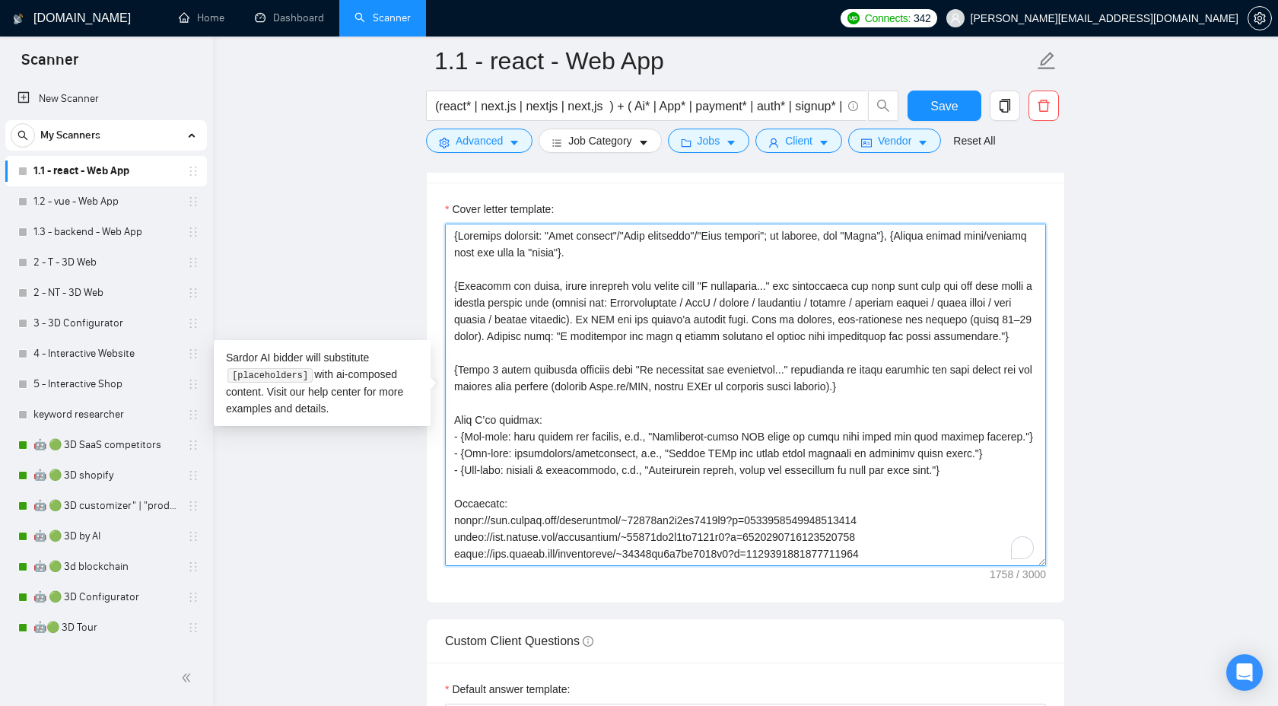
paste textarea "{Use plain B2-level English. Do NOT use long dashes (—); use a hyphen or comma …"
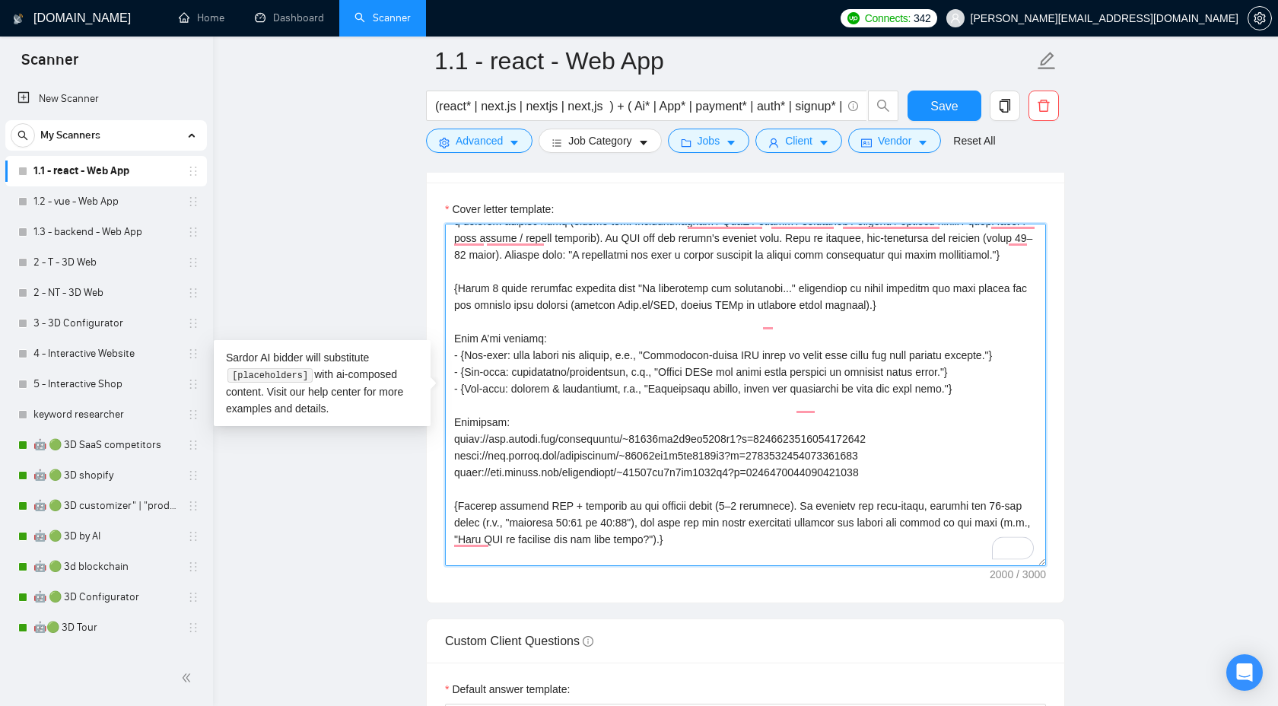
scroll to position [184, 0]
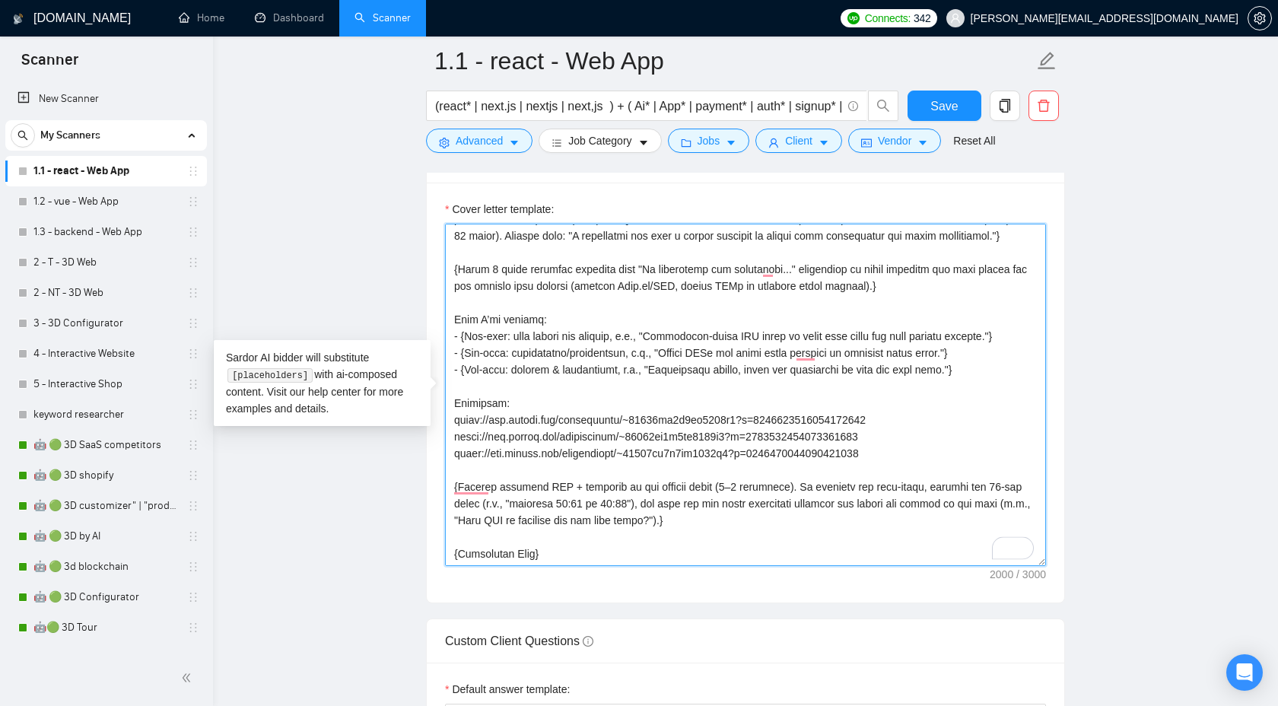
click at [539, 429] on textarea "Cover letter template:" at bounding box center [745, 395] width 601 height 342
click at [910, 452] on textarea "Cover letter template:" at bounding box center [745, 395] width 601 height 342
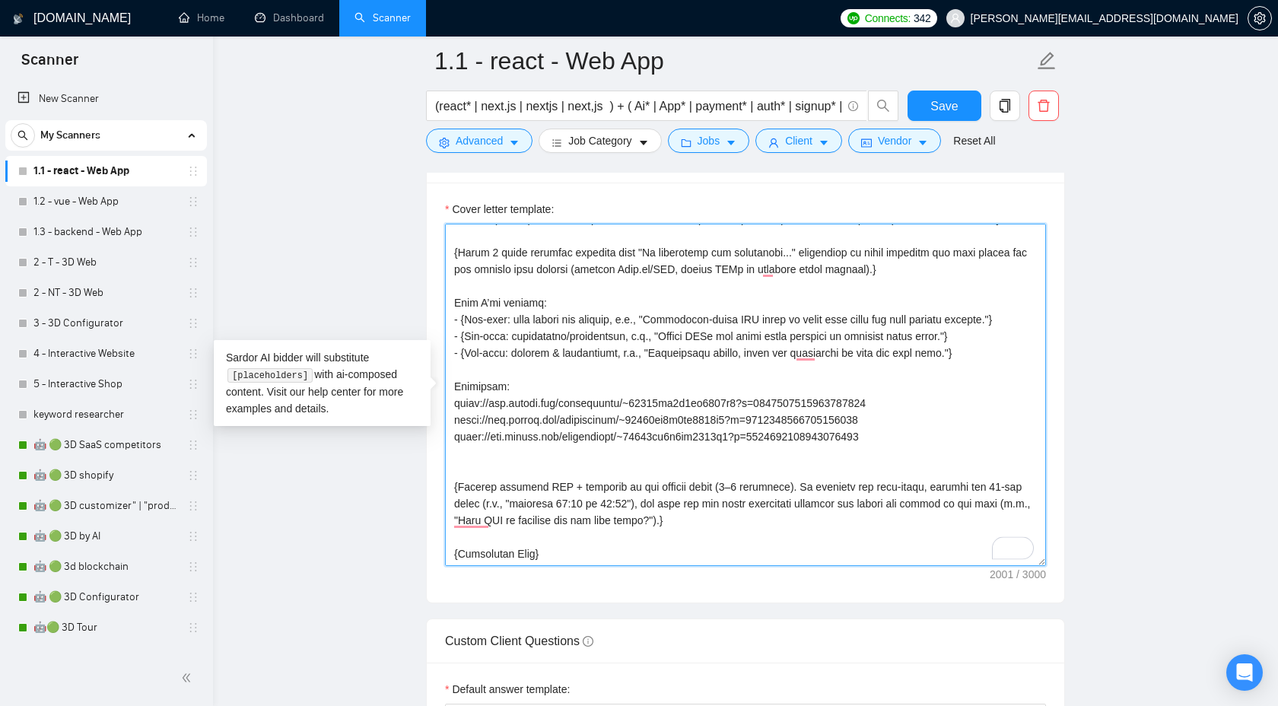
paste textarea "I am happy to share more of my portfolio with you during a Zoom meeting or via …"
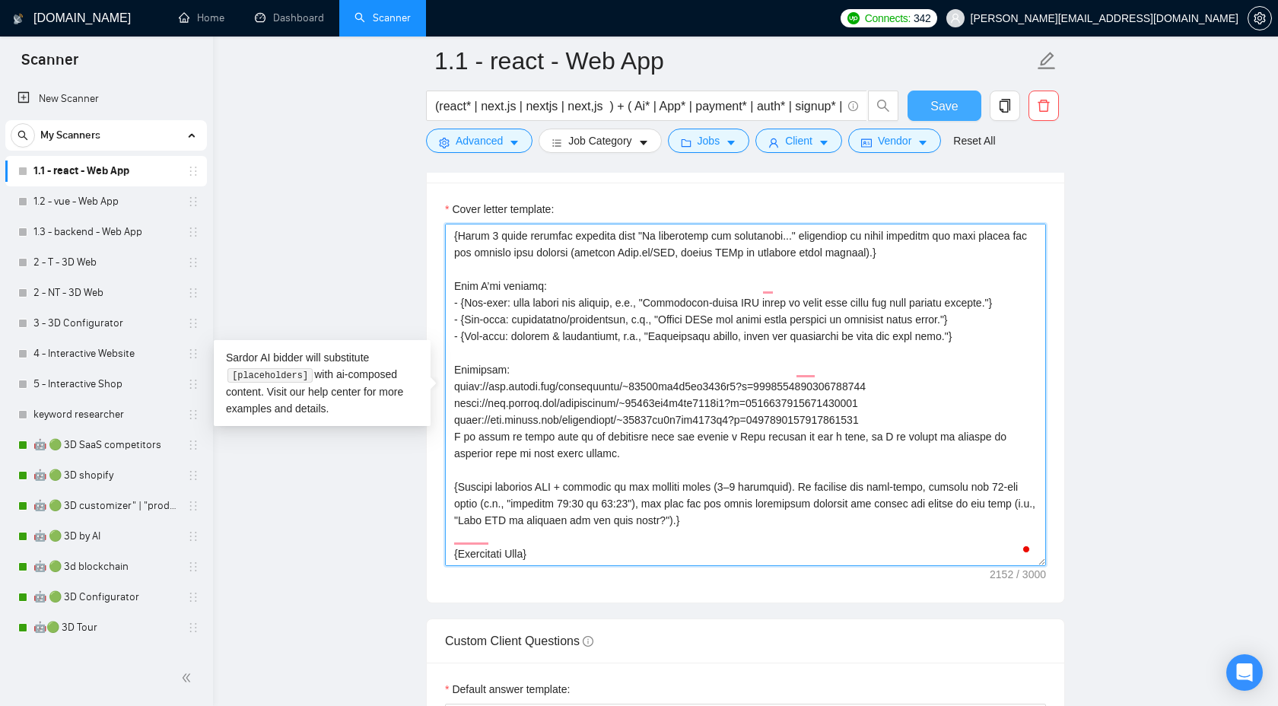
type textarea "{Use plain B2-level English. Do NOT use long dashes (—); use a hyphen or comma …"
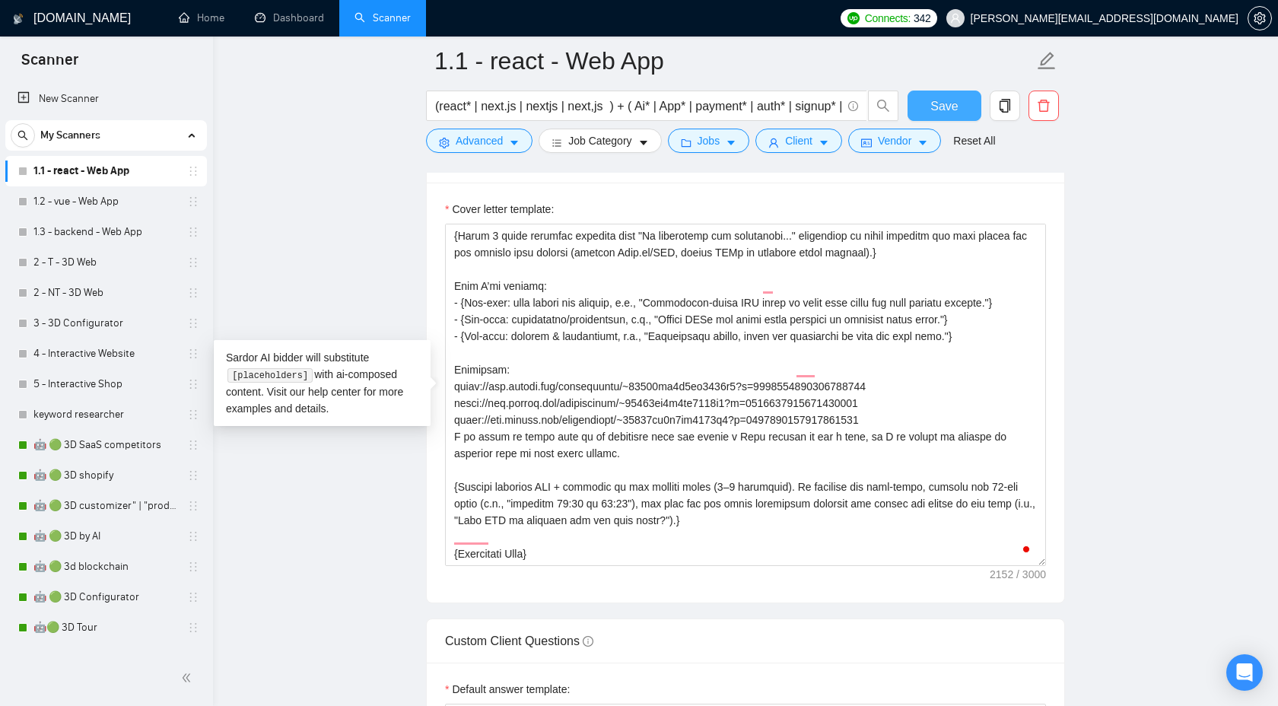
click at [948, 100] on span "Save" at bounding box center [943, 106] width 27 height 19
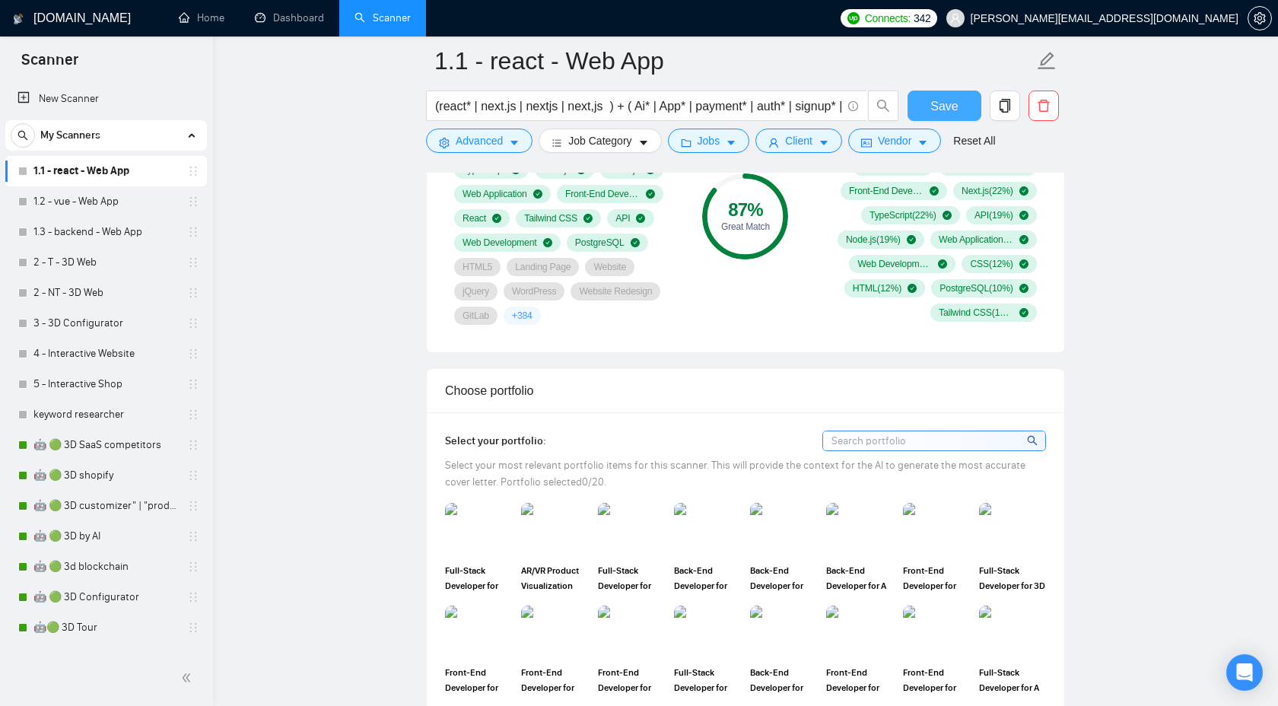
scroll to position [1411, 0]
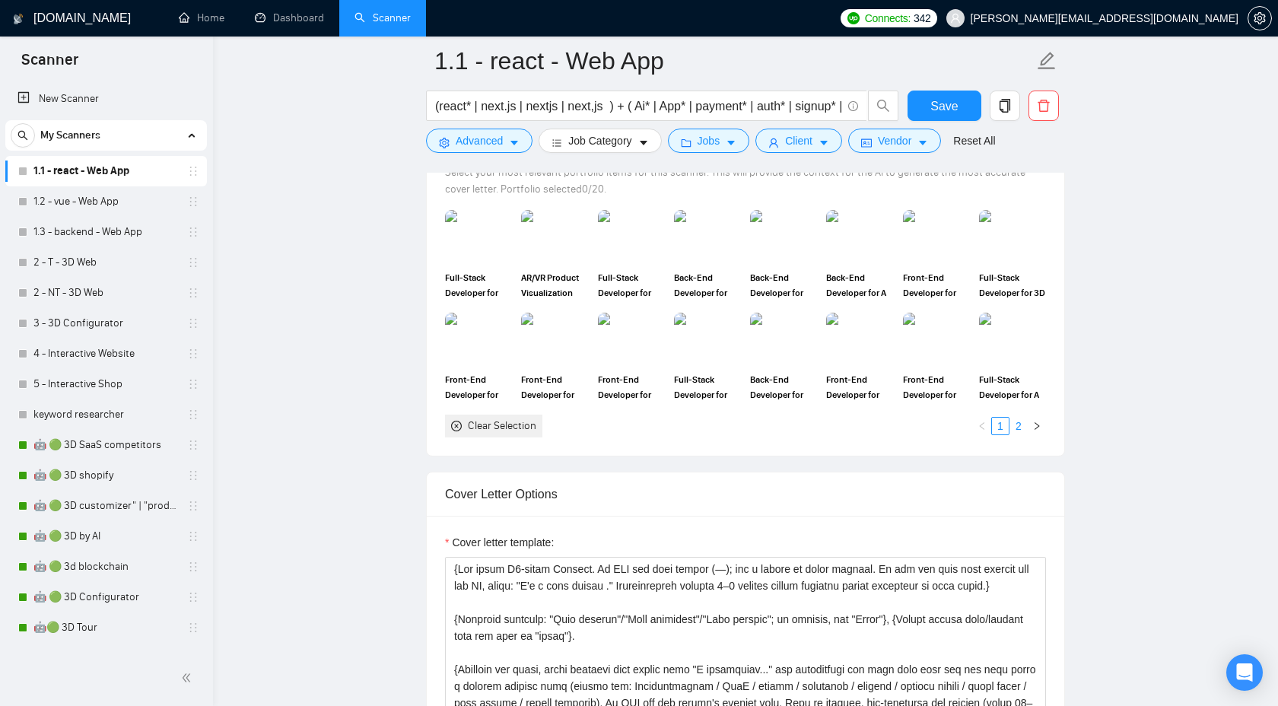
click at [1016, 428] on link "2" at bounding box center [1018, 426] width 17 height 17
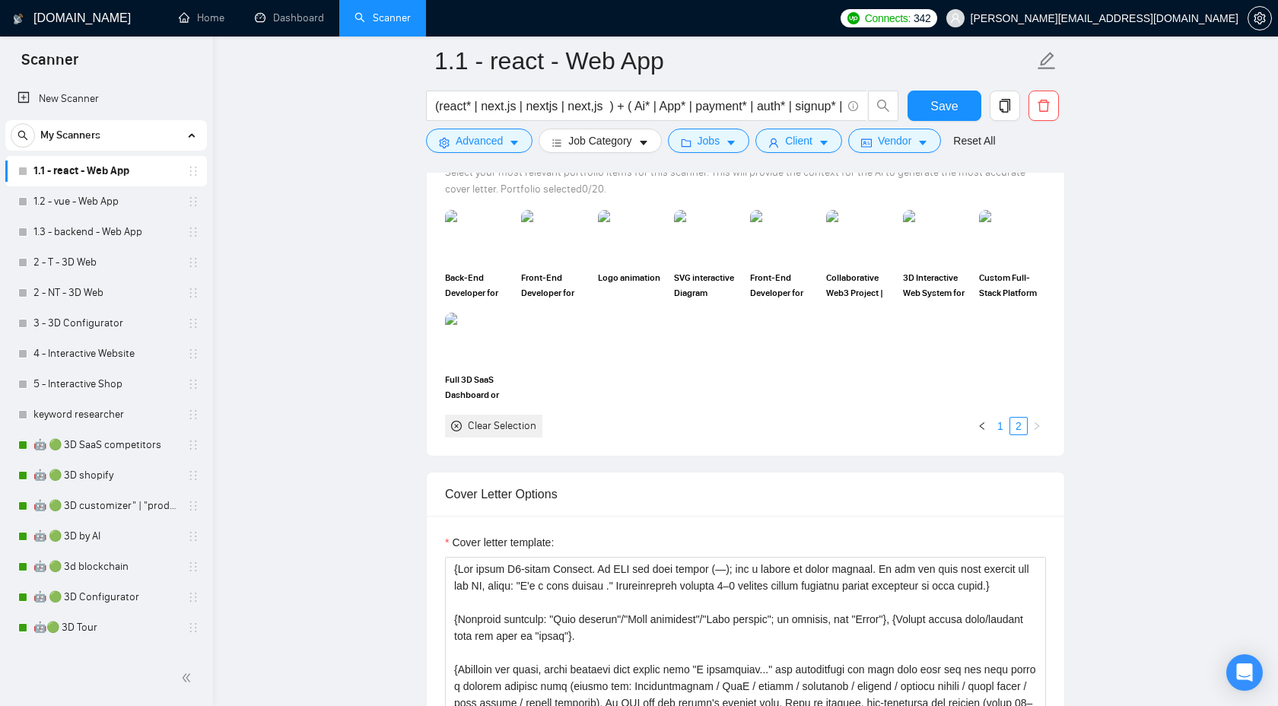
click at [1003, 428] on link "1" at bounding box center [1000, 426] width 17 height 17
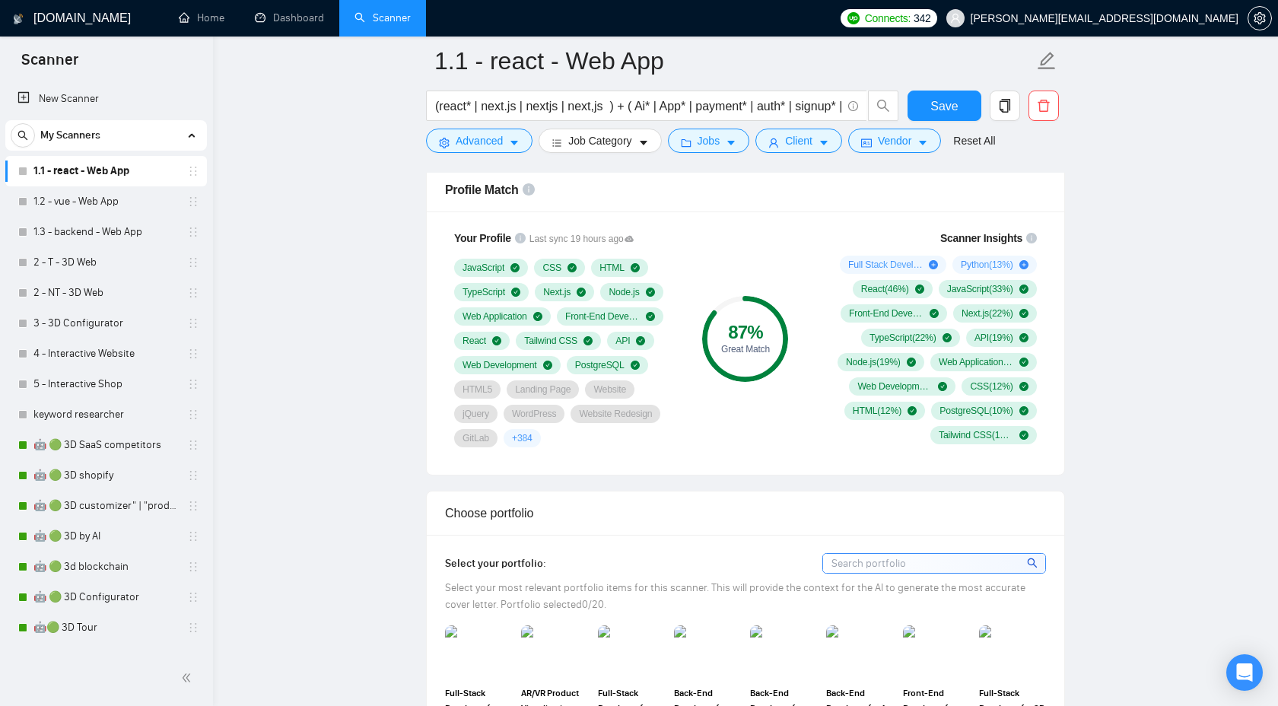
scroll to position [803, 0]
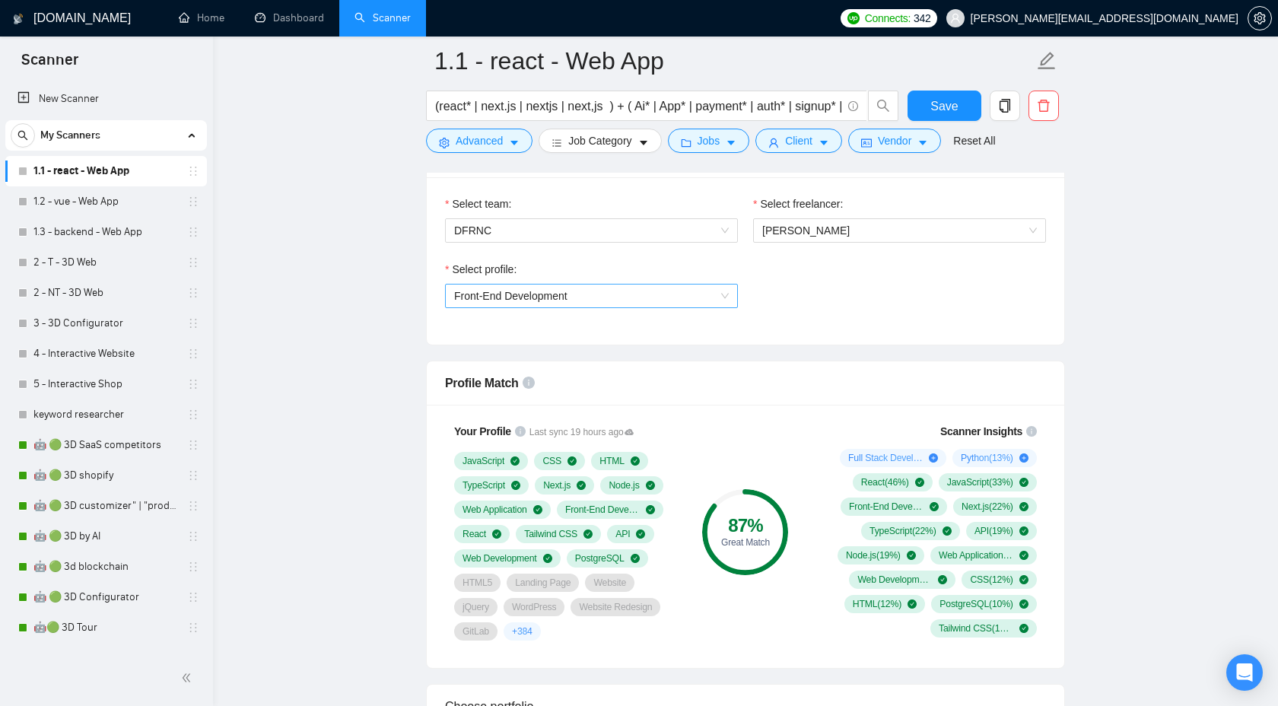
click at [684, 289] on span "Front-End Development" at bounding box center [591, 296] width 275 height 23
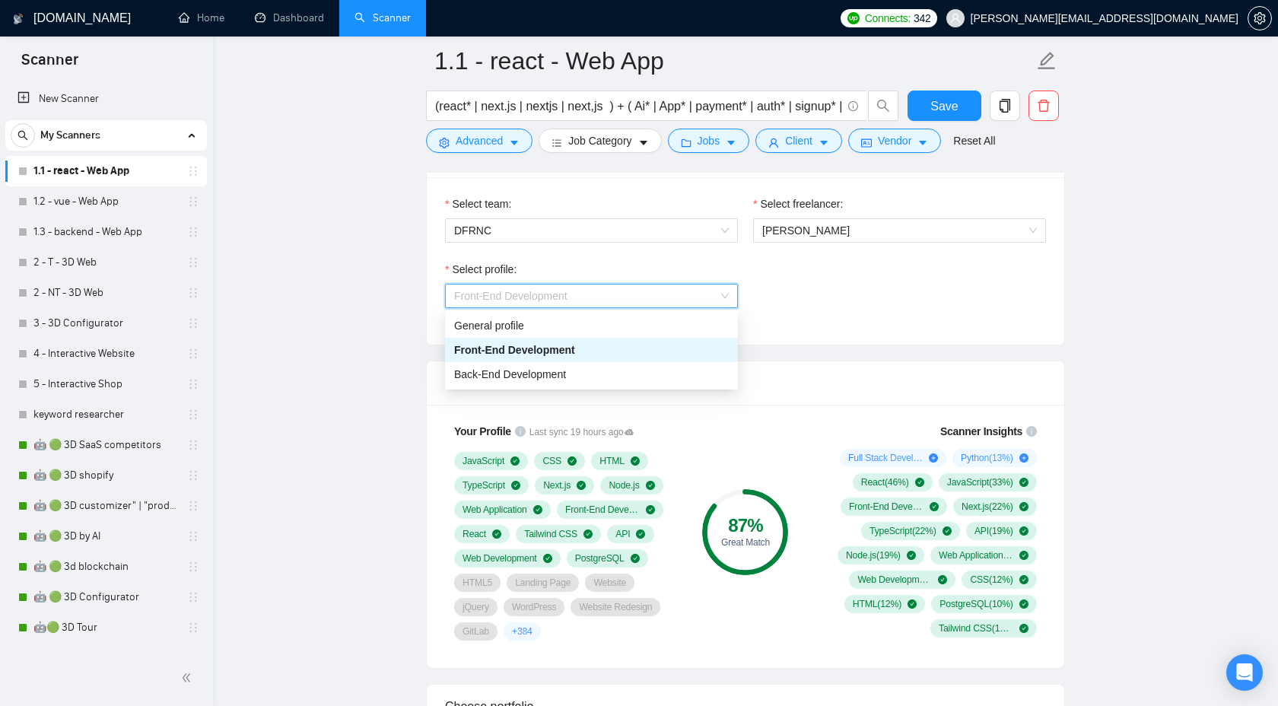
click at [656, 345] on div "Front-End Development" at bounding box center [591, 350] width 275 height 17
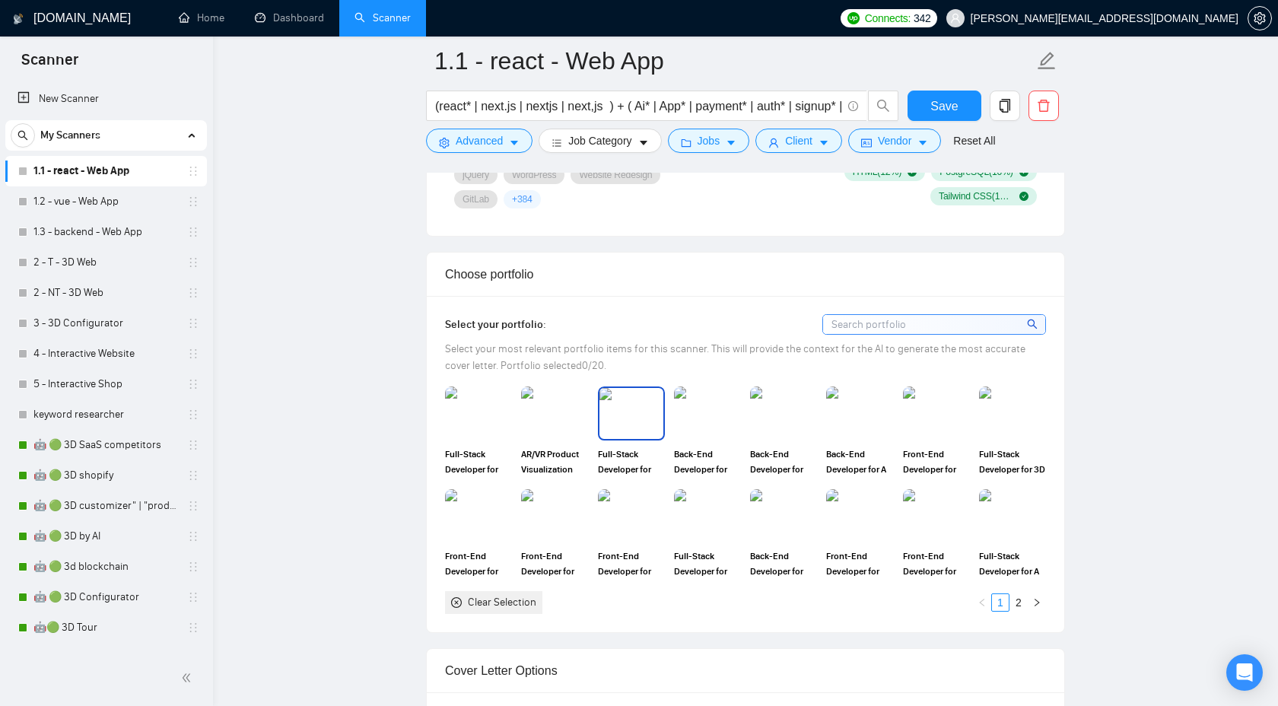
scroll to position [1237, 0]
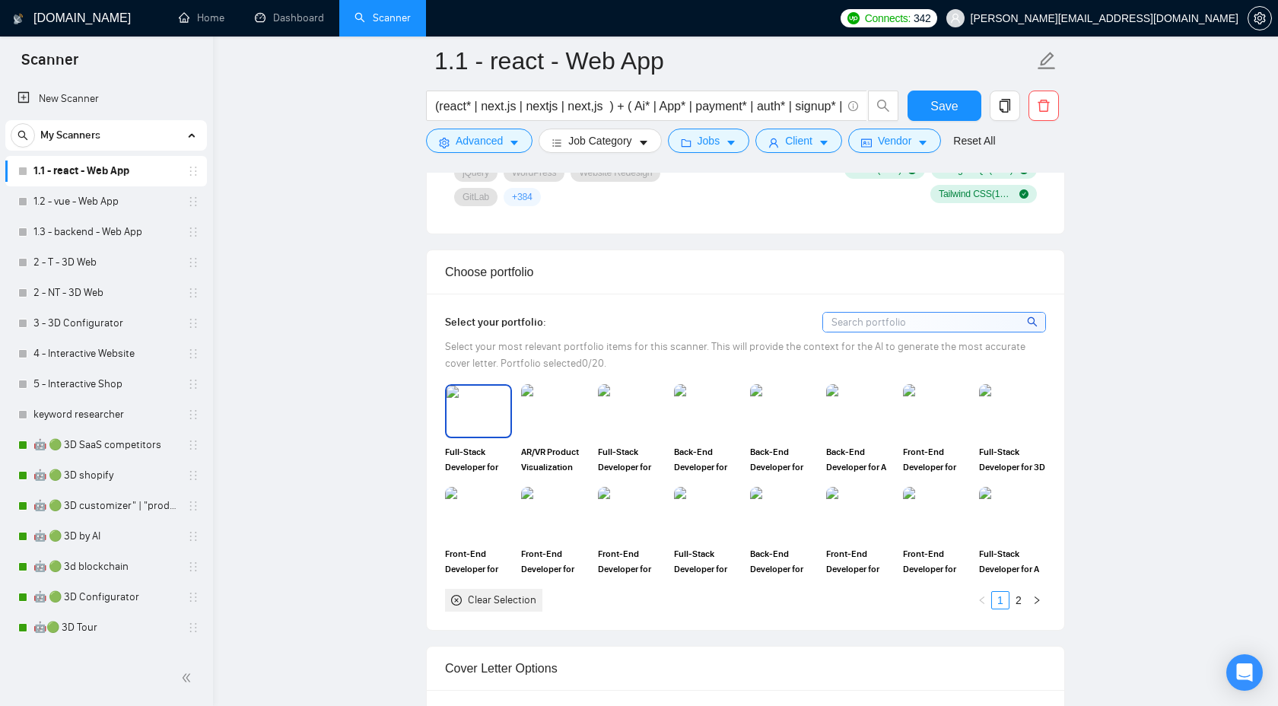
click at [491, 429] on img at bounding box center [479, 411] width 64 height 50
click at [625, 423] on img at bounding box center [631, 411] width 64 height 50
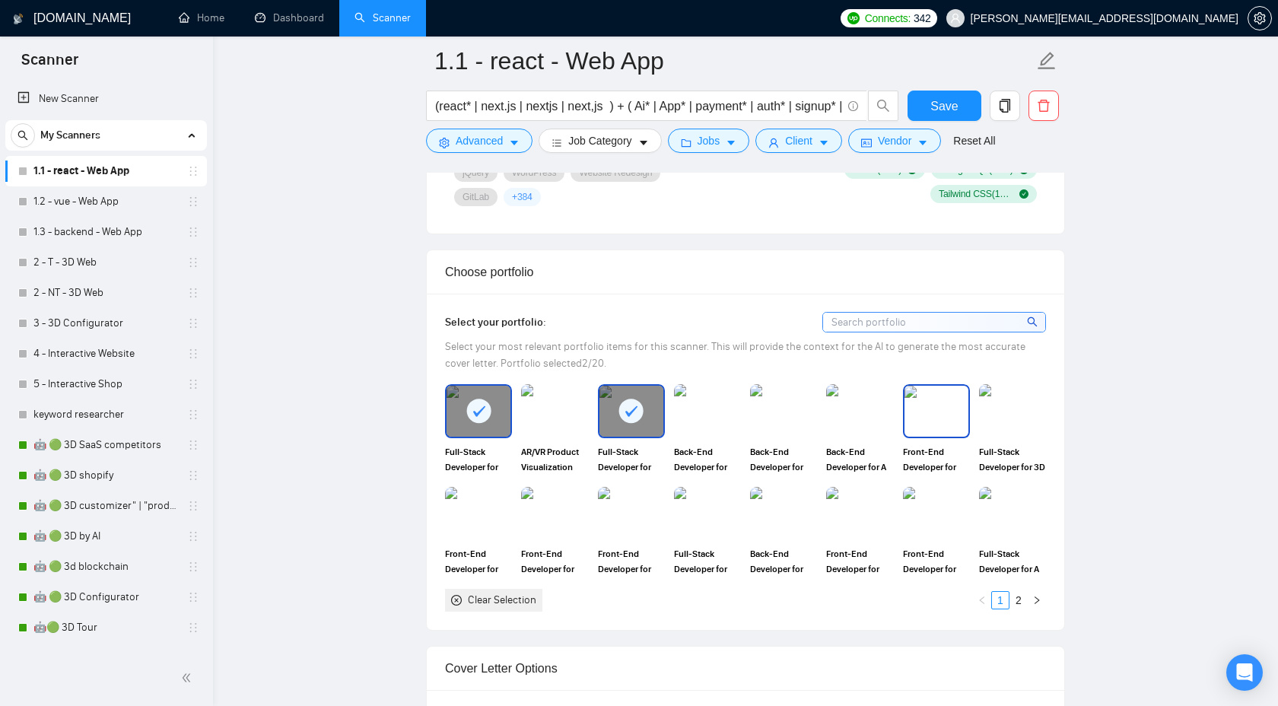
click at [944, 408] on img at bounding box center [937, 411] width 64 height 50
click at [993, 411] on img at bounding box center [1013, 411] width 64 height 50
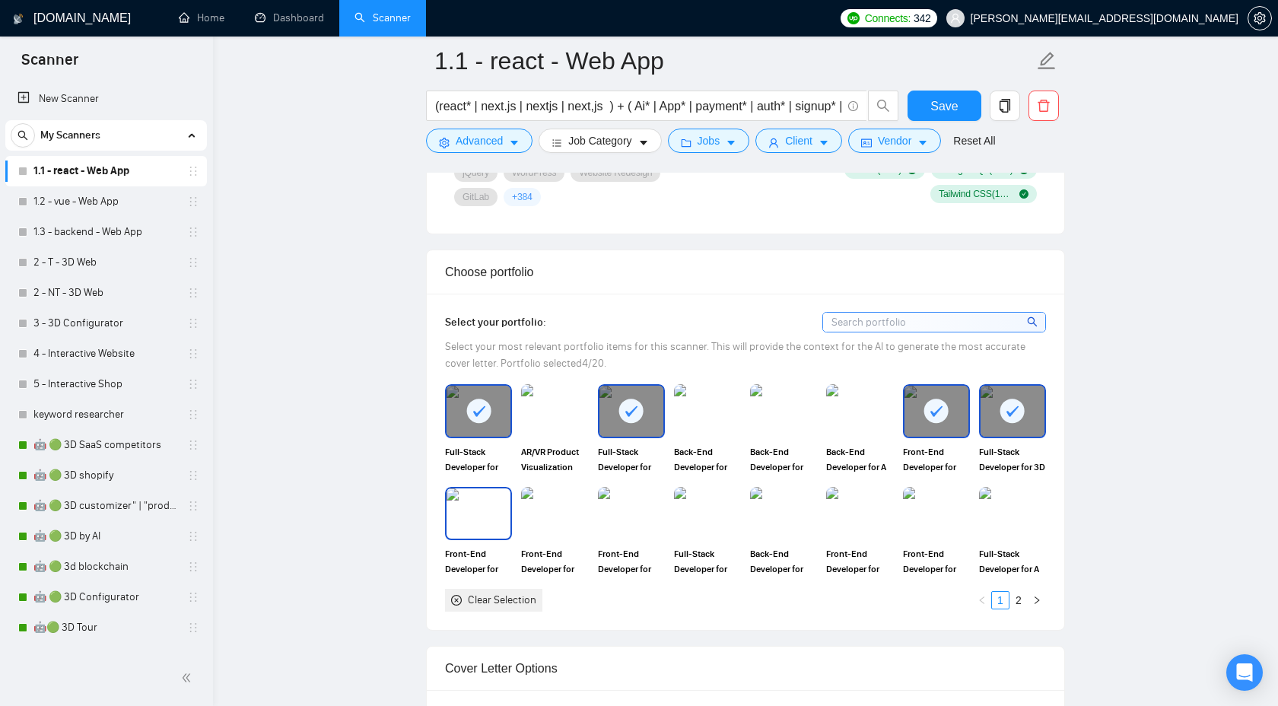
click at [462, 514] on img at bounding box center [479, 513] width 64 height 50
click at [555, 512] on img at bounding box center [555, 513] width 64 height 50
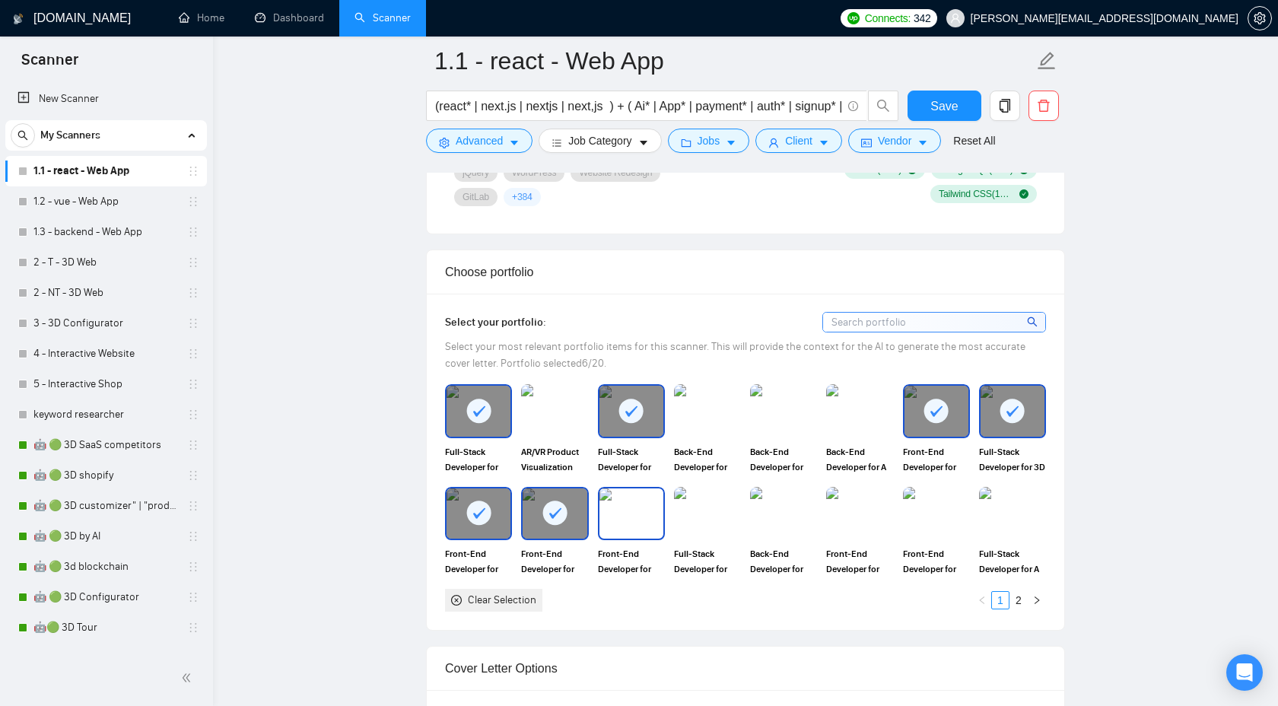
click at [628, 511] on img at bounding box center [631, 513] width 64 height 50
click at [692, 518] on img at bounding box center [708, 513] width 64 height 50
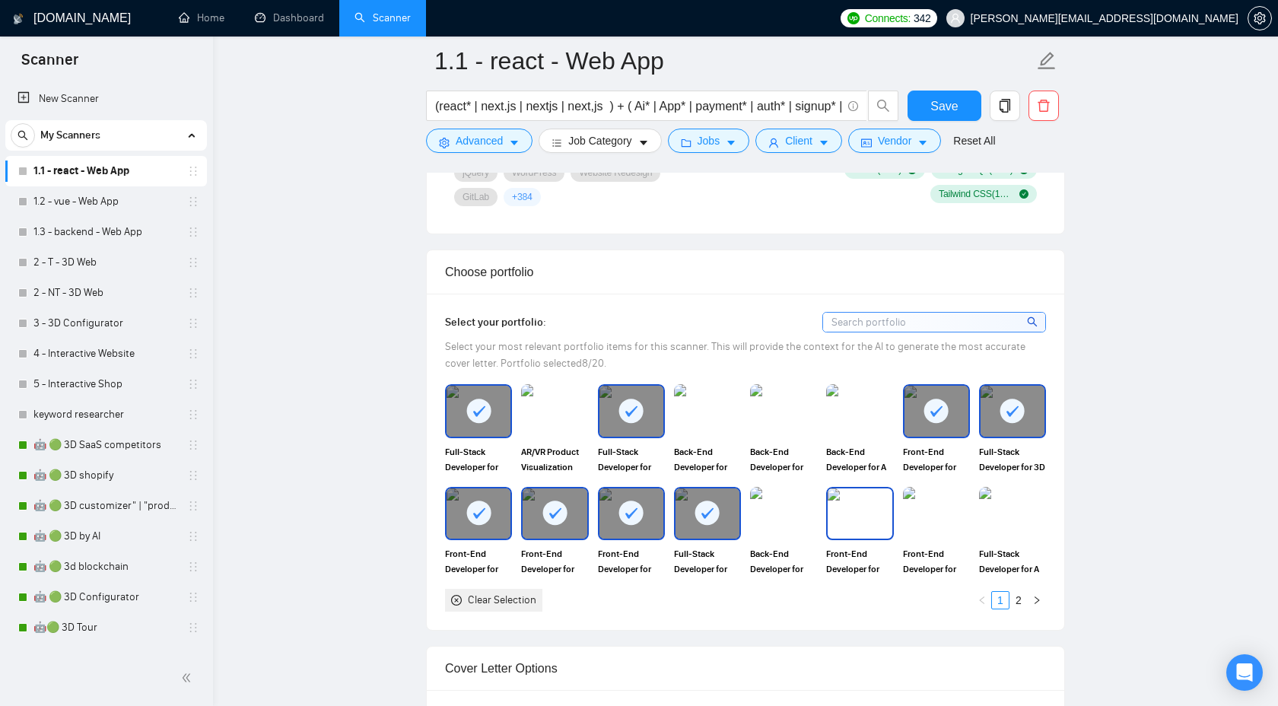
click at [857, 512] on img at bounding box center [860, 513] width 64 height 50
click at [932, 514] on img at bounding box center [937, 513] width 64 height 50
click at [986, 513] on img at bounding box center [1013, 513] width 64 height 50
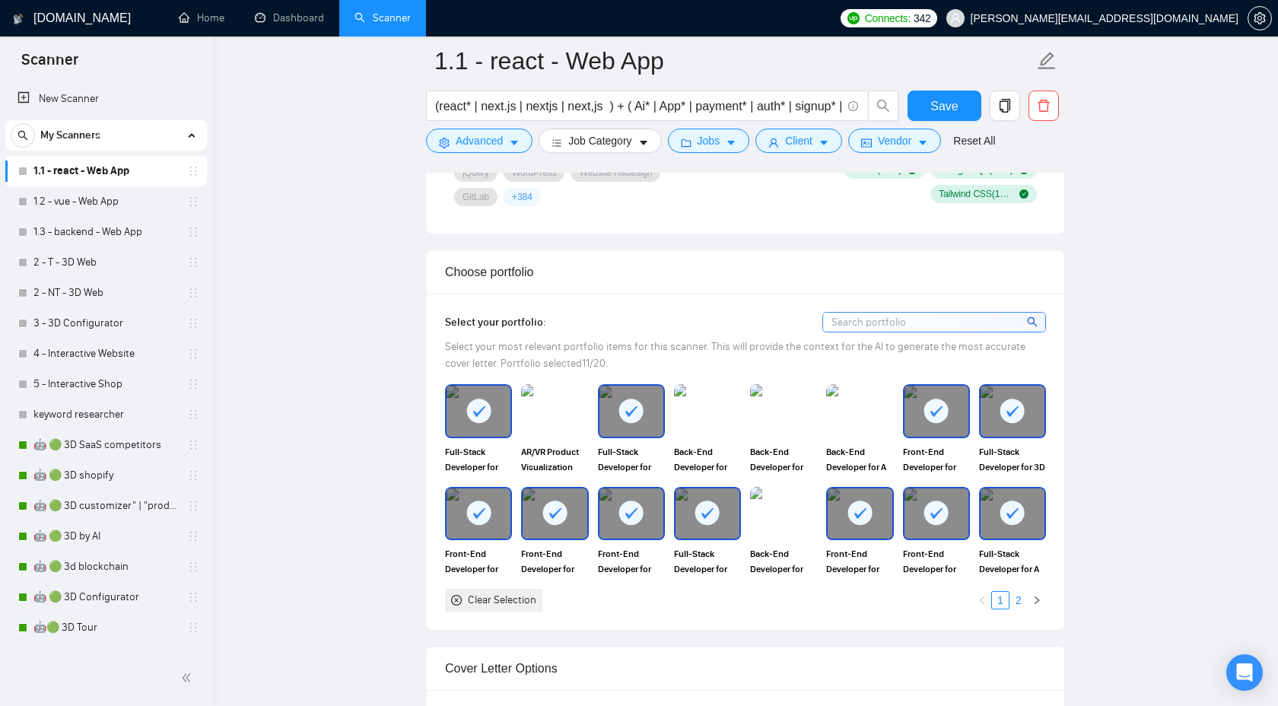
click at [1017, 603] on link "2" at bounding box center [1018, 600] width 17 height 17
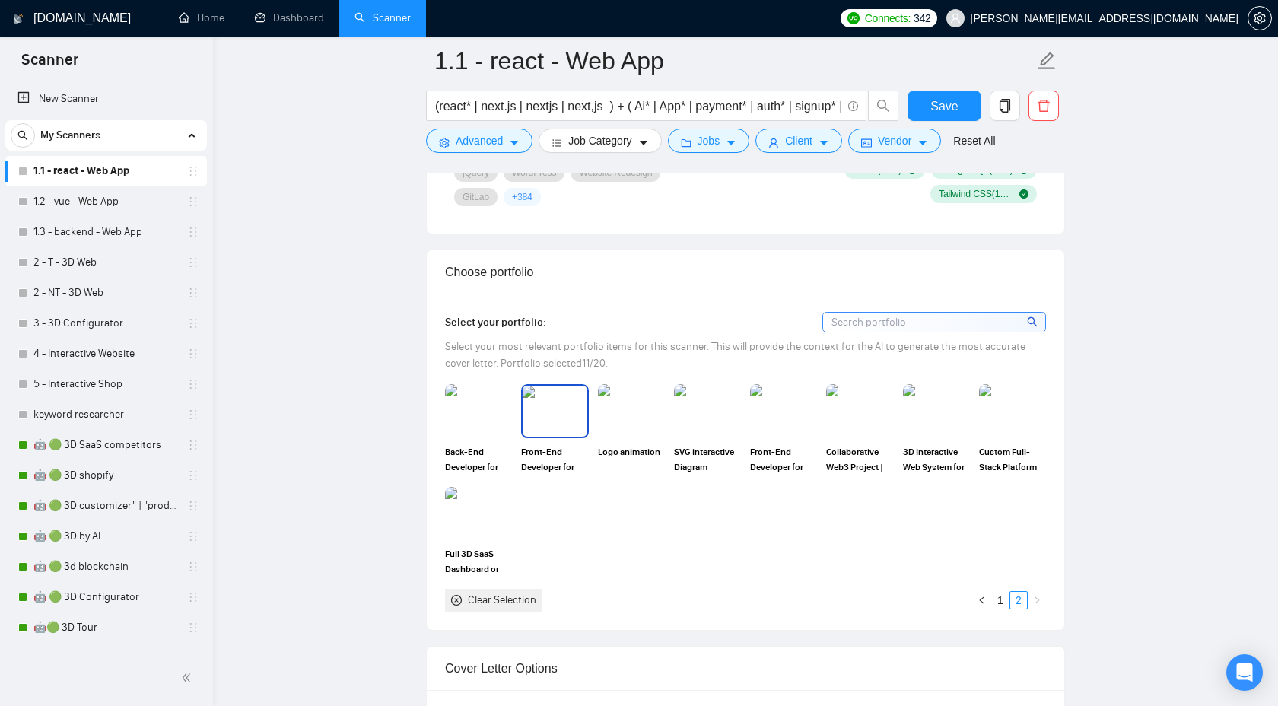
click at [533, 411] on img at bounding box center [555, 411] width 64 height 50
click at [773, 419] on img at bounding box center [784, 411] width 64 height 50
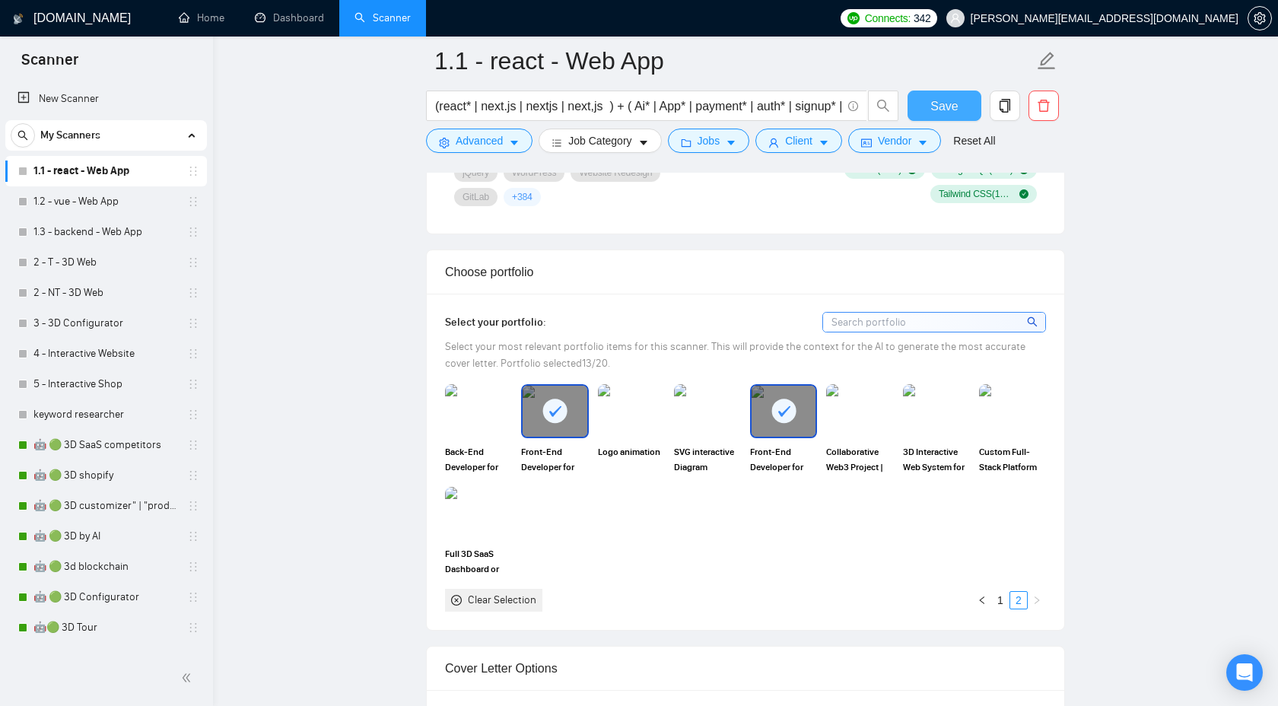
click at [955, 111] on span "Save" at bounding box center [943, 106] width 27 height 19
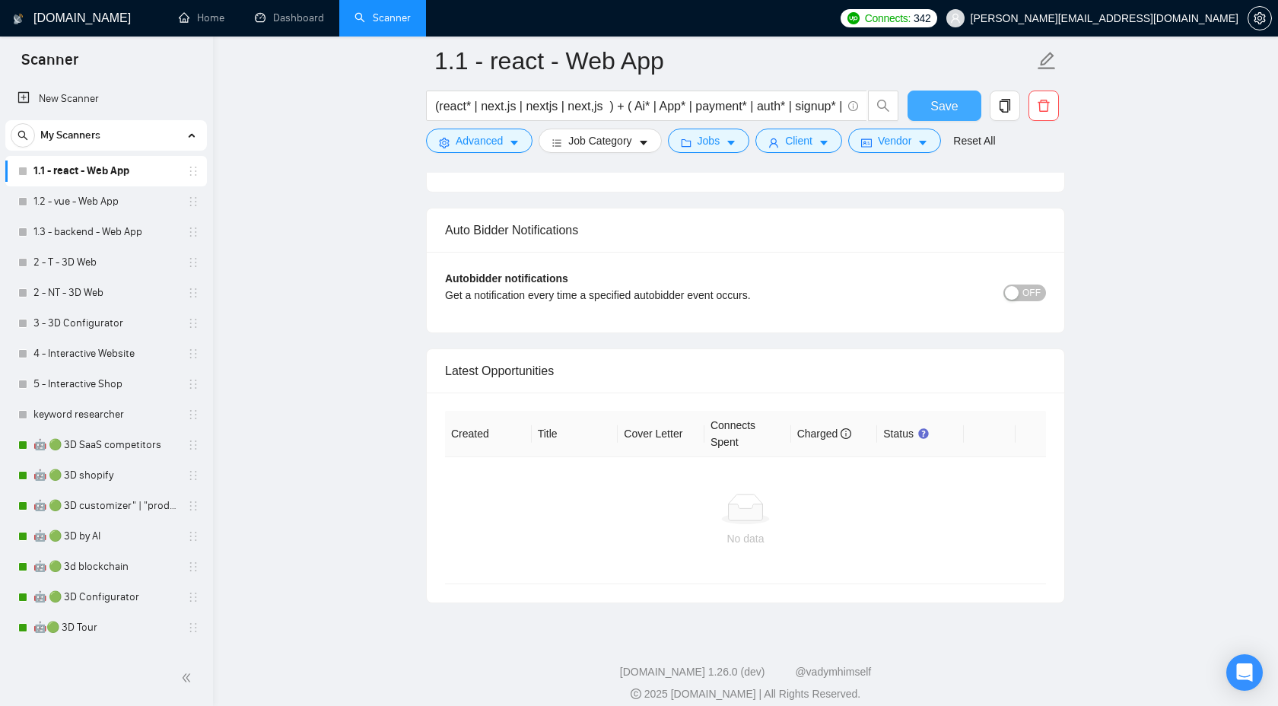
scroll to position [3679, 0]
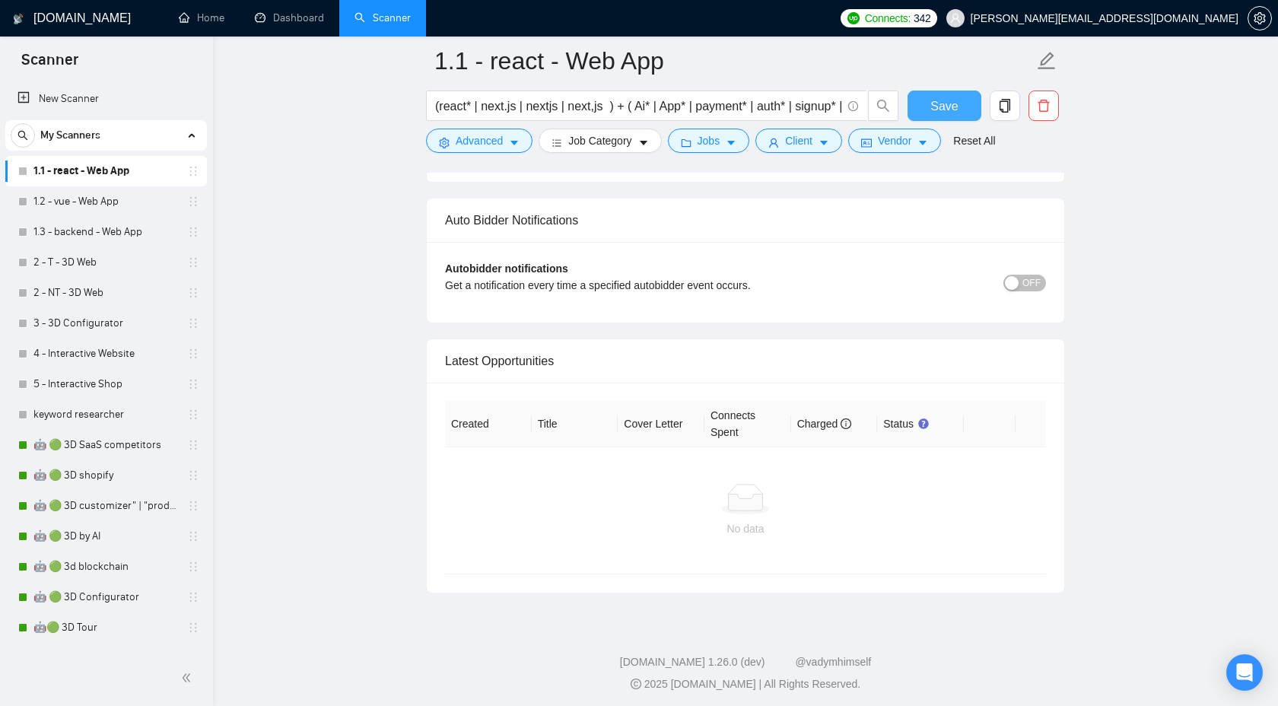
click at [943, 99] on span "Save" at bounding box center [943, 106] width 27 height 19
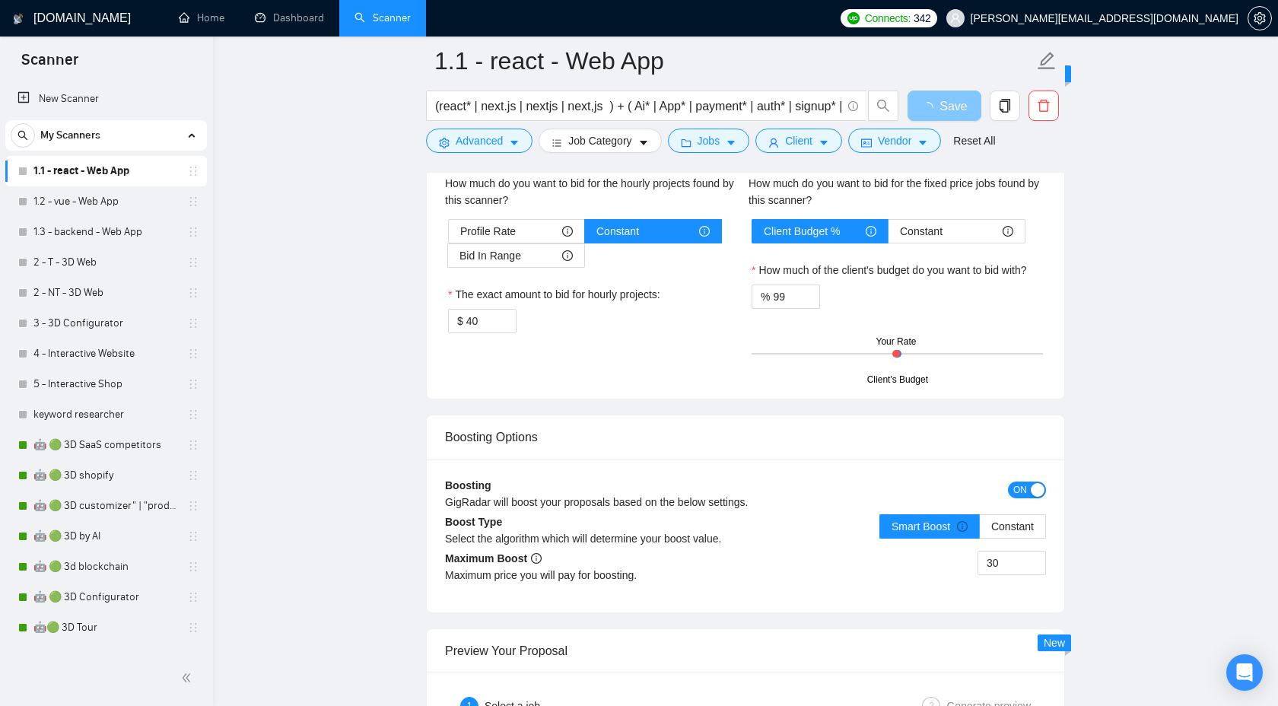
scroll to position [0, 0]
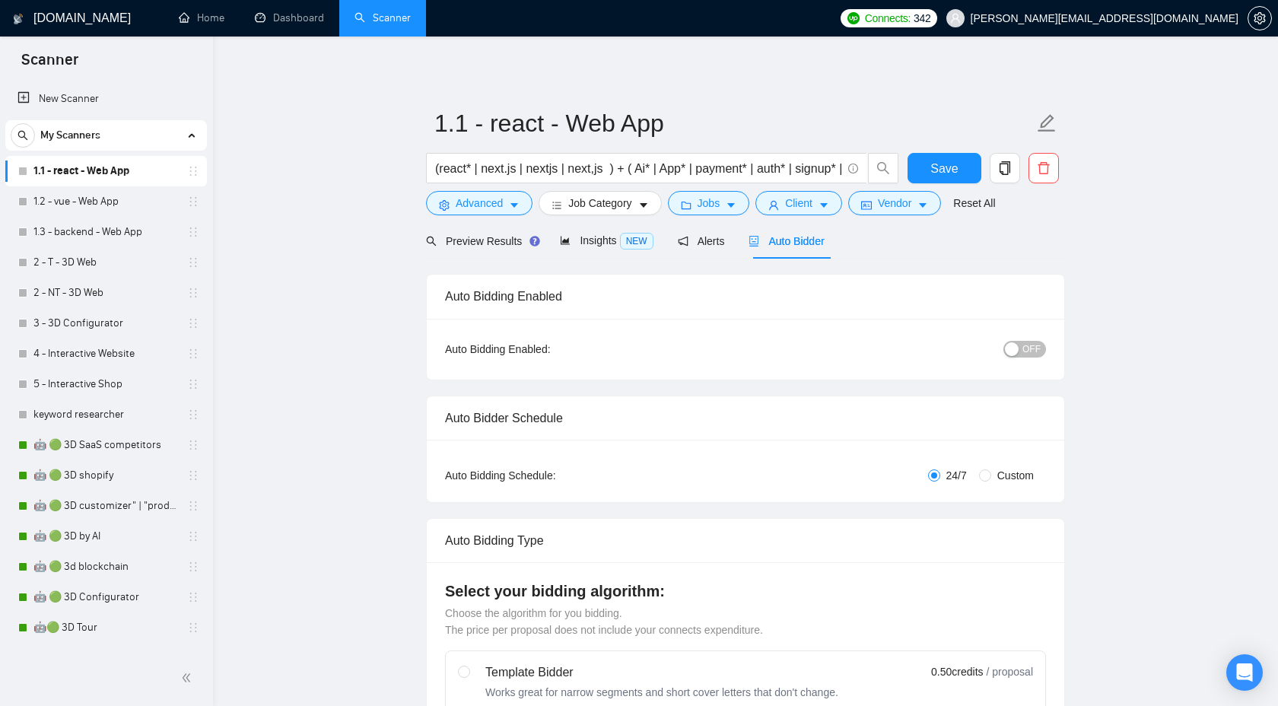
click at [1025, 351] on span "OFF" at bounding box center [1031, 349] width 18 height 17
click at [949, 169] on span "Save" at bounding box center [943, 168] width 27 height 19
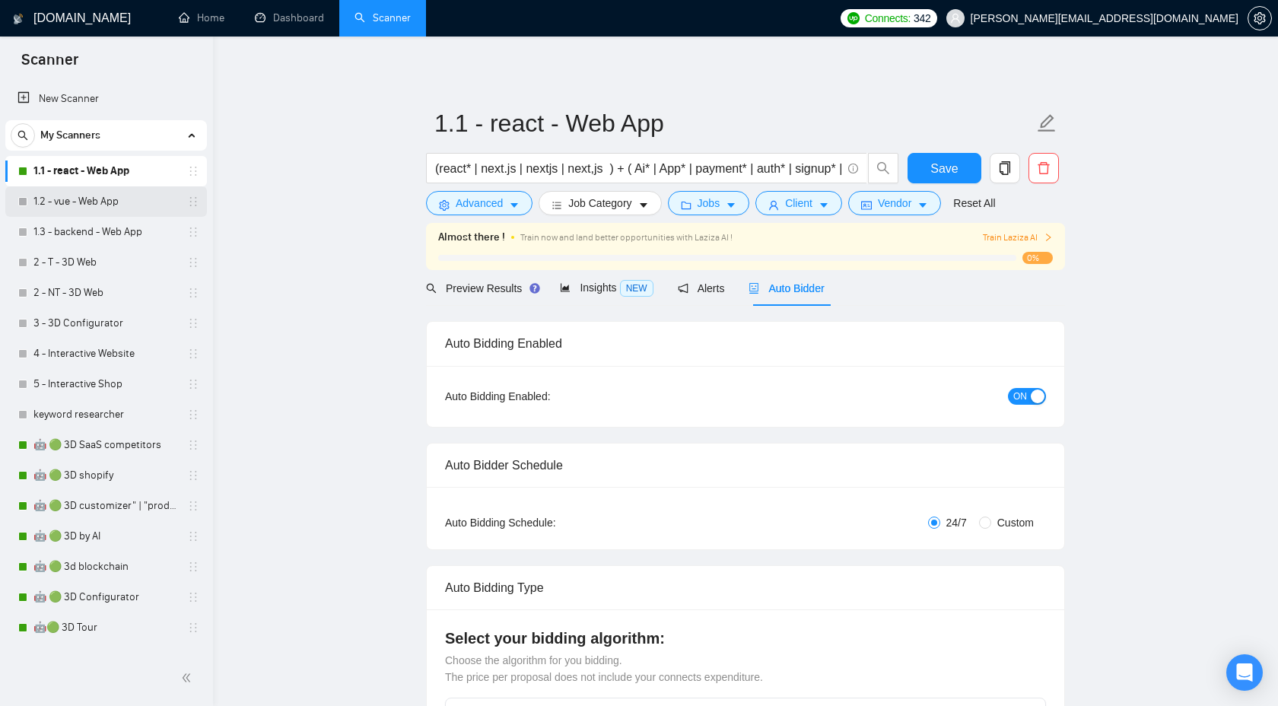
click at [103, 207] on link "1.2 - vue - Web App" at bounding box center [105, 201] width 145 height 30
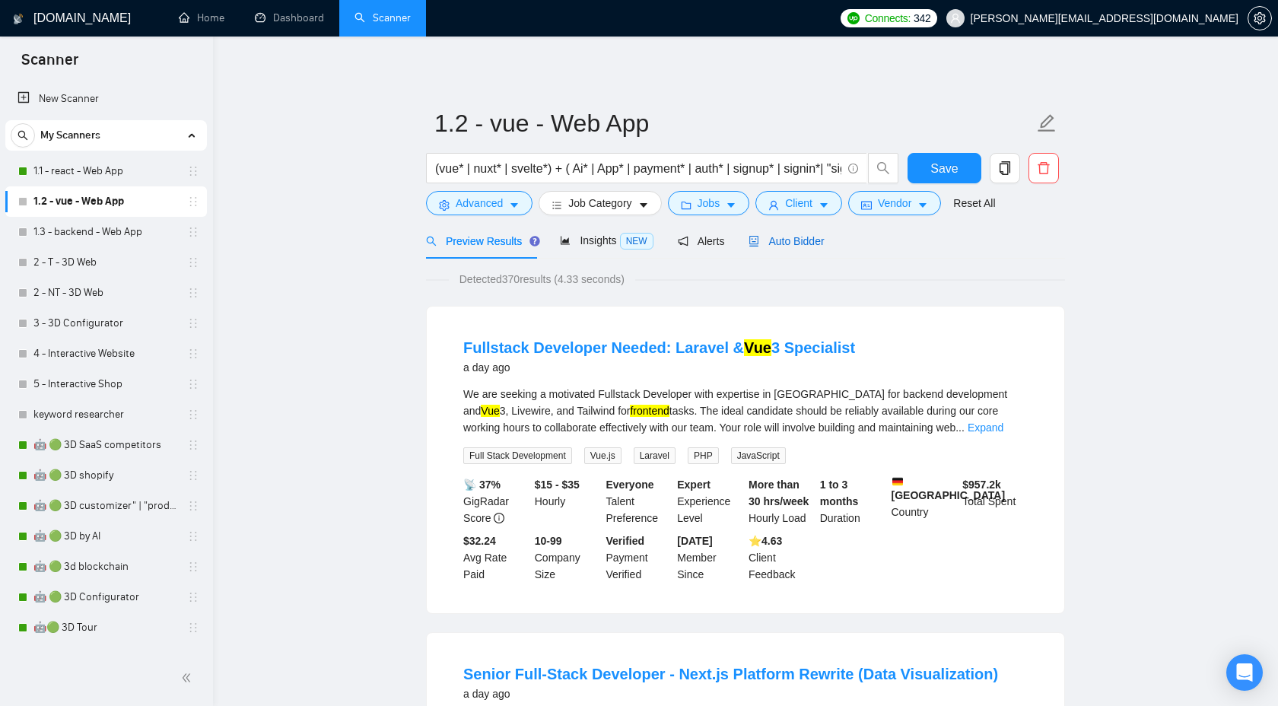
click at [798, 240] on span "Auto Bidder" at bounding box center [786, 241] width 75 height 12
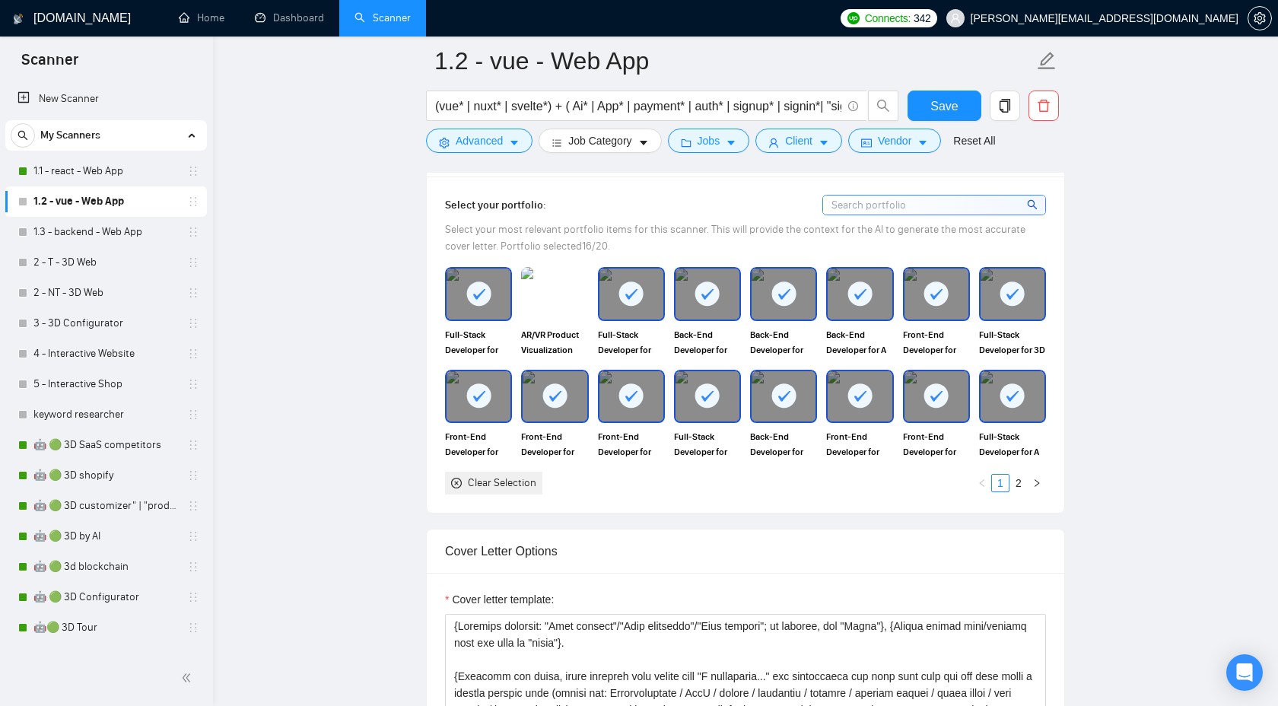
scroll to position [1355, 0]
click at [1016, 479] on link "2" at bounding box center [1018, 482] width 17 height 17
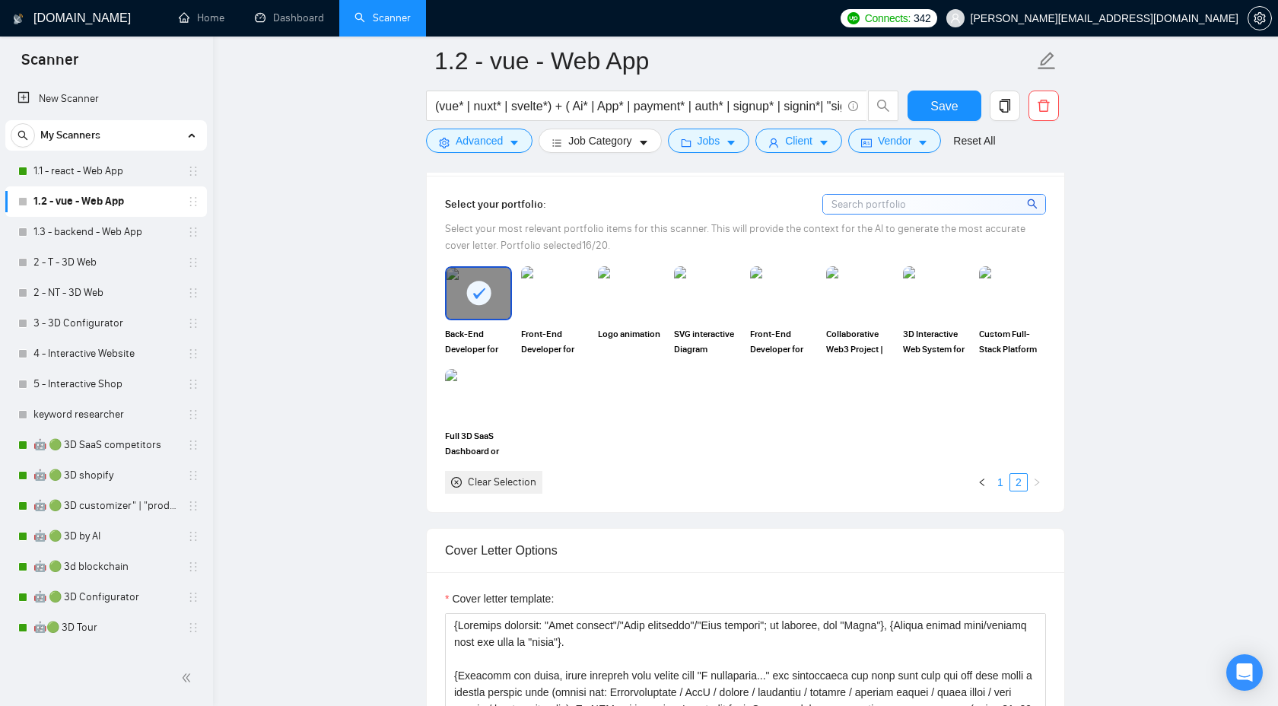
click at [1002, 485] on link "1" at bounding box center [1000, 482] width 17 height 17
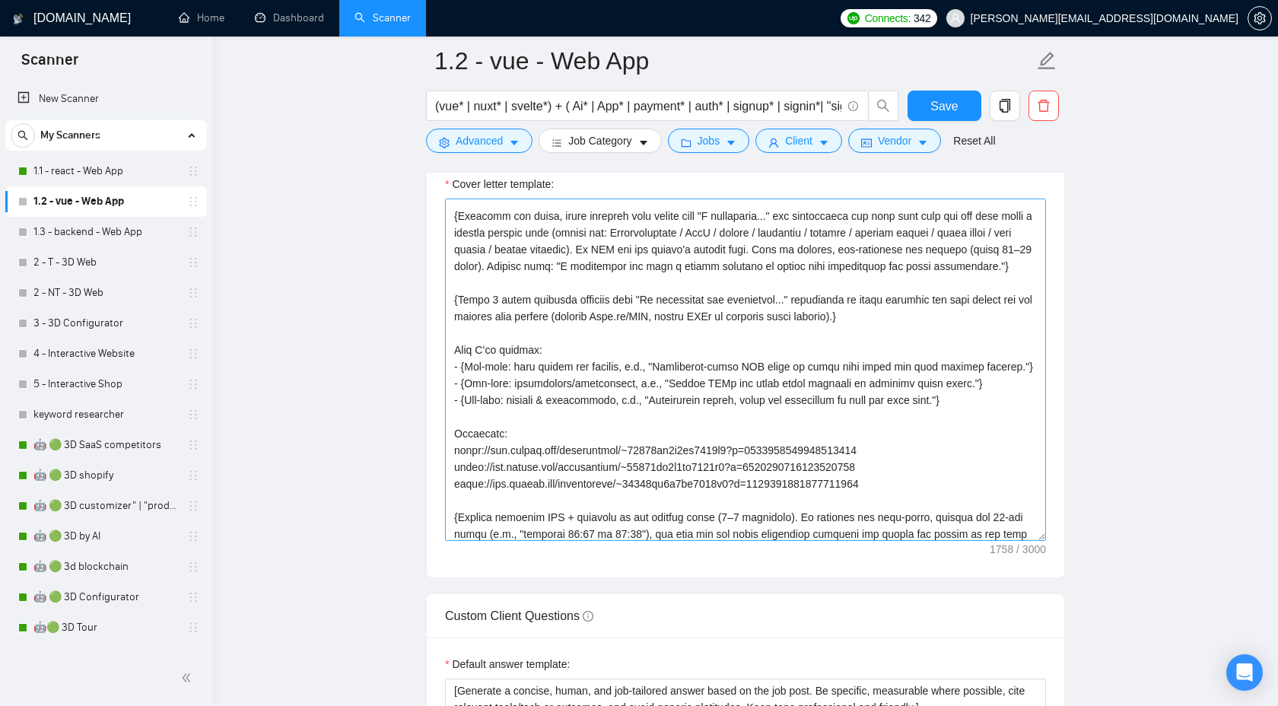
scroll to position [0, 0]
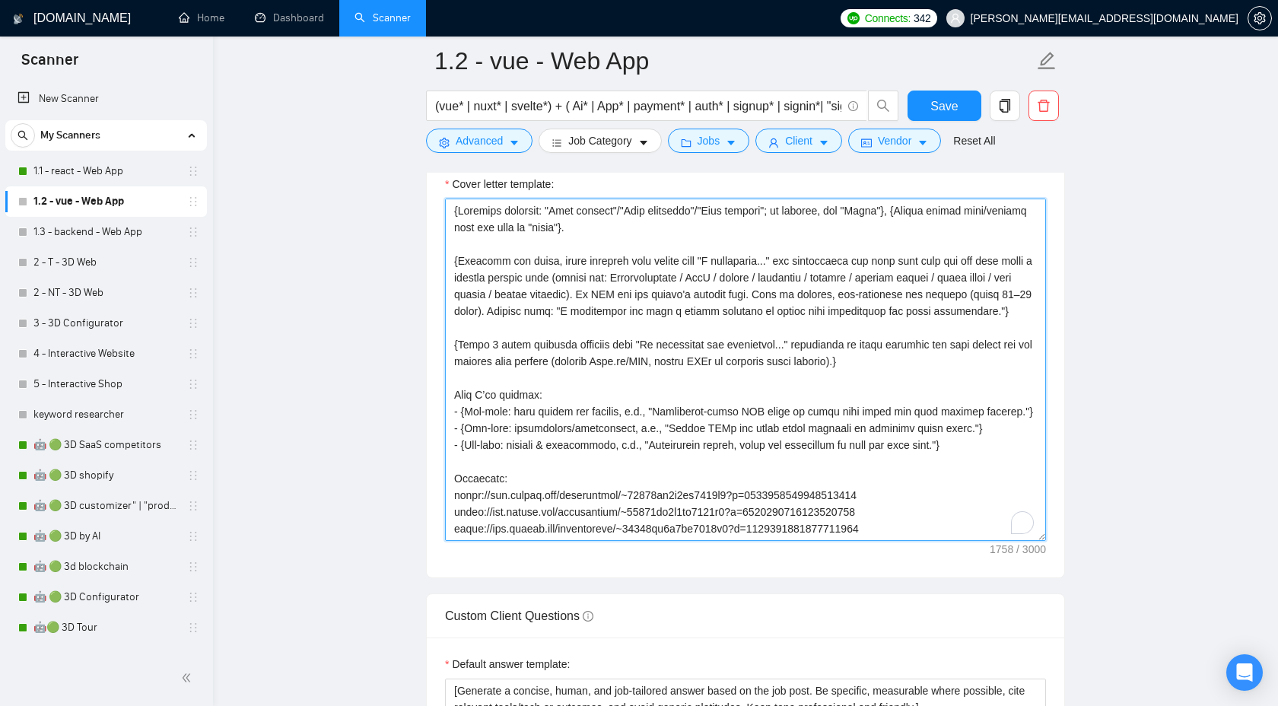
click at [453, 208] on textarea "Cover letter template:" at bounding box center [745, 370] width 601 height 342
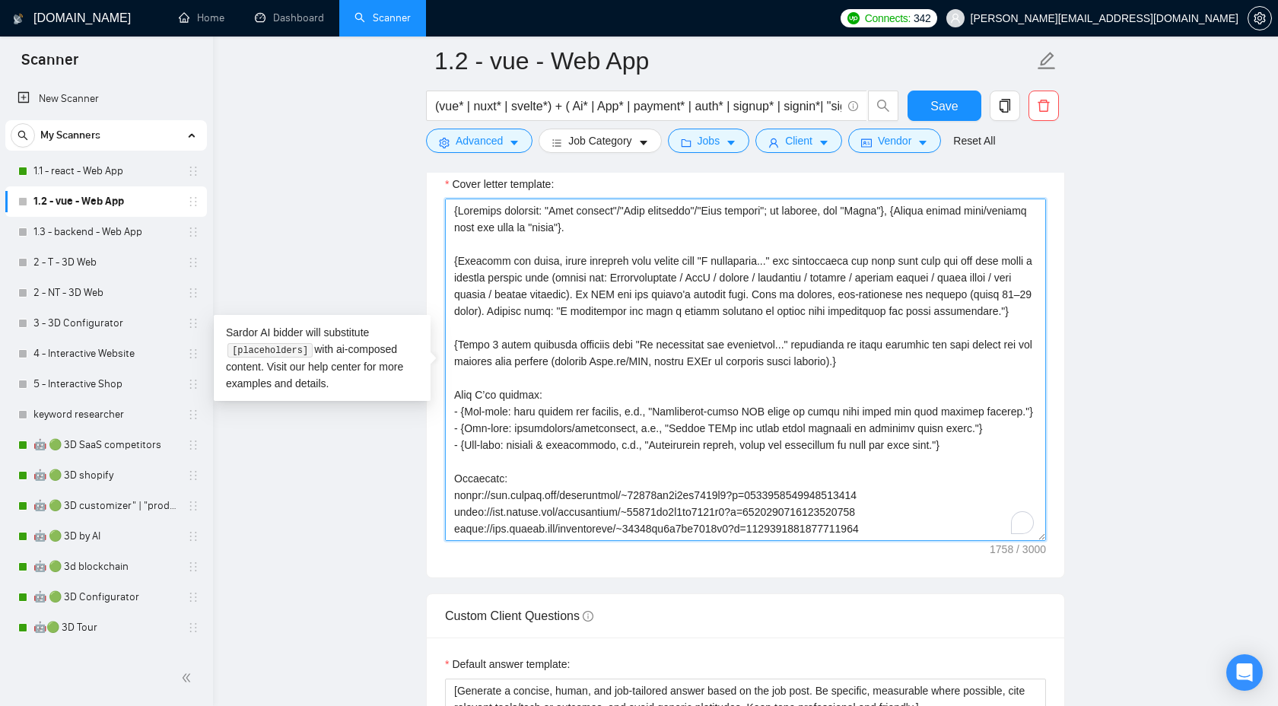
paste textarea "{Use plain B2-level English. Do NOT use long dashes (—); use a hyphen or comma …"
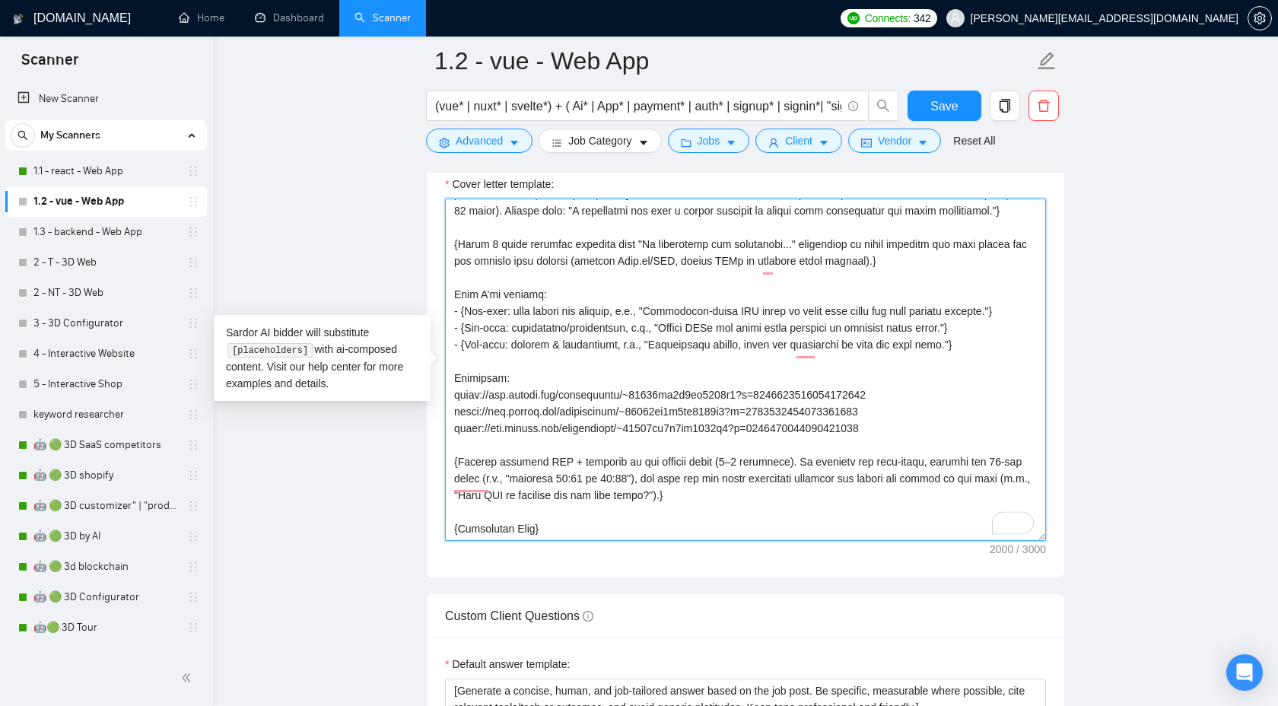
scroll to position [184, 0]
click at [670, 438] on textarea "Cover letter template:" at bounding box center [745, 370] width 601 height 342
paste textarea "I am happy to share more of my portfolio with you during a Zoom meeting or via …"
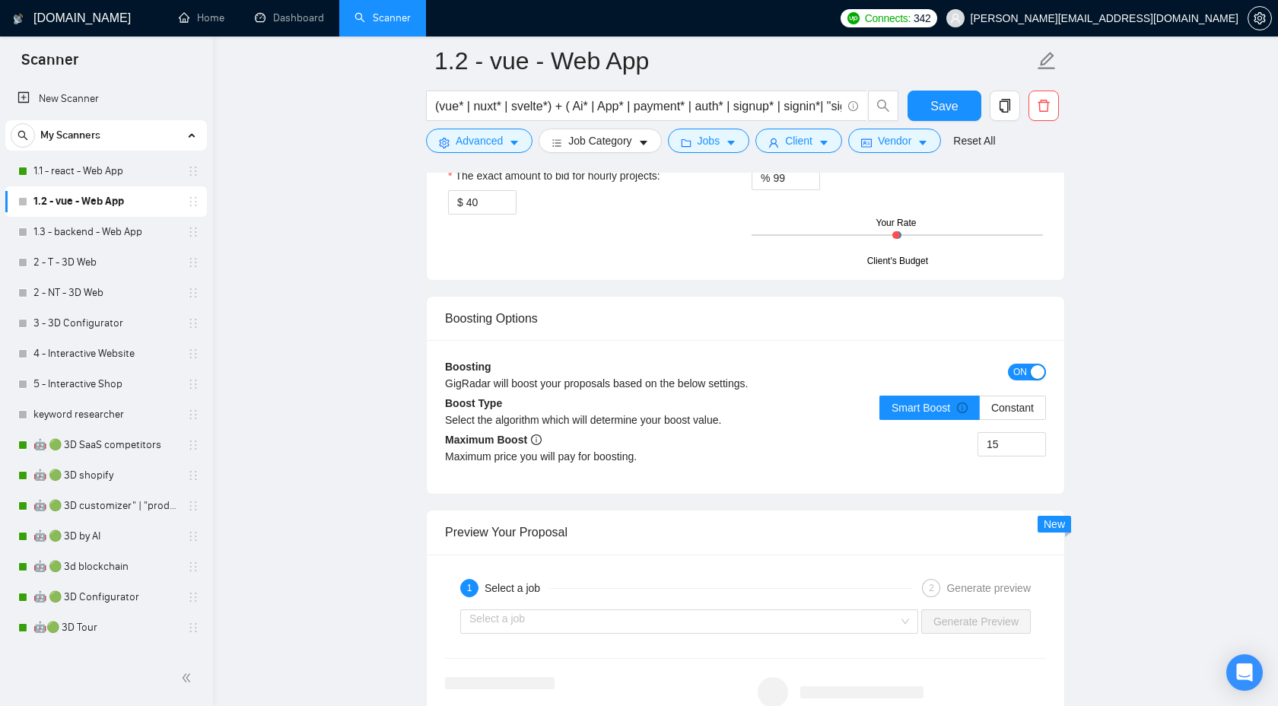
scroll to position [2637, 0]
type textarea "{Use plain B2-level English. Do NOT use long dashes (—); use a hyphen or comma …"
click at [932, 113] on span "Save" at bounding box center [943, 106] width 27 height 19
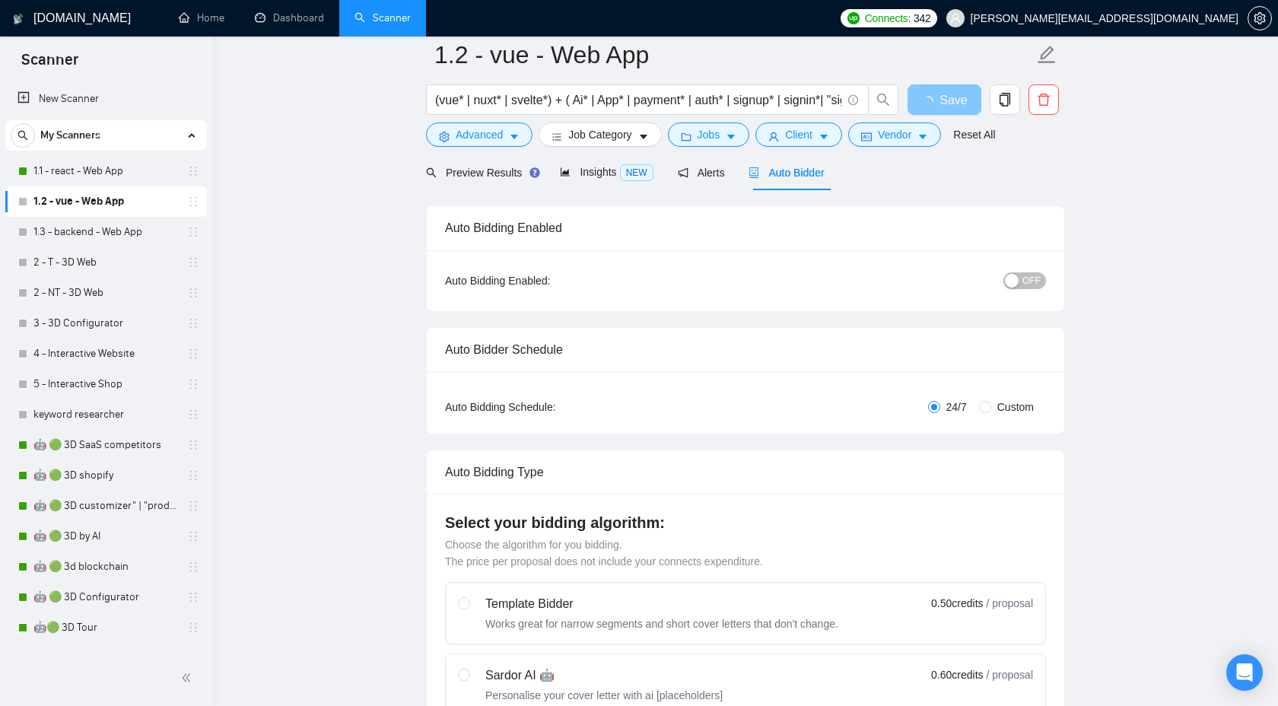
scroll to position [0, 0]
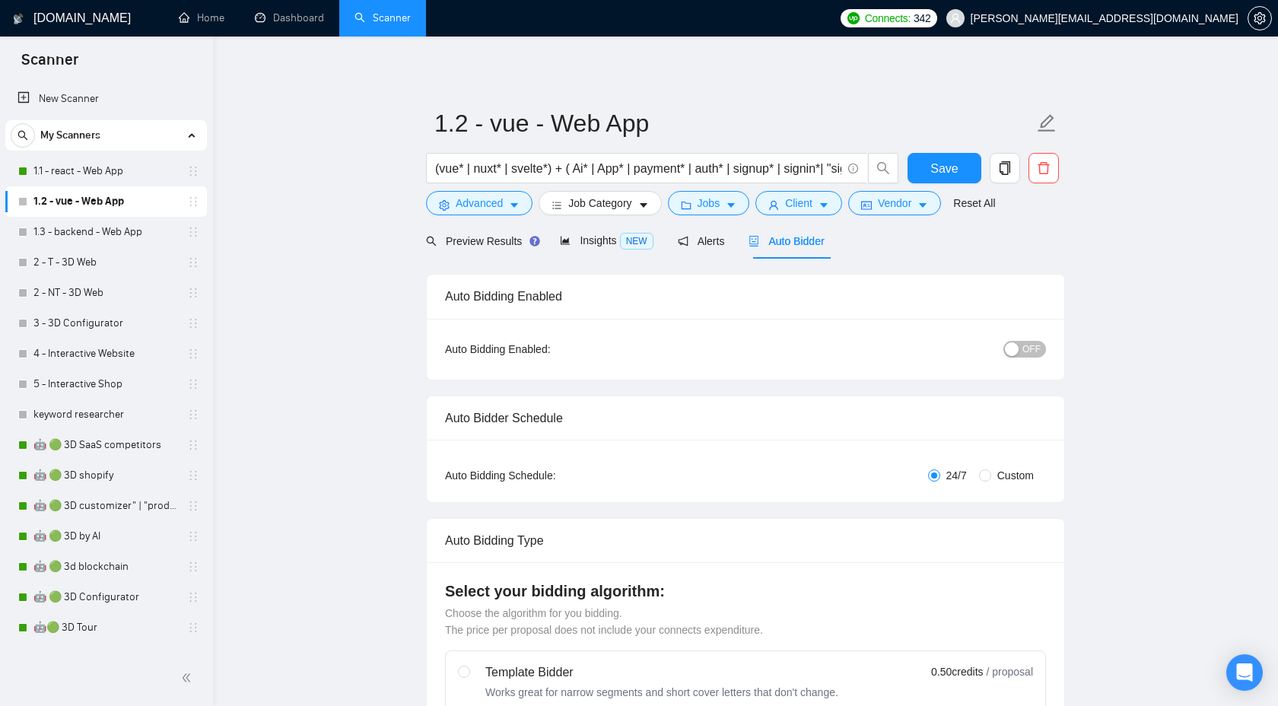
click at [1036, 348] on span "OFF" at bounding box center [1031, 349] width 18 height 17
click at [939, 167] on span "Save" at bounding box center [943, 168] width 27 height 19
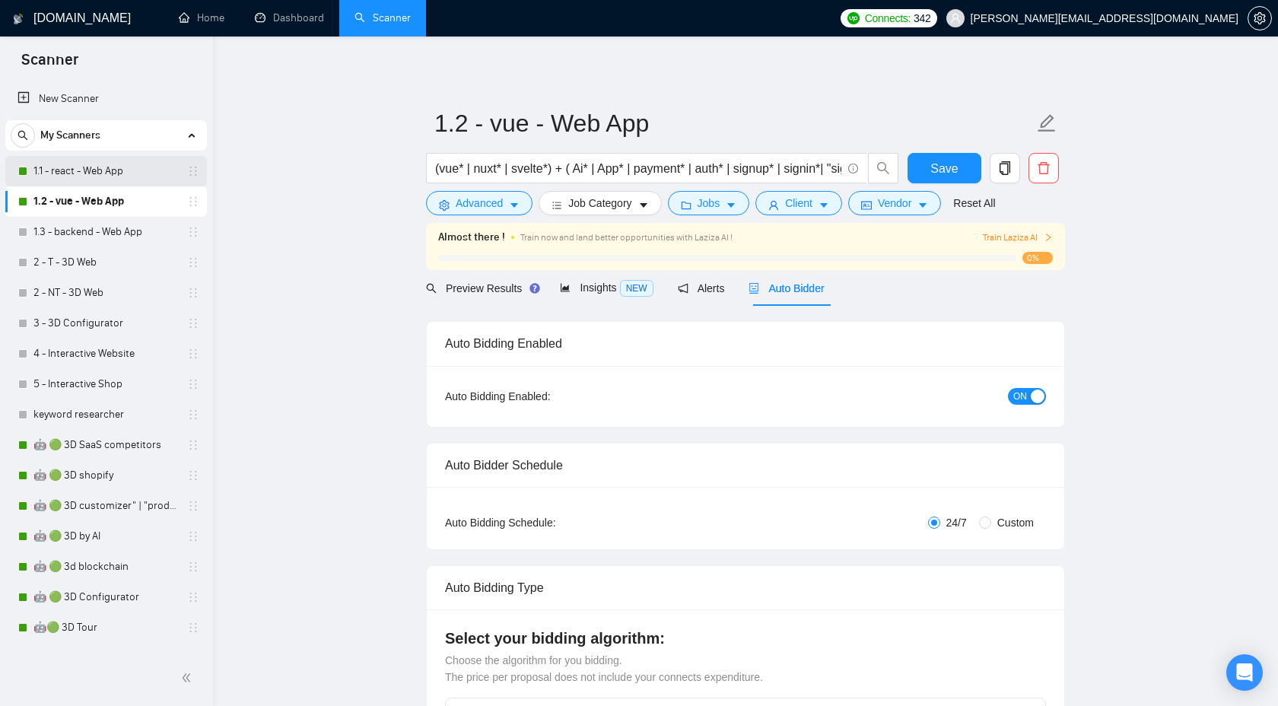
click at [118, 180] on link "1.1 - react - Web App" at bounding box center [105, 171] width 145 height 30
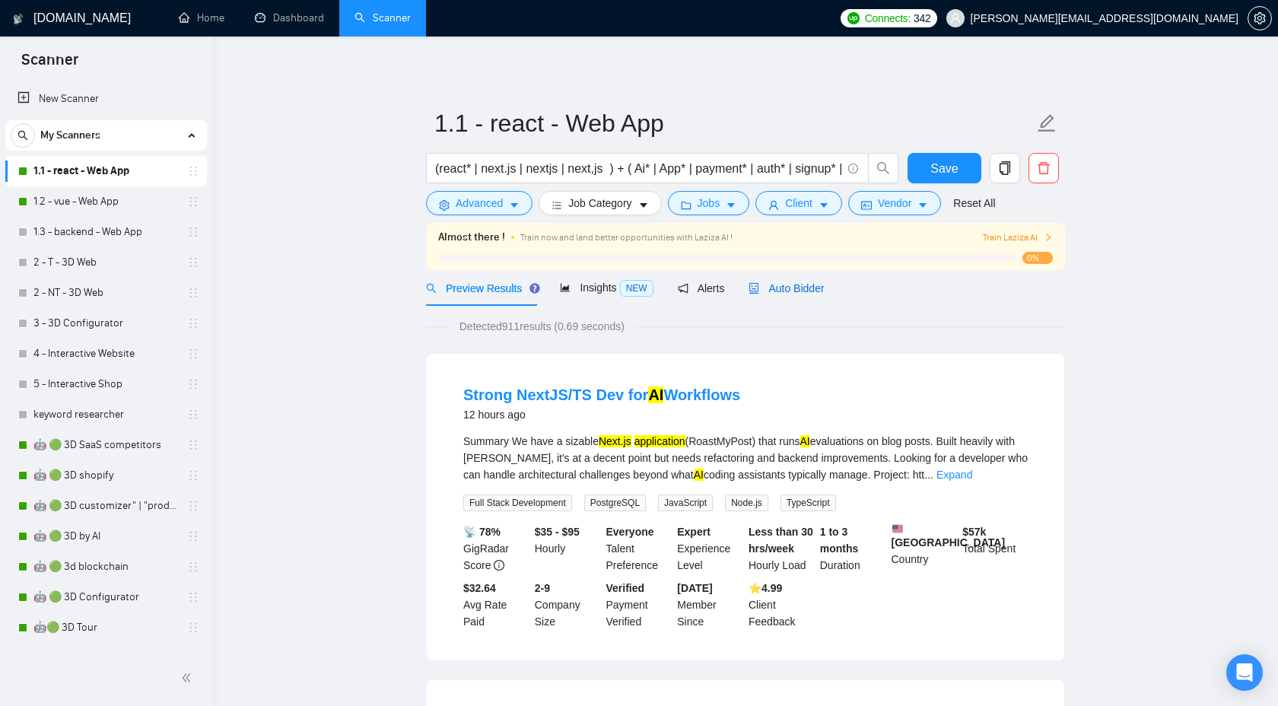
click at [793, 292] on span "Auto Bidder" at bounding box center [786, 288] width 75 height 12
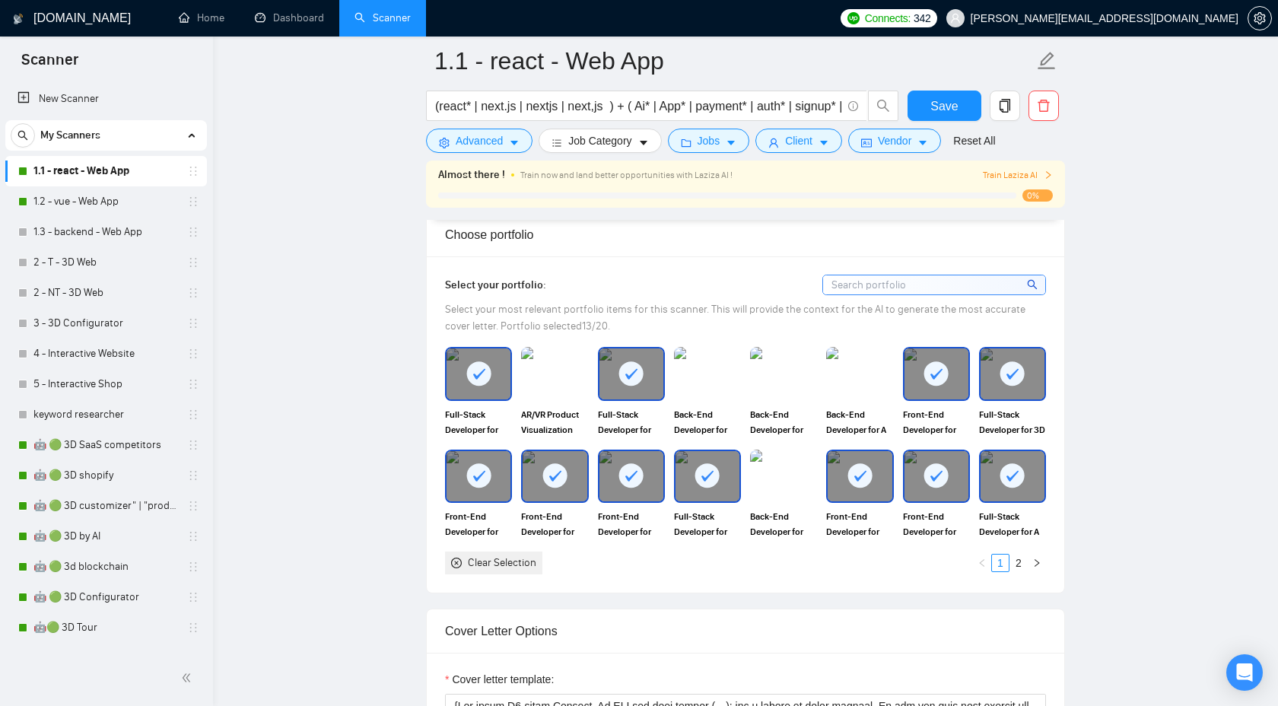
scroll to position [1340, 0]
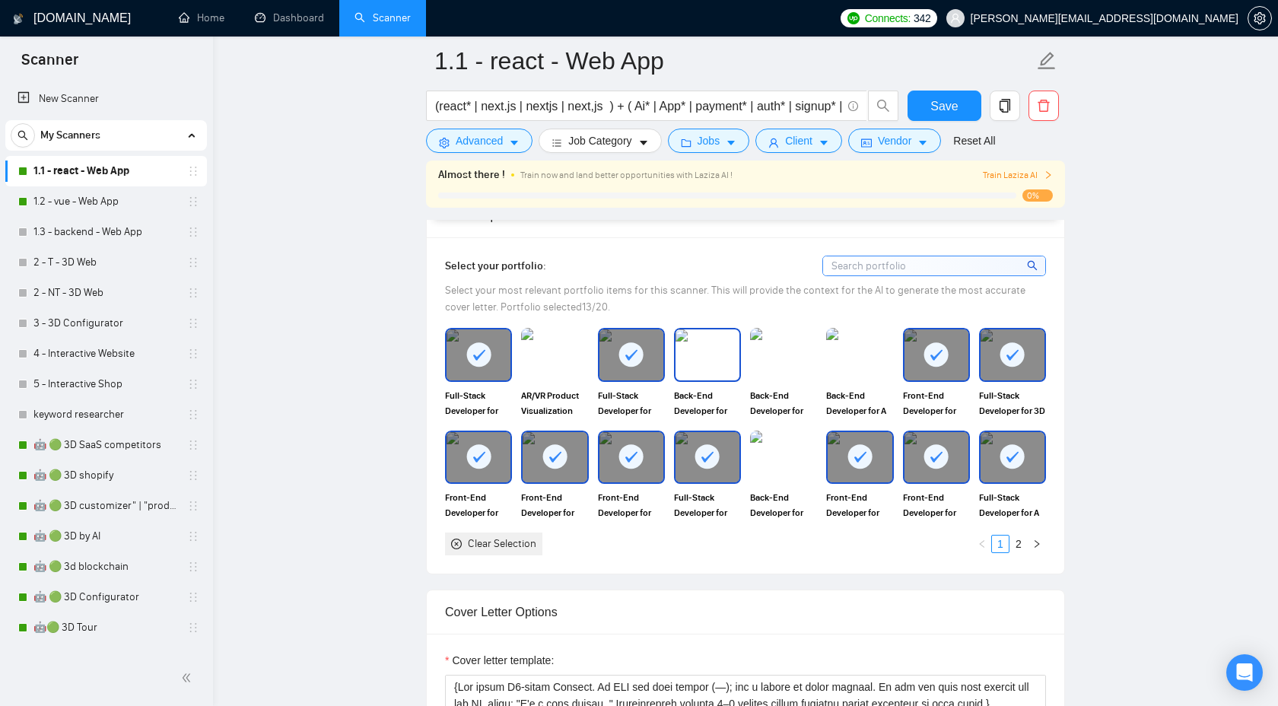
click at [707, 370] on img at bounding box center [708, 354] width 64 height 50
click at [765, 370] on img at bounding box center [784, 354] width 64 height 50
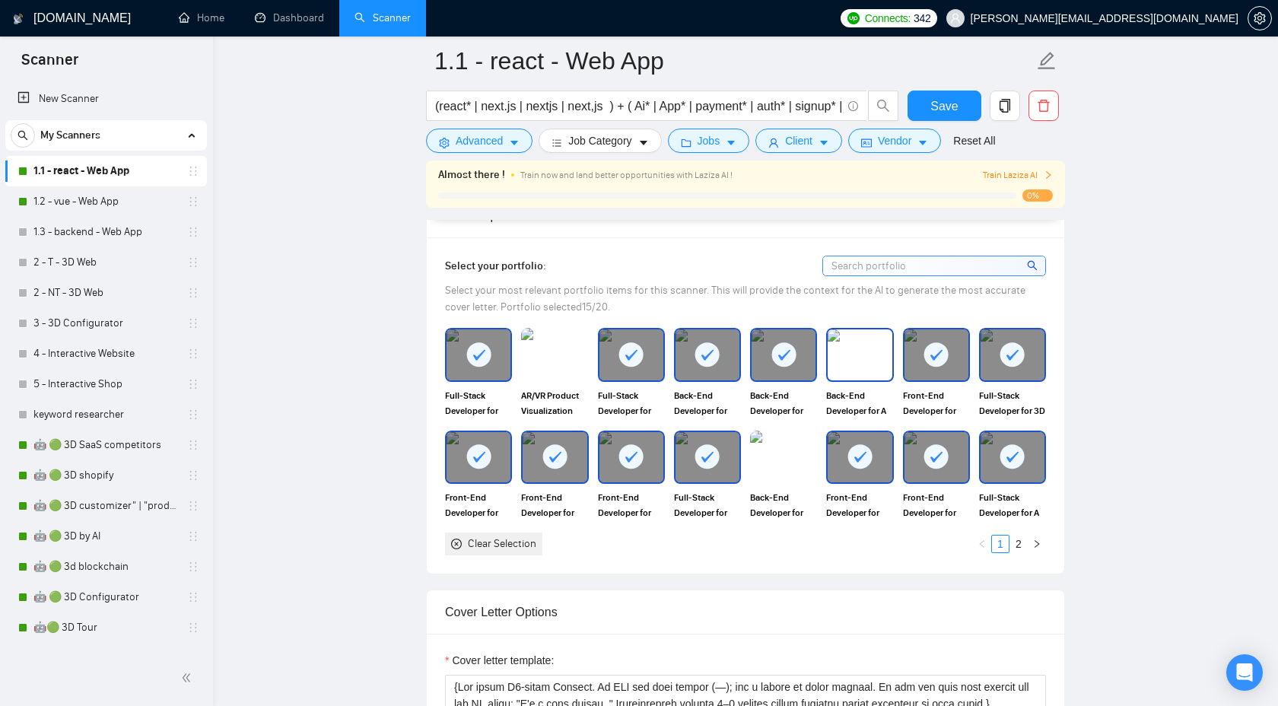
click at [847, 361] on img at bounding box center [860, 354] width 64 height 50
click at [781, 472] on img at bounding box center [784, 457] width 64 height 50
click at [1018, 547] on link "2" at bounding box center [1018, 544] width 17 height 17
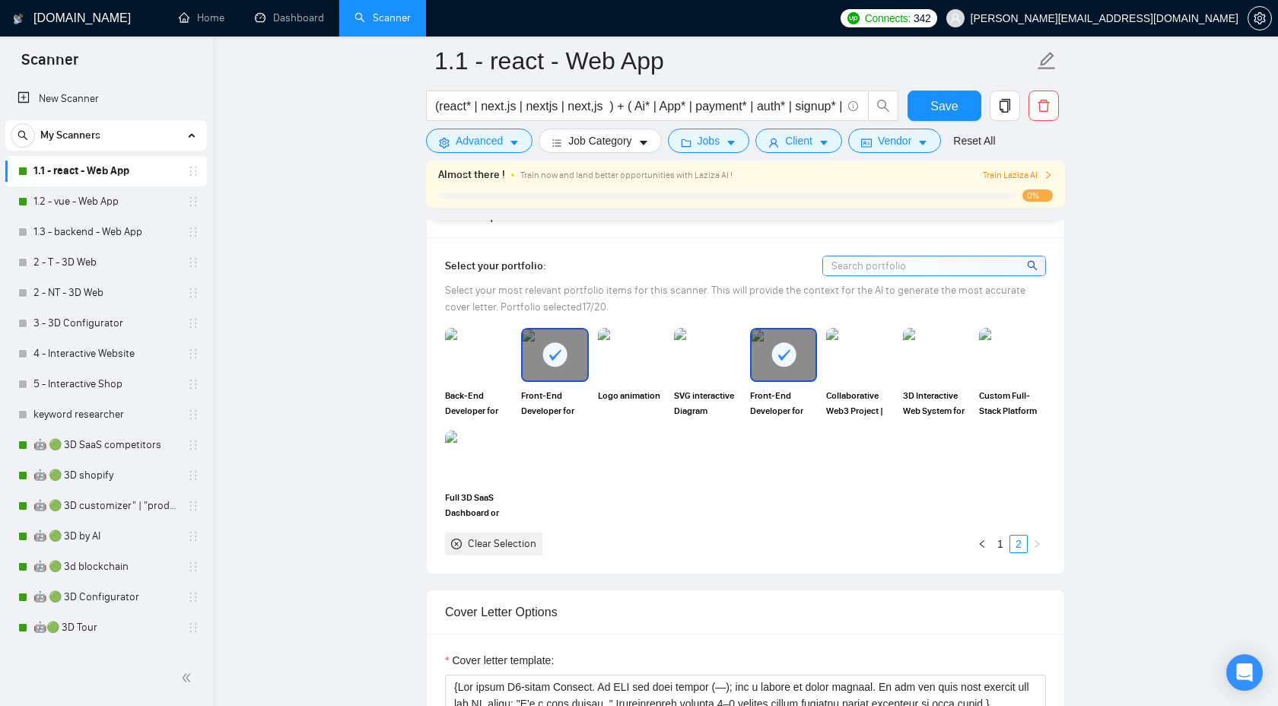
click at [795, 367] on div at bounding box center [784, 354] width 64 height 50
click at [488, 350] on img at bounding box center [479, 354] width 64 height 50
click at [578, 364] on div at bounding box center [555, 354] width 64 height 50
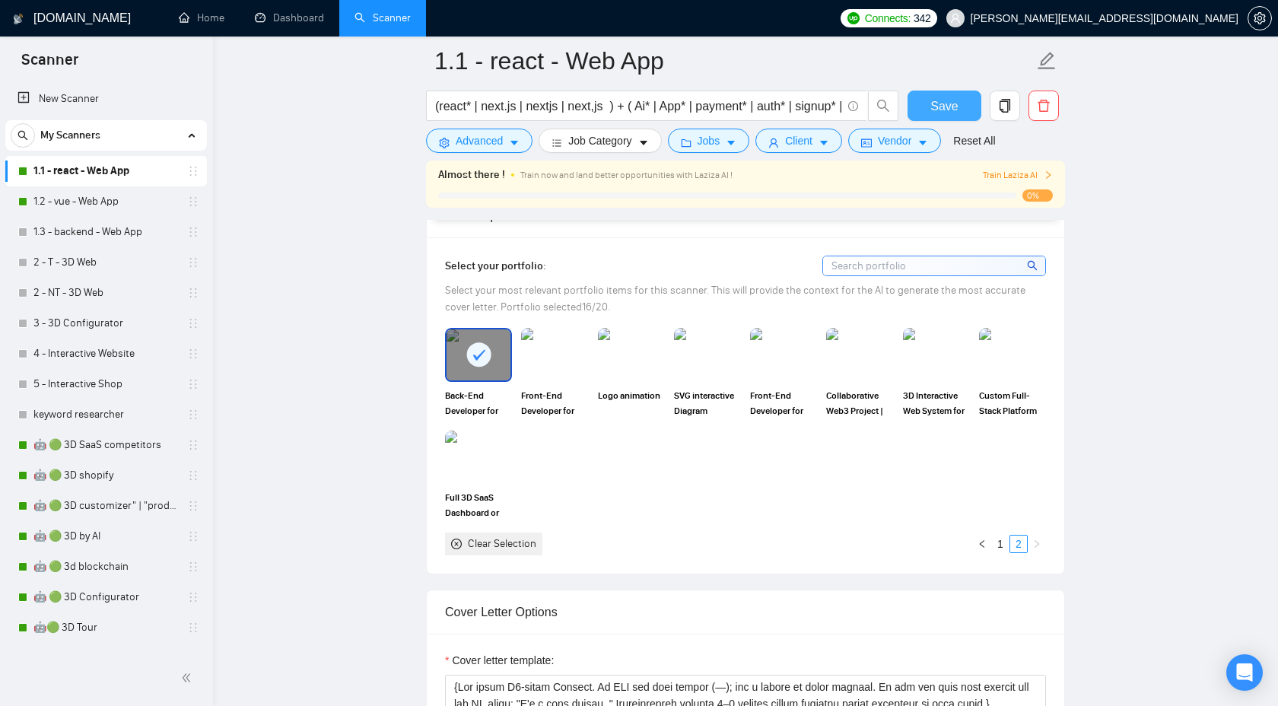
click at [936, 101] on span "Save" at bounding box center [943, 106] width 27 height 19
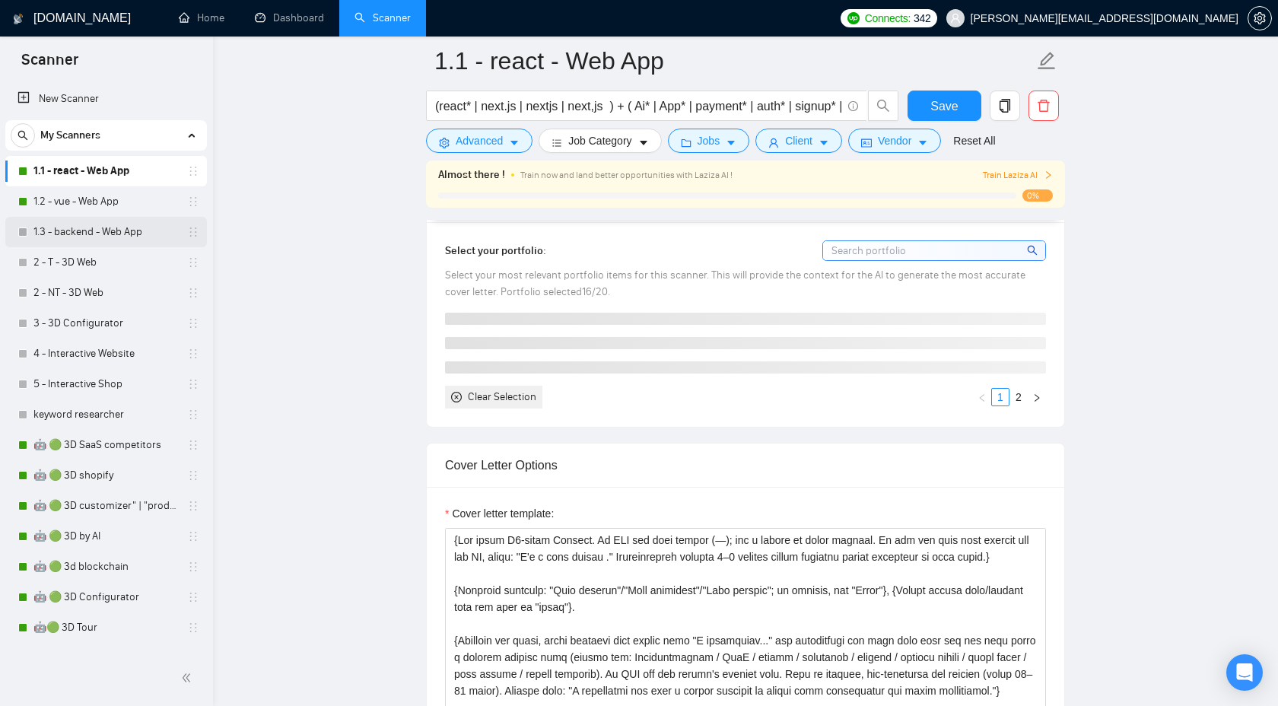
click at [98, 231] on link "1.3 - backend - Web App" at bounding box center [105, 232] width 145 height 30
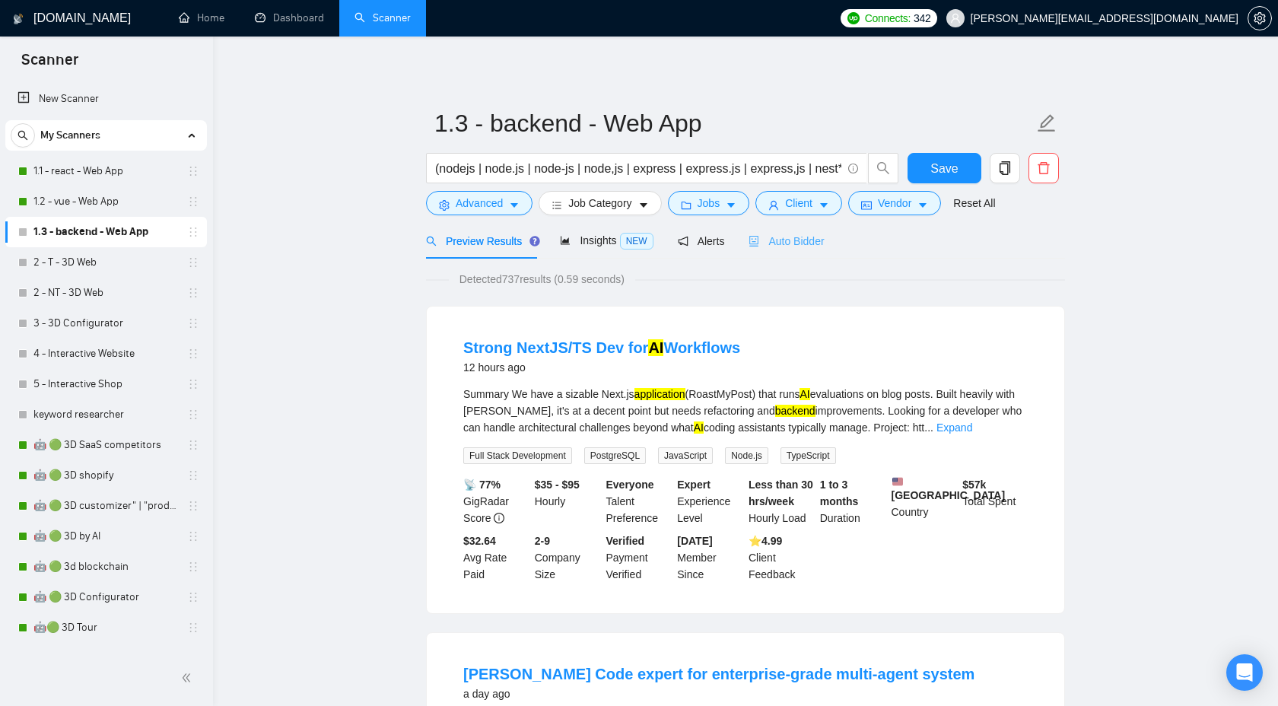
click at [790, 225] on div "Auto Bidder" at bounding box center [786, 241] width 75 height 36
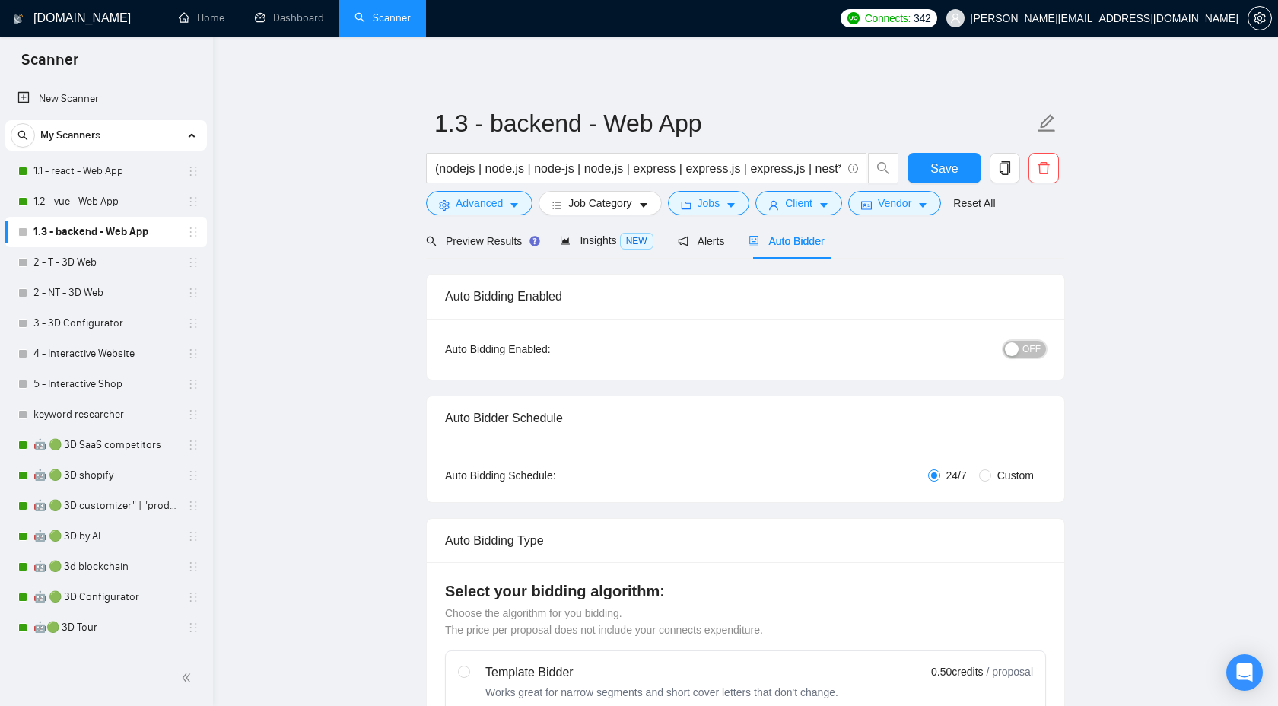
click at [1019, 357] on button "OFF" at bounding box center [1024, 349] width 43 height 17
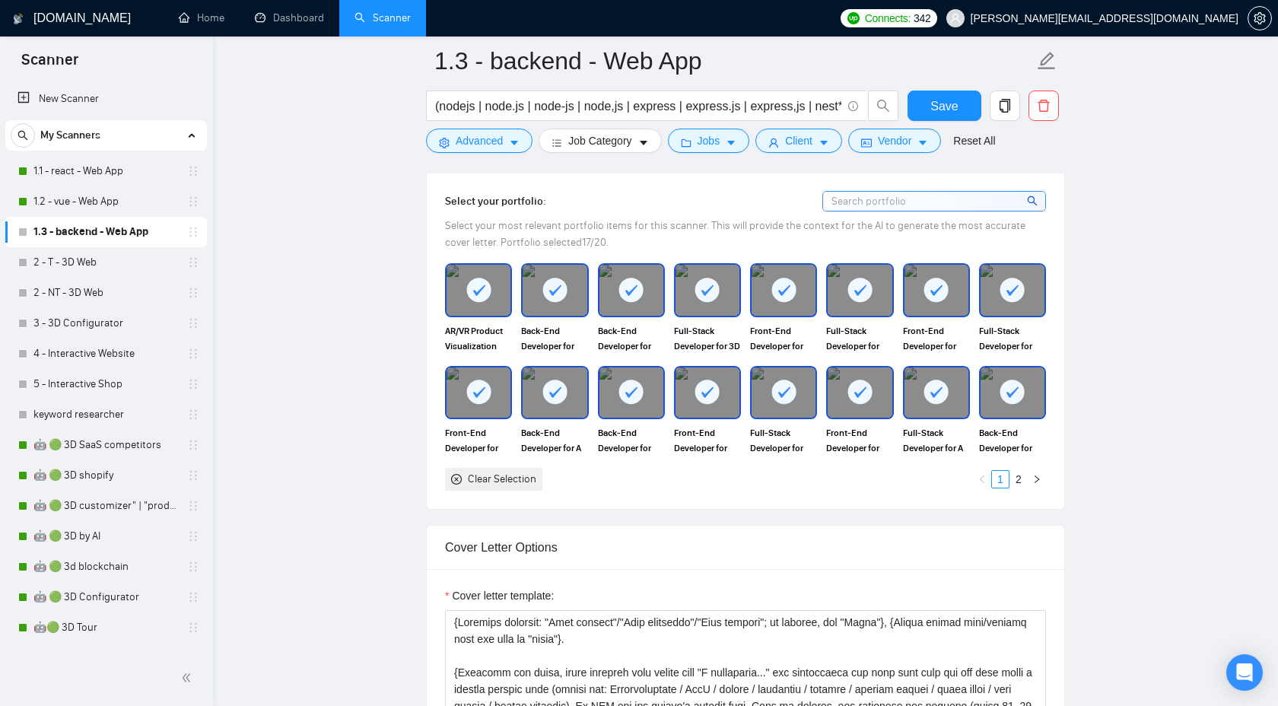
scroll to position [1333, 0]
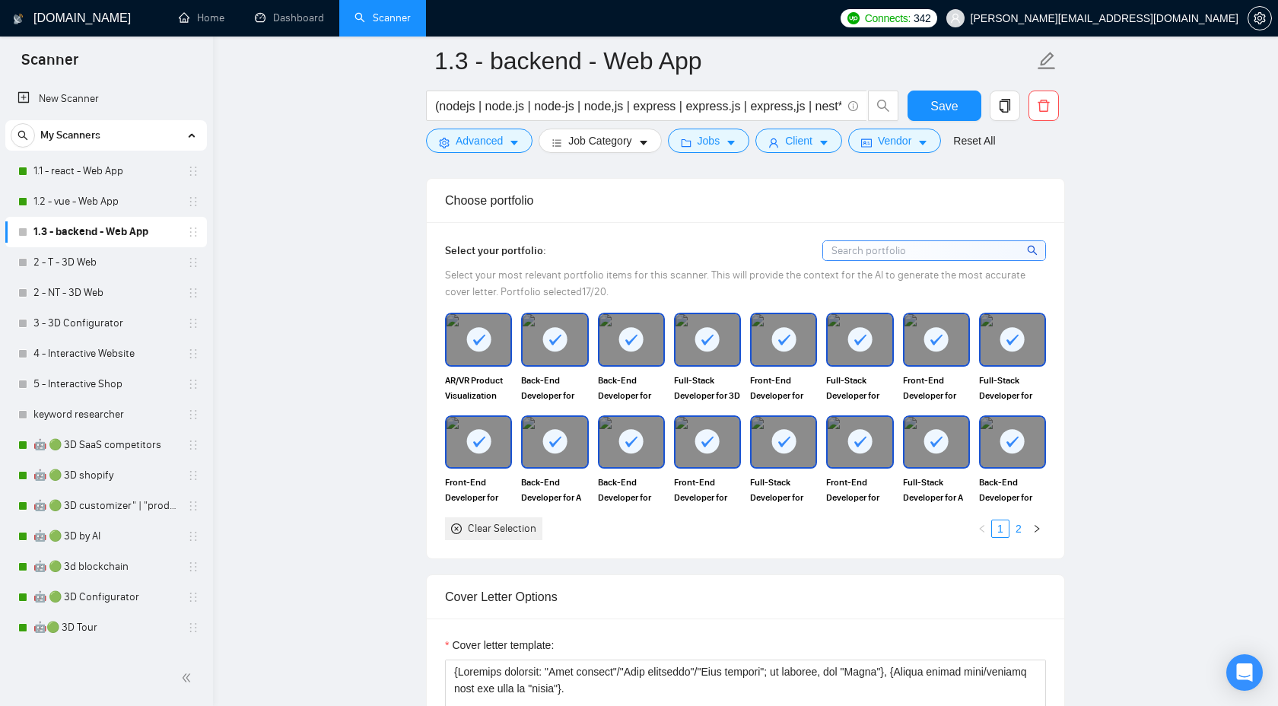
click at [1015, 530] on link "2" at bounding box center [1018, 528] width 17 height 17
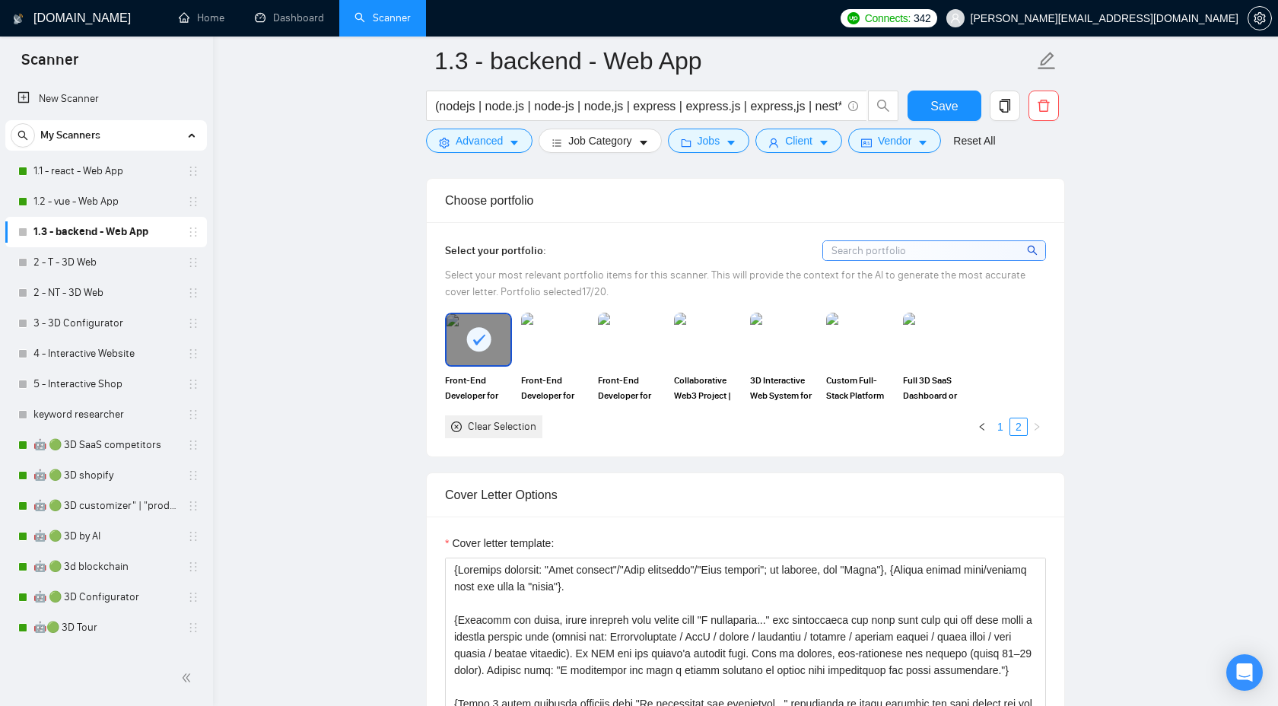
click at [1001, 431] on link "1" at bounding box center [1000, 426] width 17 height 17
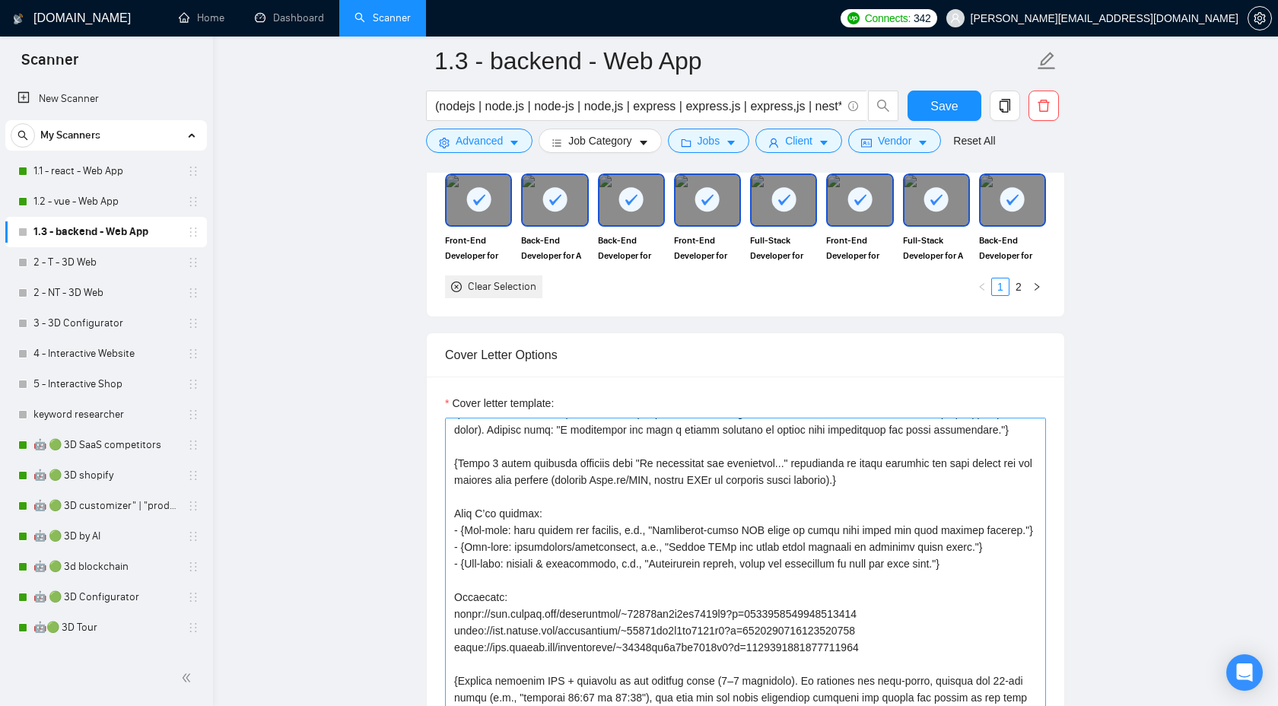
scroll to position [117, 0]
click at [911, 647] on textarea "Cover letter template:" at bounding box center [745, 589] width 601 height 342
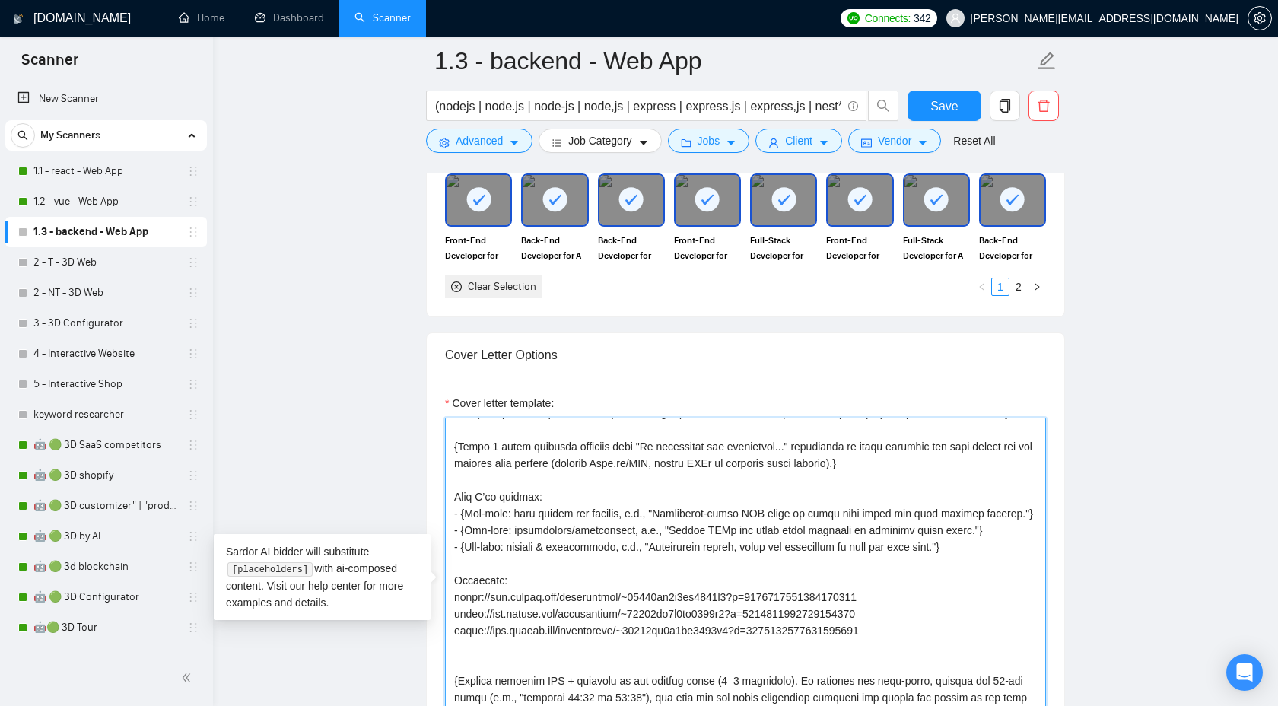
paste textarea "I am happy to share more of my portfolio with you during a Zoom meeting or via …"
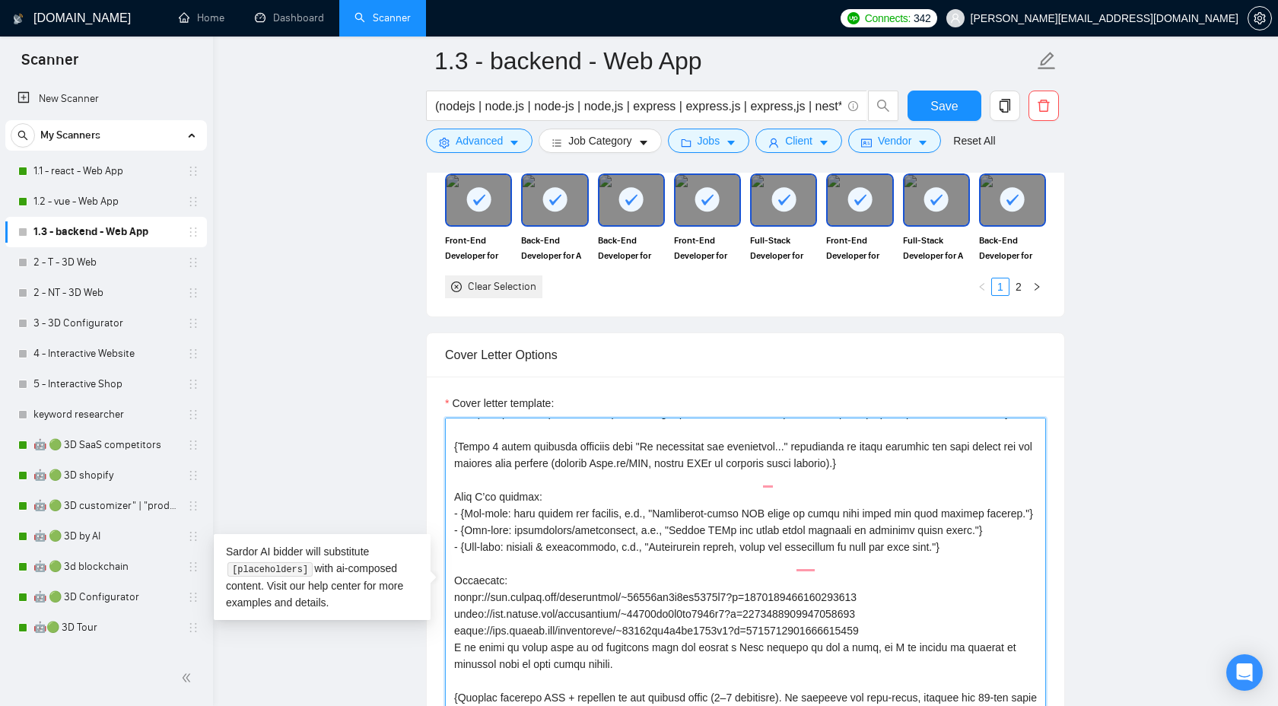
type textarea "{Generate greeting: "Good morning"/"Good afternoon"/"Good evening"; if unknown,…"
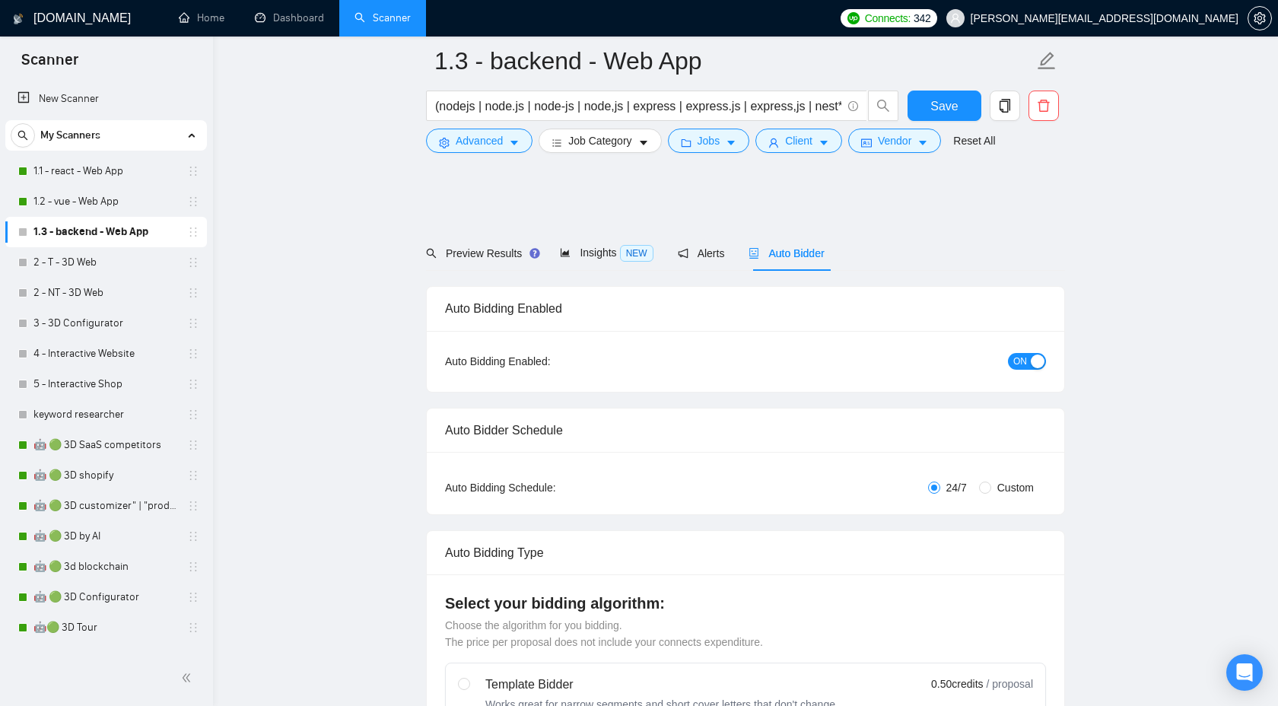
scroll to position [1575, 0]
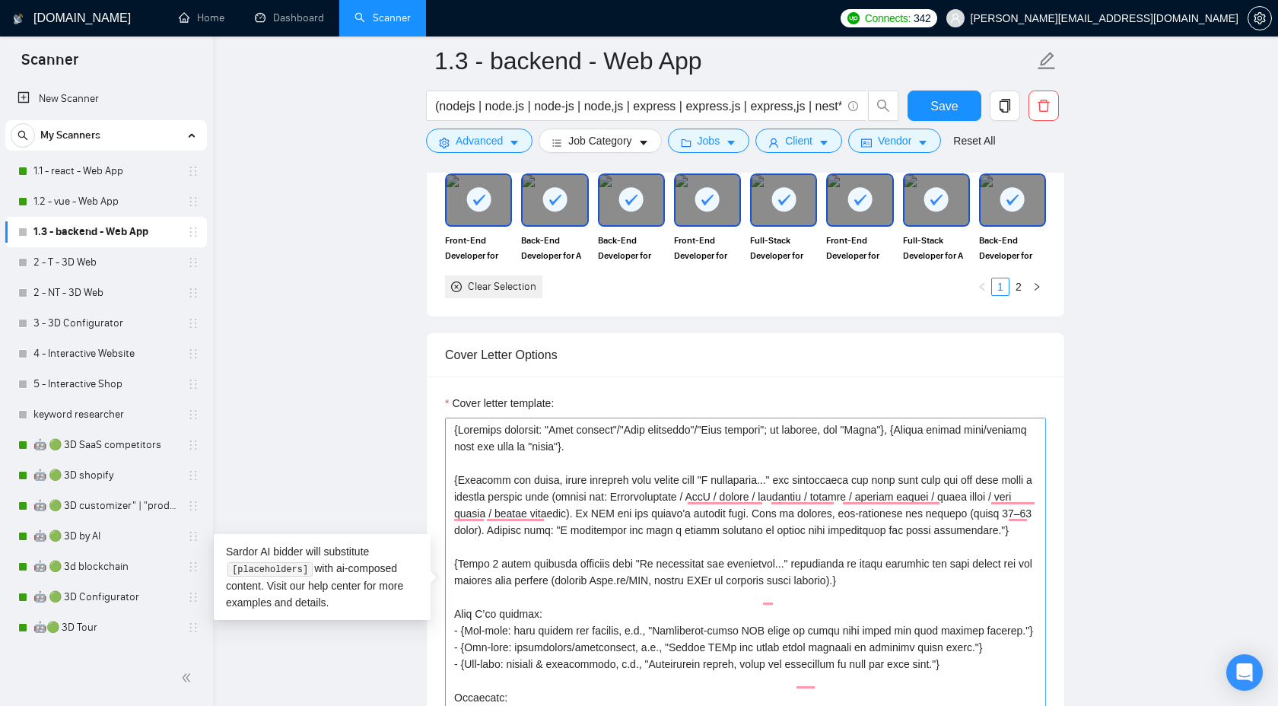
click at [453, 426] on textarea "Cover letter template:" at bounding box center [745, 589] width 601 height 342
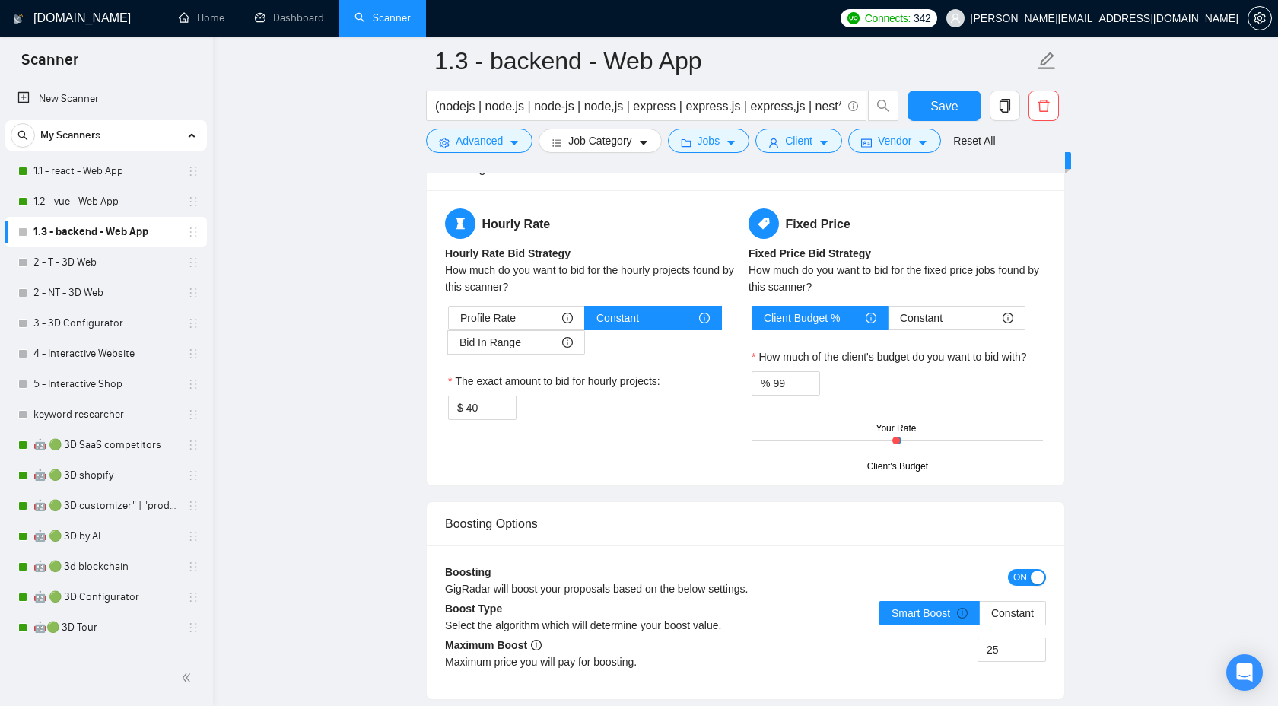
scroll to position [2456, 0]
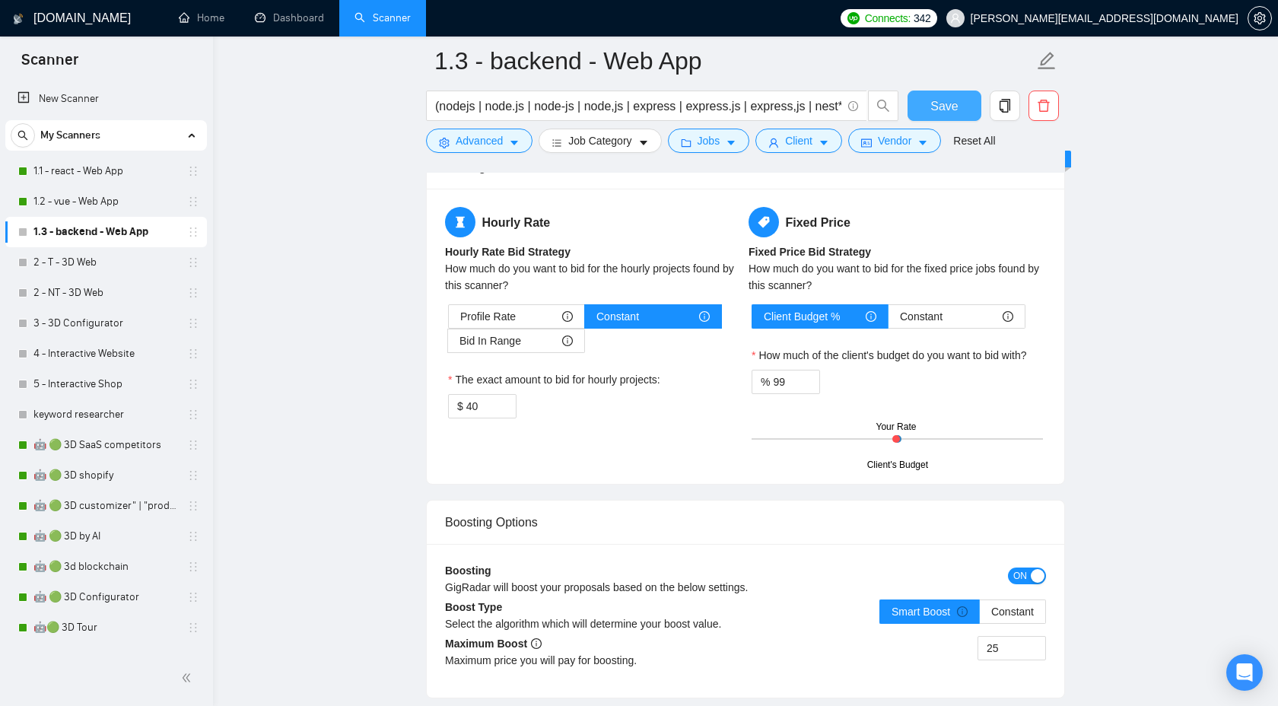
type textarea "{Use plain B2-level English. Do NOT use long dashes (—); use a hyphen or comma …"
click at [944, 106] on span "Save" at bounding box center [943, 106] width 27 height 19
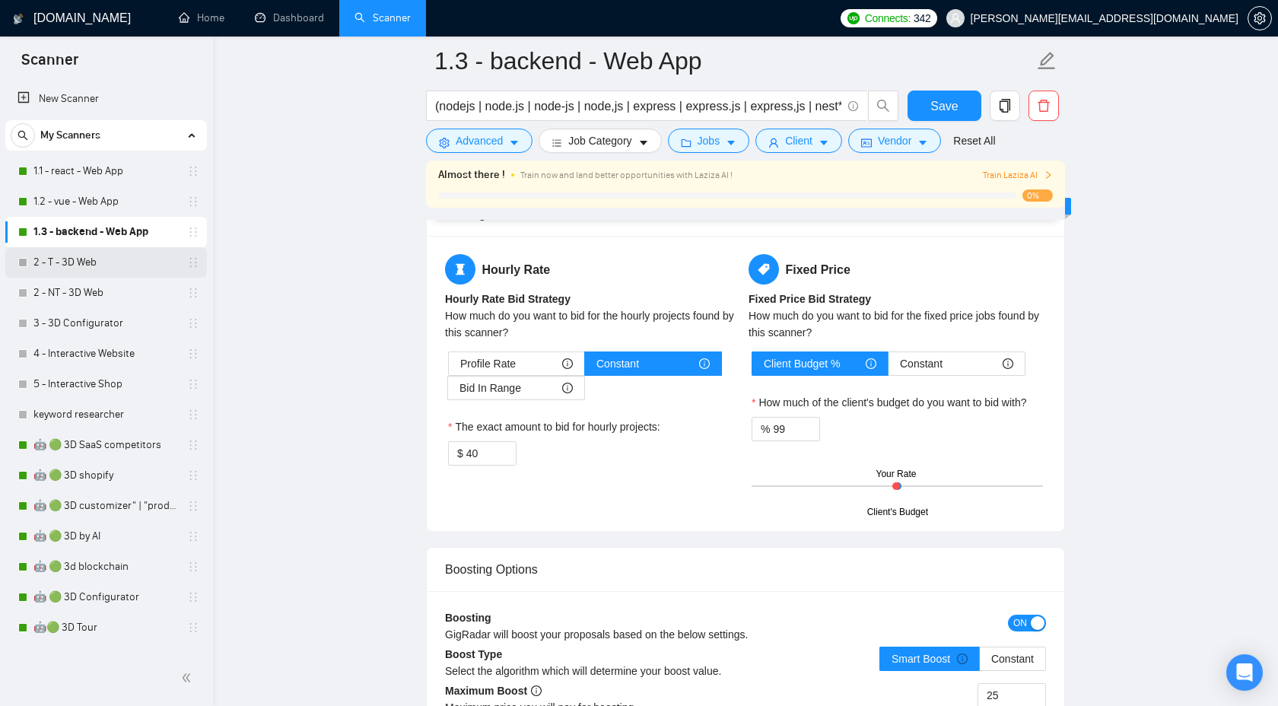
click at [106, 265] on link "2 - T - 3D Web" at bounding box center [105, 262] width 145 height 30
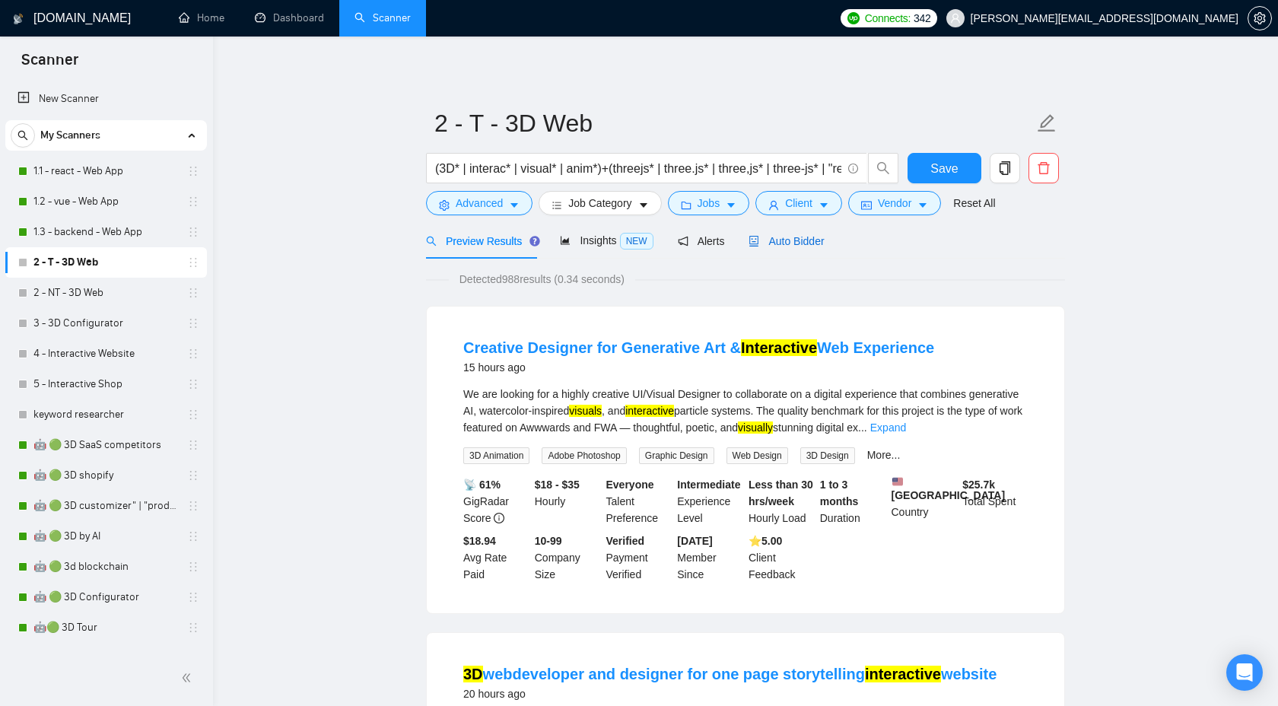
click at [780, 243] on span "Auto Bidder" at bounding box center [786, 241] width 75 height 12
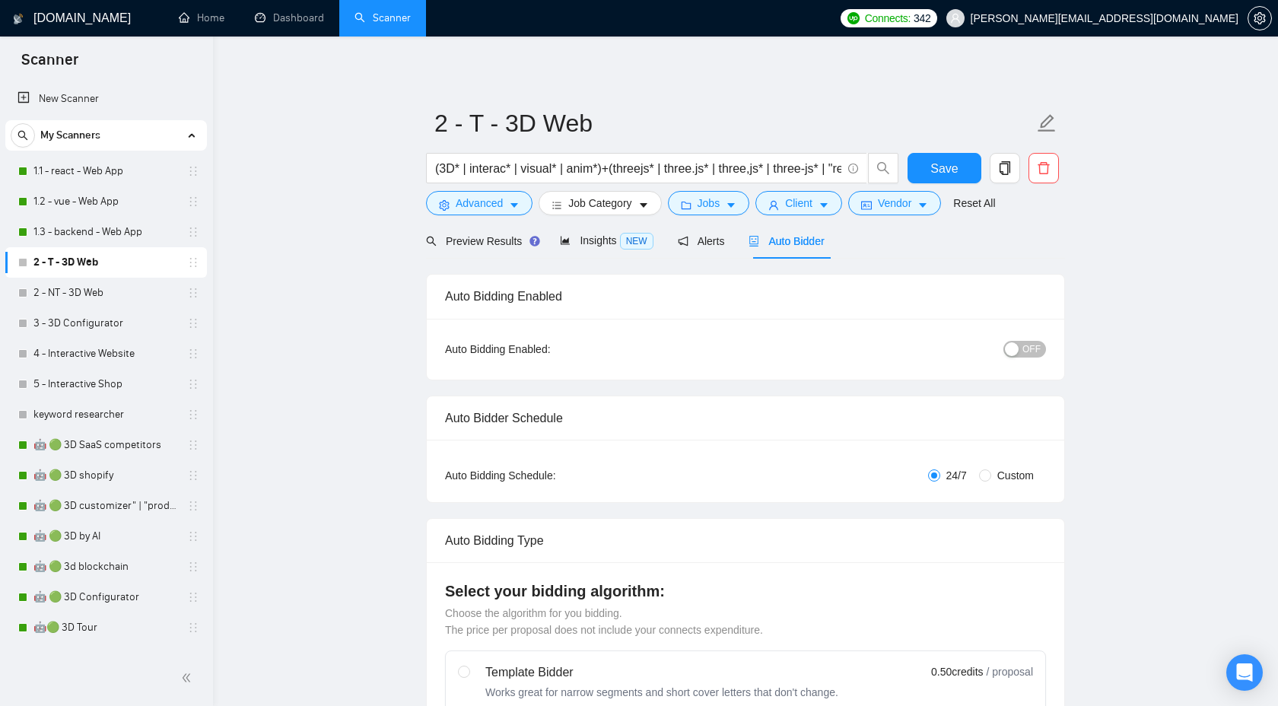
click at [1026, 356] on span "OFF" at bounding box center [1031, 349] width 18 height 17
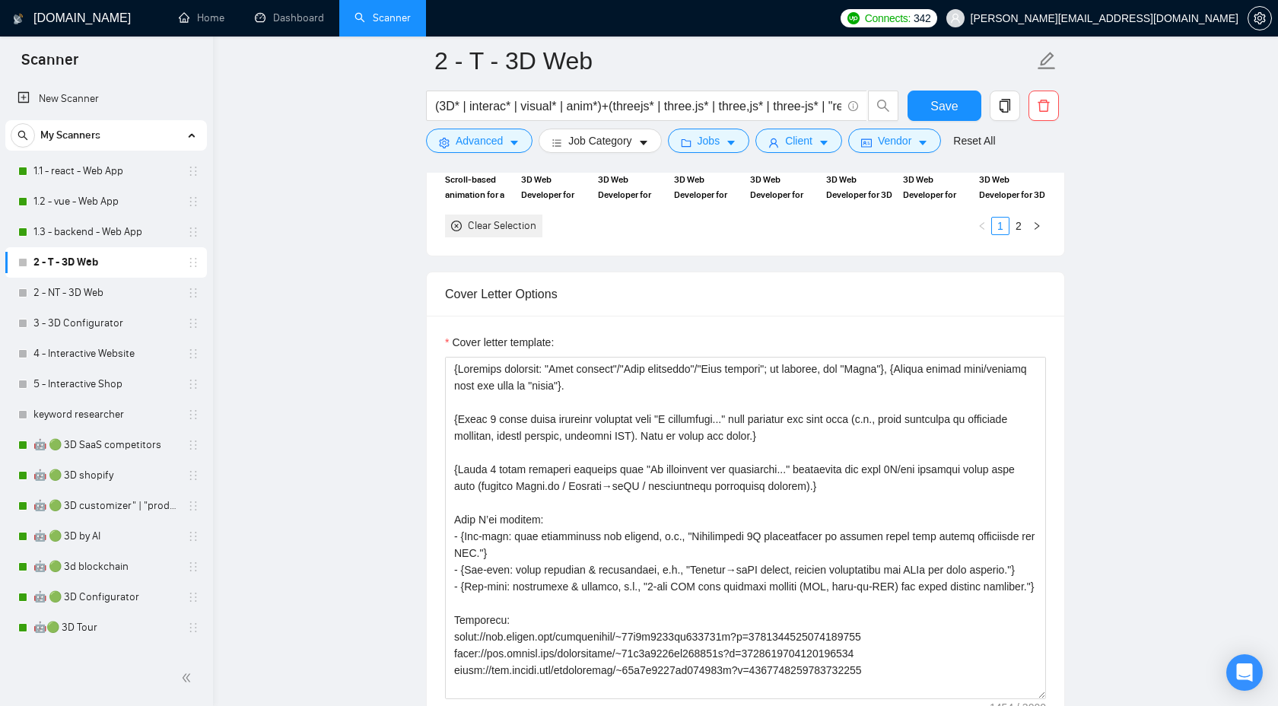
scroll to position [1656, 0]
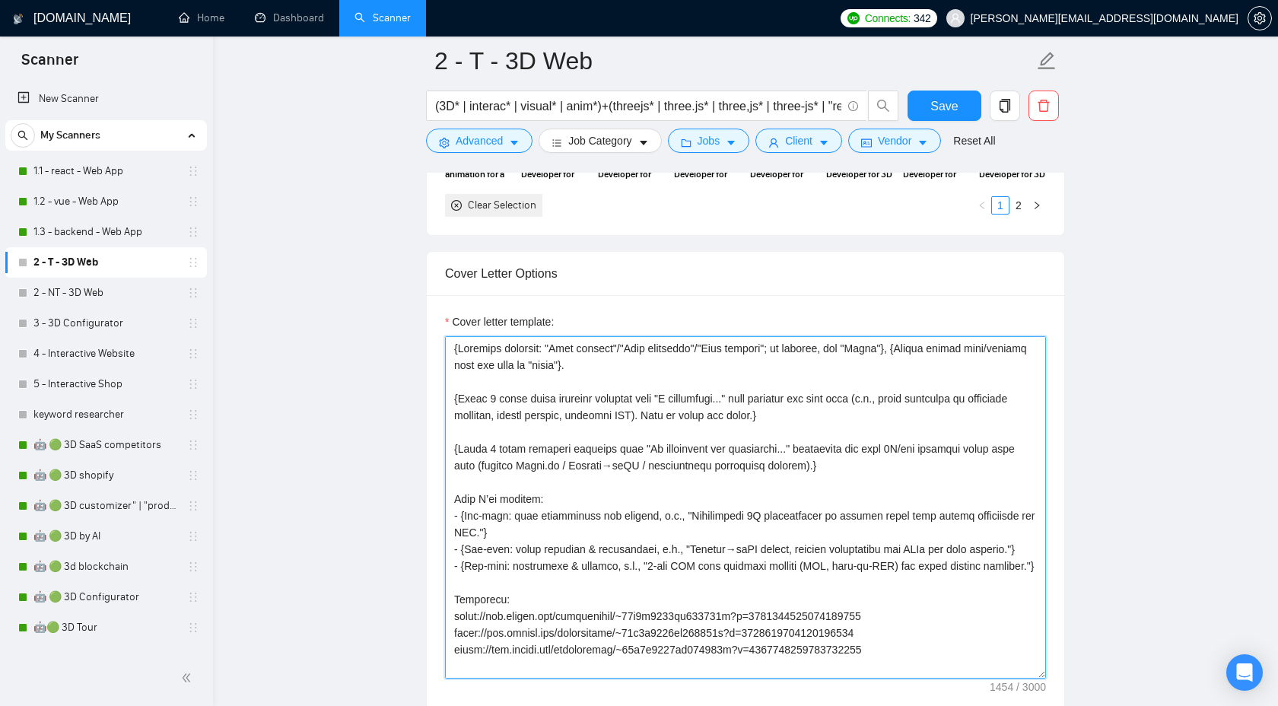
click at [455, 349] on textarea "Cover letter template:" at bounding box center [745, 507] width 601 height 342
paste textarea "{Use plain B2-level English. Do NOT use long dashes (—); use a hyphen or comma …"
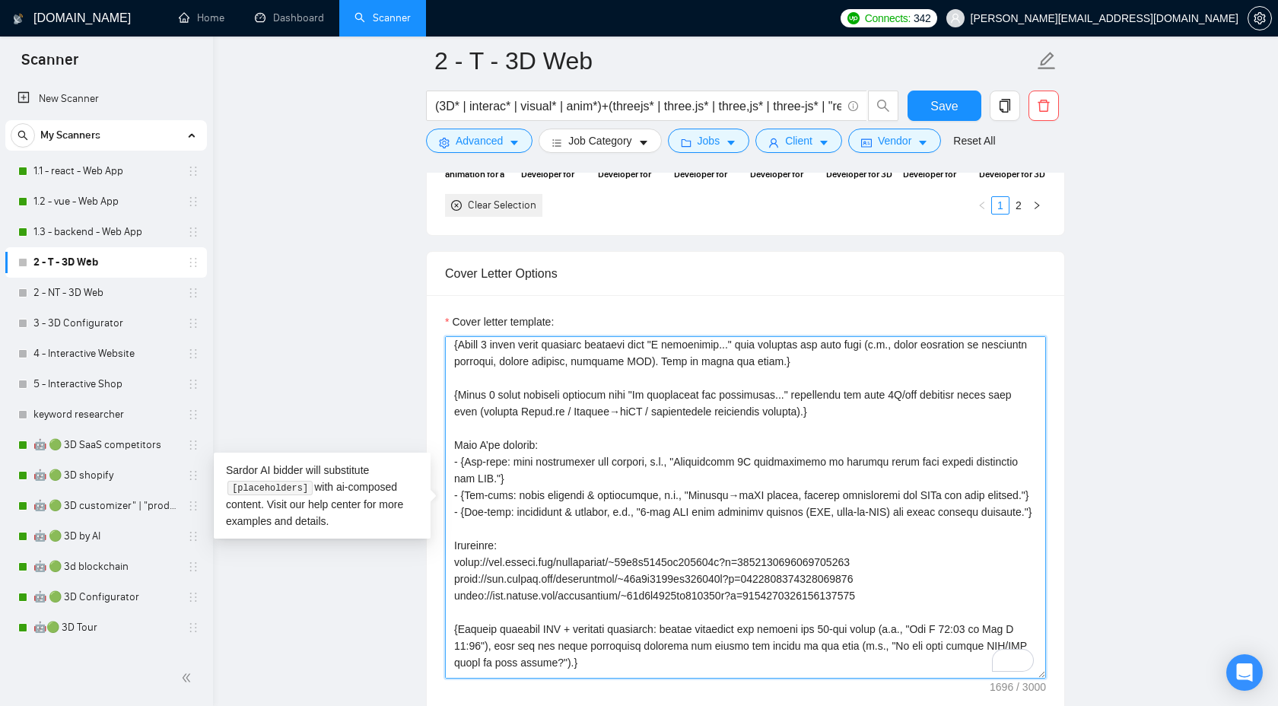
scroll to position [0, 0]
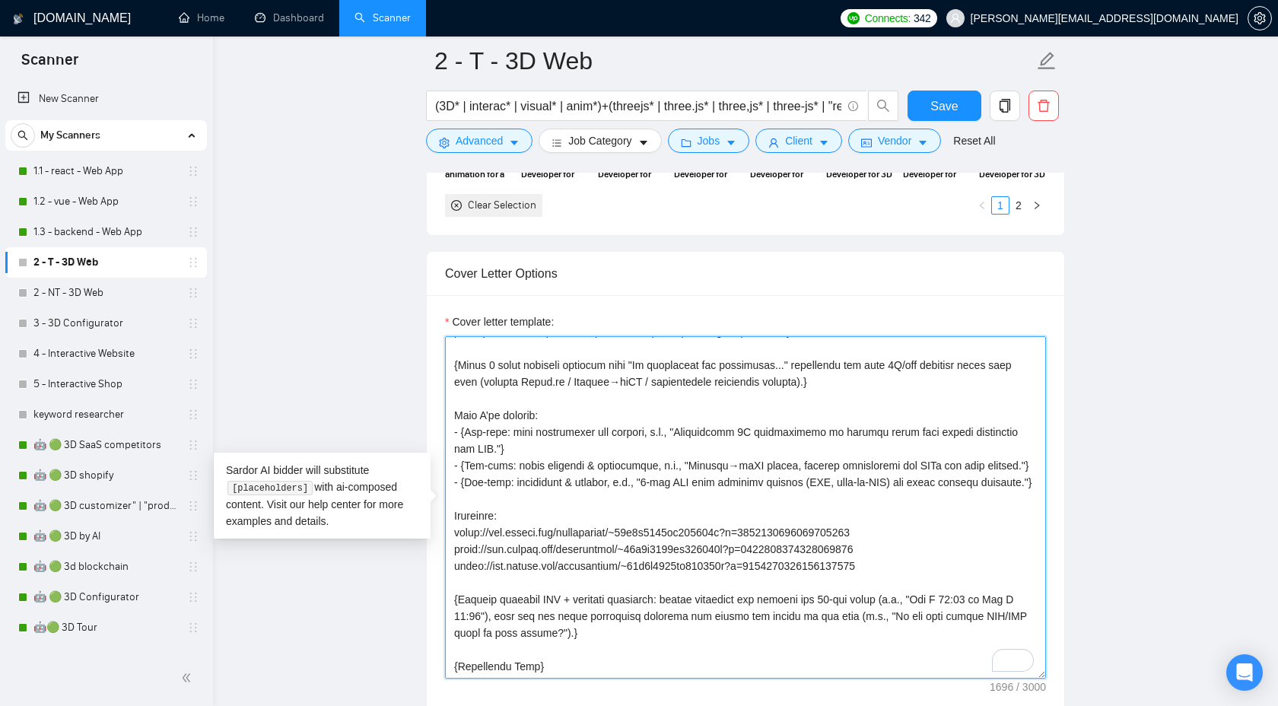
click at [720, 626] on textarea "Cover letter template:" at bounding box center [745, 507] width 601 height 342
paste textarea "I am happy to share more of my portfolio with you during a Zoom meeting or via …"
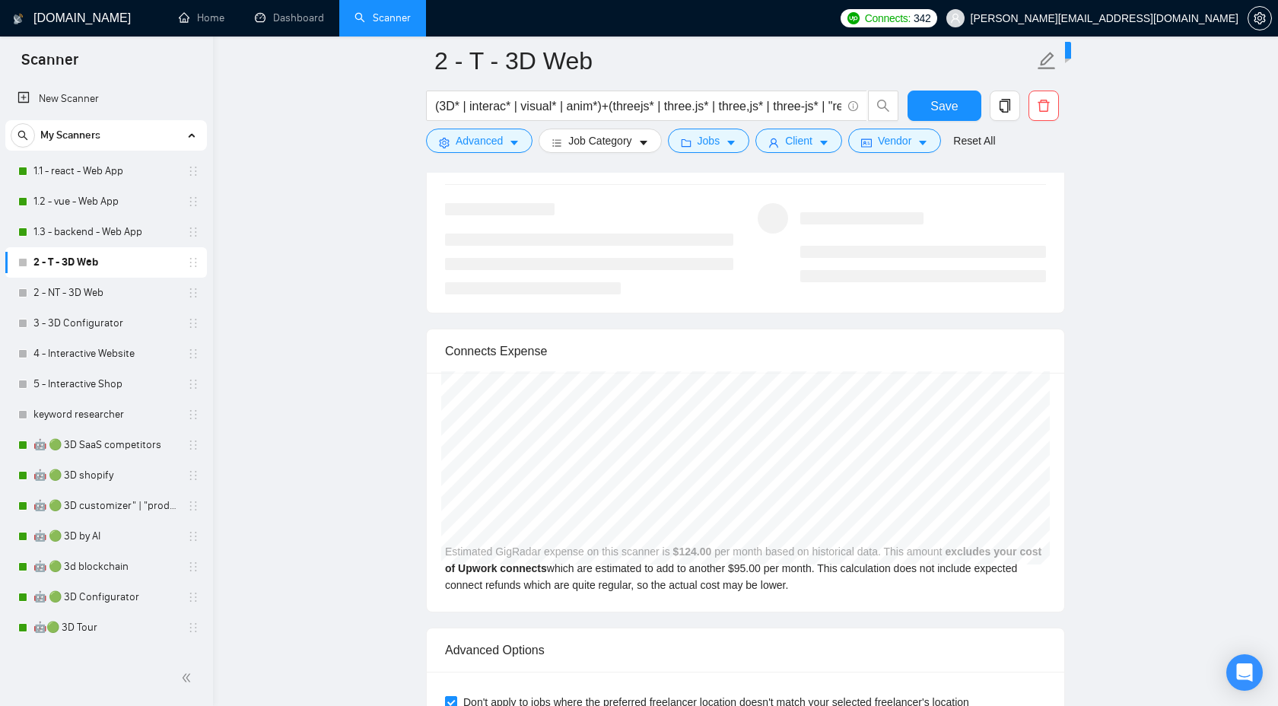
scroll to position [3195, 0]
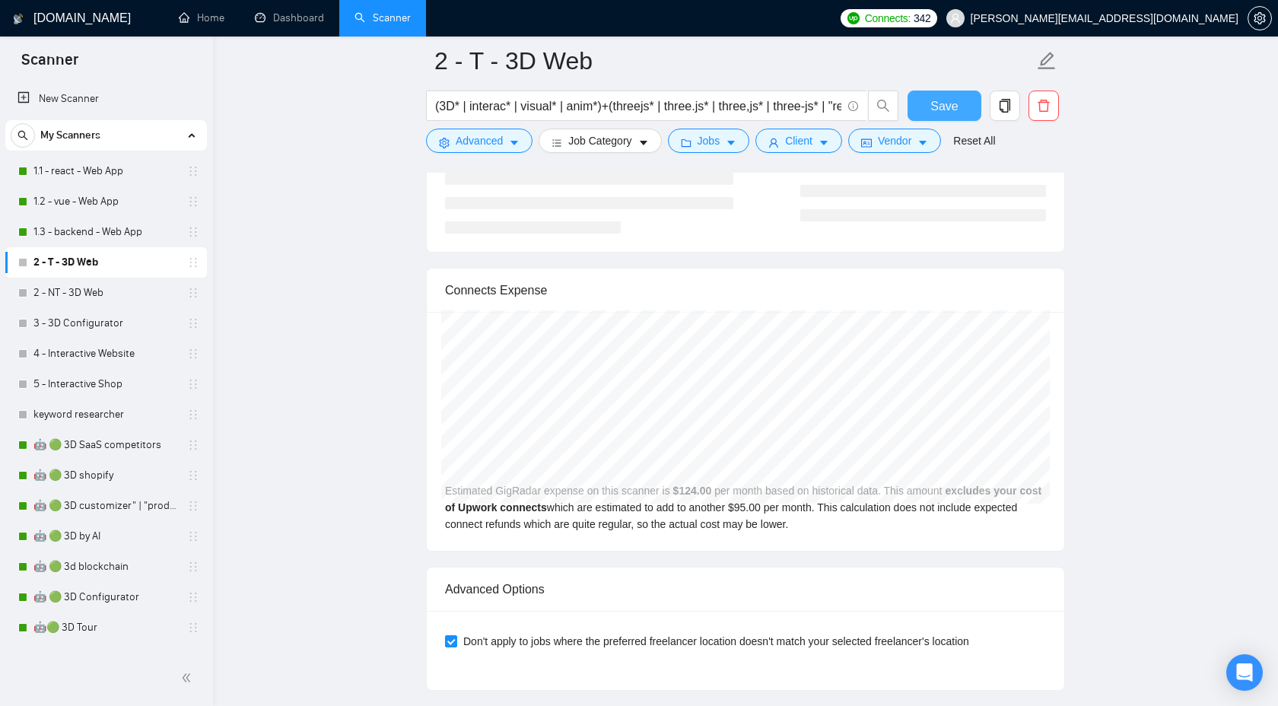
type textarea "{Use plain B2-level English. Do NOT use long dashes (—); use a hyphen or comma …"
click at [943, 107] on span "Save" at bounding box center [943, 106] width 27 height 19
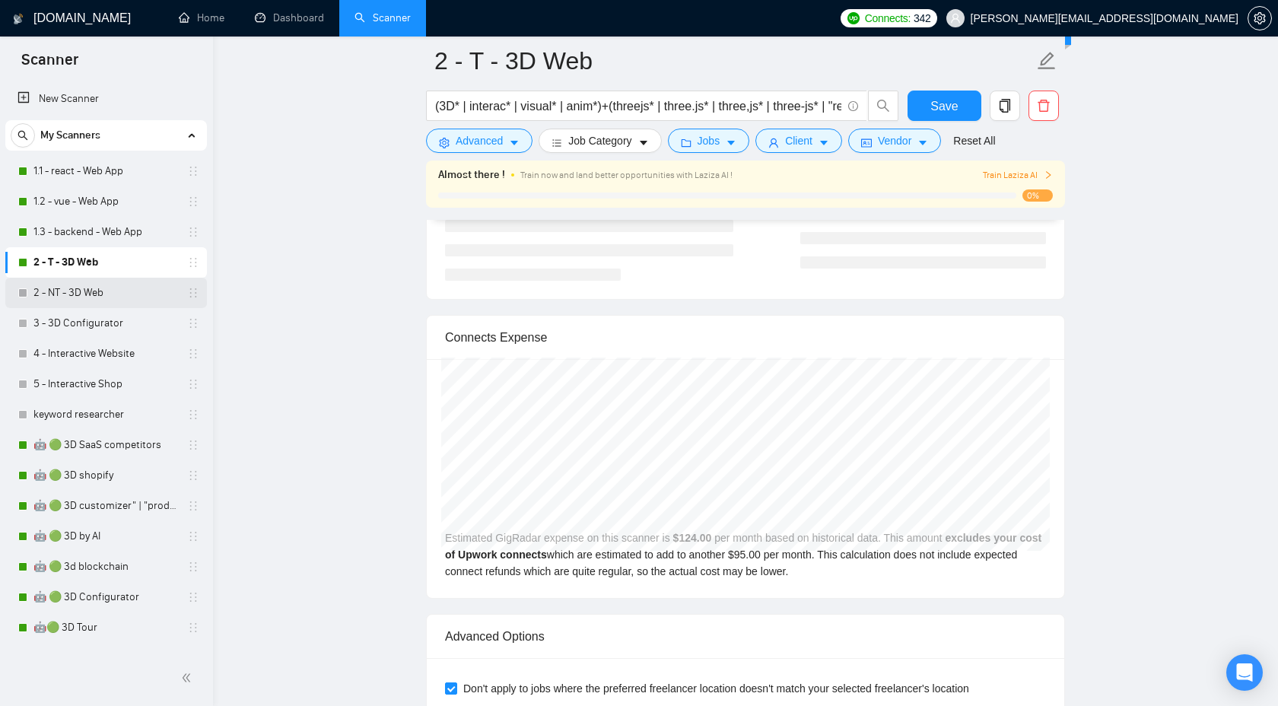
click at [91, 302] on link "2 - NT - 3D Web" at bounding box center [105, 293] width 145 height 30
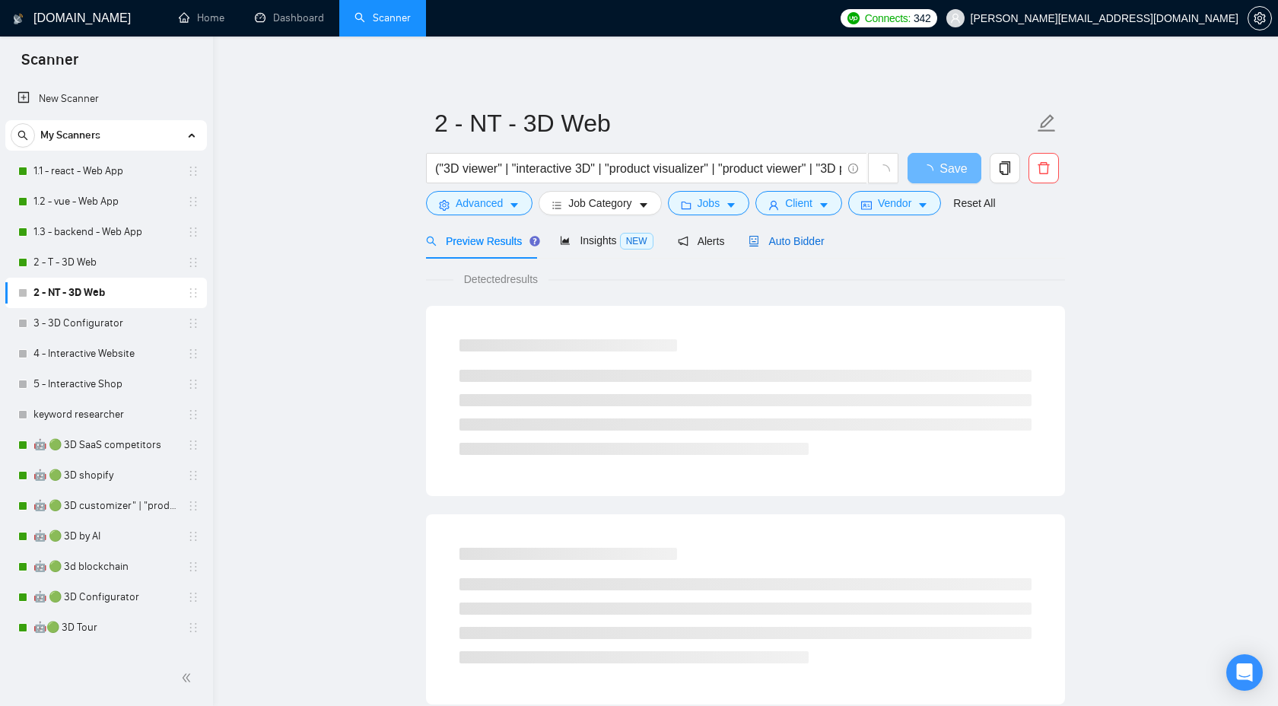
click at [788, 241] on span "Auto Bidder" at bounding box center [786, 241] width 75 height 12
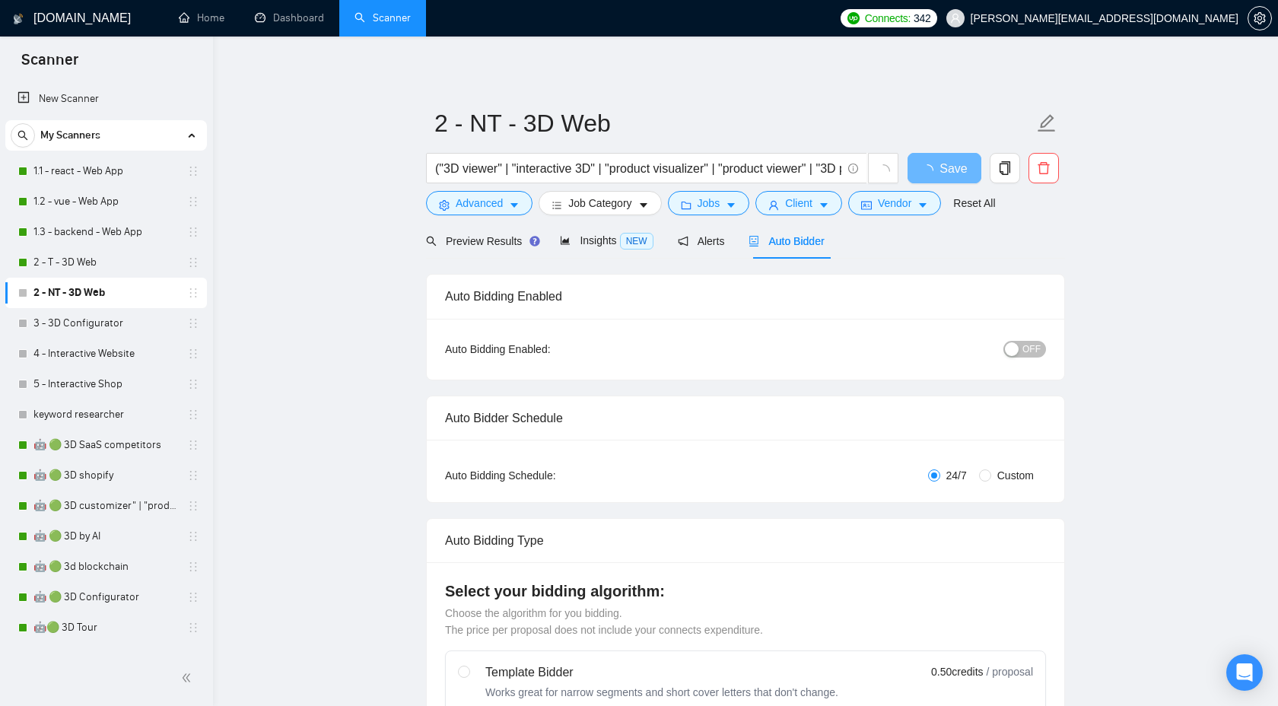
click at [1035, 350] on span "OFF" at bounding box center [1031, 349] width 18 height 17
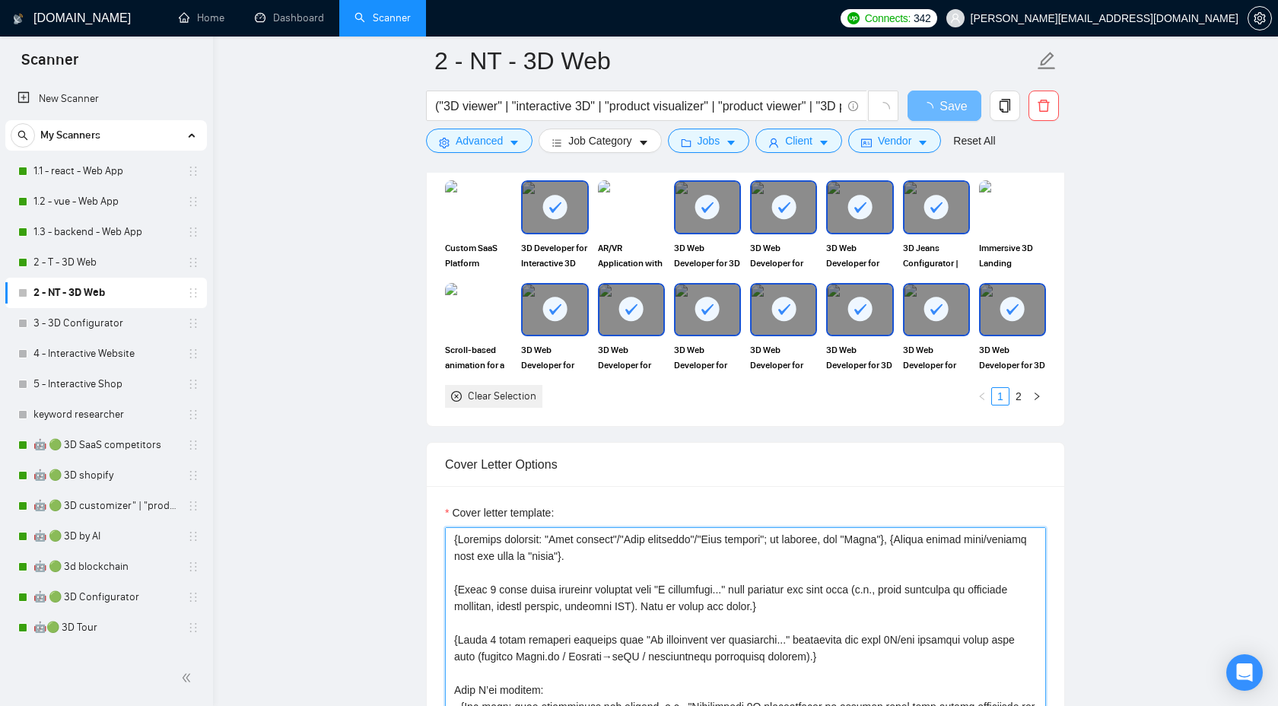
click at [454, 539] on textarea "Cover letter template:" at bounding box center [745, 698] width 601 height 342
paste textarea "{Use plain B2-level English. Do NOT use long dashes (—); use a hyphen or comma …"
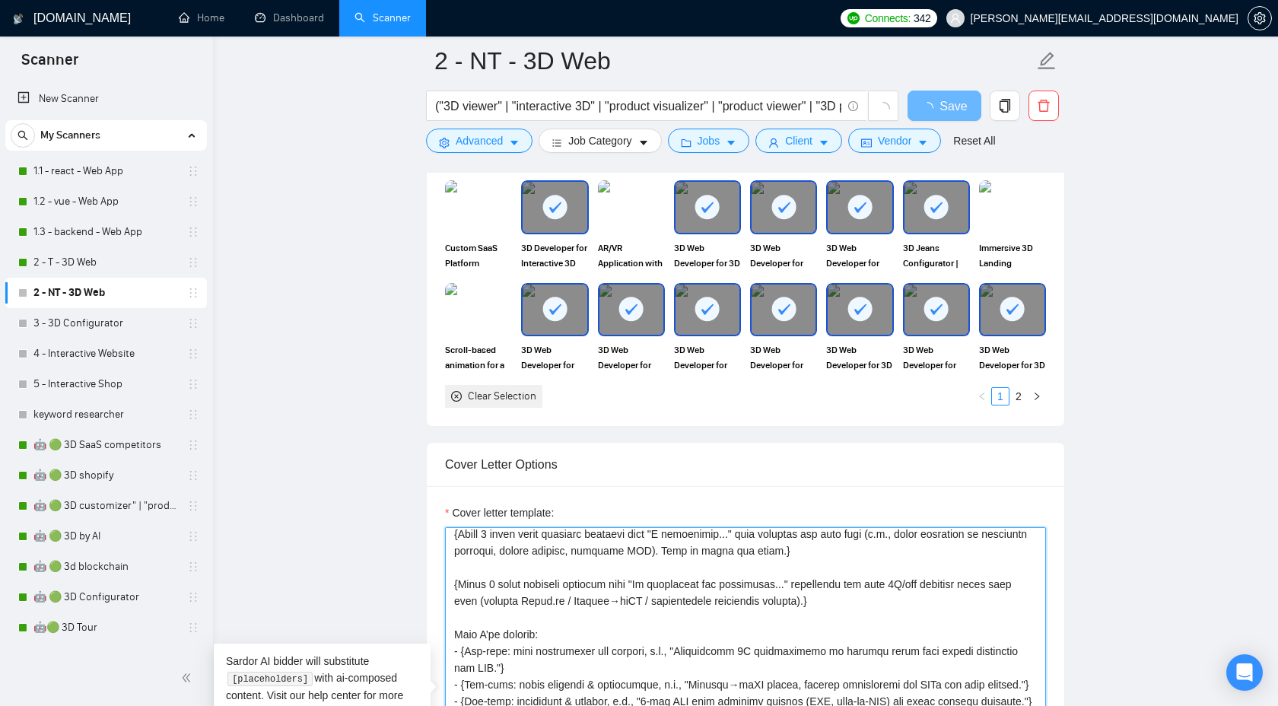
scroll to position [107, 0]
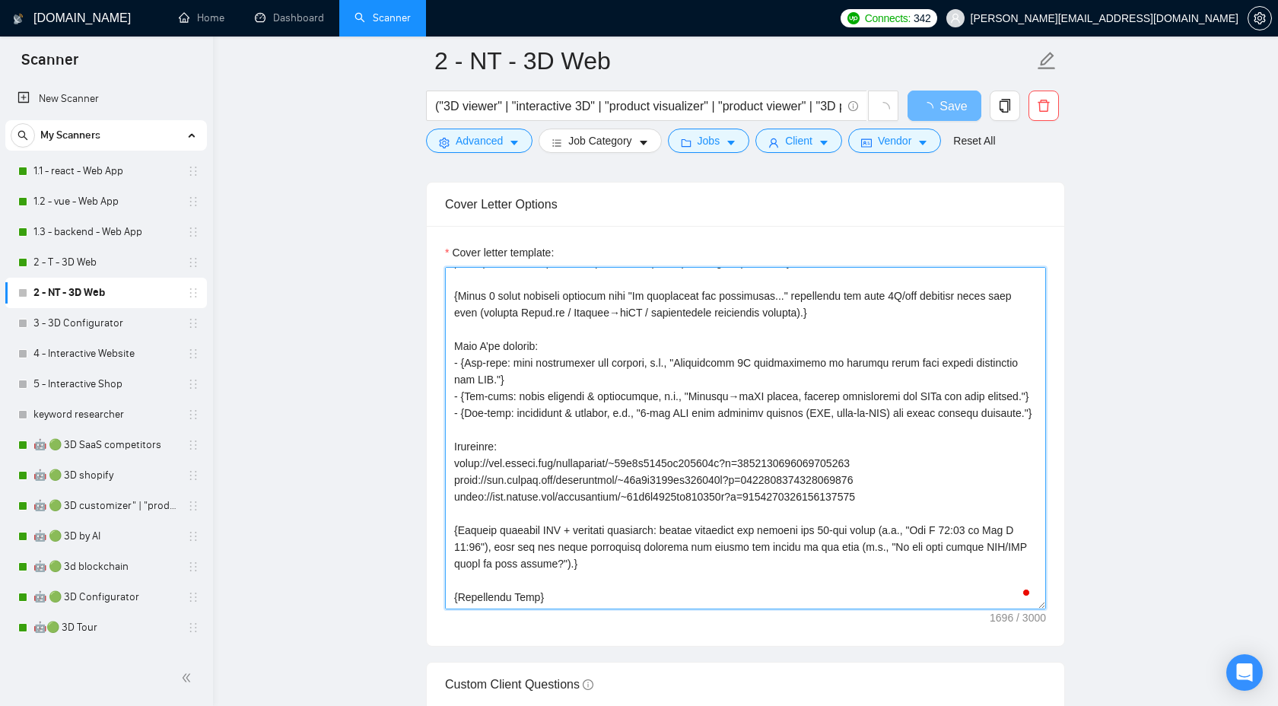
type textarea "{Use plain B2-level English. Do NOT use long dashes (—); use a hyphen or comma …"
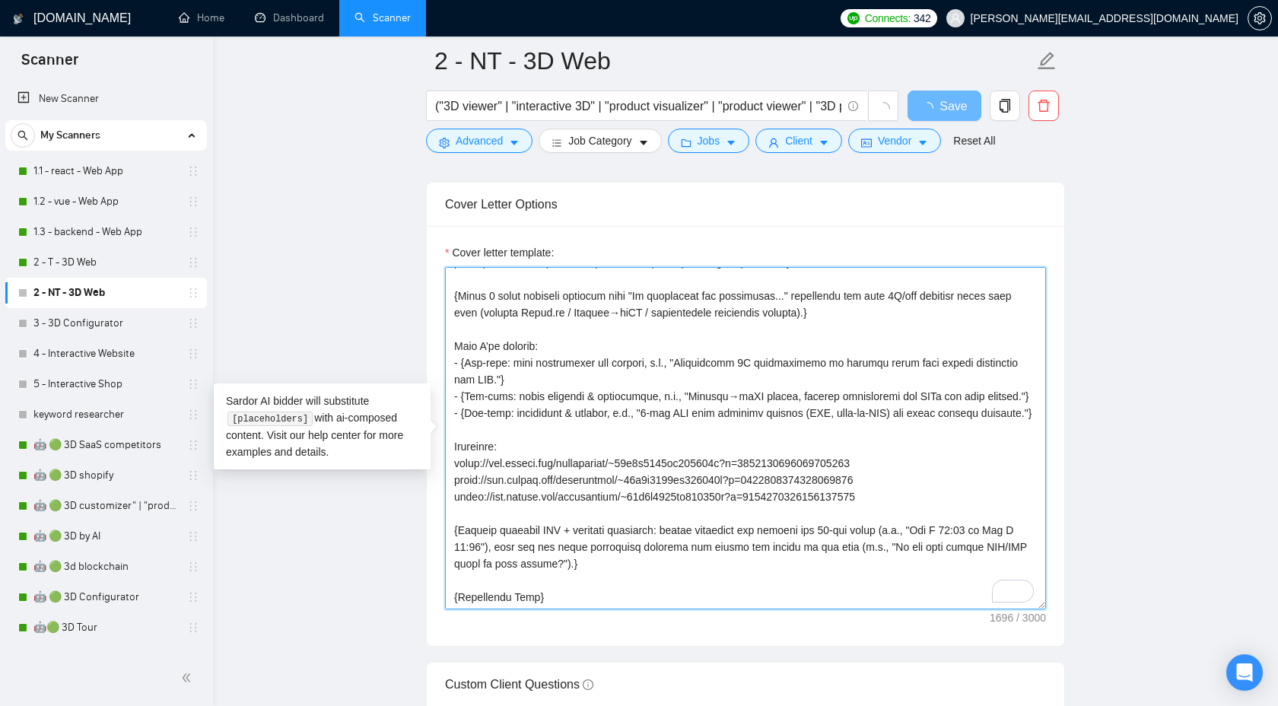
click at [587, 498] on textarea "Cover letter template:" at bounding box center [745, 438] width 601 height 342
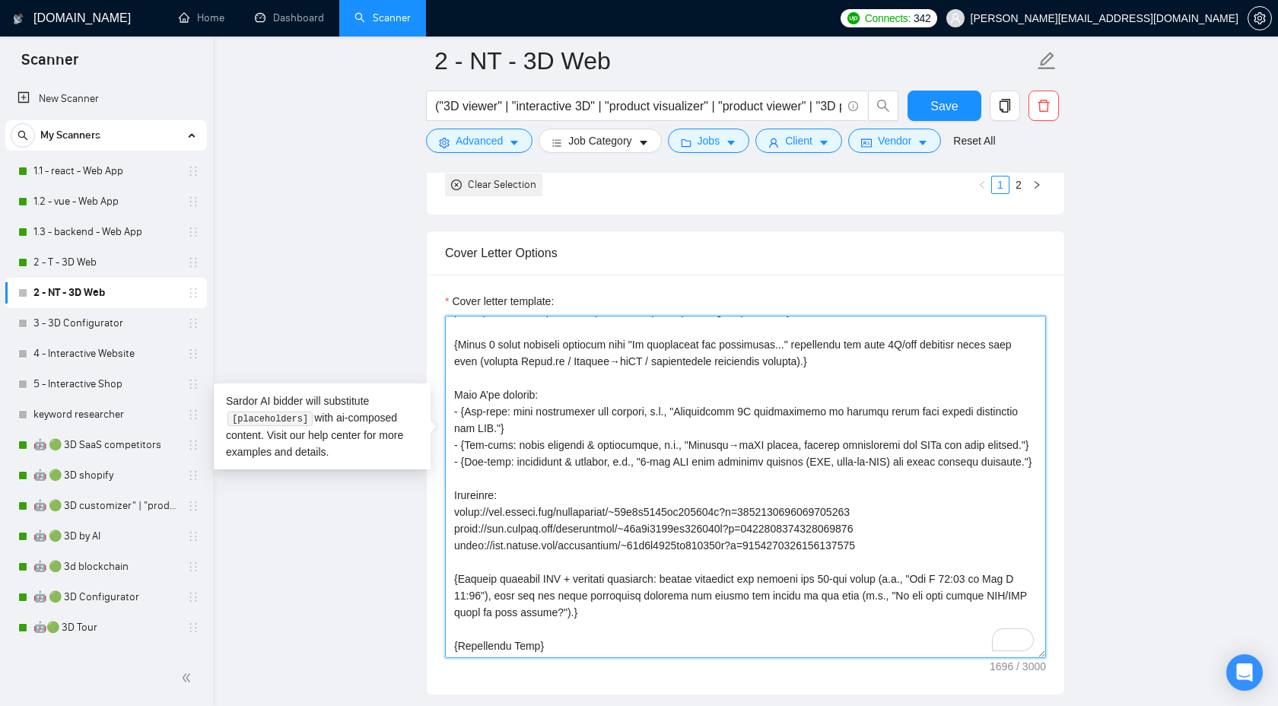
click at [579, 558] on textarea "Cover letter template:" at bounding box center [745, 487] width 601 height 342
paste textarea "I am happy to share more of my portfolio with you during a Zoom meeting or via …"
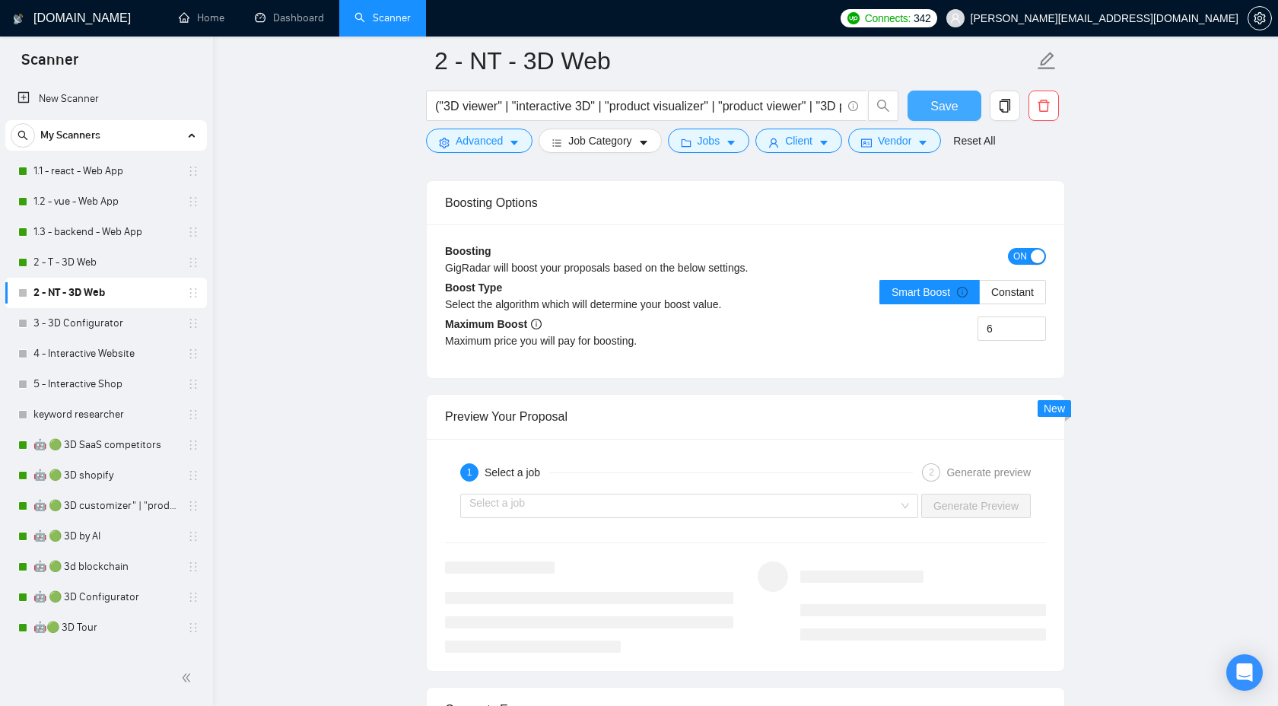
type textarea "{Use plain B2-level English. Do NOT use long dashes (—); use a hyphen or comma …"
click at [948, 113] on span "Save" at bounding box center [943, 106] width 27 height 19
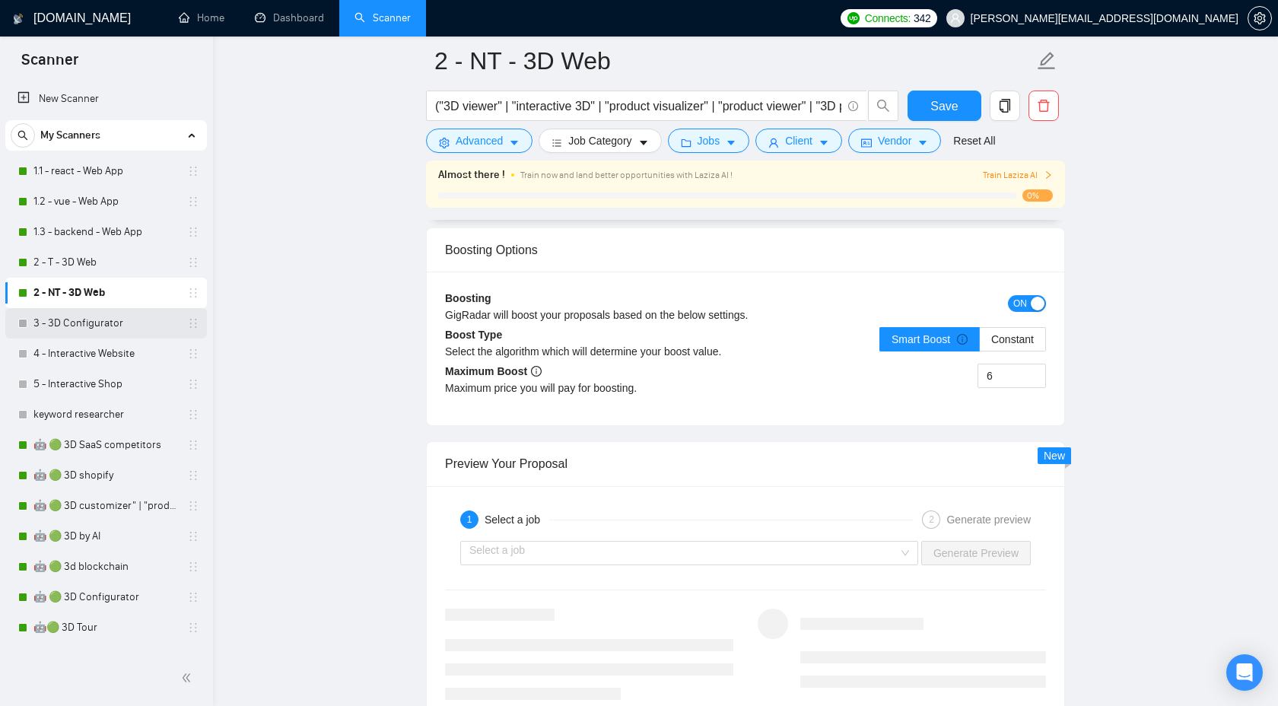
click at [79, 321] on link "3 - 3D Configurator" at bounding box center [105, 323] width 145 height 30
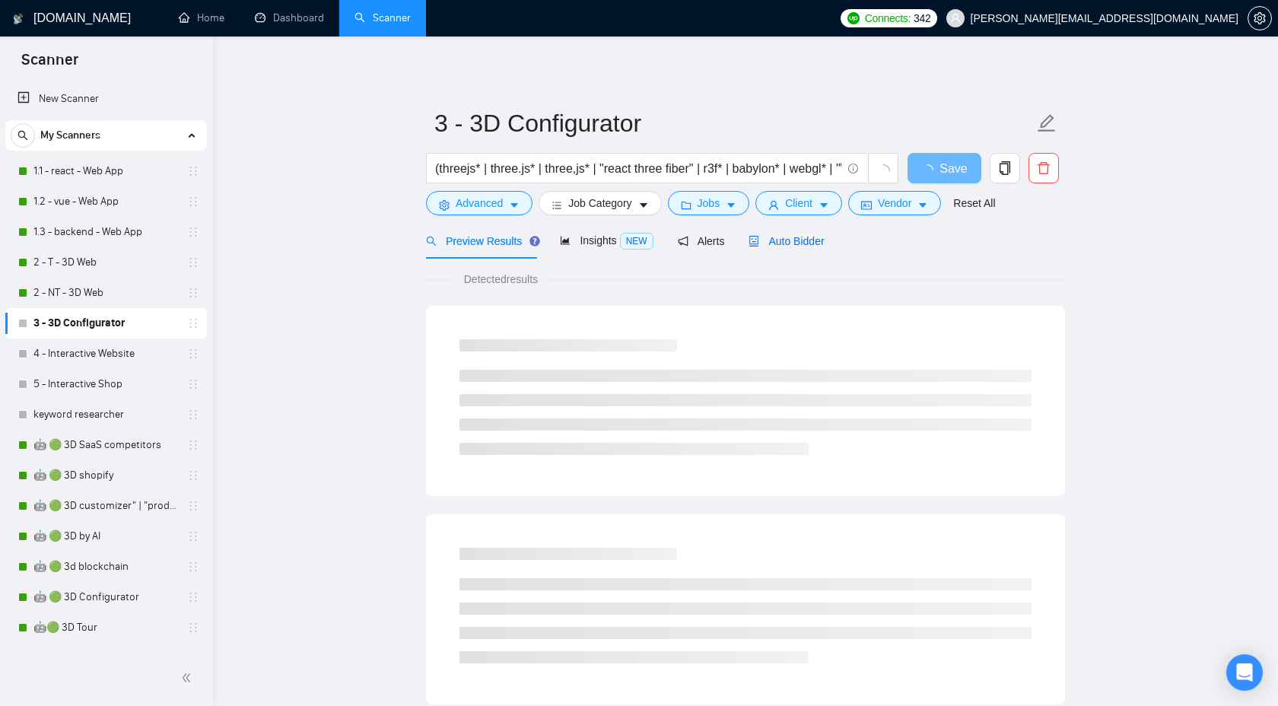
click at [784, 246] on span "Auto Bidder" at bounding box center [786, 241] width 75 height 12
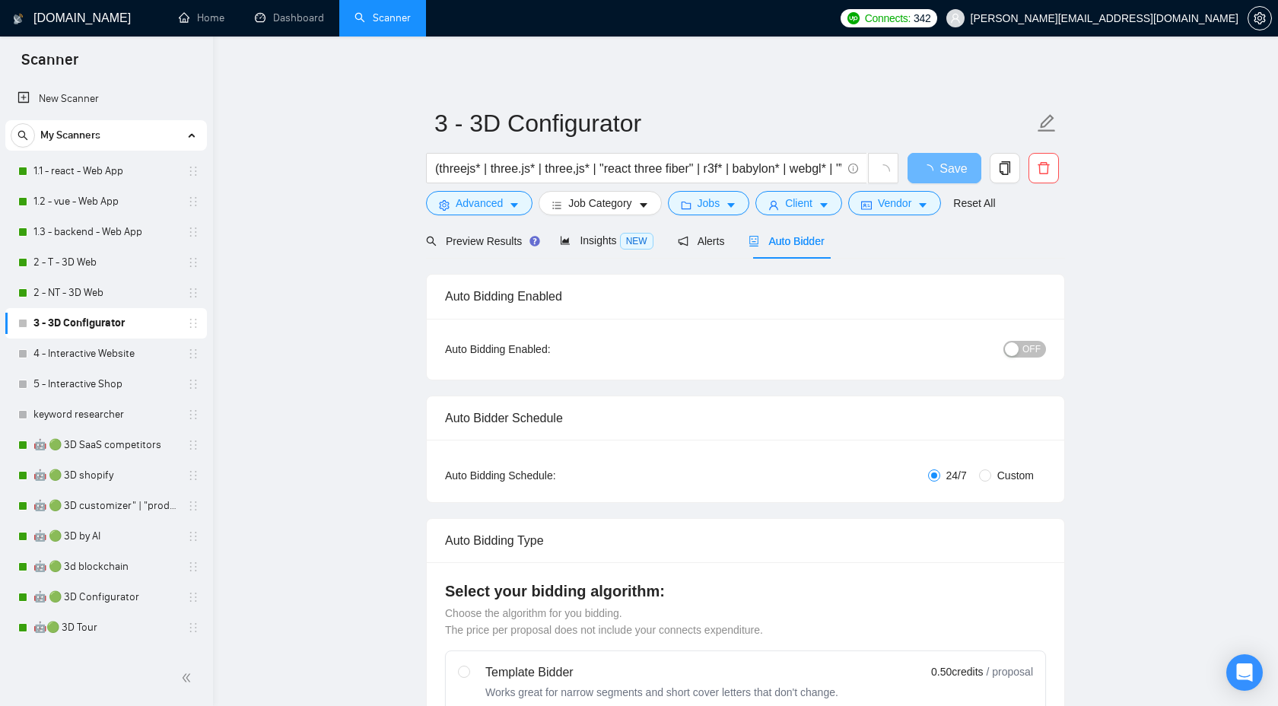
click at [1023, 357] on span "OFF" at bounding box center [1031, 349] width 18 height 17
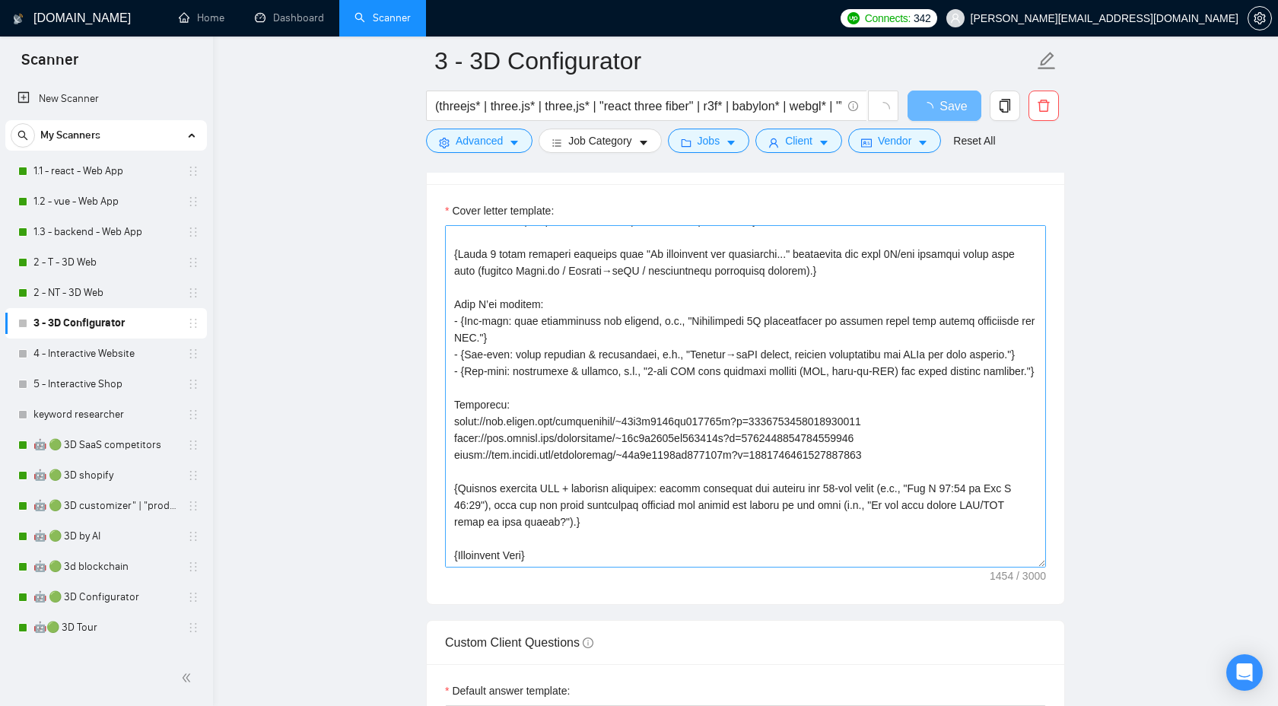
scroll to position [1699, 0]
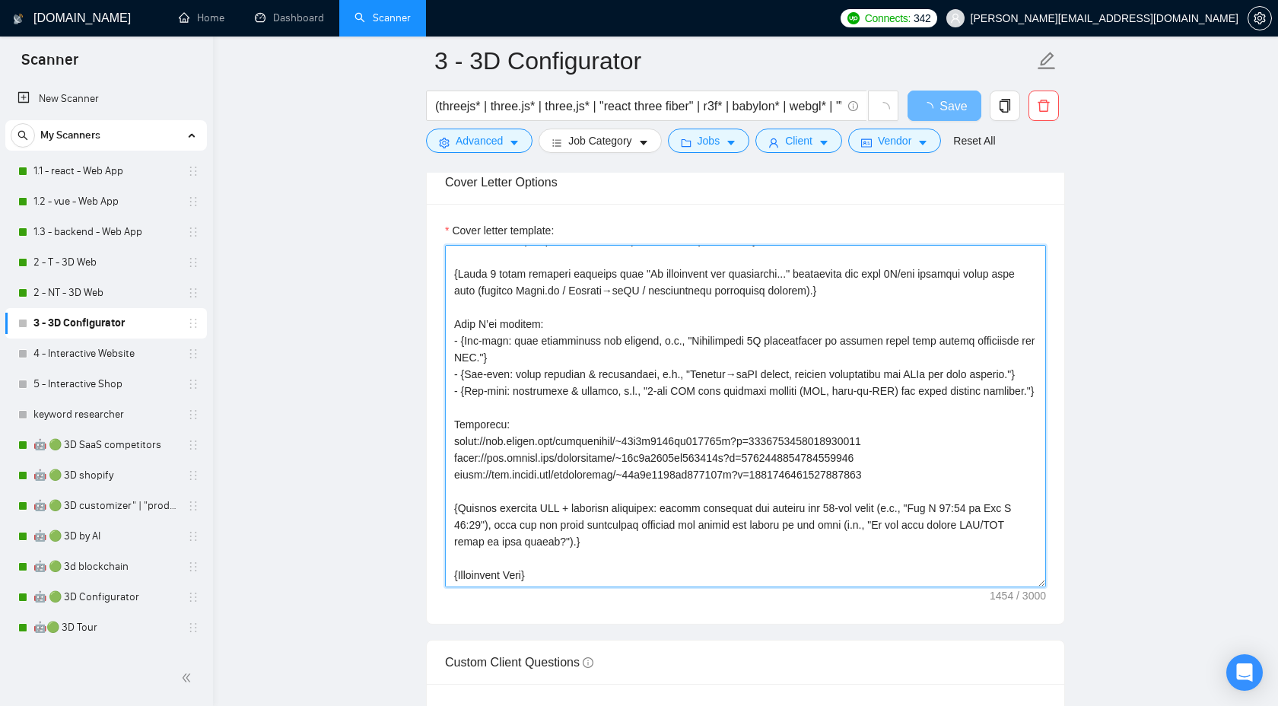
click at [717, 491] on textarea "Cover letter template:" at bounding box center [745, 416] width 601 height 342
paste textarea "I am happy to share more of my portfolio with you during a Zoom meeting or via …"
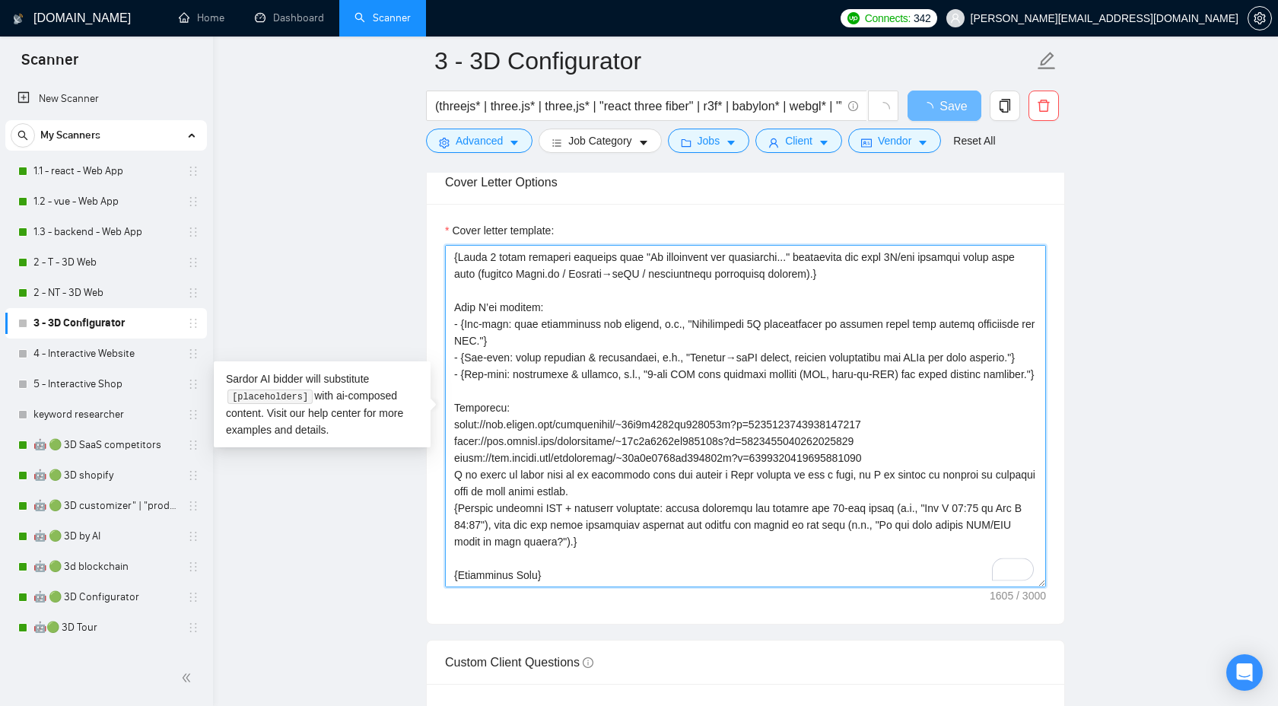
type textarea "{Generate greeting: "Good morning"/"Good afternoon"/"Good evening"; if unknown,…"
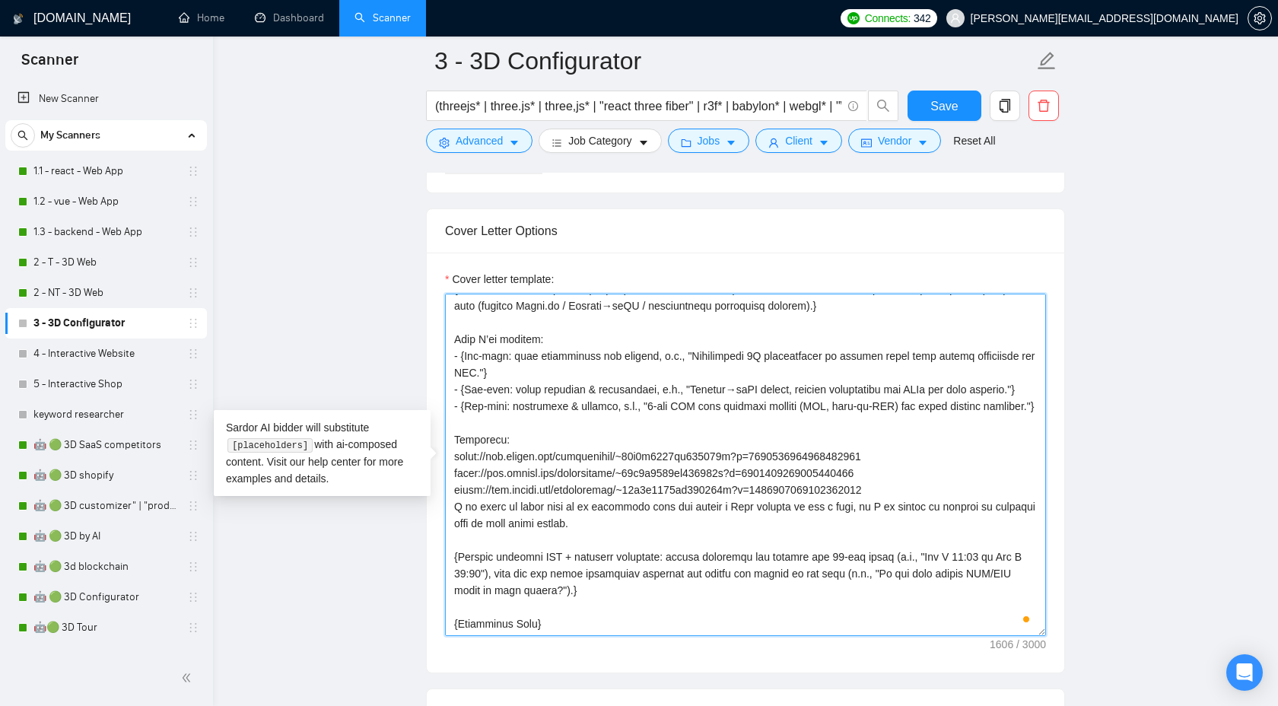
scroll to position [0, 0]
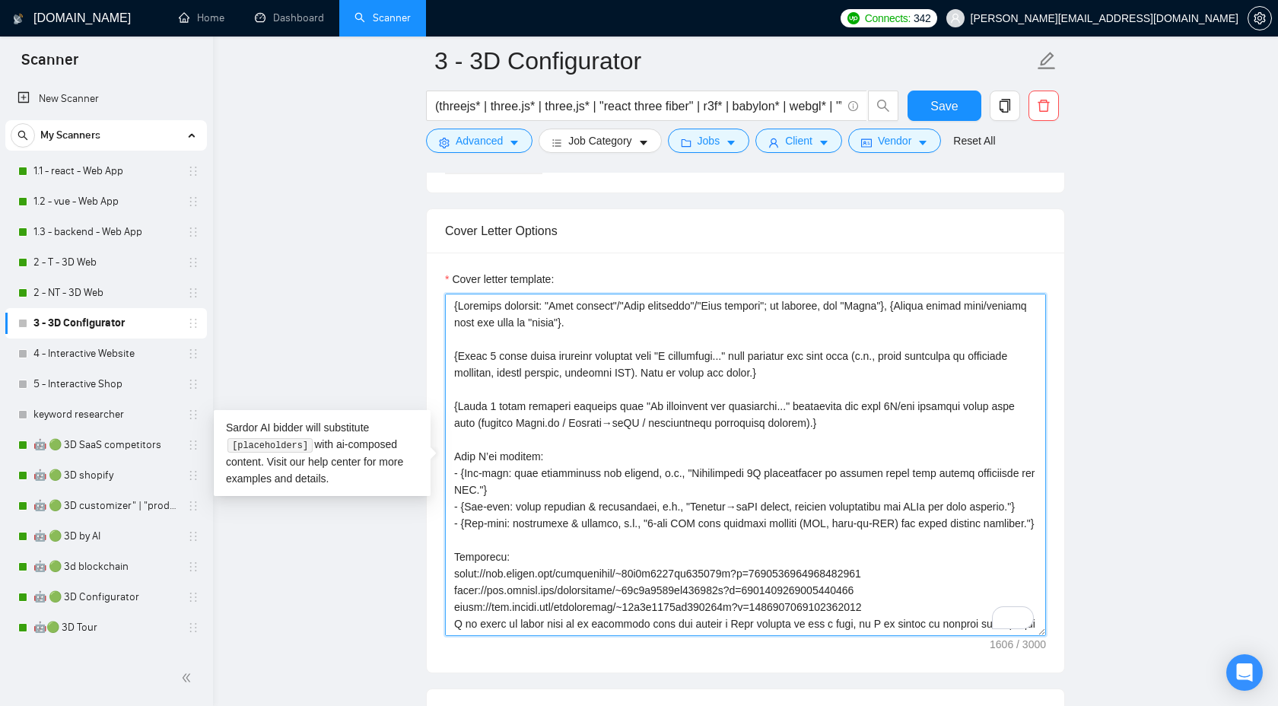
click at [452, 302] on textarea "Cover letter template:" at bounding box center [745, 465] width 601 height 342
paste textarea "{Use plain B2-level English. Do NOT use long dashes (—); use a hyphen or comma …"
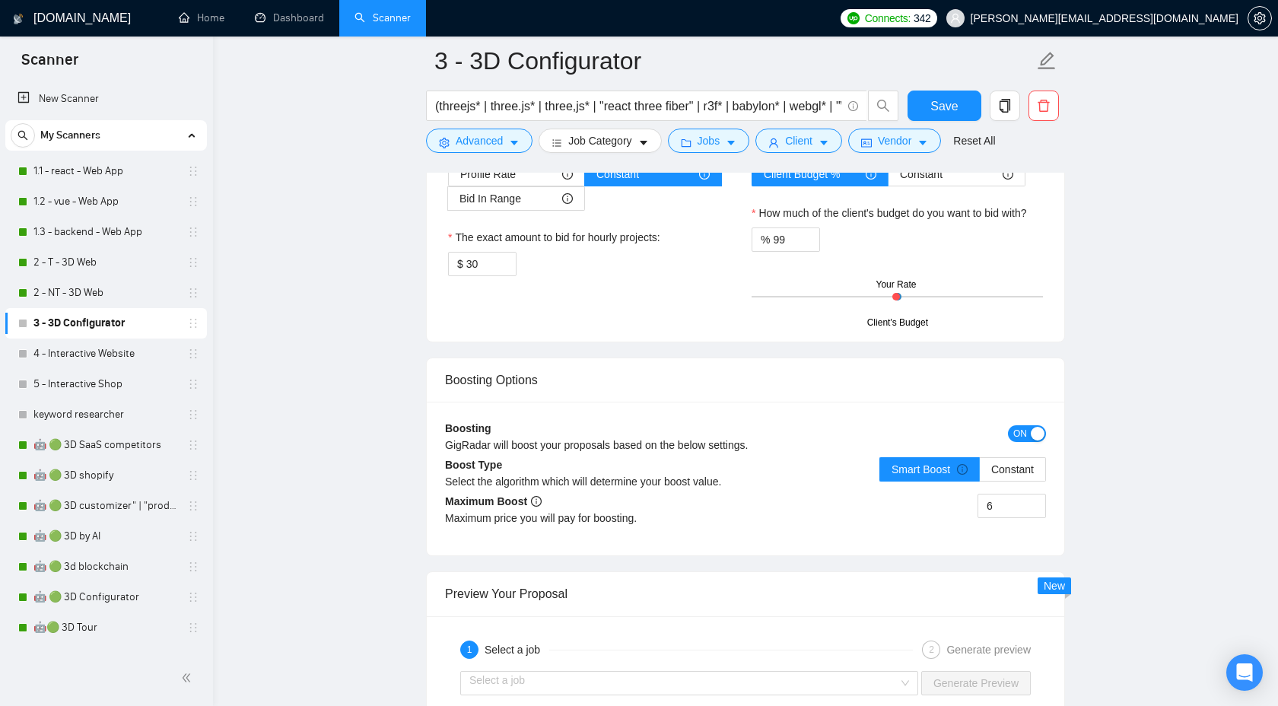
scroll to position [2611, 0]
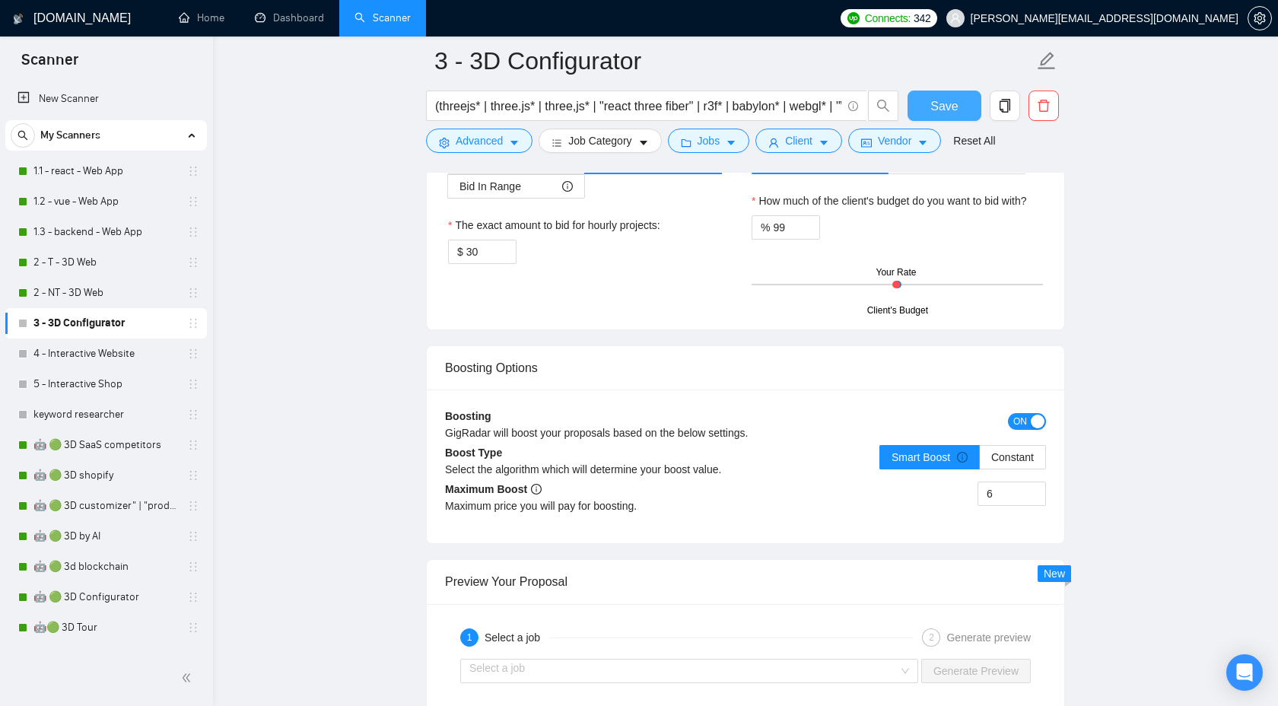
type textarea "{Use plain B2-level English. Do NOT use long dashes (—); use a hyphen or comma …"
click at [943, 105] on span "Save" at bounding box center [943, 106] width 27 height 19
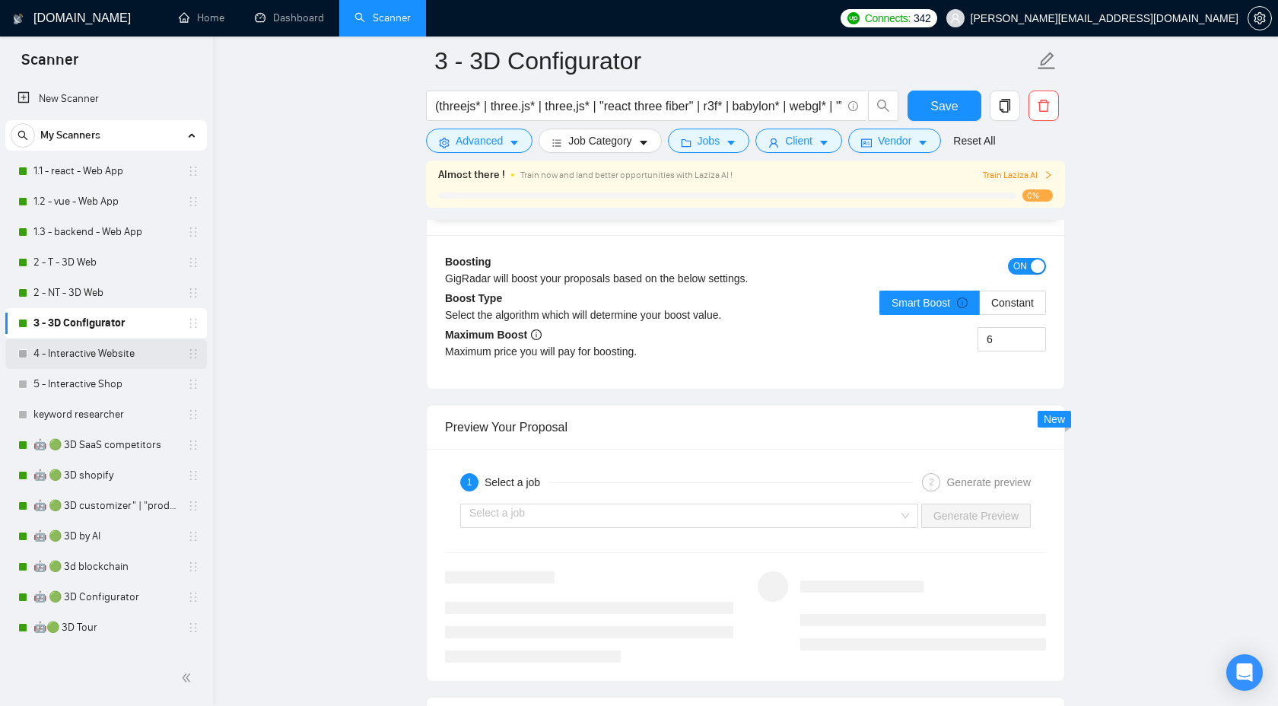
click at [69, 350] on link "4 - Interactive Website" at bounding box center [105, 354] width 145 height 30
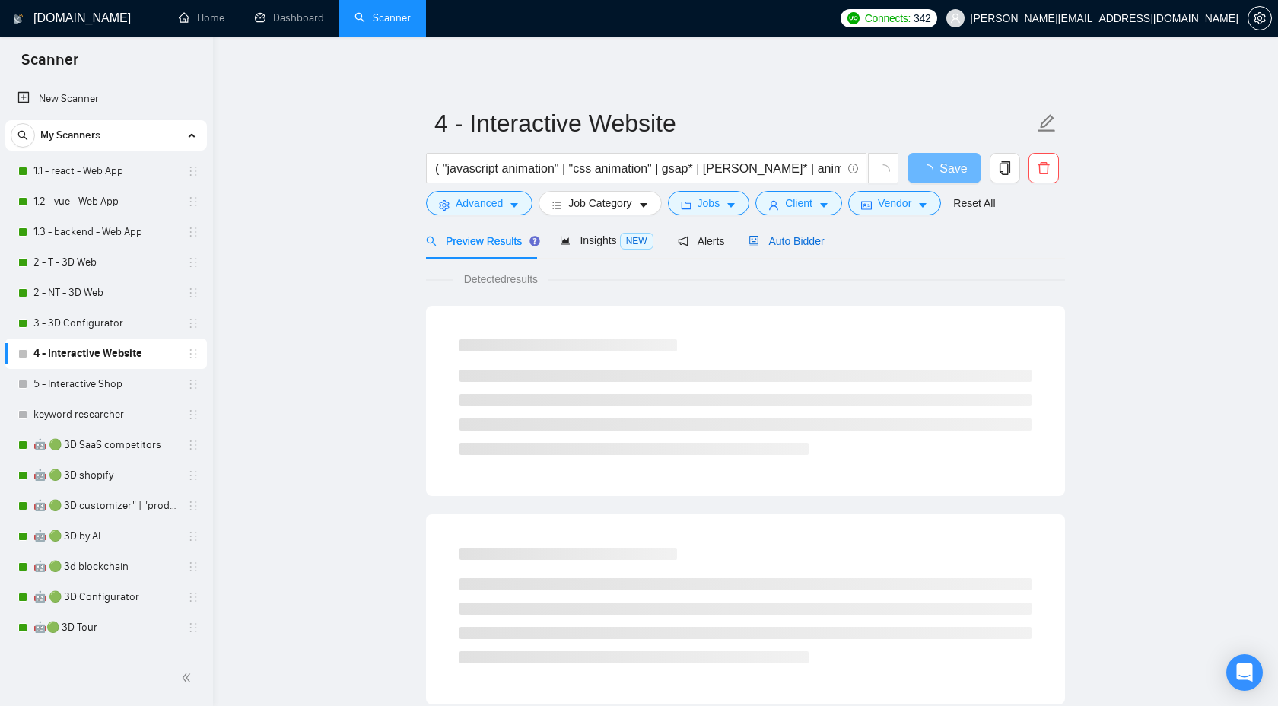
click at [800, 245] on span "Auto Bidder" at bounding box center [786, 241] width 75 height 12
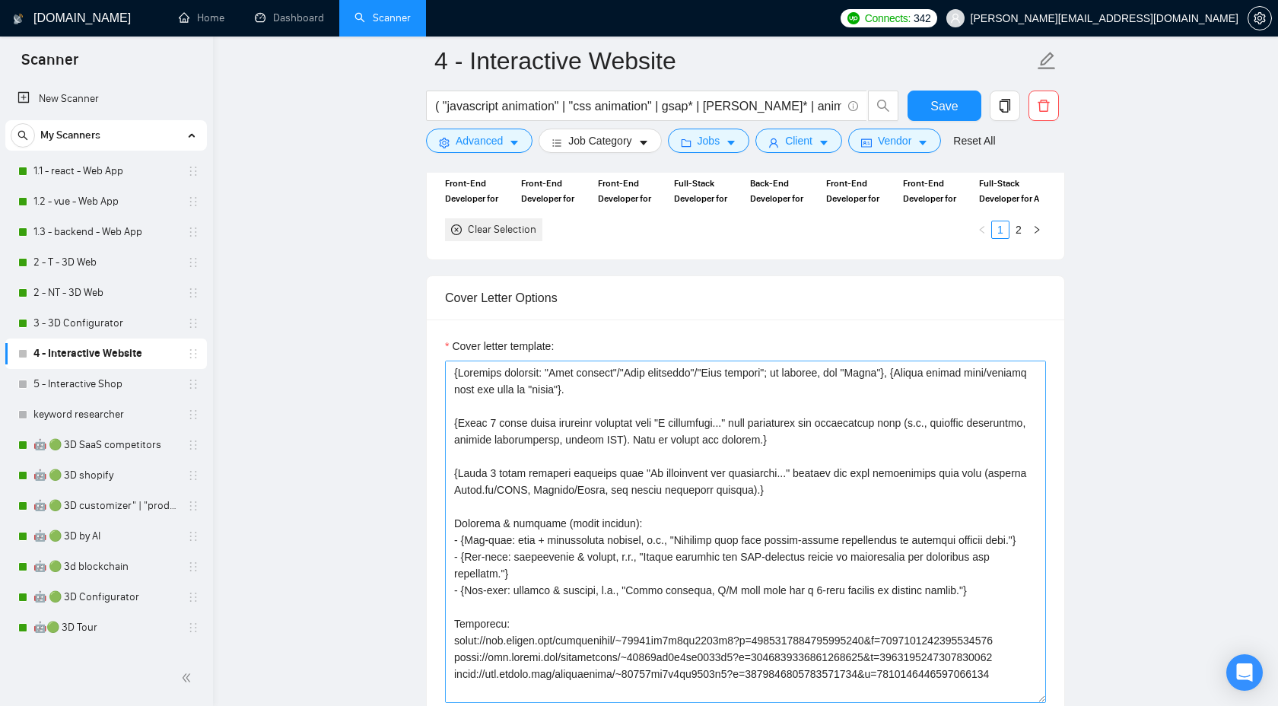
scroll to position [1635, 0]
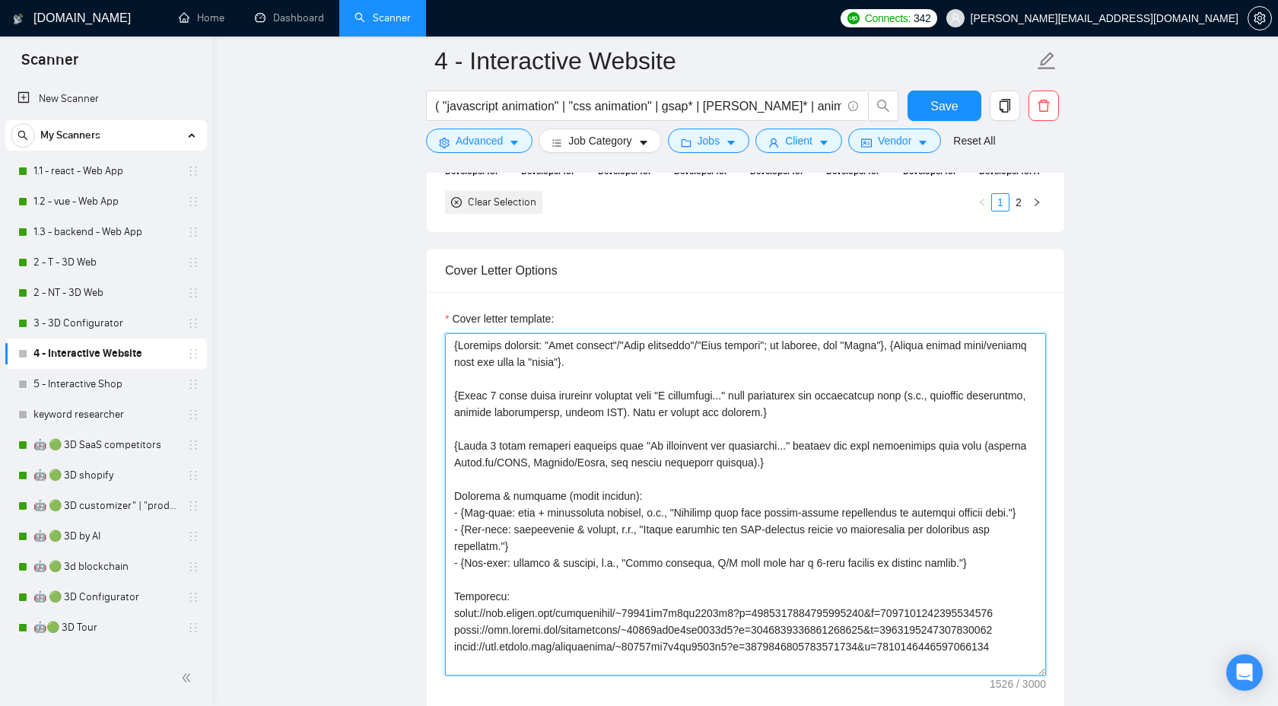
click at [455, 375] on textarea "Cover letter template:" at bounding box center [745, 504] width 601 height 342
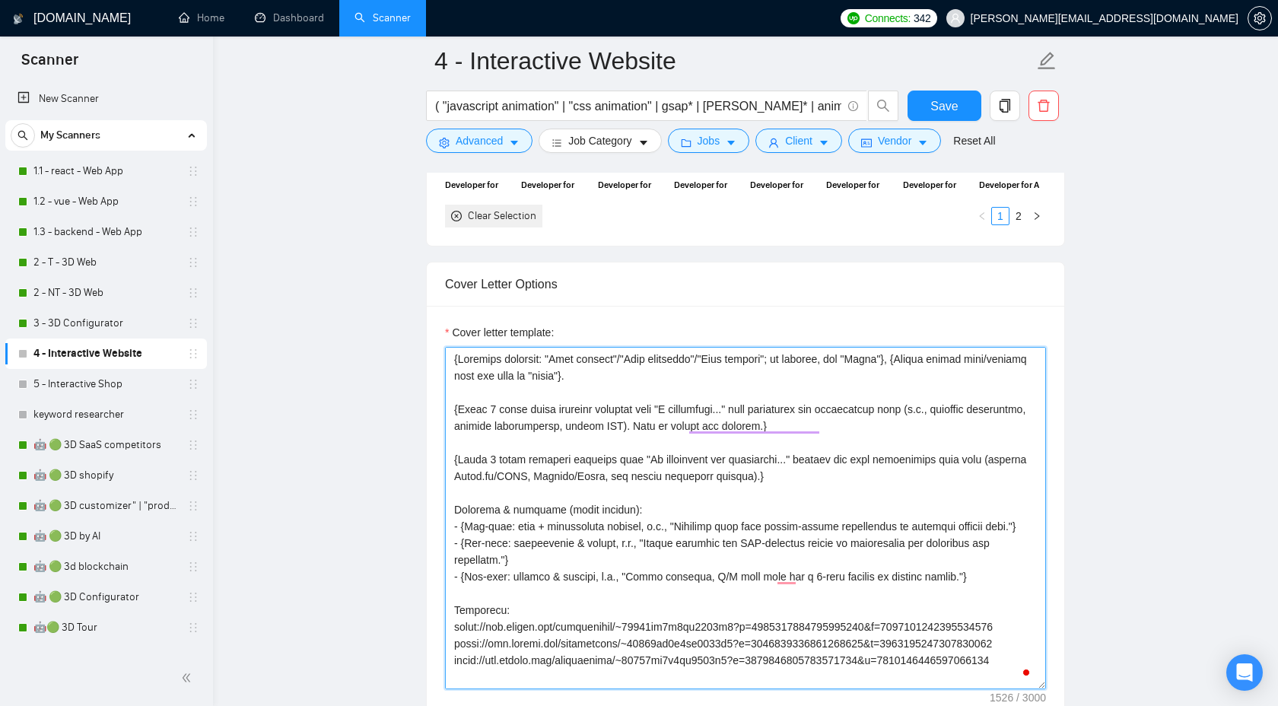
paste textarea "{Use plain B2-level English. Do NOT use long dashes (—); use a hyphen or comma …"
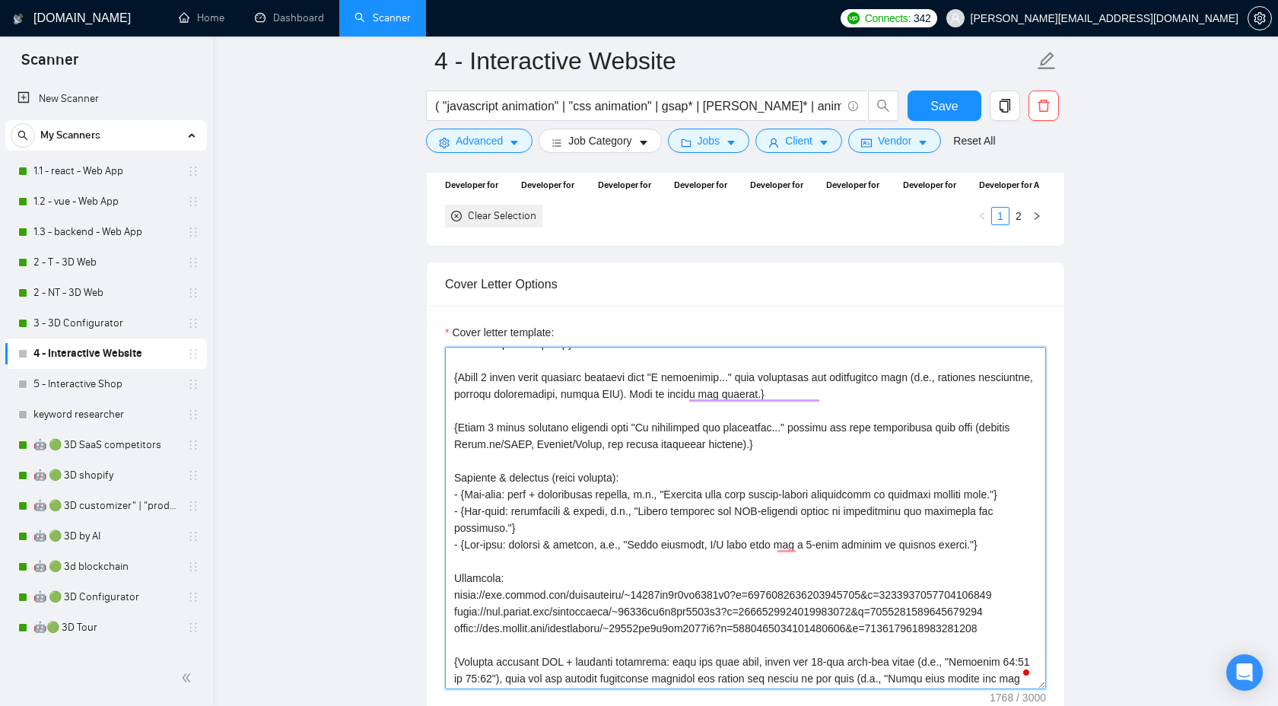
scroll to position [1, 0]
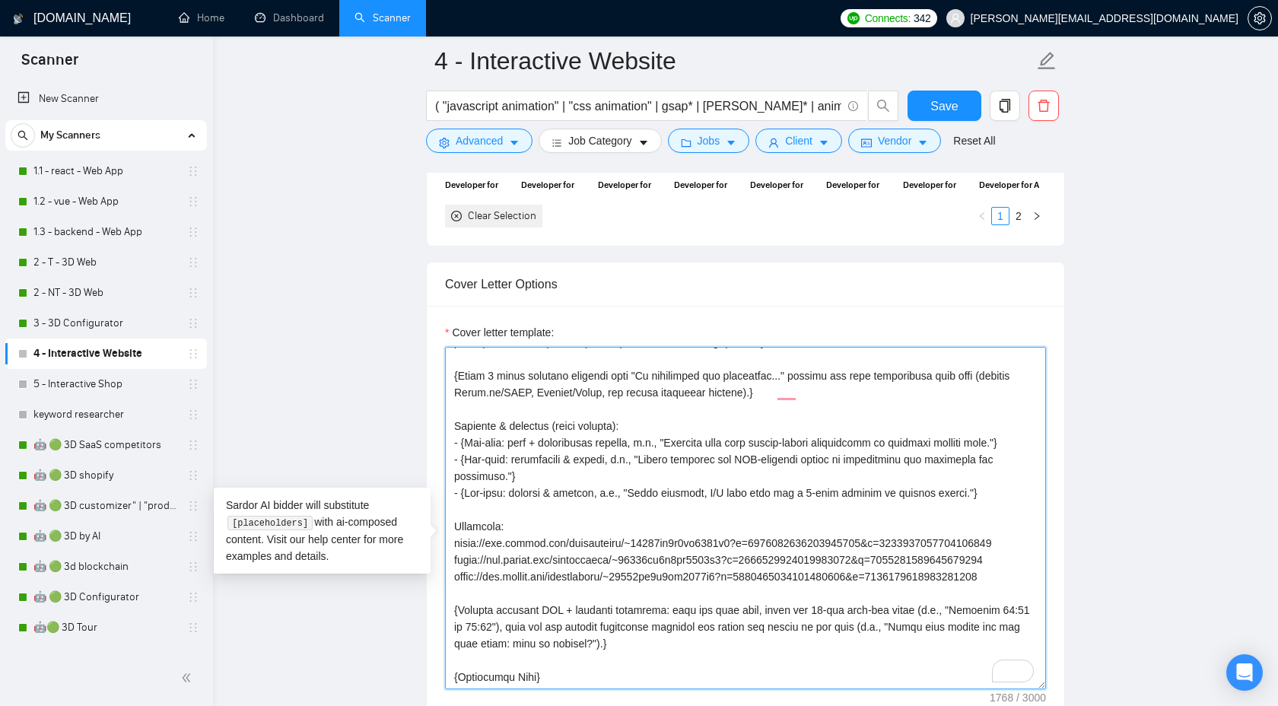
click at [557, 587] on textarea "Cover letter template:" at bounding box center [745, 518] width 601 height 342
paste textarea "I am happy to share more of my portfolio with you during a Zoom meeting or via …"
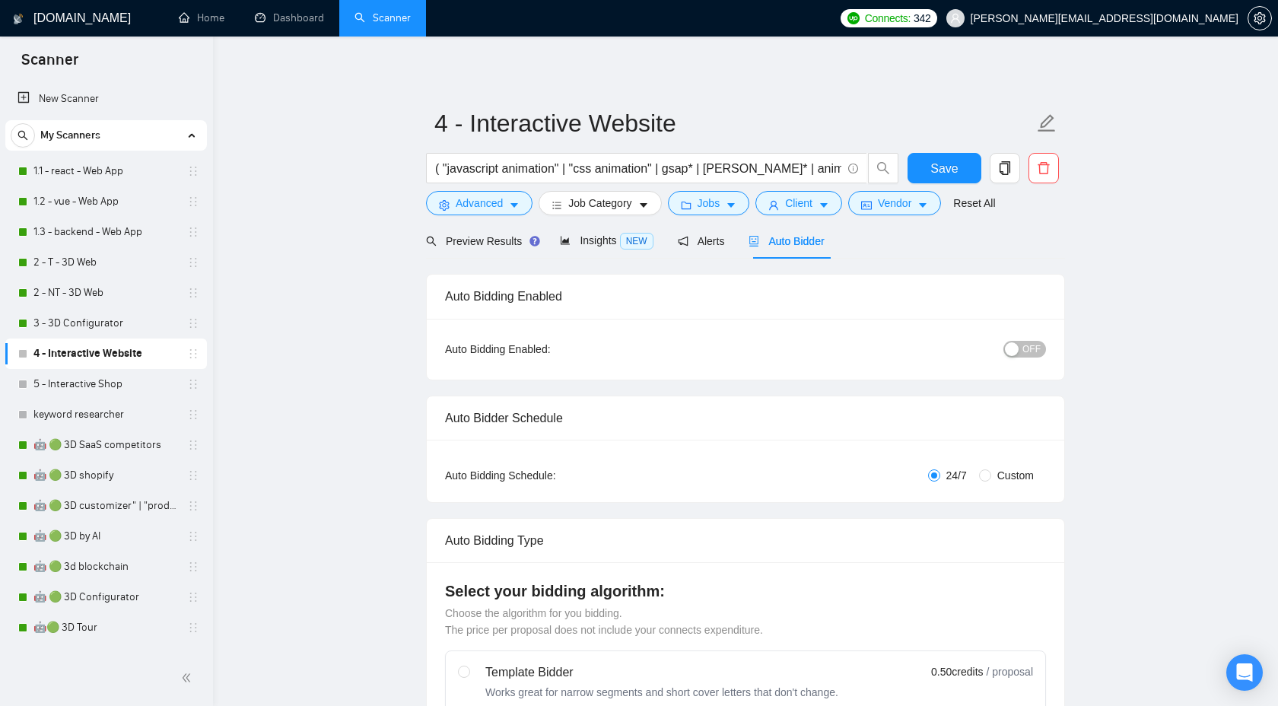
type textarea "{Lor ipsum D5-sitam Consect. Ad ELI sed doei tempor (—); inc u labore et dolor …"
click at [1022, 351] on button "OFF" at bounding box center [1024, 349] width 43 height 17
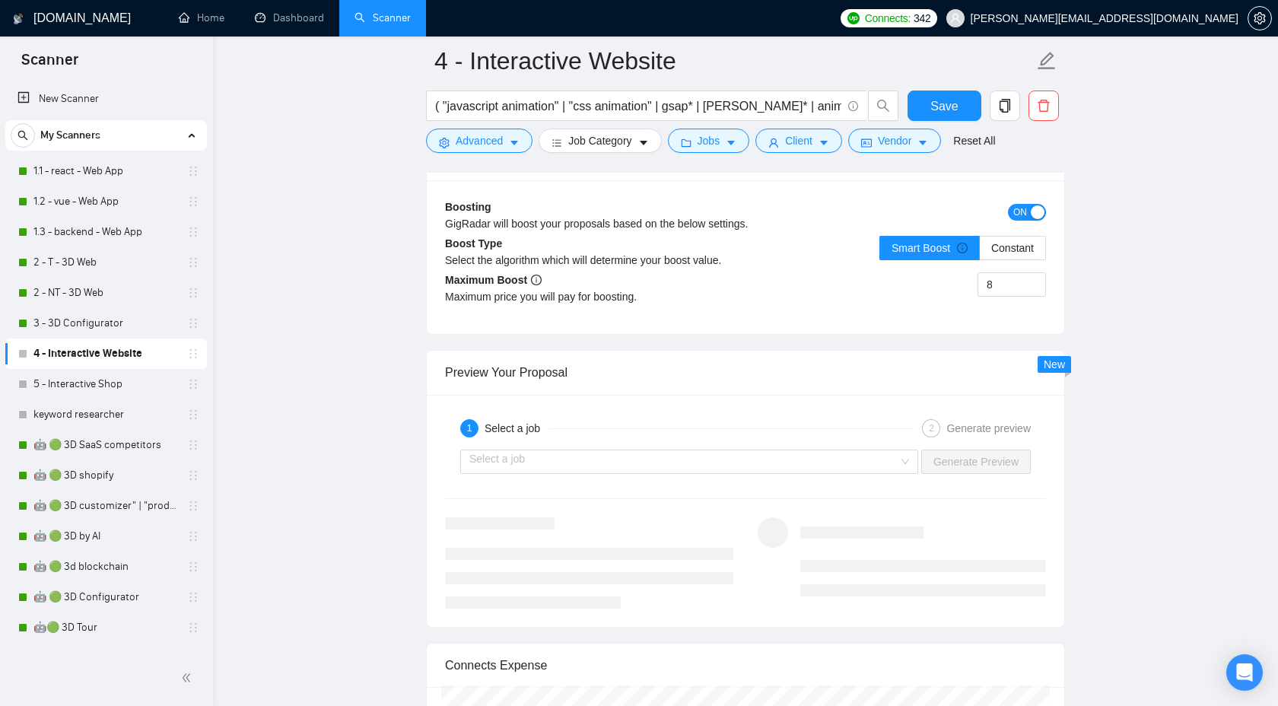
scroll to position [2796, 0]
click at [955, 107] on span "Save" at bounding box center [943, 106] width 27 height 19
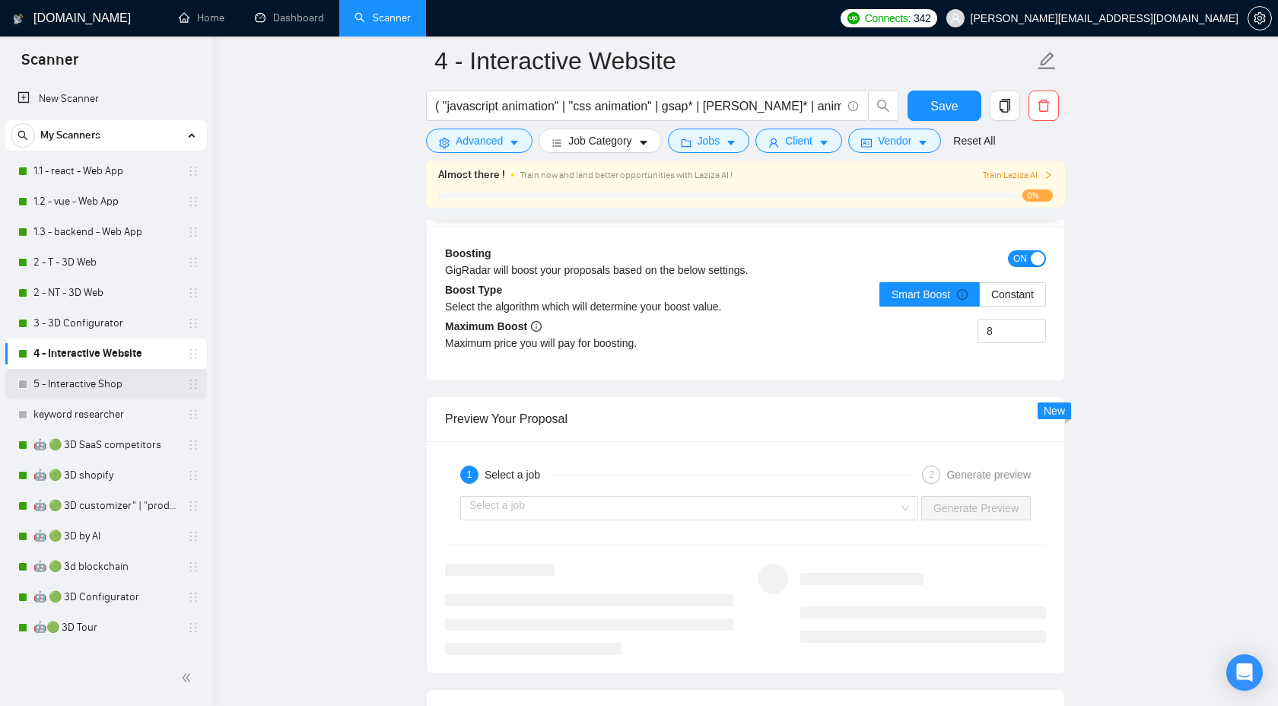
click at [84, 381] on link "5 - Interactive Shop" at bounding box center [105, 384] width 145 height 30
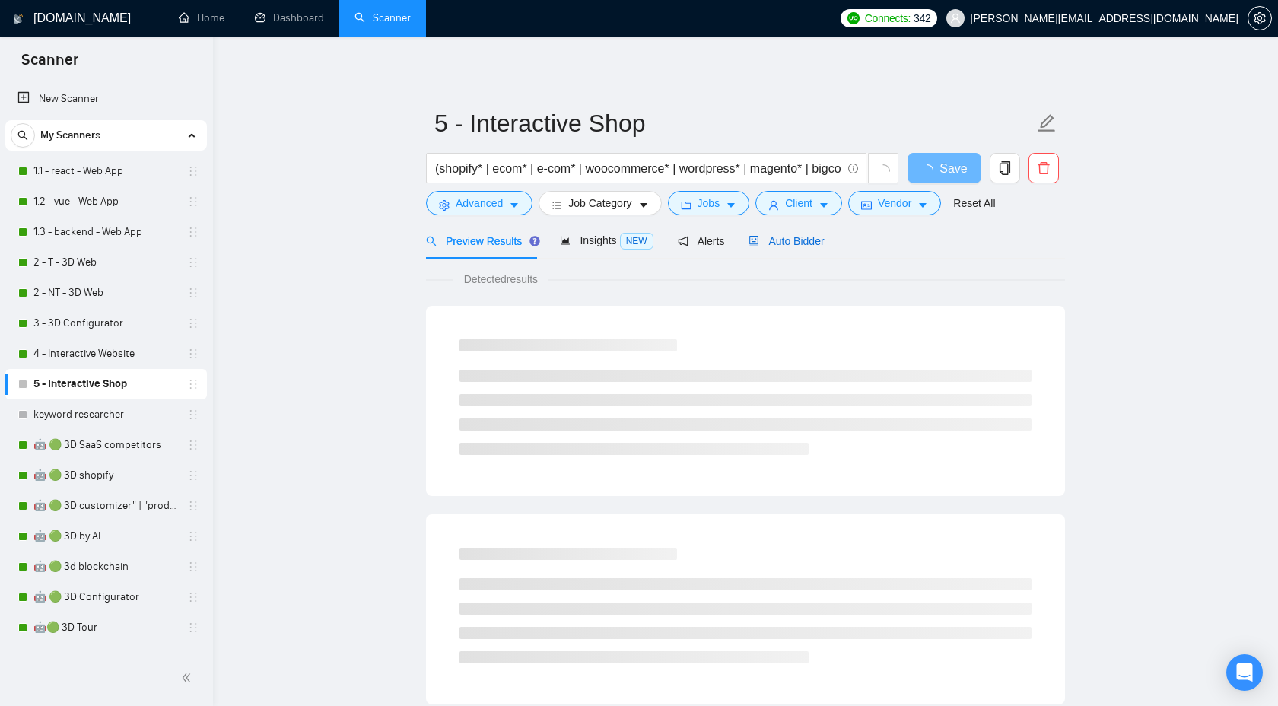
click at [780, 237] on span "Auto Bidder" at bounding box center [786, 241] width 75 height 12
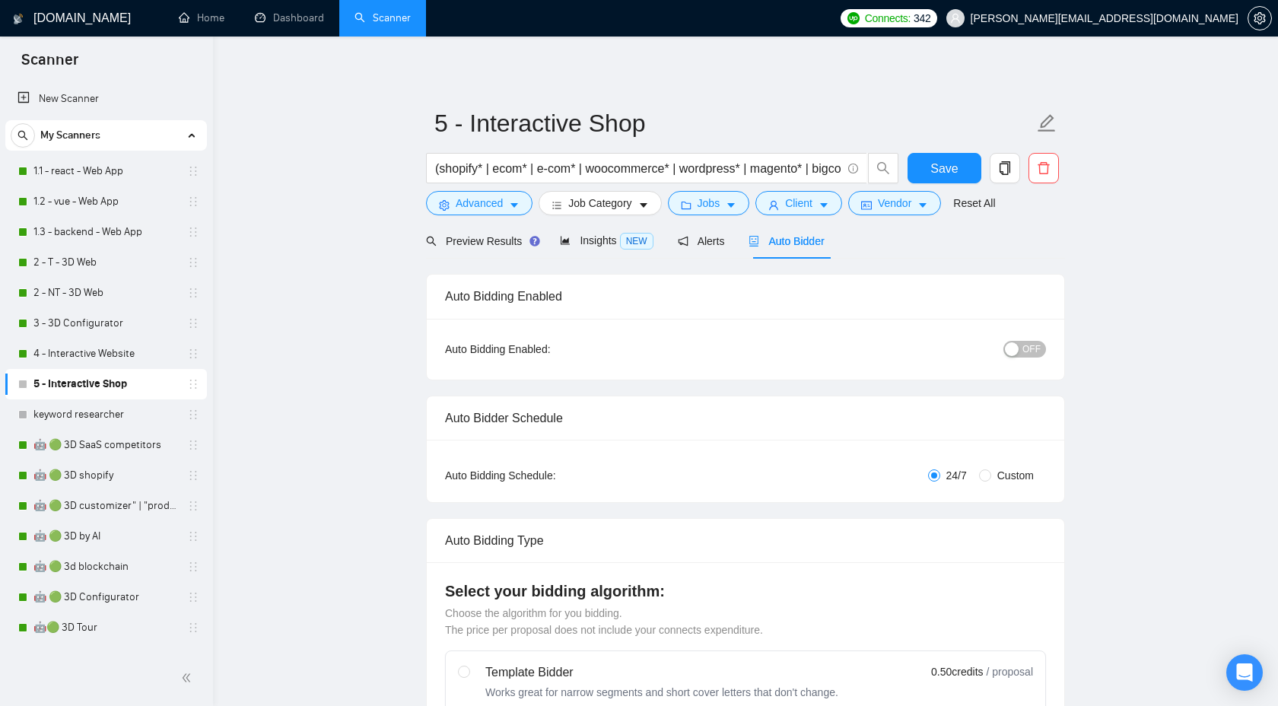
click at [1018, 355] on div "button" at bounding box center [1012, 349] width 14 height 14
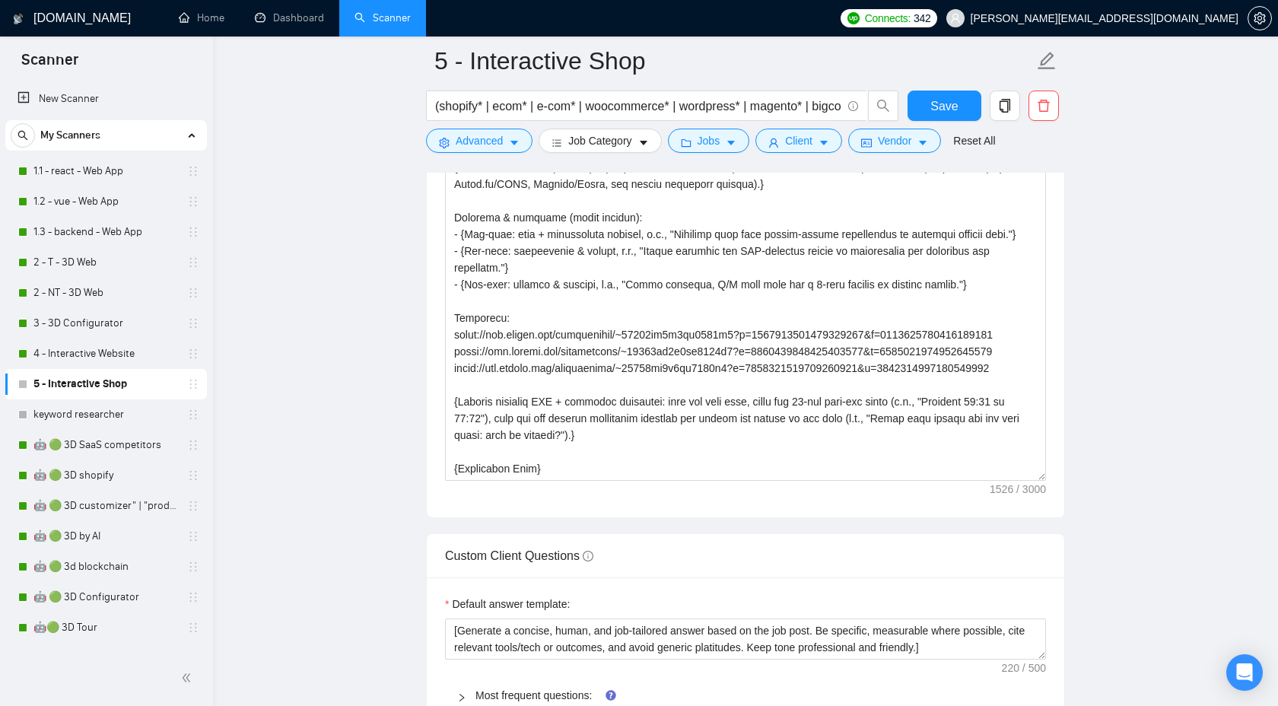
scroll to position [1840, 0]
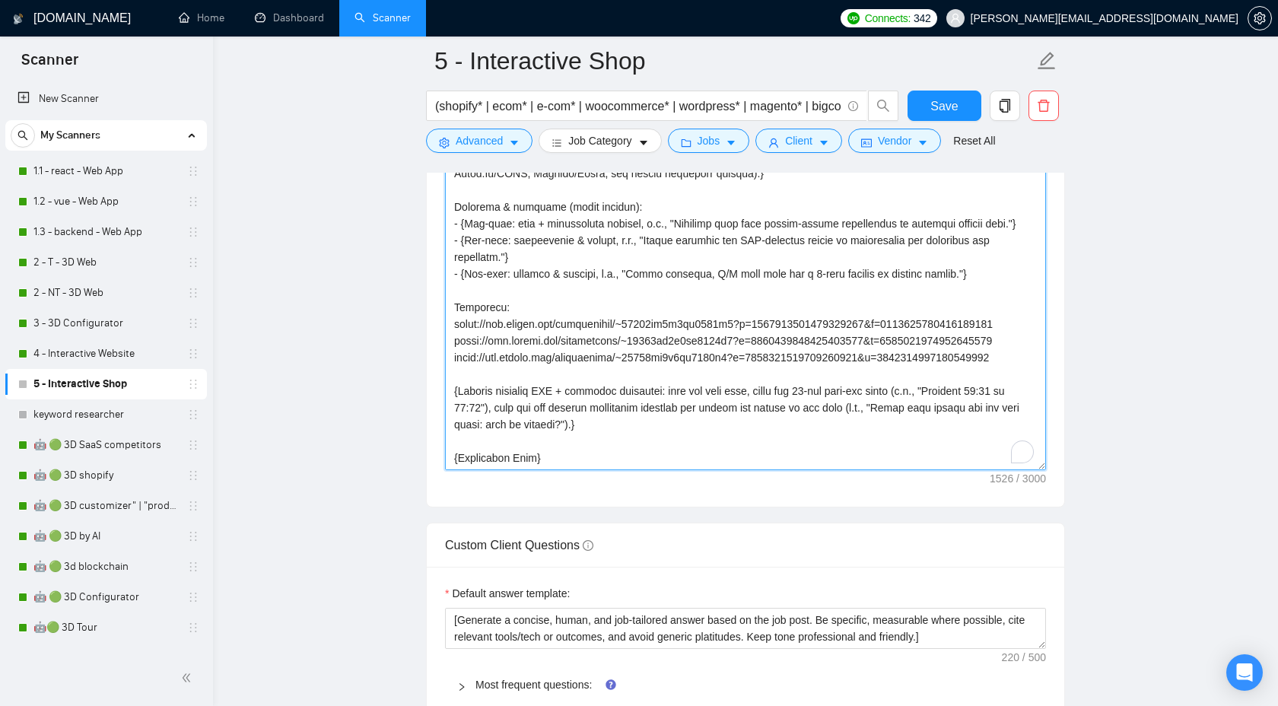
click at [638, 330] on textarea "Cover letter template:" at bounding box center [745, 299] width 601 height 342
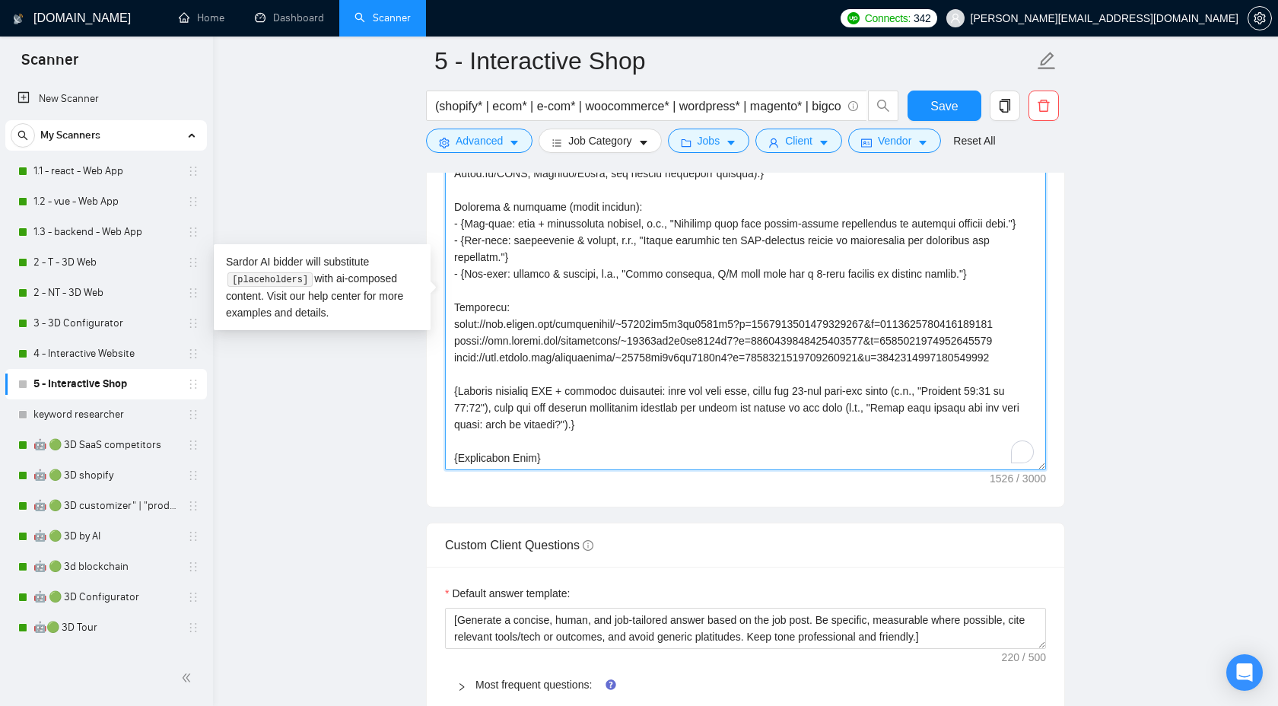
scroll to position [167, 0]
click at [612, 339] on textarea "Cover letter template:" at bounding box center [745, 299] width 601 height 342
paste textarea "I am happy to share more of my portfolio with you during a Zoom meeting or via …"
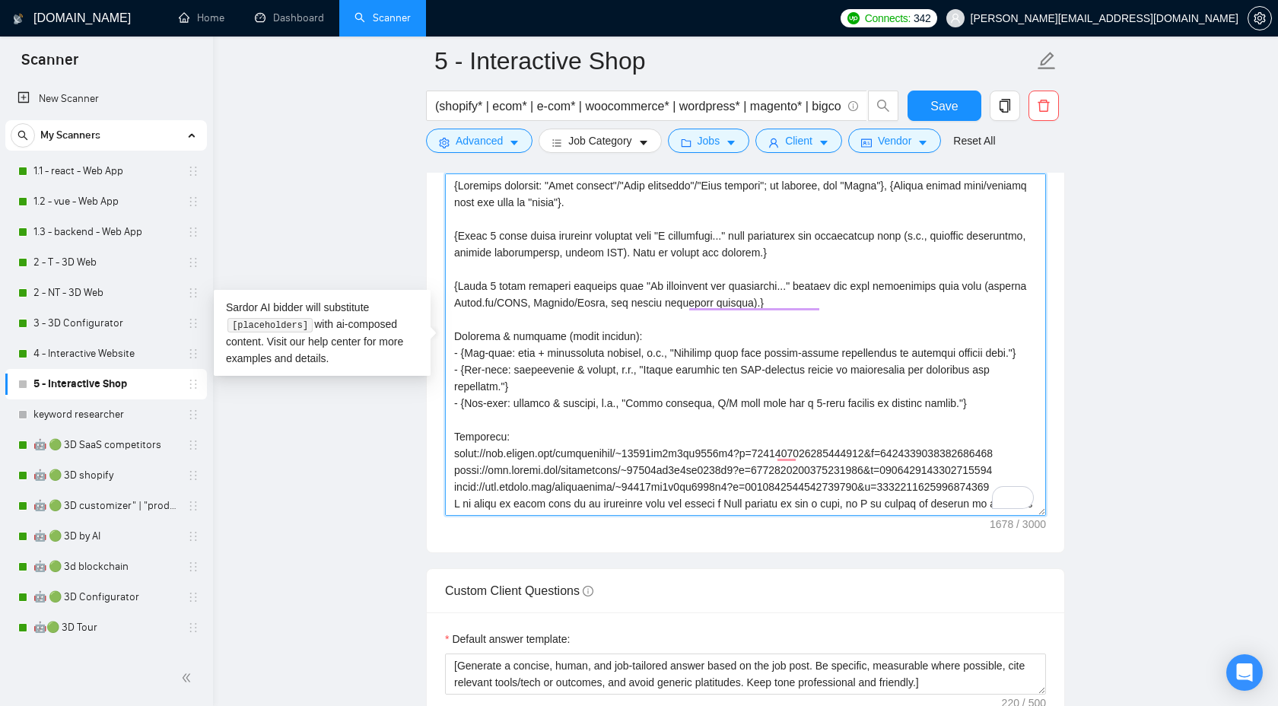
scroll to position [1680, 0]
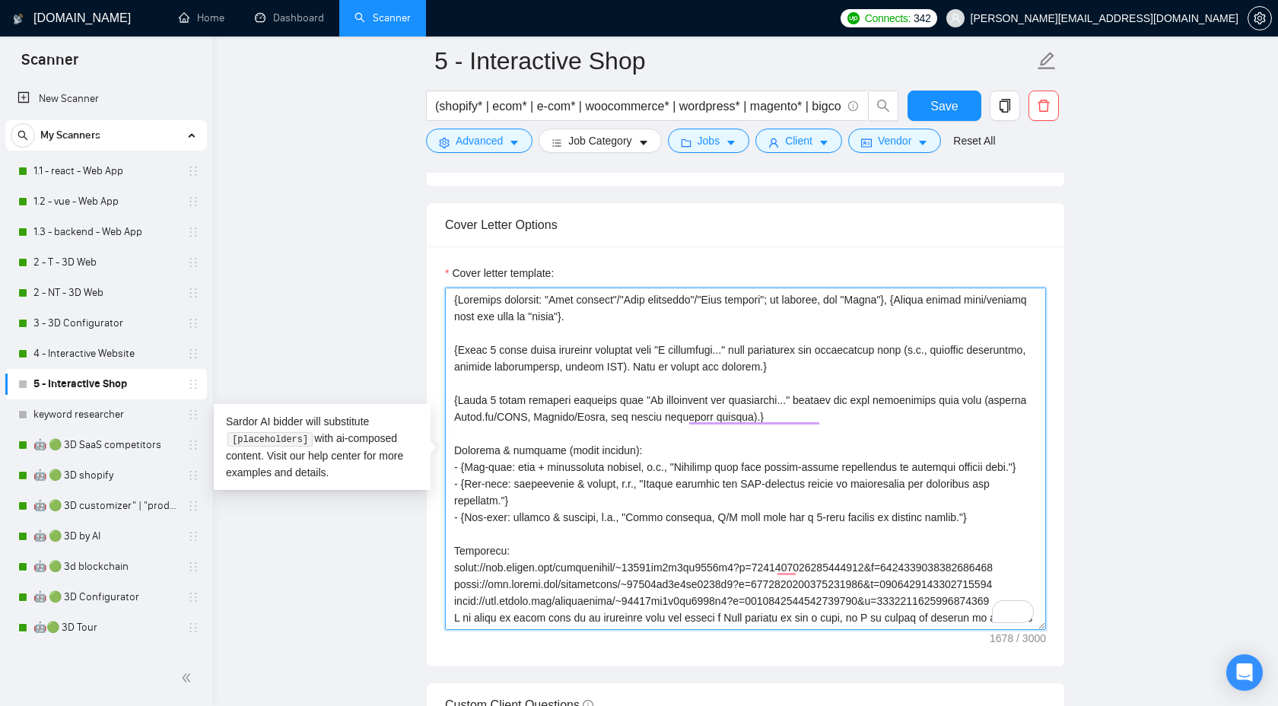
click at [454, 293] on textarea "Cover letter template:" at bounding box center [745, 459] width 601 height 342
paste textarea "{Use plain B2-level English. Do NOT use long dashes (—); use a hyphen or comma …"
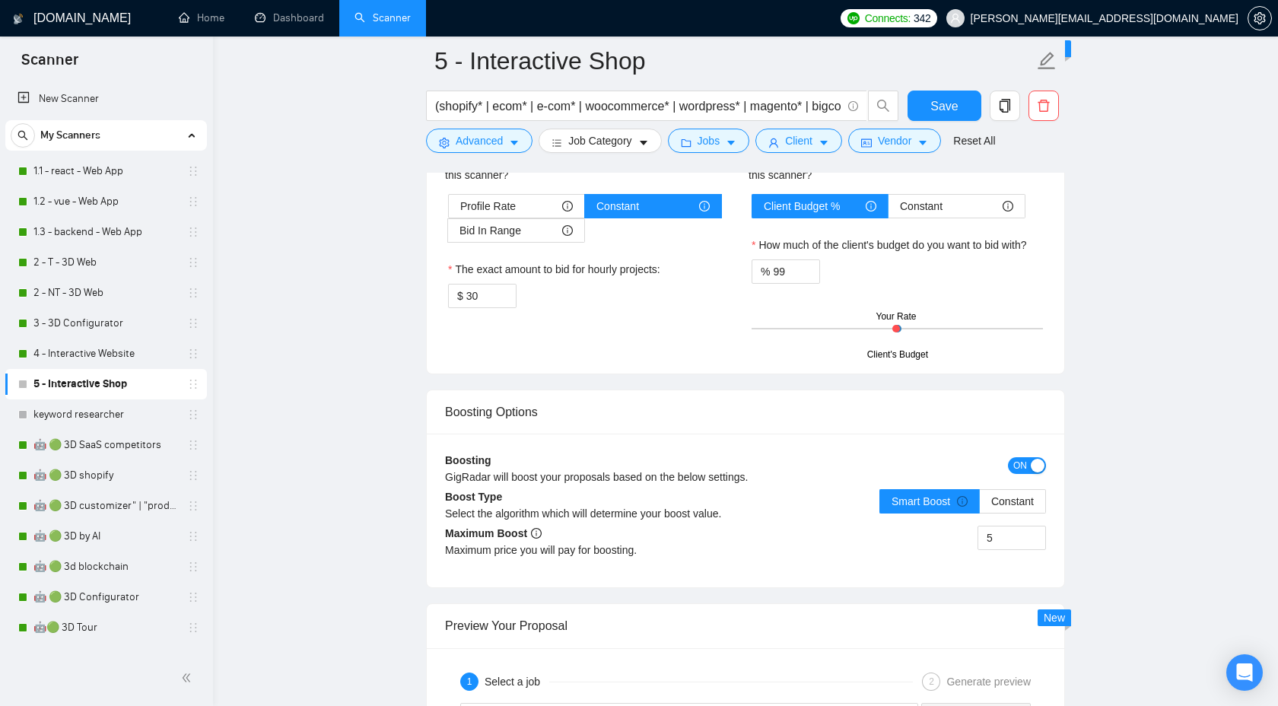
scroll to position [2571, 0]
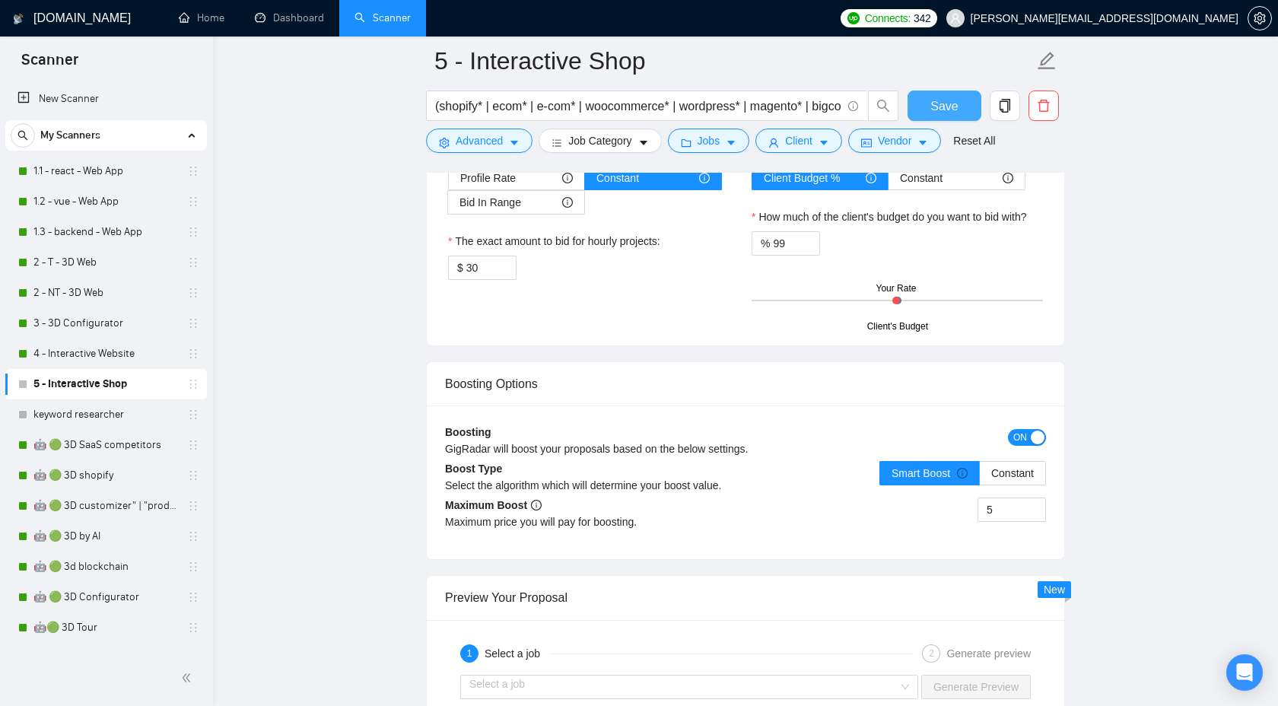
type textarea "{Lor ipsum D5-sitam Consect. Ad ELI sed doei tempor (—); inc u labore et dolor …"
click at [935, 97] on span "Save" at bounding box center [943, 106] width 27 height 19
